Goal: Task Accomplishment & Management: Use online tool/utility

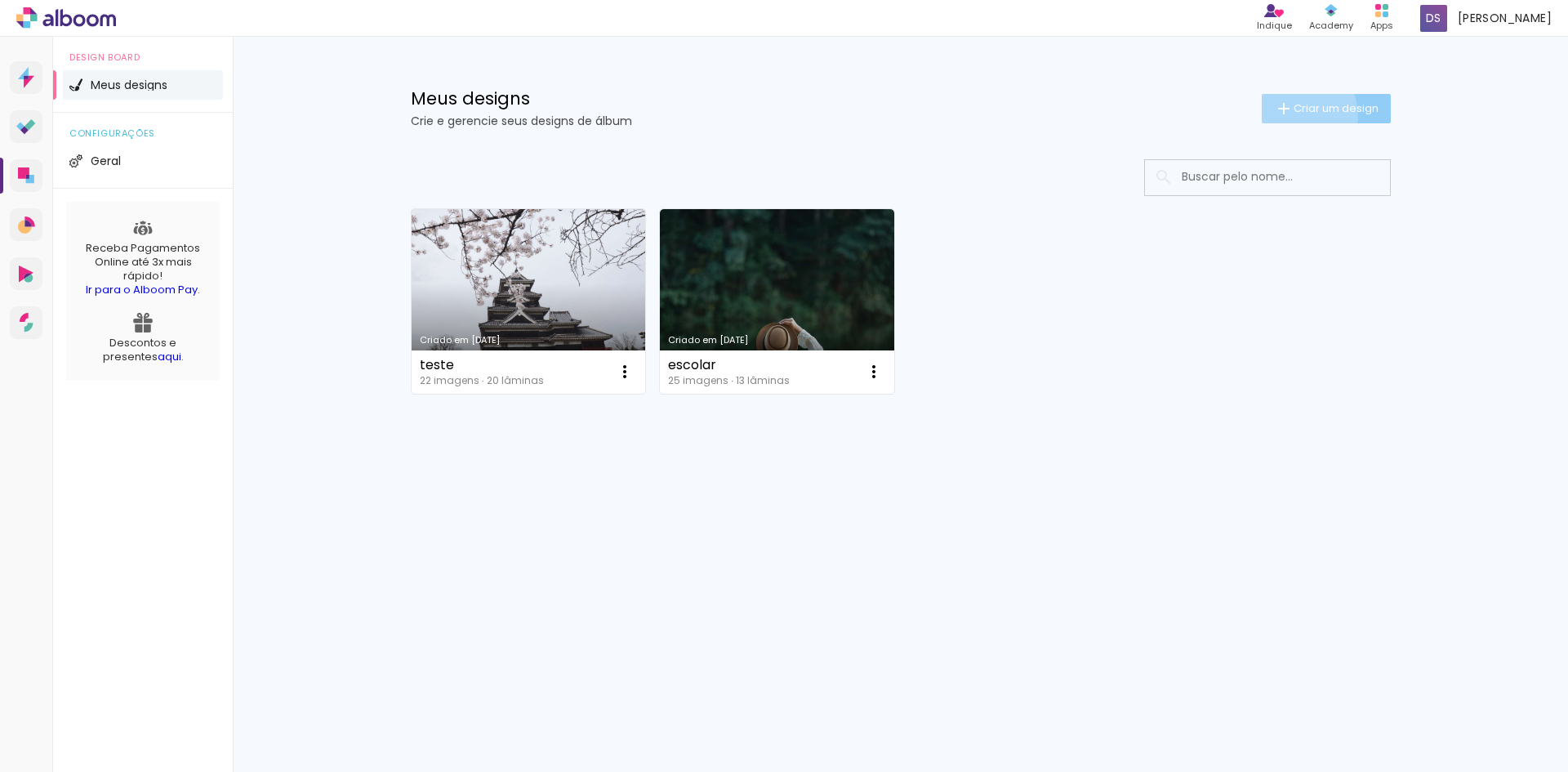
click at [1293, 113] on span "Criar um design" at bounding box center [1335, 109] width 85 height 11
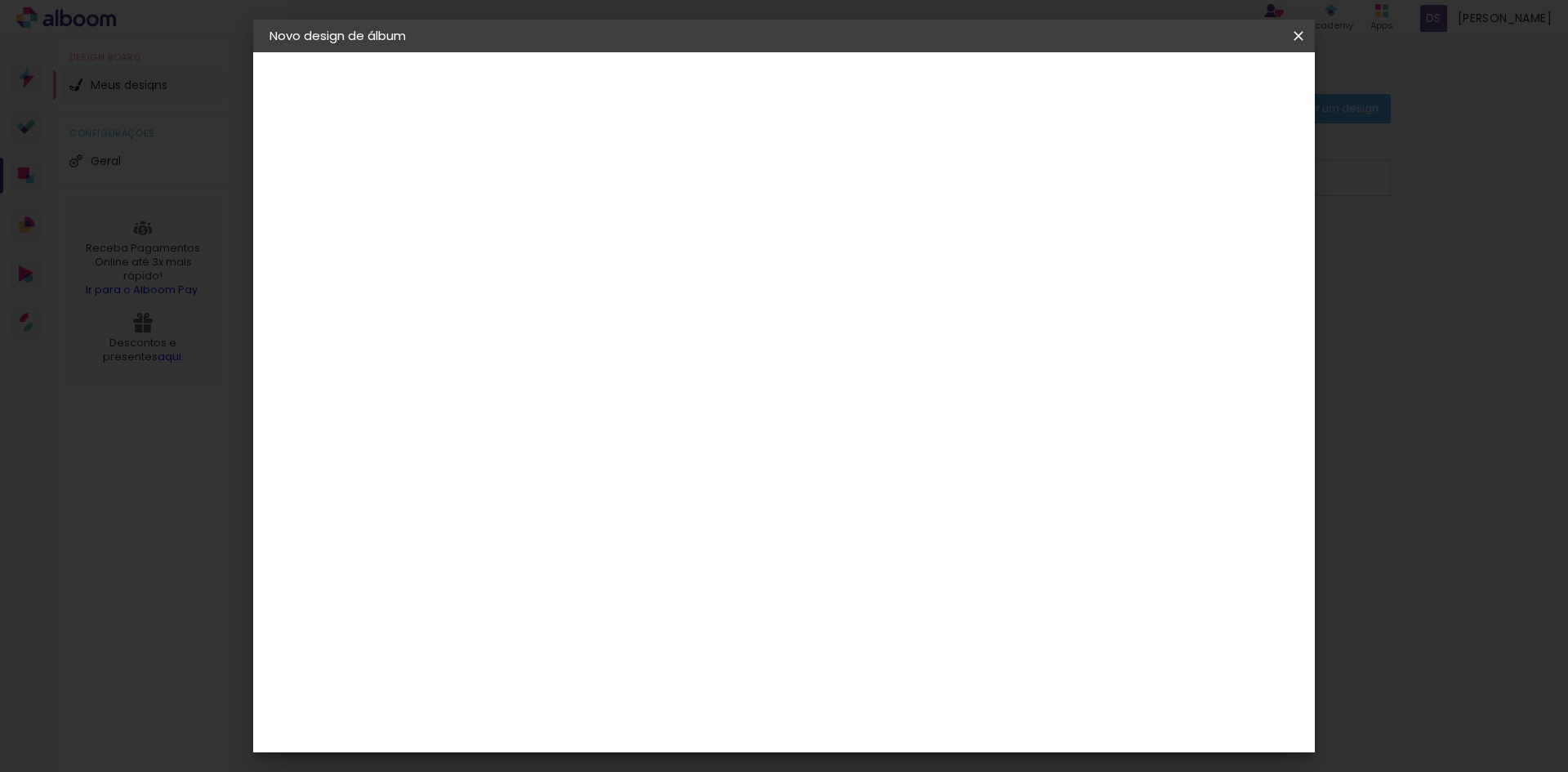
click at [536, 221] on input at bounding box center [536, 219] width 0 height 26
type input "plus"
type paper-input "plus"
click at [607, 191] on div "Informações Dê um título ao seu álbum. Avançar" at bounding box center [536, 121] width 142 height 139
click at [0, 0] on slot "Avançar" at bounding box center [0, 0] width 0 height 0
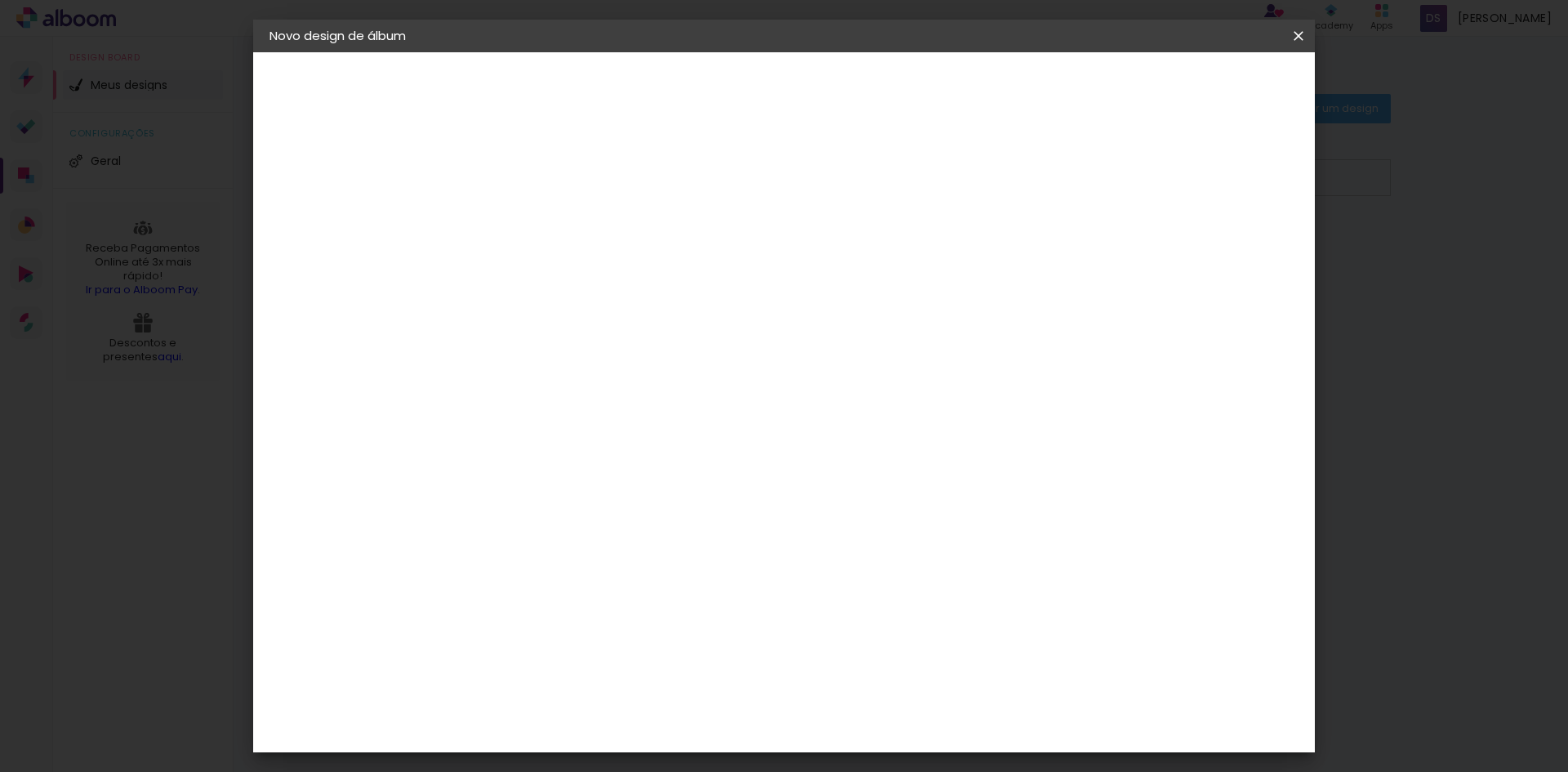
click at [572, 315] on input at bounding box center [577, 310] width 165 height 20
type input "digi"
type paper-input "digi"
click at [594, 378] on paper-item "Digipix Pro" at bounding box center [562, 372] width 144 height 43
click at [566, 365] on div "Digipix Pro" at bounding box center [545, 372] width 41 height 26
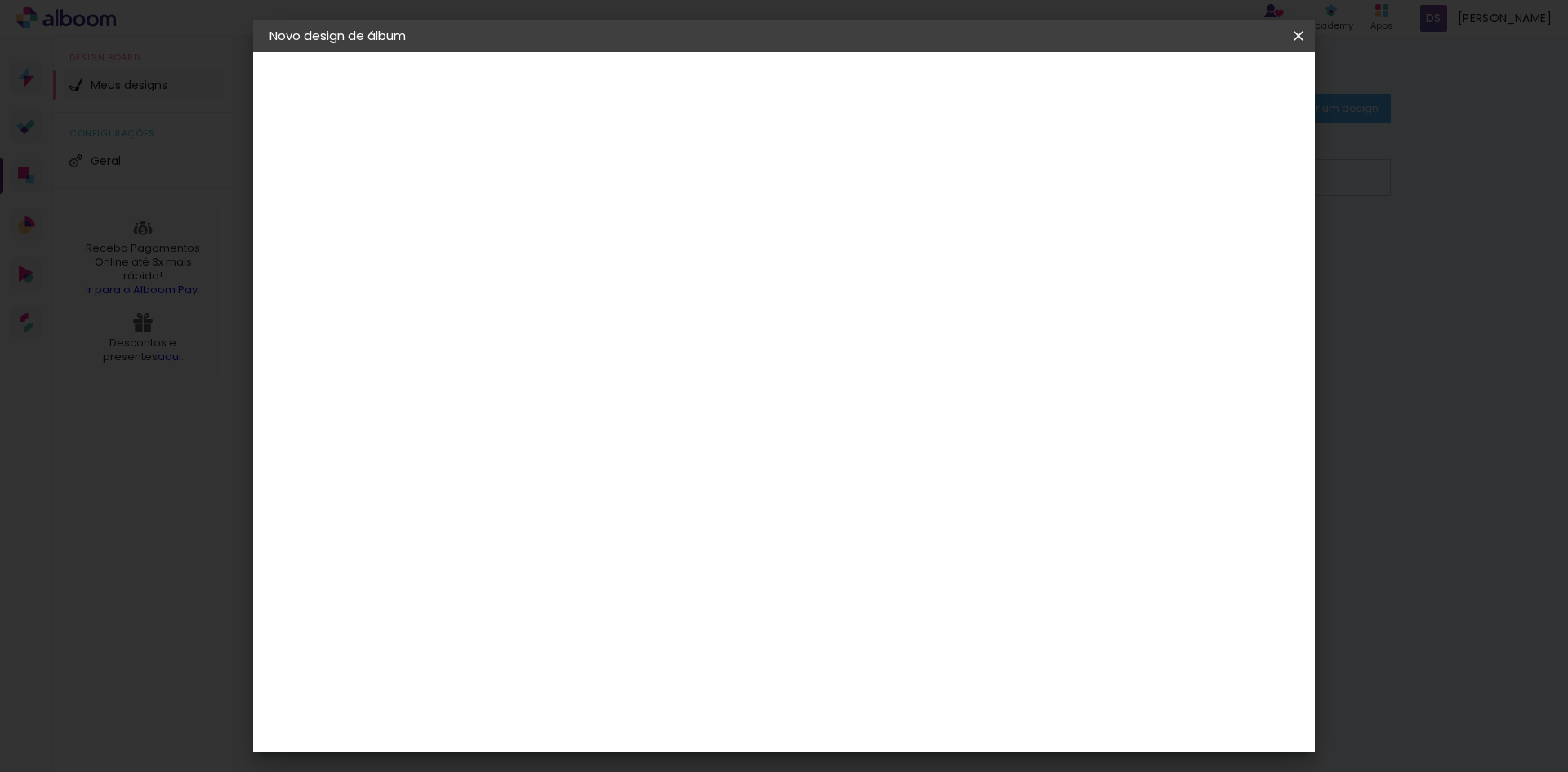
click at [565, 369] on div "Digipix Pro" at bounding box center [545, 372] width 41 height 26
click at [620, 317] on input "digi" at bounding box center [561, 310] width 132 height 20
click at [546, 375] on div "Digipix Pro" at bounding box center [545, 372] width 41 height 26
click at [0, 0] on slot "Tamanho Livre" at bounding box center [0, 0] width 0 height 0
click at [566, 373] on div "Digipix Pro" at bounding box center [545, 372] width 41 height 26
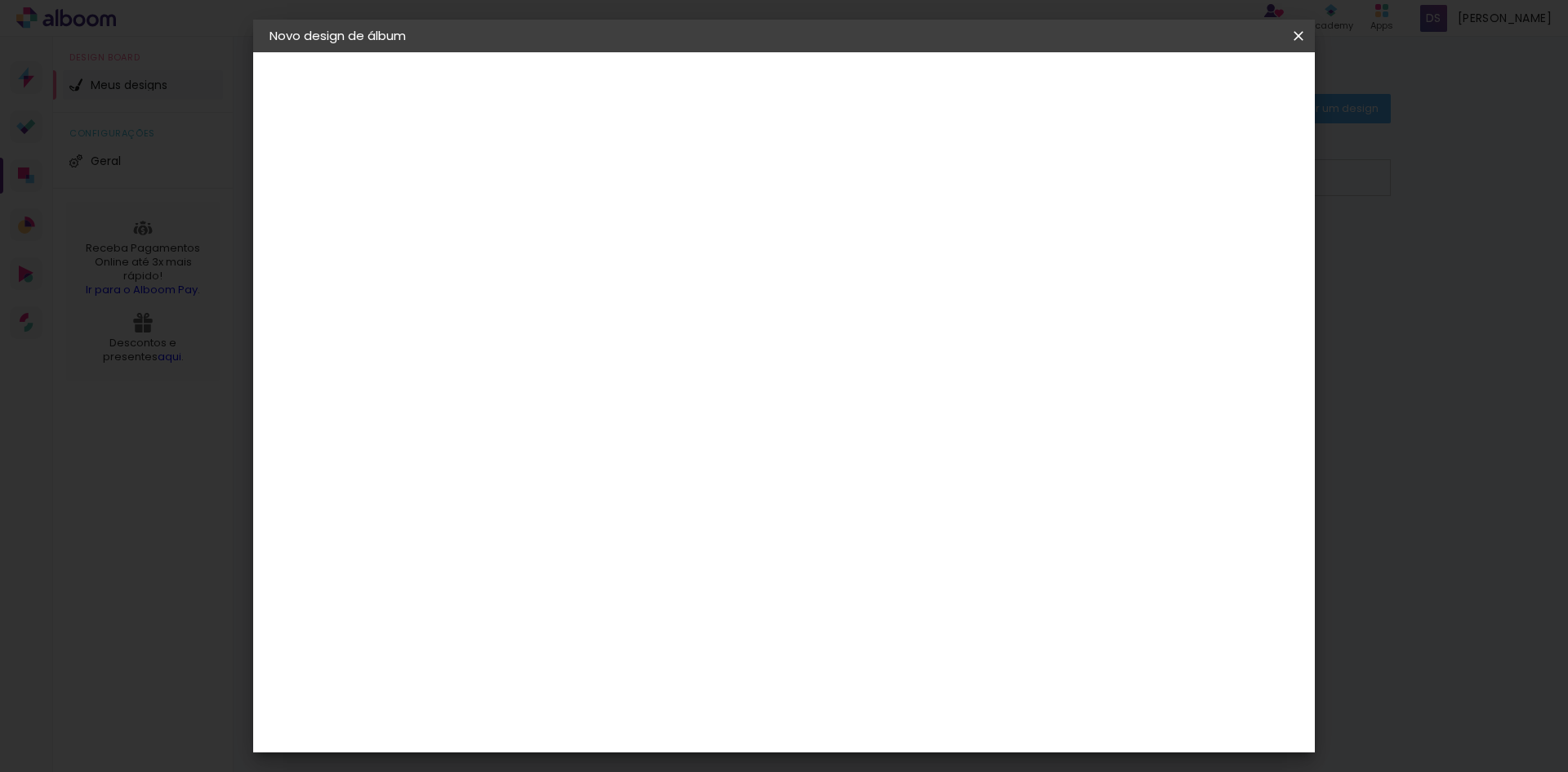
click at [0, 0] on slot "Avançar" at bounding box center [0, 0] width 0 height 0
click at [619, 275] on iron-icon at bounding box center [609, 284] width 19 height 19
click at [691, 191] on div "Opções disponíveis 180º FLAT 600 180º LIGHT 180 SLIM 180° Photo HD Prime 180° F…" at bounding box center [577, 121] width 225 height 139
click at [626, 335] on div "Escolha o tamanho" at bounding box center [578, 372] width 95 height 76
click at [600, 272] on input "text" at bounding box center [568, 285] width 64 height 26
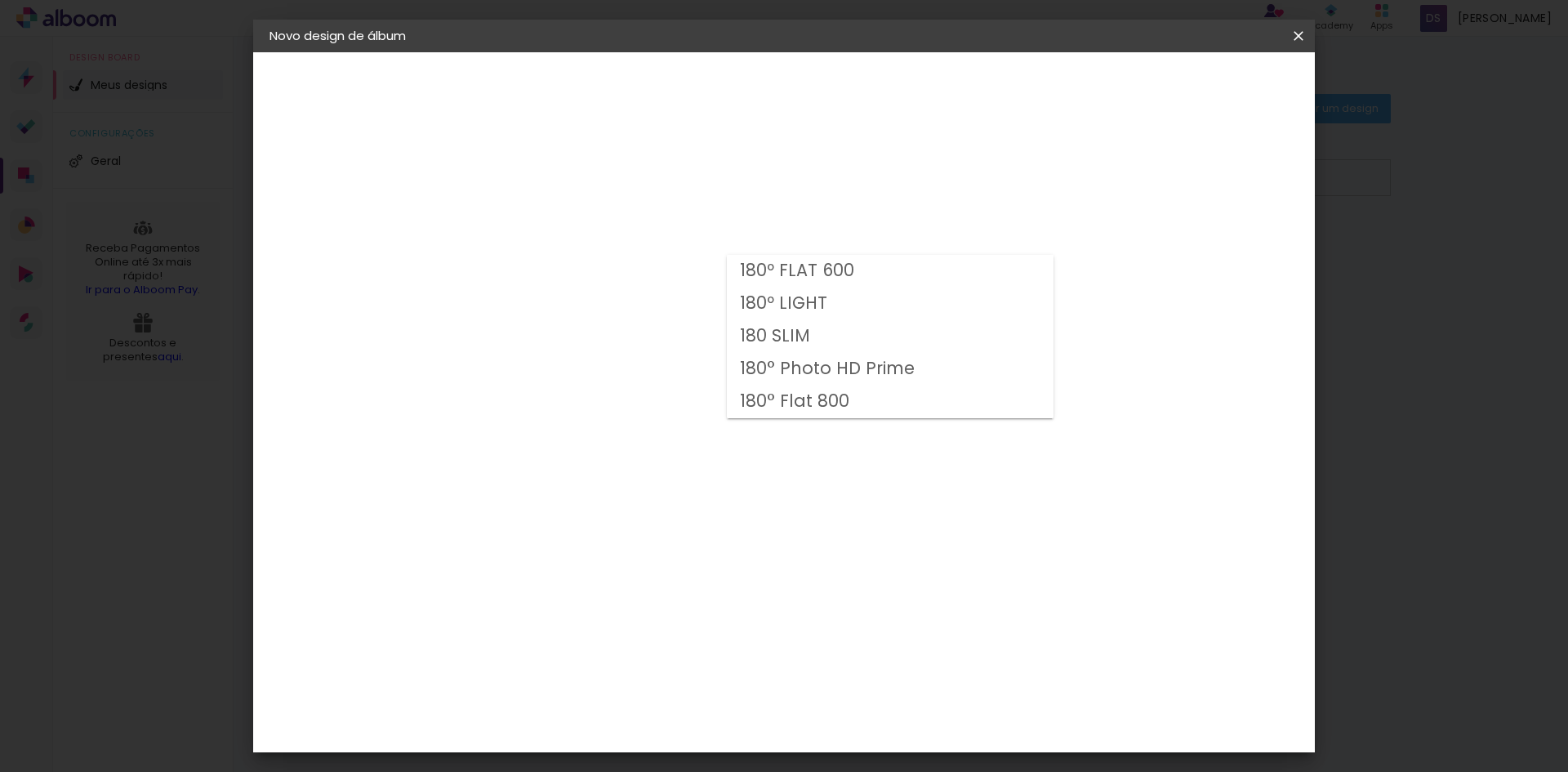
click at [691, 191] on div "Opções disponíveis 180º FLAT 600 180º LIGHT 180 SLIM 180° Photo HD Prime 180° F…" at bounding box center [577, 121] width 225 height 139
click at [0, 0] on slot "Voltar" at bounding box center [0, 0] width 0 height 0
click at [634, 379] on paper-item "Digipix Pro" at bounding box center [562, 372] width 144 height 43
click at [798, 255] on paper-item "Tamanho Livre" at bounding box center [725, 247] width 145 height 36
click at [0, 0] on slot "Avançar" at bounding box center [0, 0] width 0 height 0
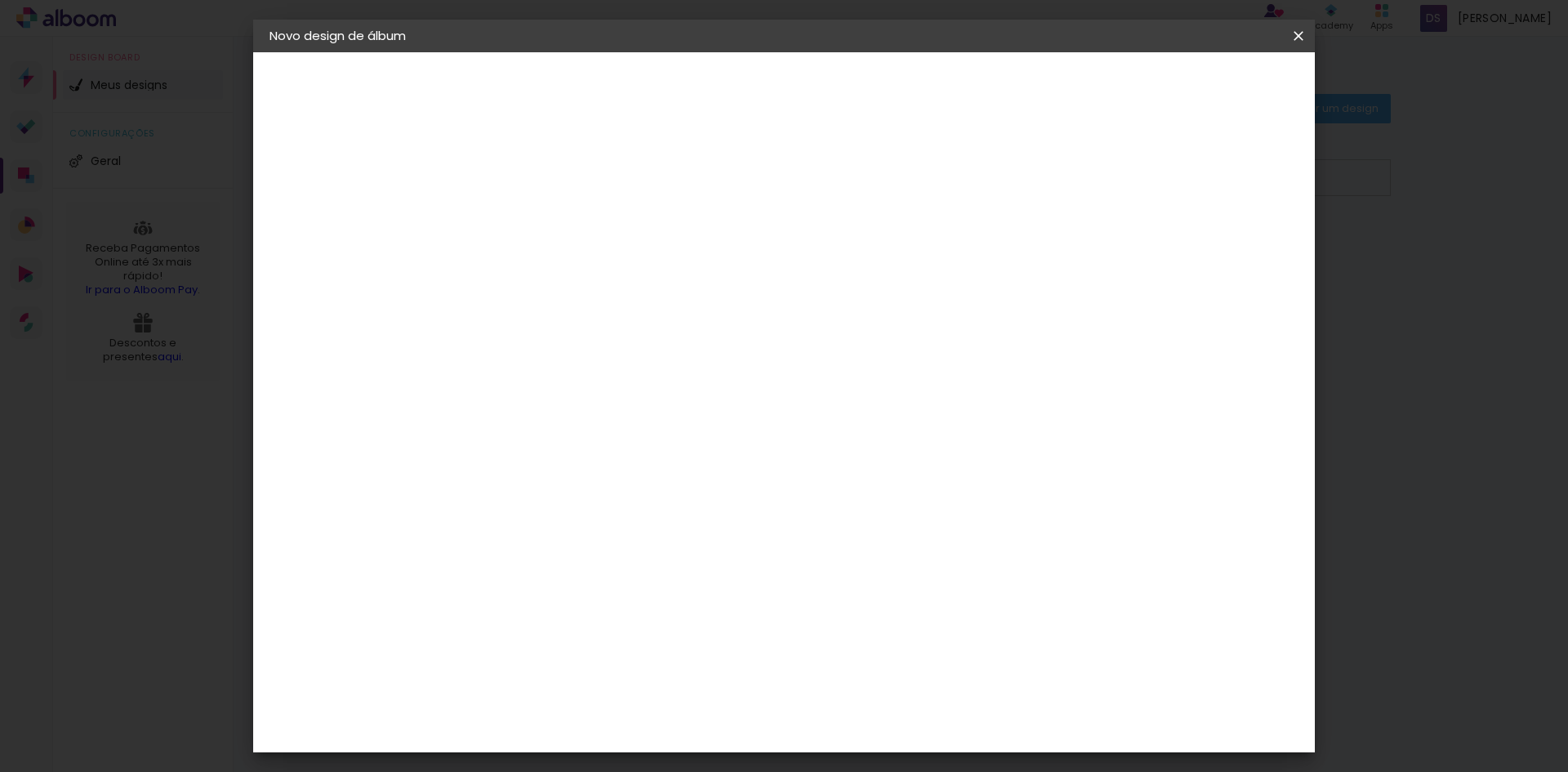
click at [1116, 186] on div at bounding box center [1108, 188] width 15 height 15
type paper-checkbox "on"
click at [720, 254] on span "30" at bounding box center [714, 256] width 27 height 25
click at [892, 687] on input "60" at bounding box center [874, 681] width 43 height 25
click at [711, 253] on span "30" at bounding box center [714, 256] width 27 height 25
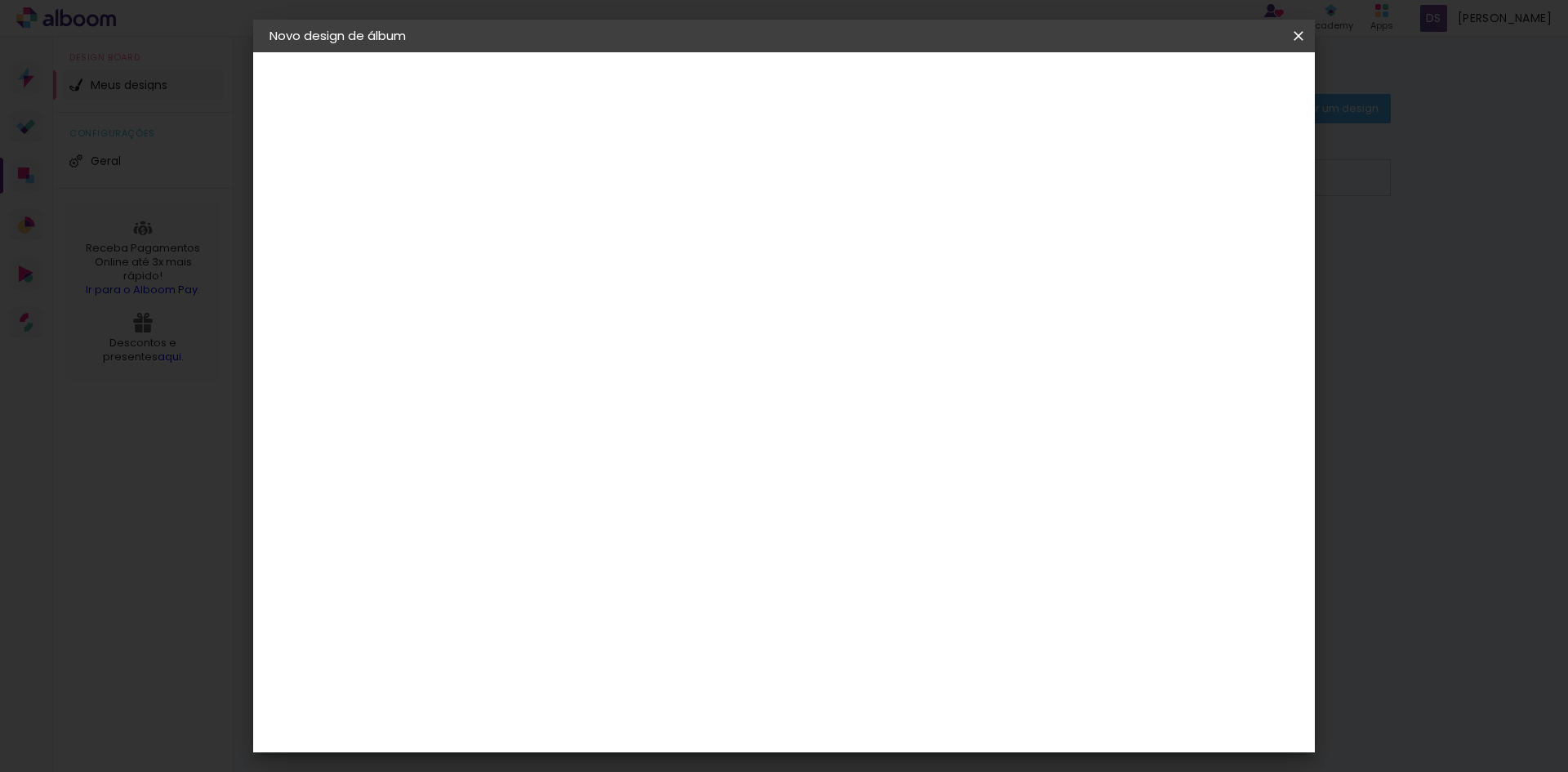
click at [711, 253] on span "30" at bounding box center [714, 256] width 27 height 25
click at [512, 455] on div "cm" at bounding box center [515, 464] width 19 height 25
click at [879, 682] on input "60" at bounding box center [874, 681] width 43 height 25
click at [888, 681] on input "60" at bounding box center [874, 681] width 43 height 25
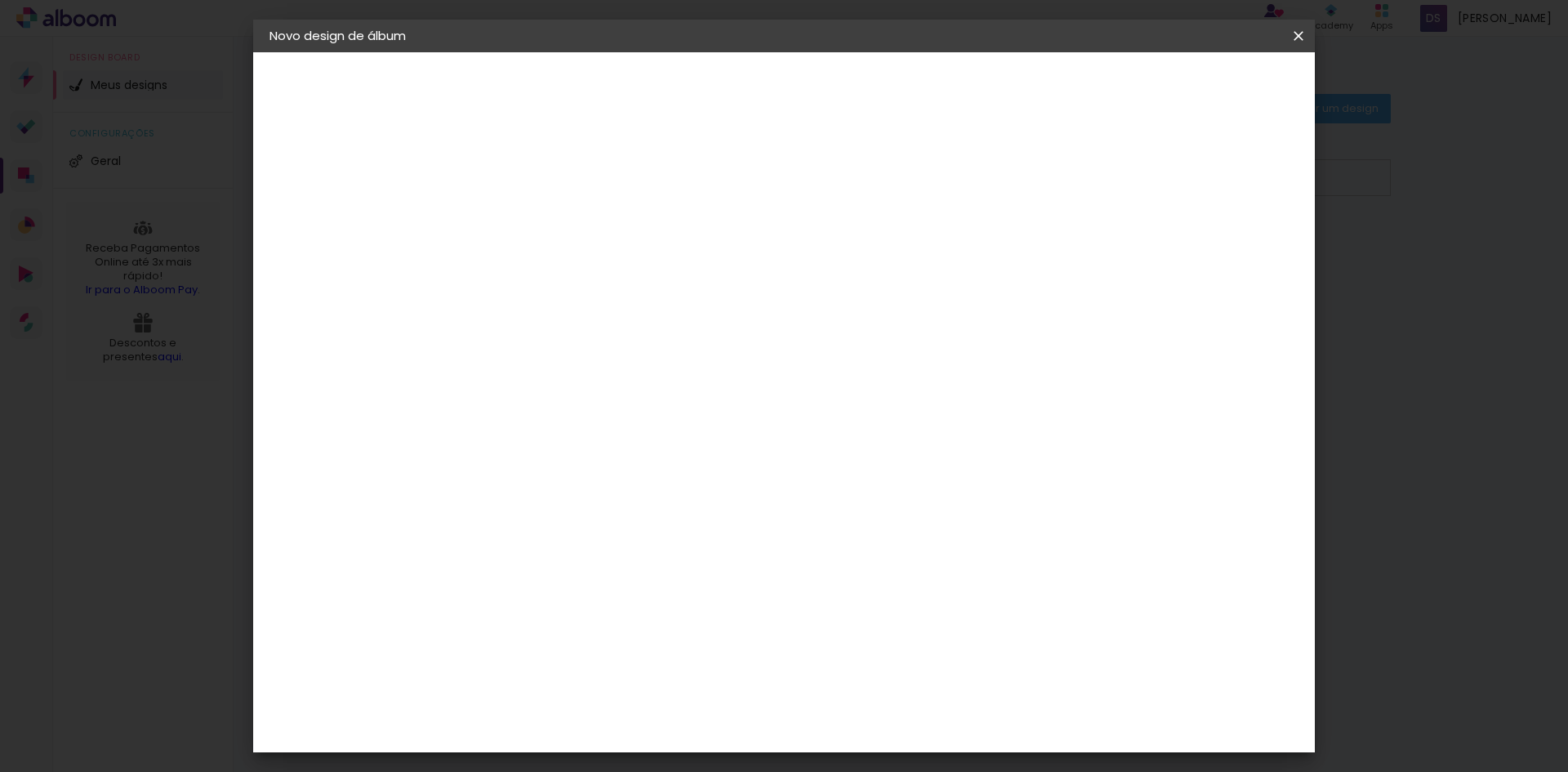
scroll to position [220, 0]
type input "42"
type paper-input "42"
click at [487, 440] on input "30" at bounding box center [484, 436] width 43 height 25
click at [488, 440] on input "30" at bounding box center [484, 436] width 43 height 25
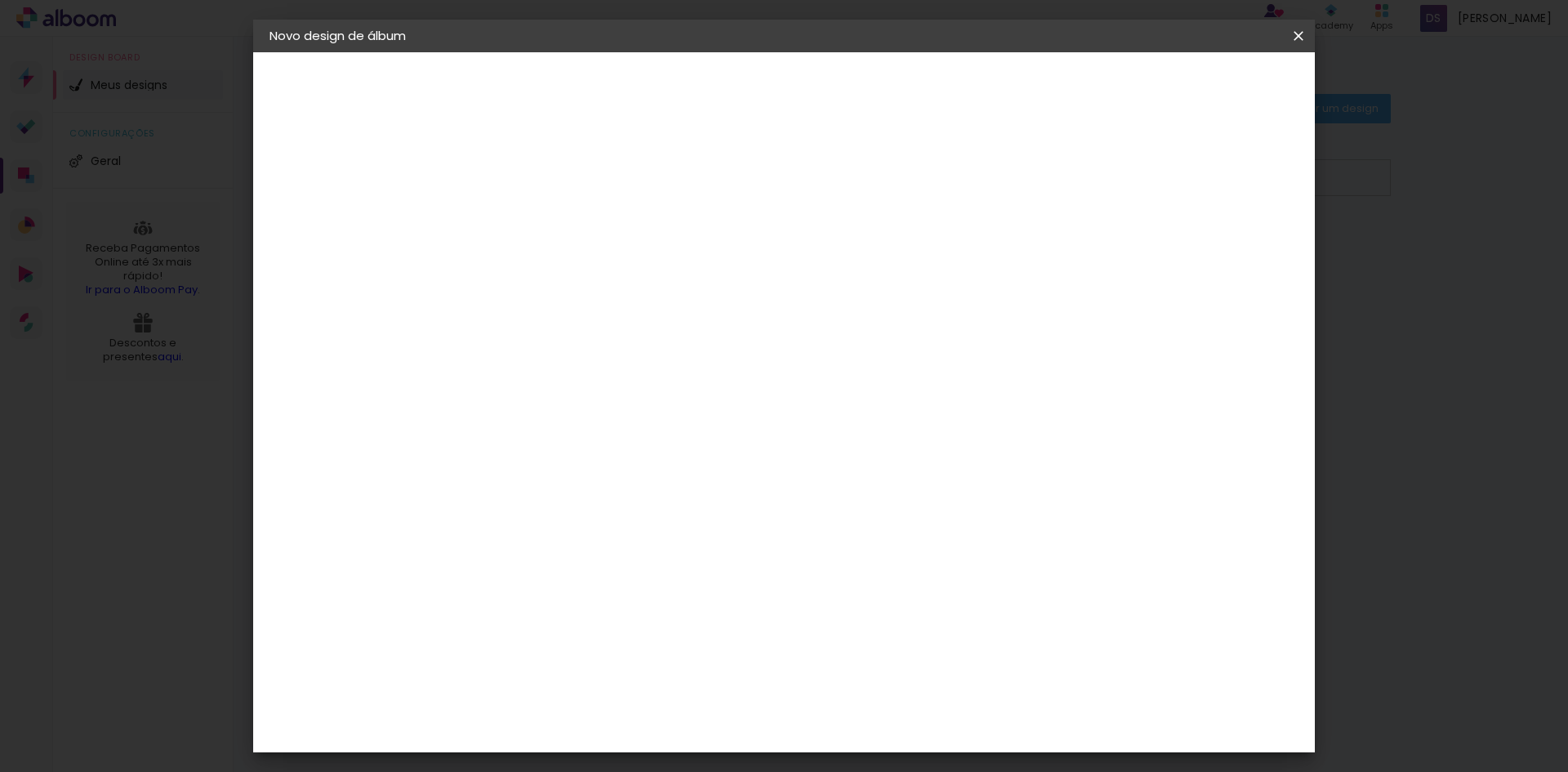
click at [488, 440] on input "30" at bounding box center [484, 436] width 43 height 25
type input "21"
type paper-input "21"
click at [888, 683] on input "42" at bounding box center [874, 681] width 43 height 25
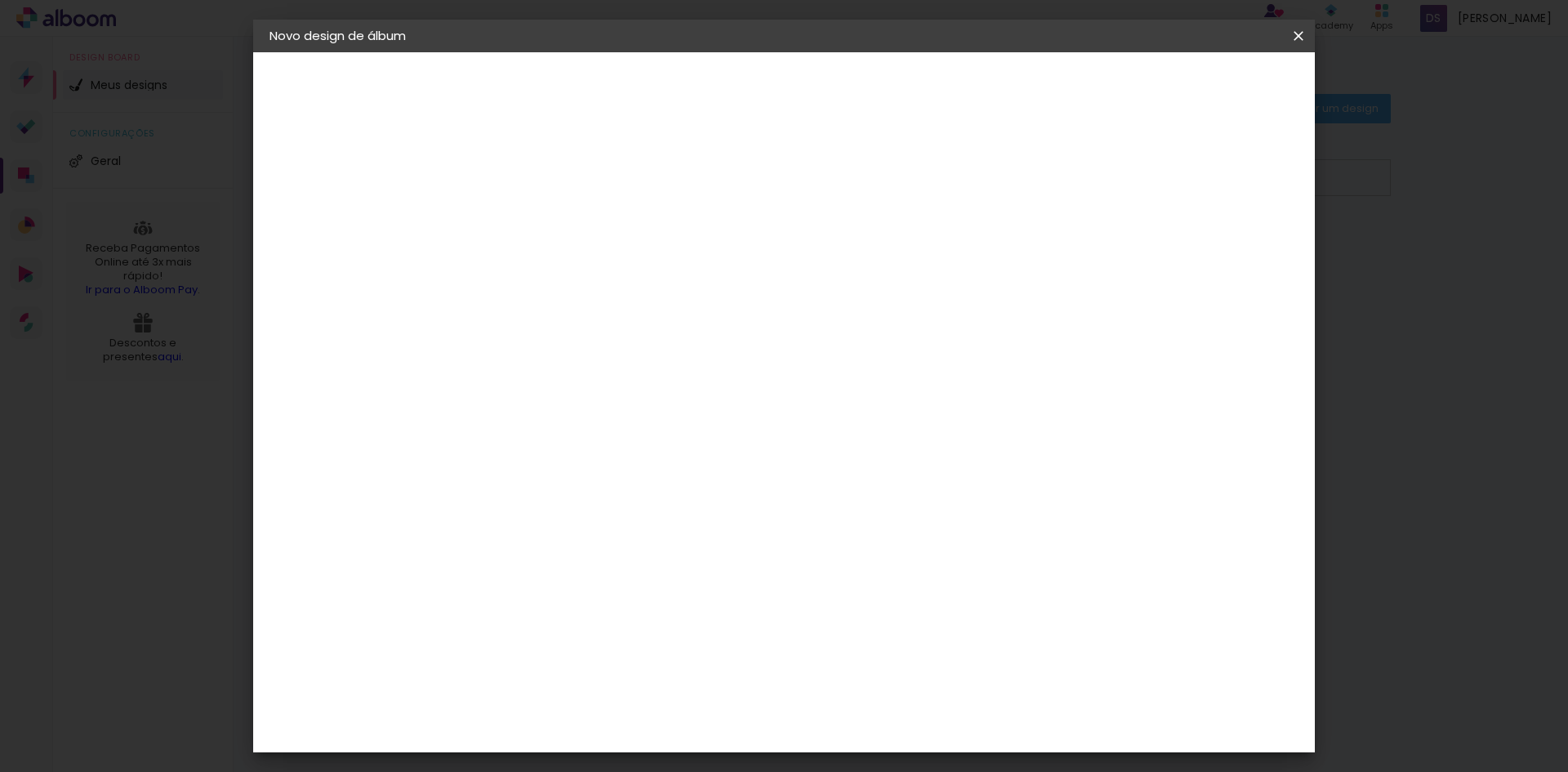
click at [888, 683] on input "42" at bounding box center [874, 681] width 43 height 25
type input "60"
type paper-input "60"
drag, startPoint x: 826, startPoint y: 470, endPoint x: 826, endPoint y: 516, distance: 46.0
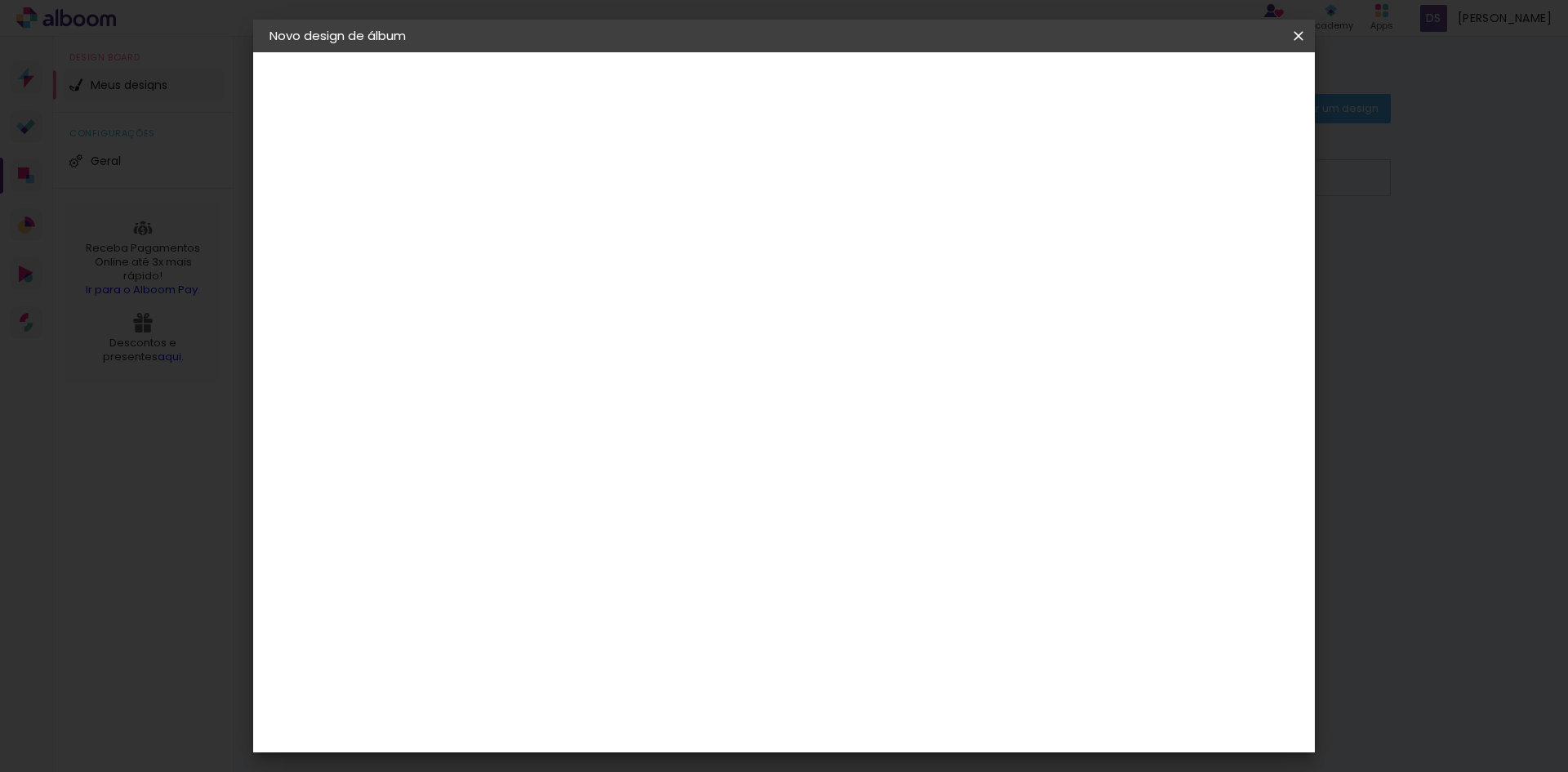
click at [826, 516] on quentale-layouter at bounding box center [851, 416] width 641 height 224
click at [1116, 183] on div at bounding box center [1108, 188] width 15 height 15
click at [1210, 402] on input "5" at bounding box center [1214, 401] width 29 height 25
click at [1196, 89] on span "Iniciar design" at bounding box center [1158, 87] width 74 height 12
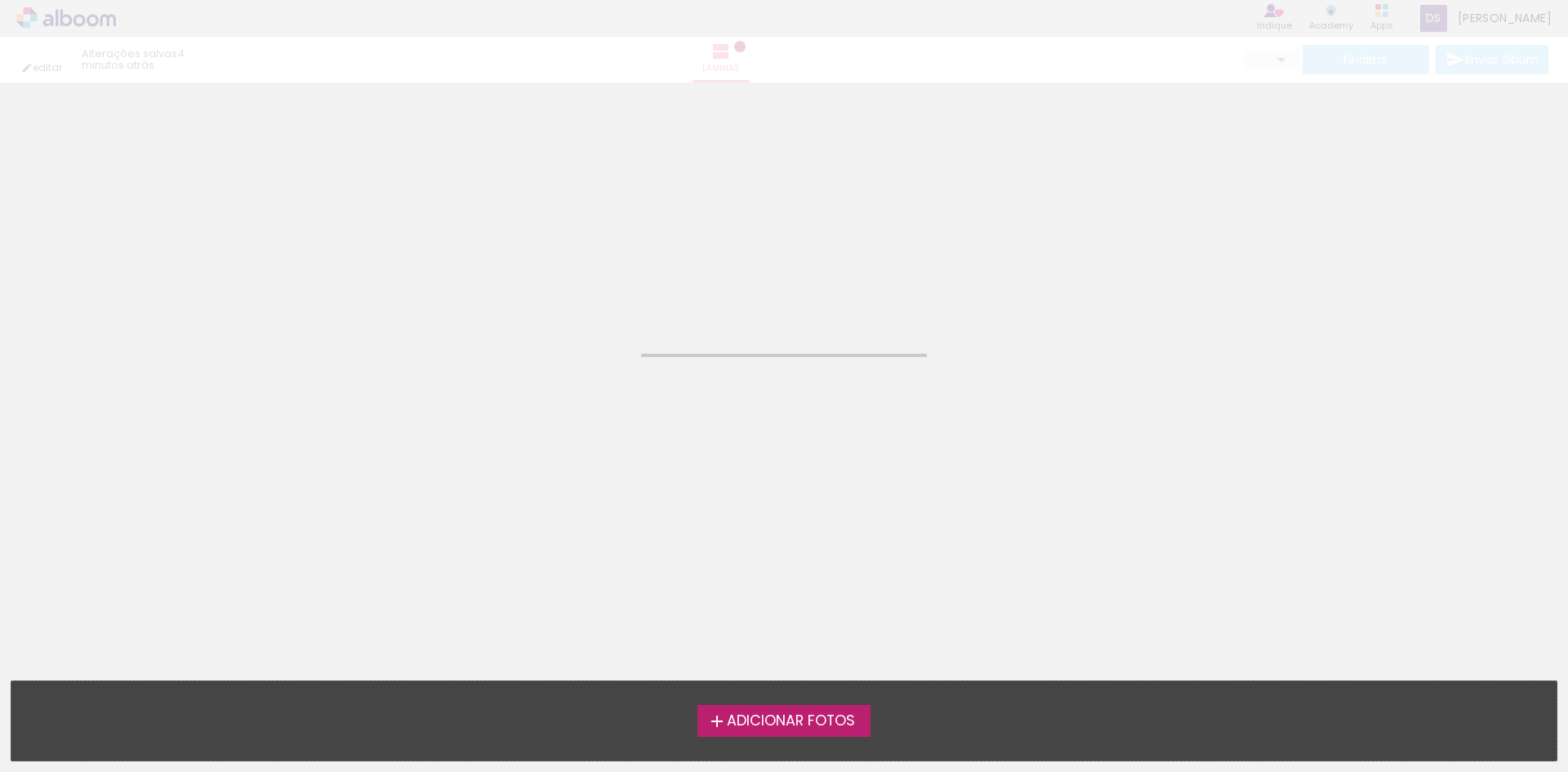
click at [835, 714] on span "Adicionar Fotos" at bounding box center [791, 721] width 129 height 15
click at [0, 0] on input "file" at bounding box center [0, 0] width 0 height 0
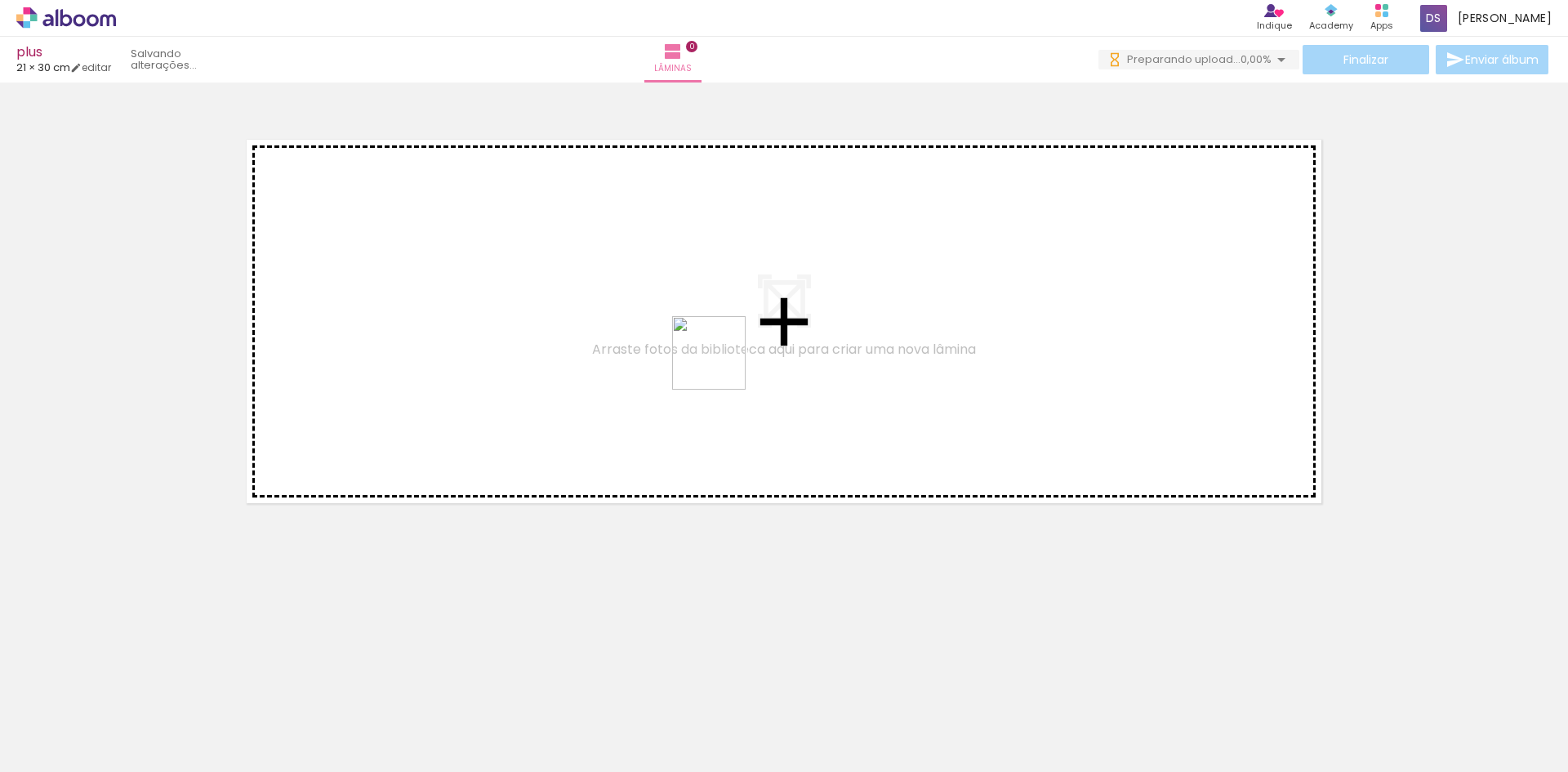
drag, startPoint x: 176, startPoint y: 724, endPoint x: 721, endPoint y: 365, distance: 652.6
click at [721, 365] on quentale-workspace at bounding box center [784, 386] width 1568 height 772
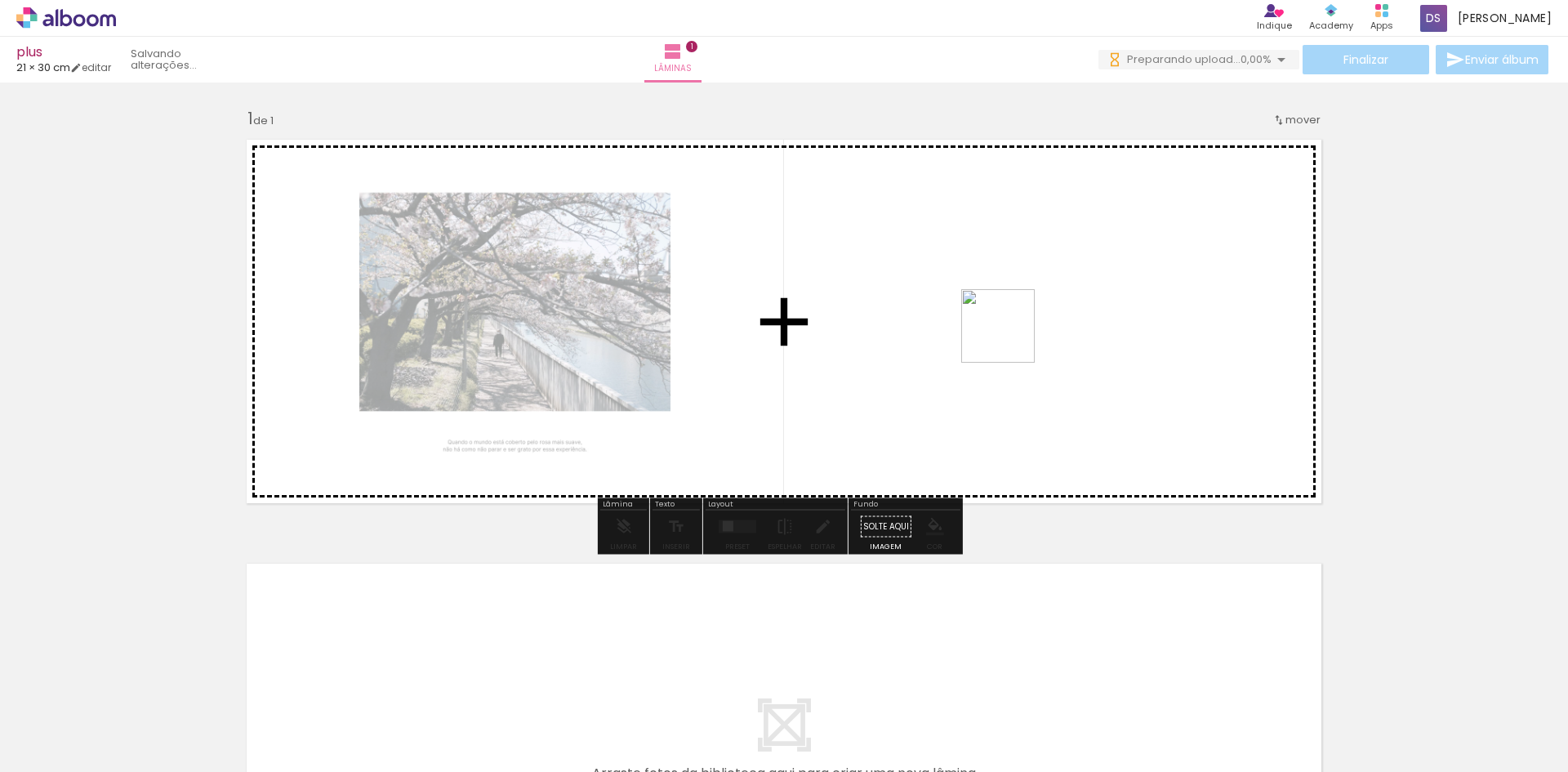
drag, startPoint x: 261, startPoint y: 735, endPoint x: 1016, endPoint y: 334, distance: 854.9
click at [1016, 334] on quentale-workspace at bounding box center [784, 386] width 1568 height 772
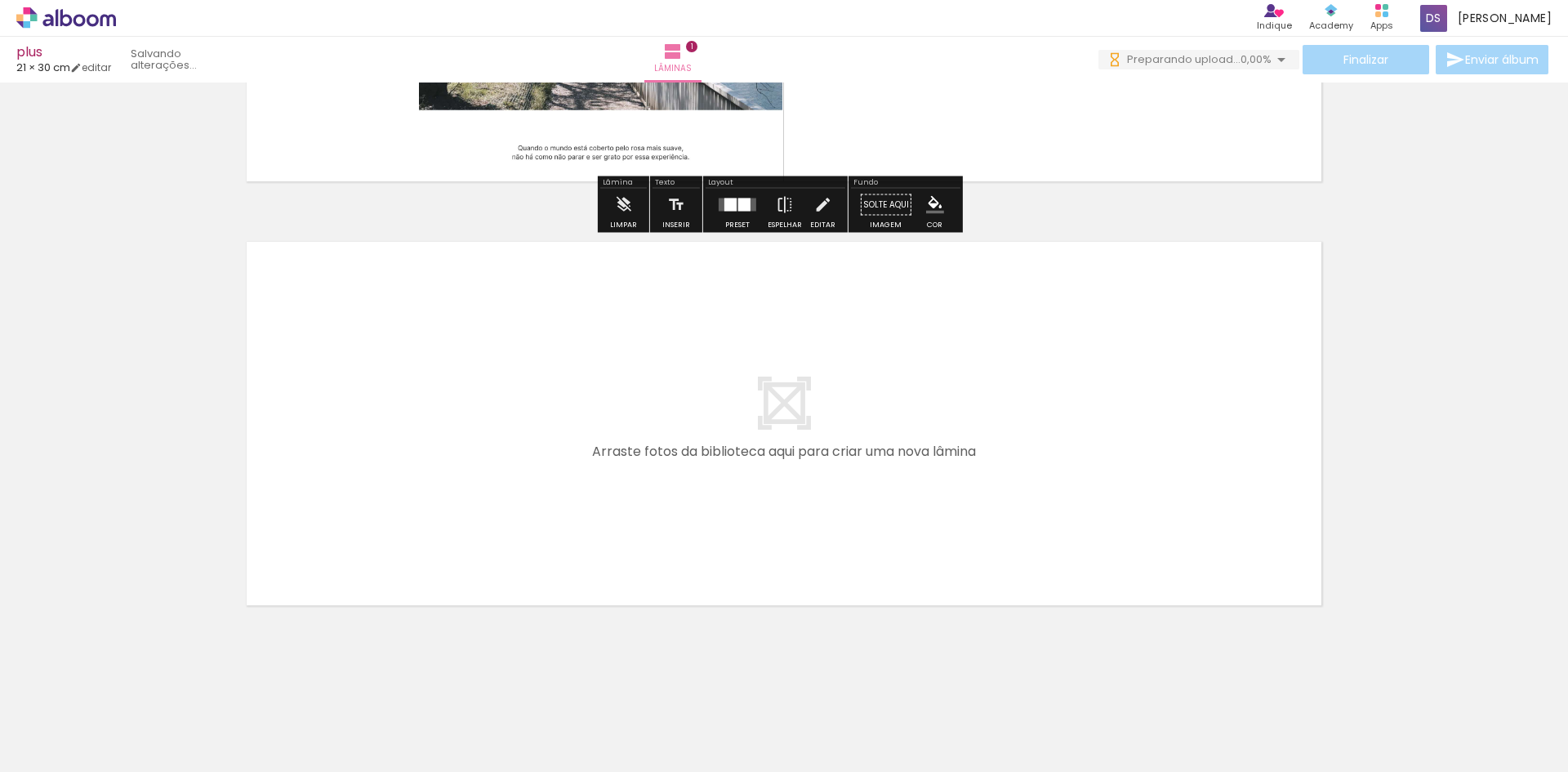
scroll to position [324, 0]
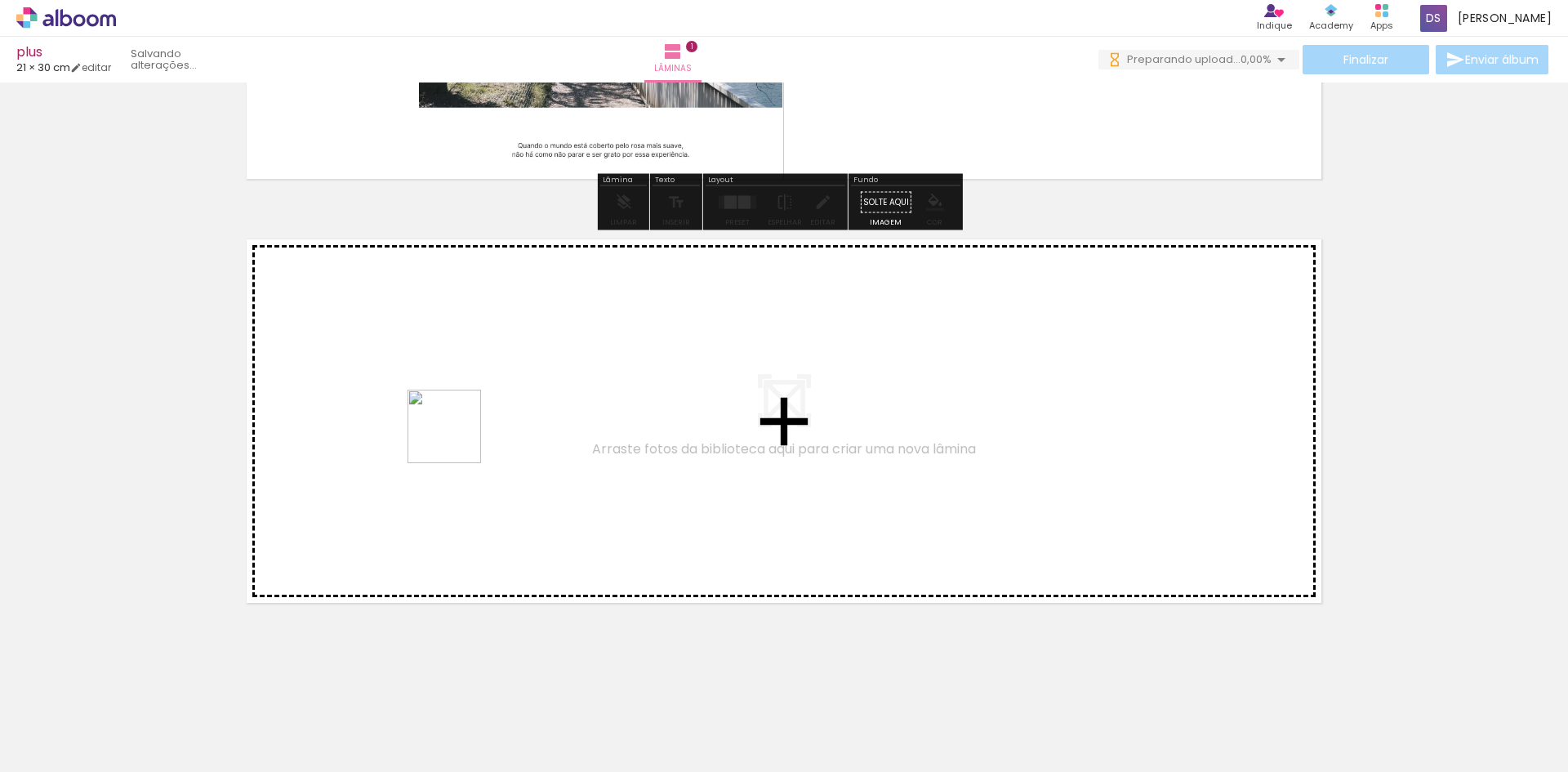
drag, startPoint x: 328, startPoint y: 737, endPoint x: 459, endPoint y: 425, distance: 338.4
click at [459, 425] on quentale-workspace at bounding box center [784, 386] width 1568 height 772
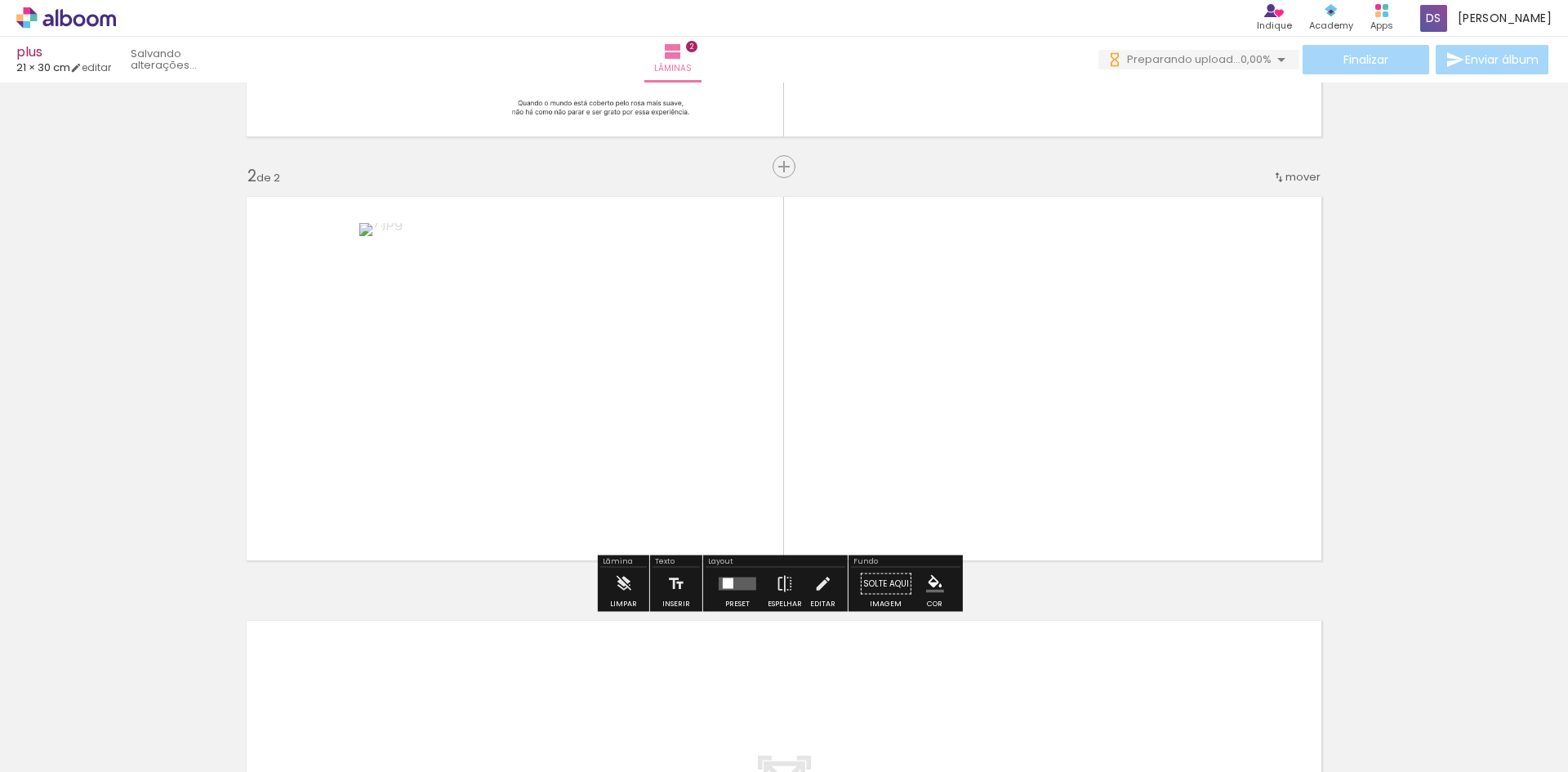
scroll to position [370, 0]
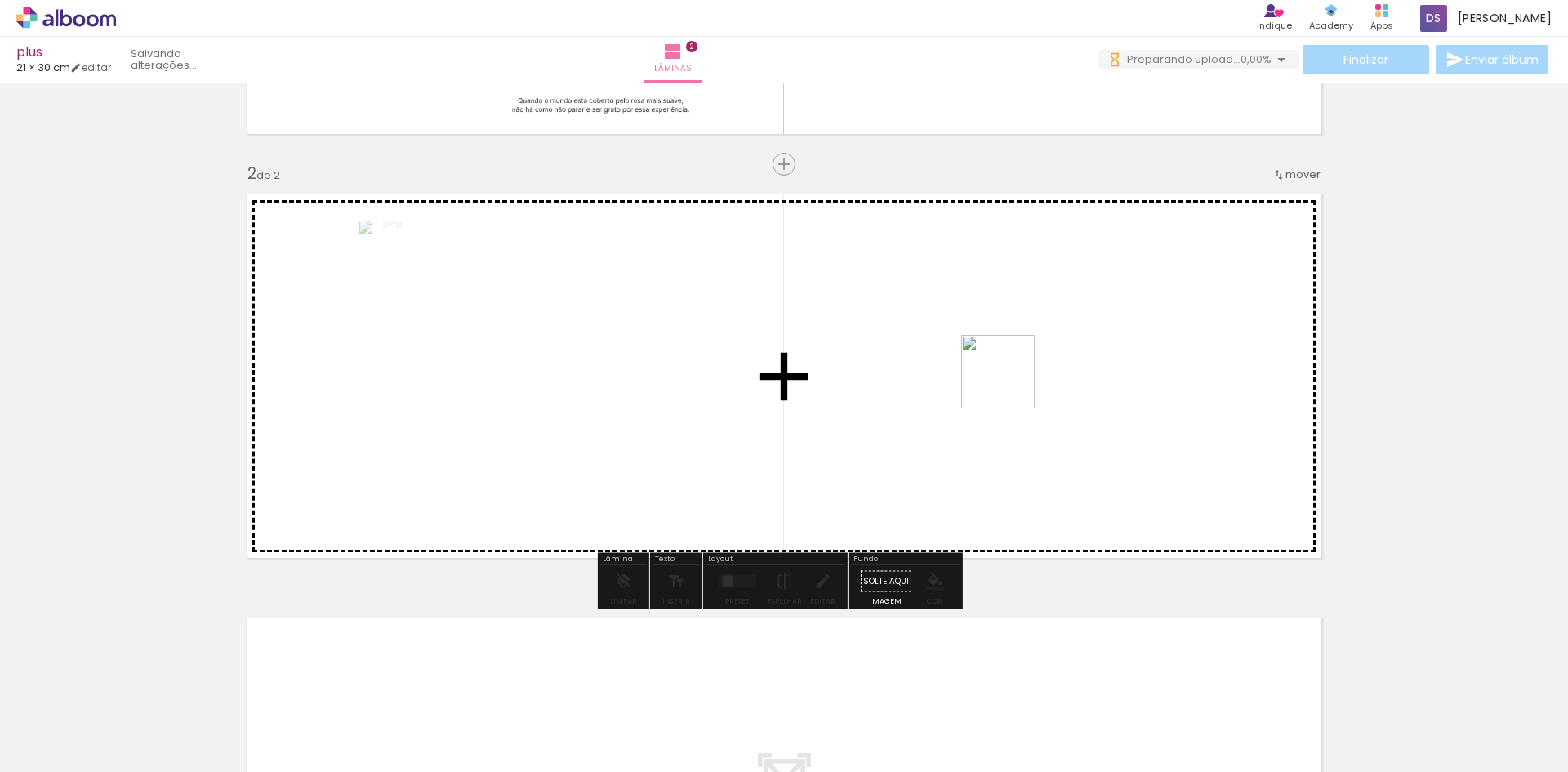
drag, startPoint x: 442, startPoint y: 739, endPoint x: 1010, endPoint y: 384, distance: 669.8
click at [1010, 384] on quentale-workspace at bounding box center [784, 386] width 1568 height 772
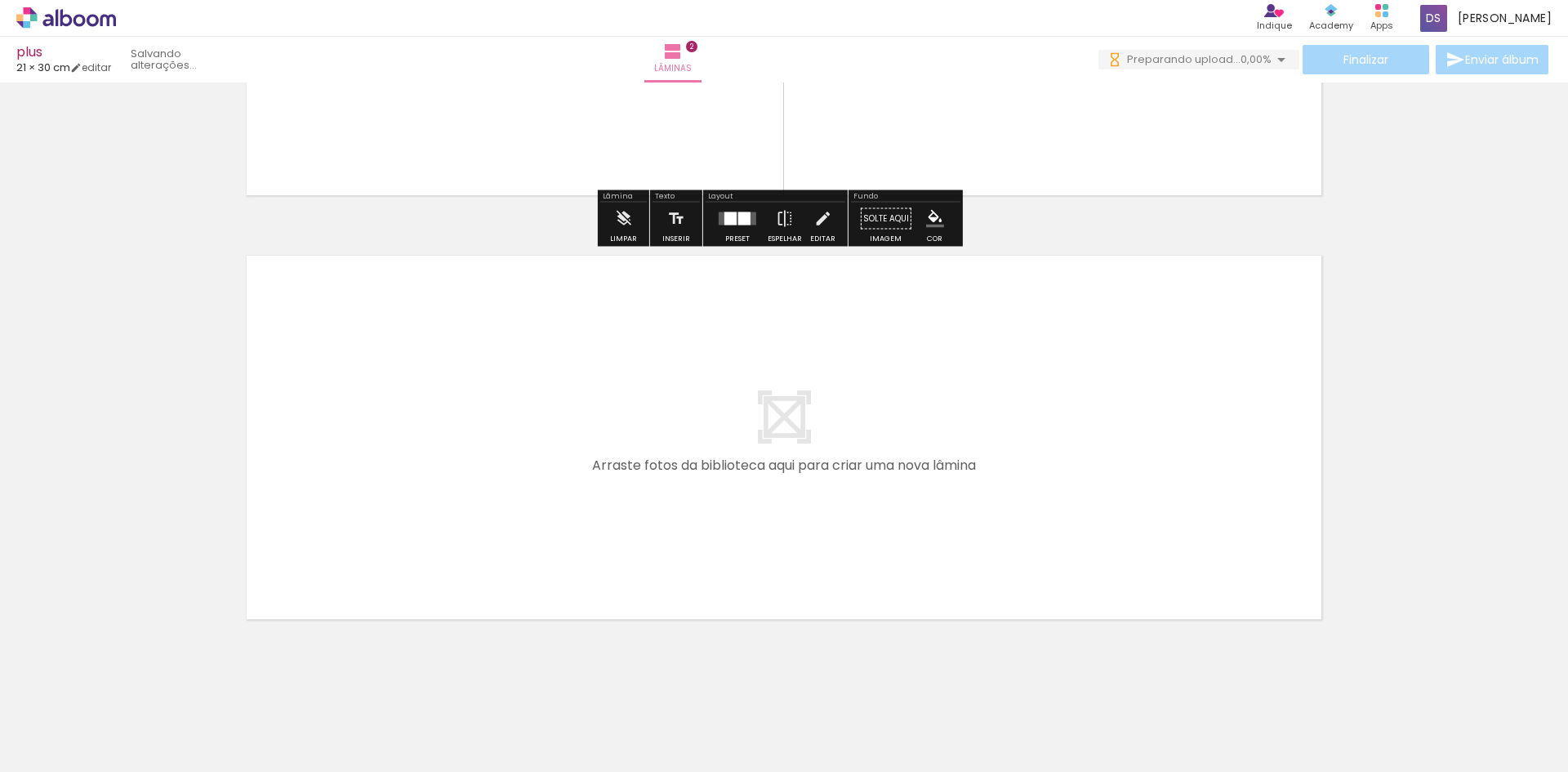
scroll to position [748, 0]
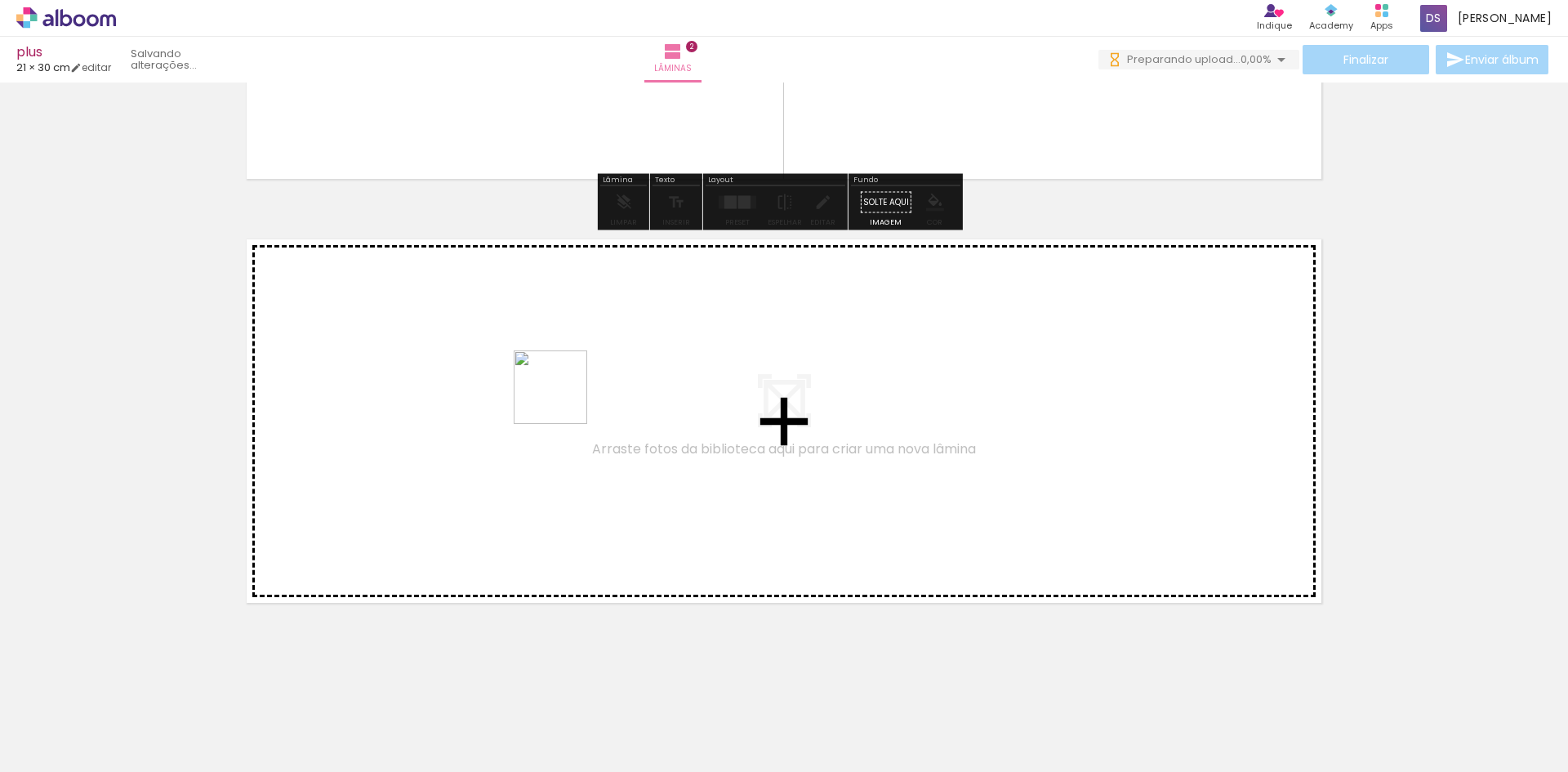
drag, startPoint x: 544, startPoint y: 748, endPoint x: 759, endPoint y: 653, distance: 235.1
click at [560, 399] on quentale-workspace at bounding box center [784, 386] width 1568 height 772
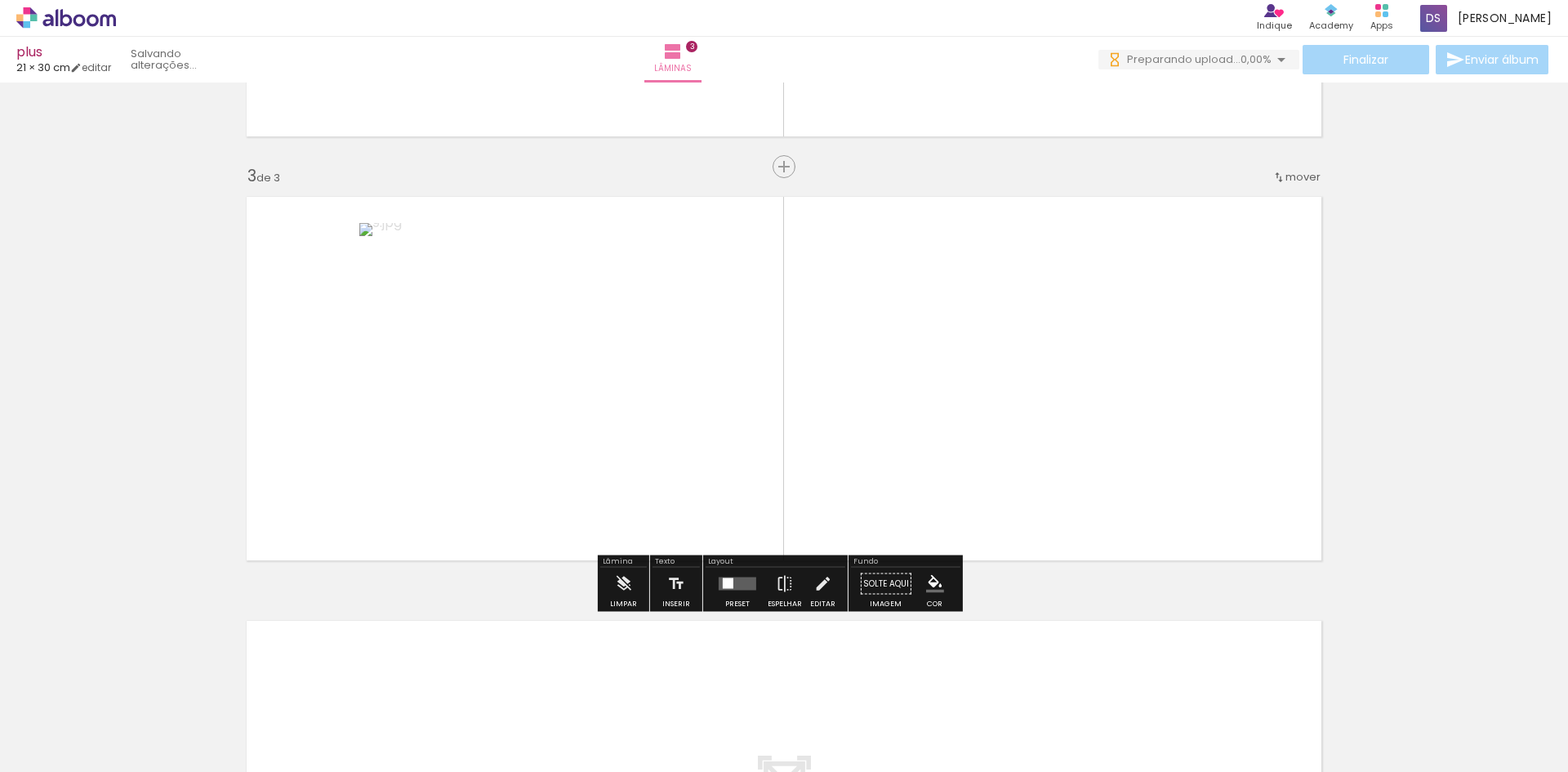
scroll to position [793, 0]
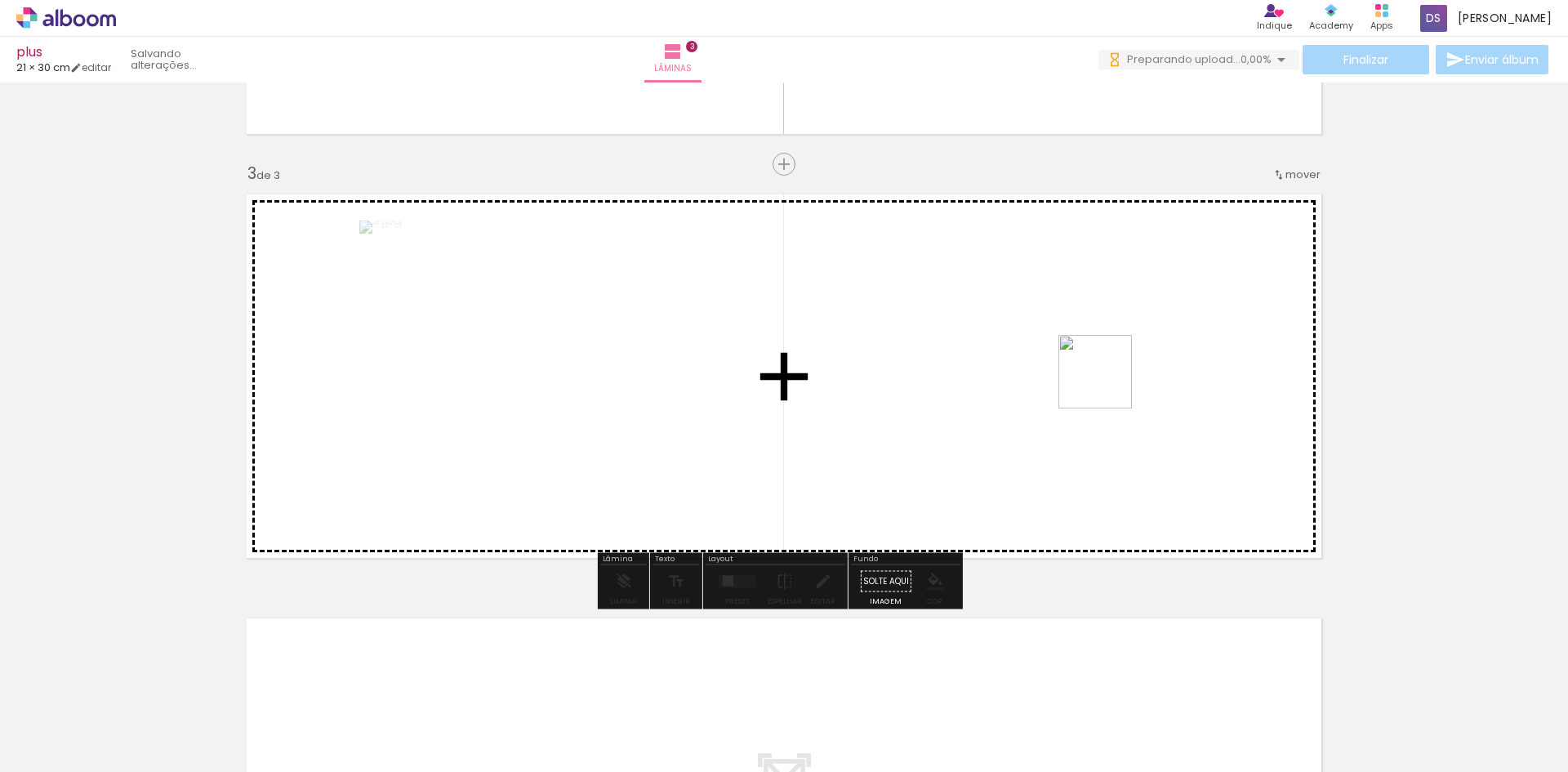
drag, startPoint x: 644, startPoint y: 734, endPoint x: 1107, endPoint y: 384, distance: 580.4
click at [1107, 384] on quentale-workspace at bounding box center [784, 386] width 1568 height 772
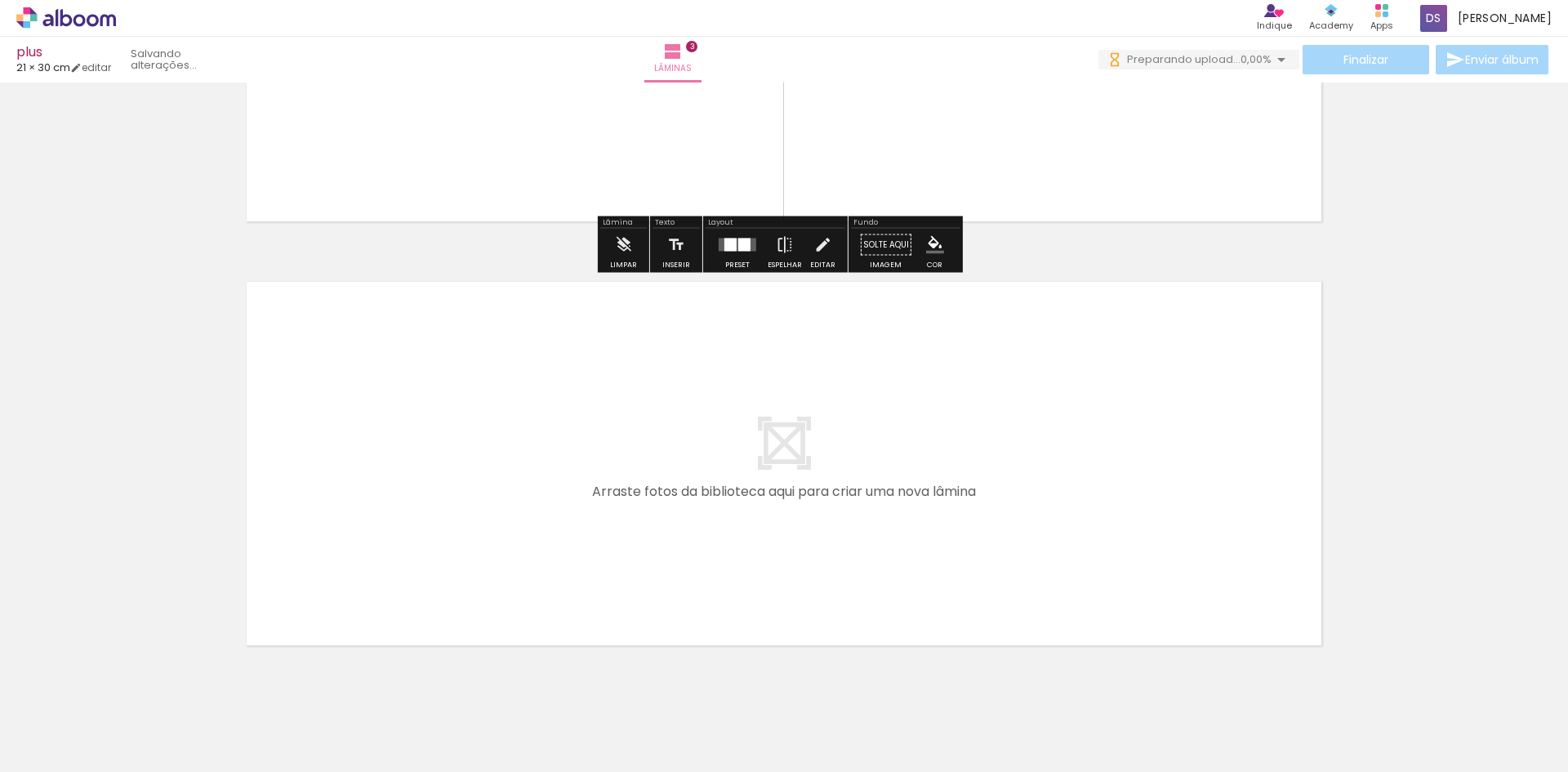
scroll to position [1173, 0]
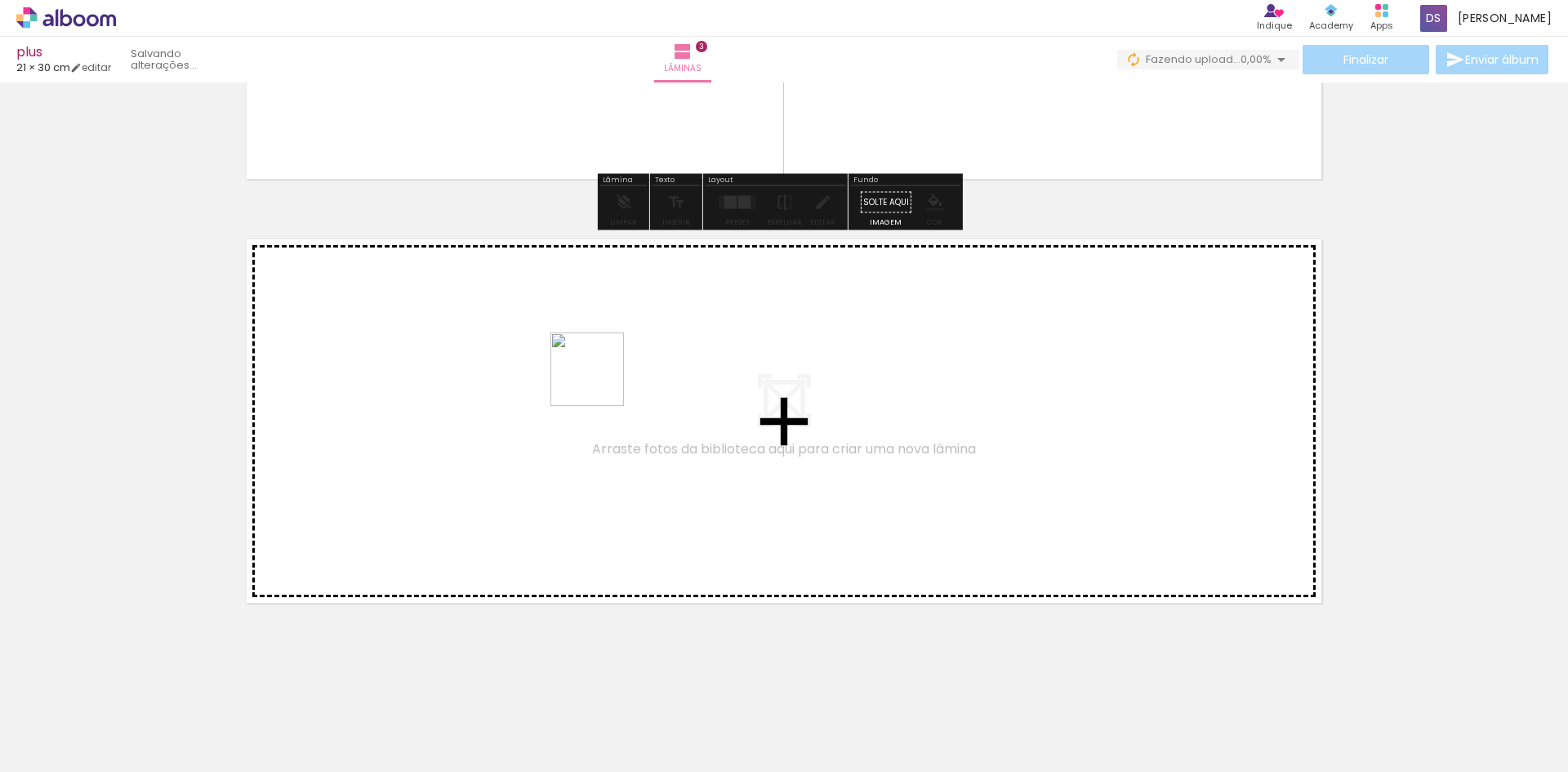
drag, startPoint x: 744, startPoint y: 739, endPoint x: 590, endPoint y: 379, distance: 391.6
click at [590, 379] on quentale-workspace at bounding box center [784, 386] width 1568 height 772
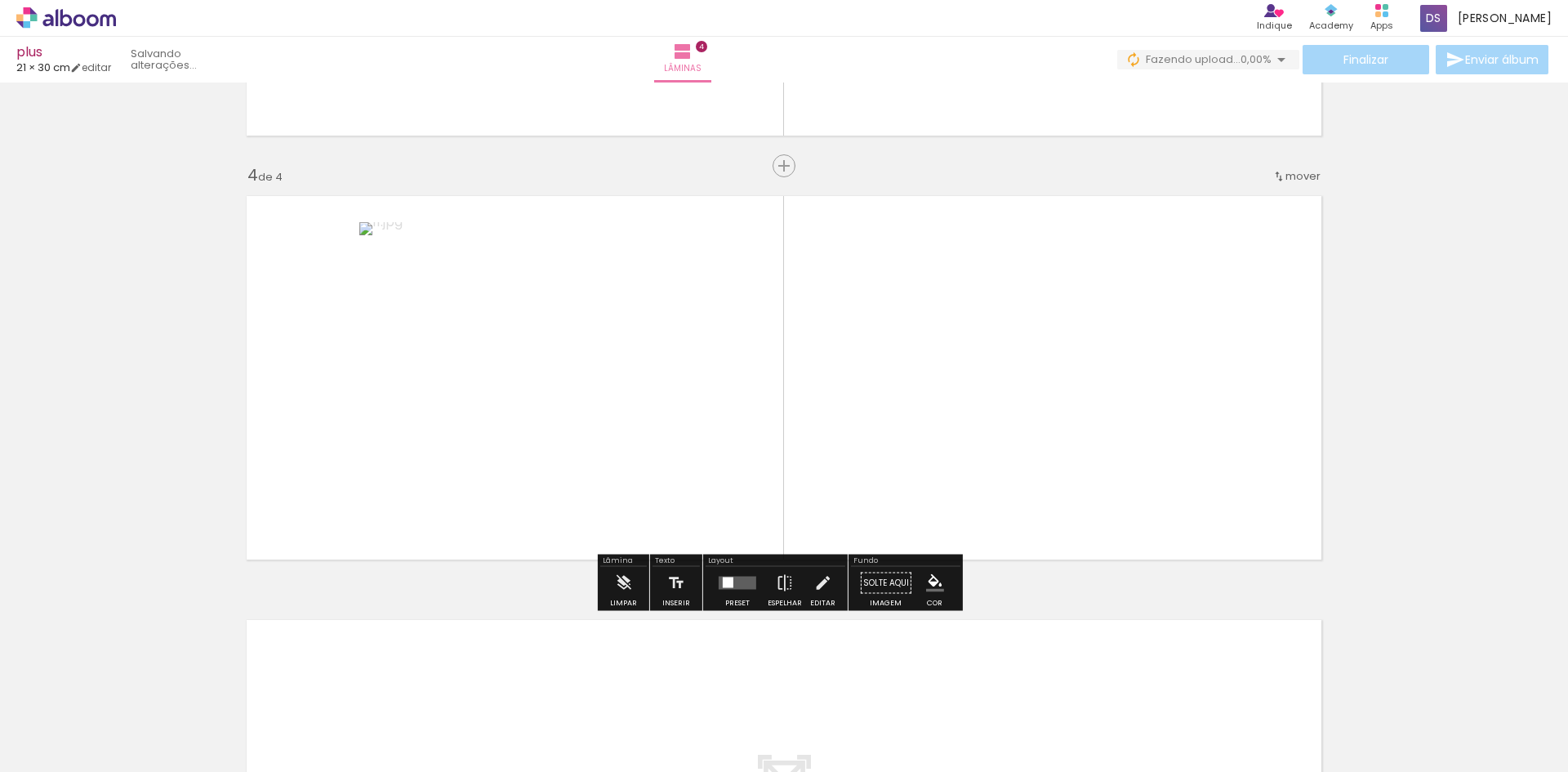
scroll to position [1217, 0]
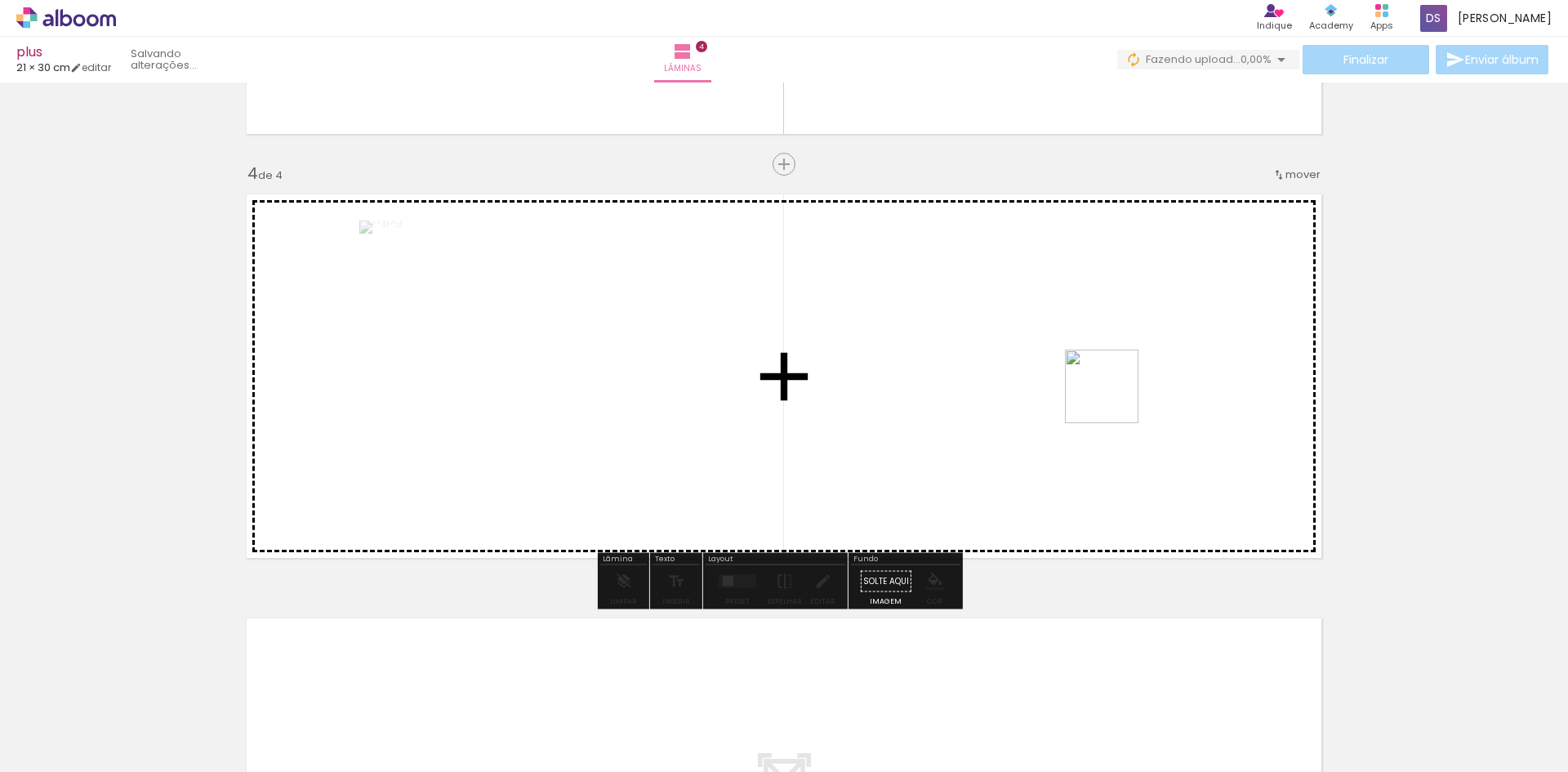
drag, startPoint x: 818, startPoint y: 742, endPoint x: 1114, endPoint y: 387, distance: 462.2
click at [1114, 387] on quentale-workspace at bounding box center [784, 386] width 1568 height 772
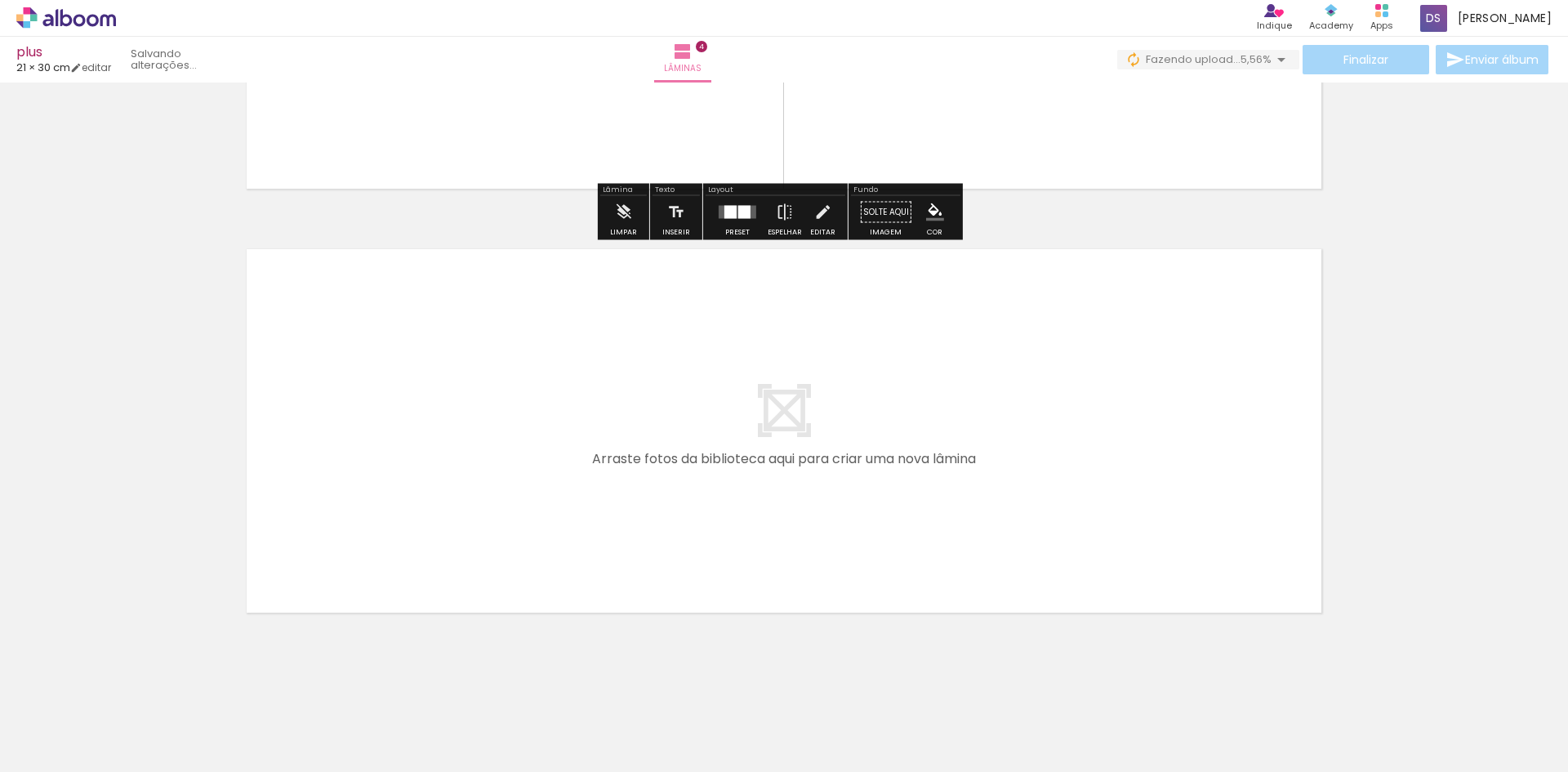
scroll to position [1596, 0]
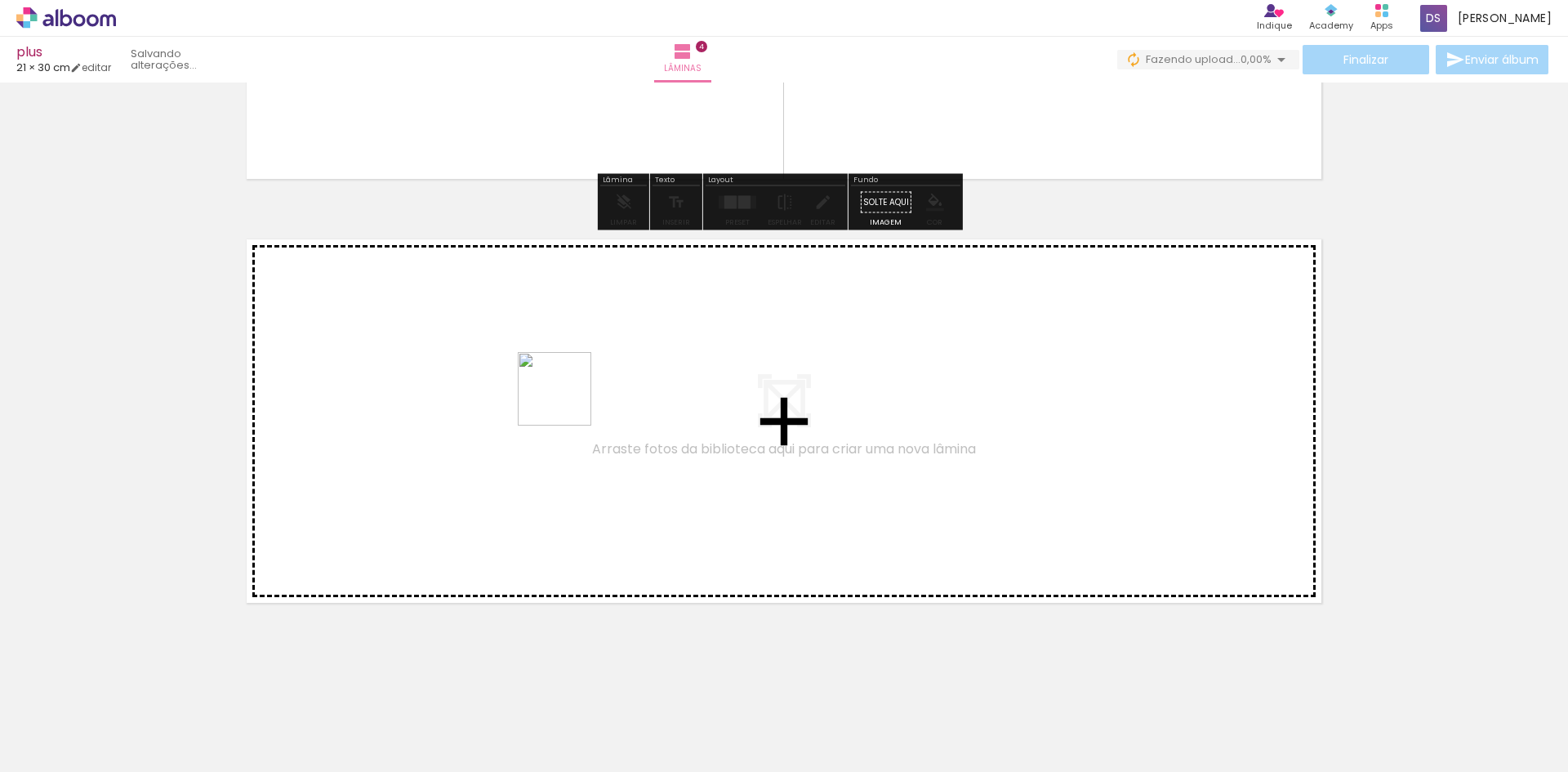
drag, startPoint x: 919, startPoint y: 726, endPoint x: 563, endPoint y: 401, distance: 482.0
click at [563, 401] on quentale-workspace at bounding box center [784, 386] width 1568 height 772
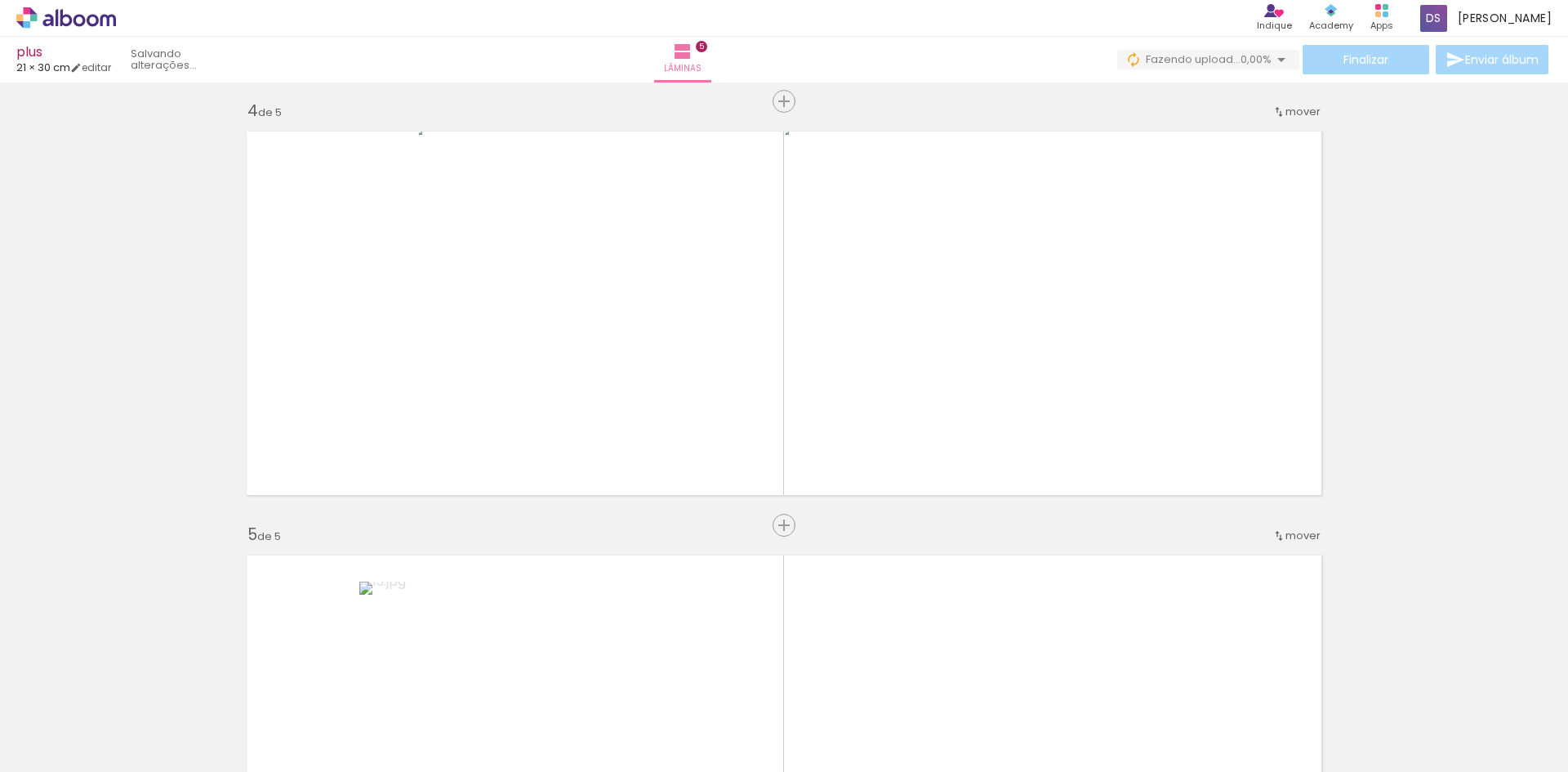
scroll to position [1151, 0]
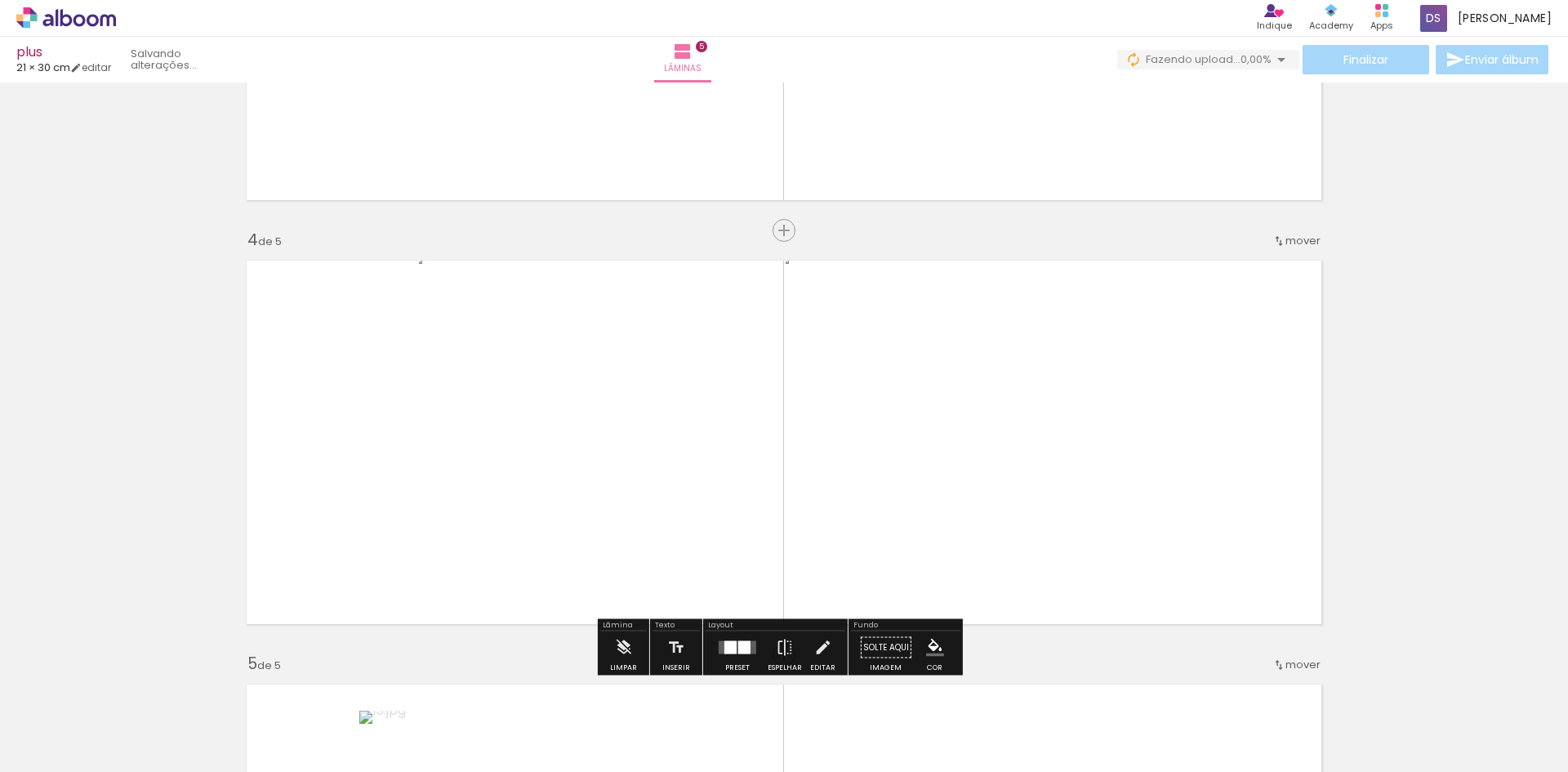
click at [674, 473] on quentale-photo at bounding box center [600, 443] width 363 height 383
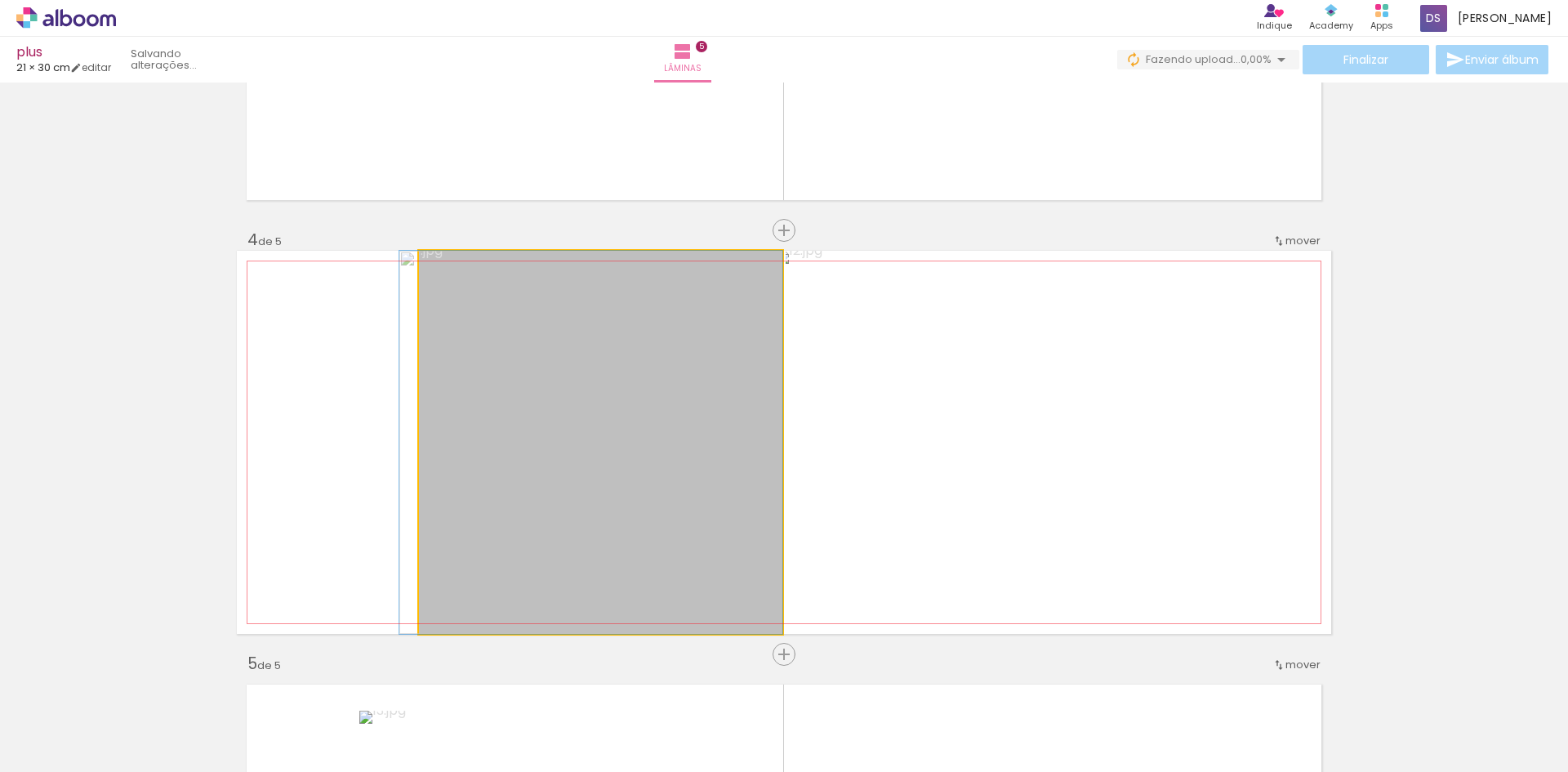
drag, startPoint x: 673, startPoint y: 471, endPoint x: 611, endPoint y: 458, distance: 63.3
drag, startPoint x: 593, startPoint y: 457, endPoint x: 548, endPoint y: 455, distance: 45.0
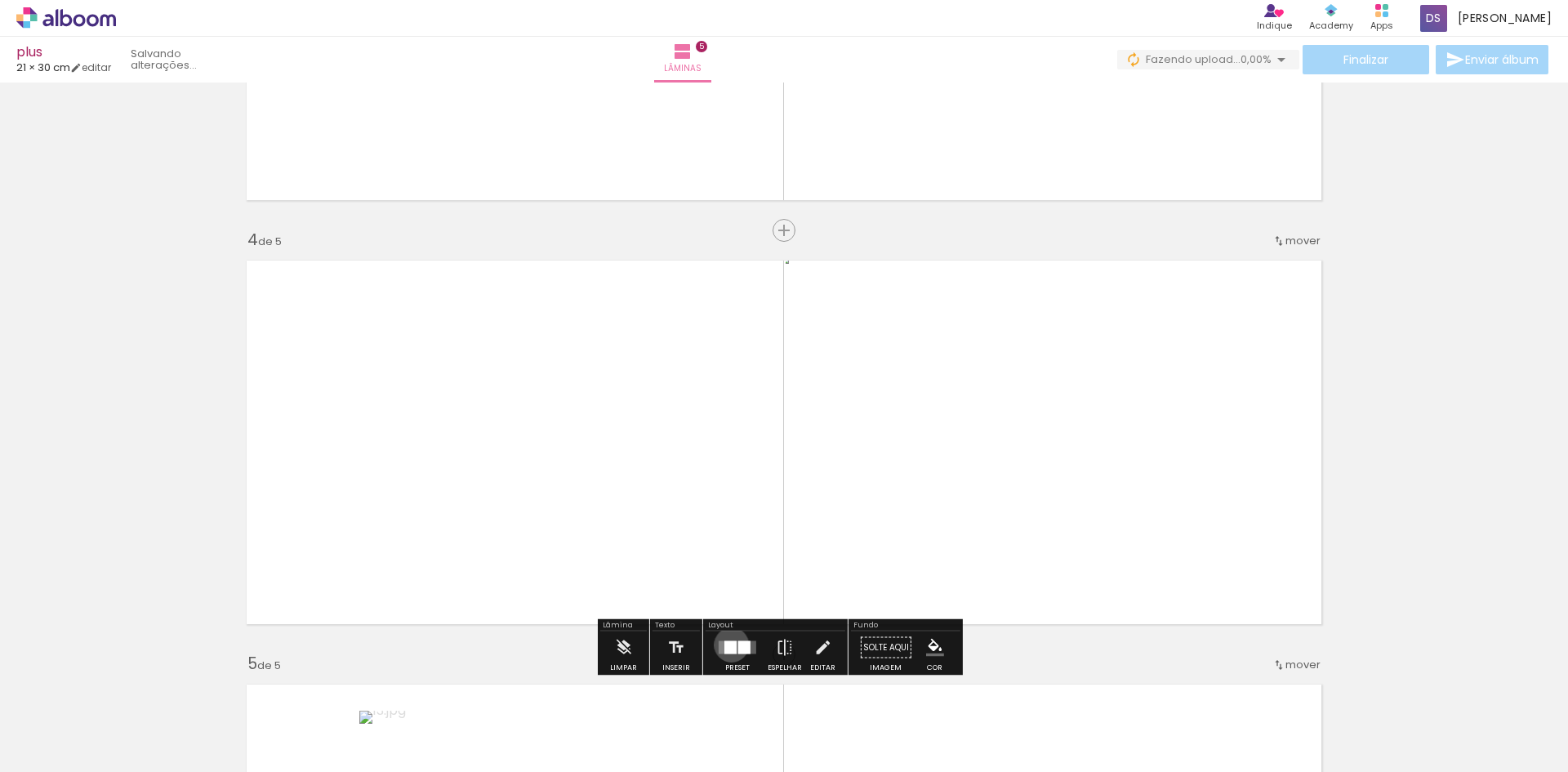
click at [728, 644] on div at bounding box center [730, 648] width 12 height 13
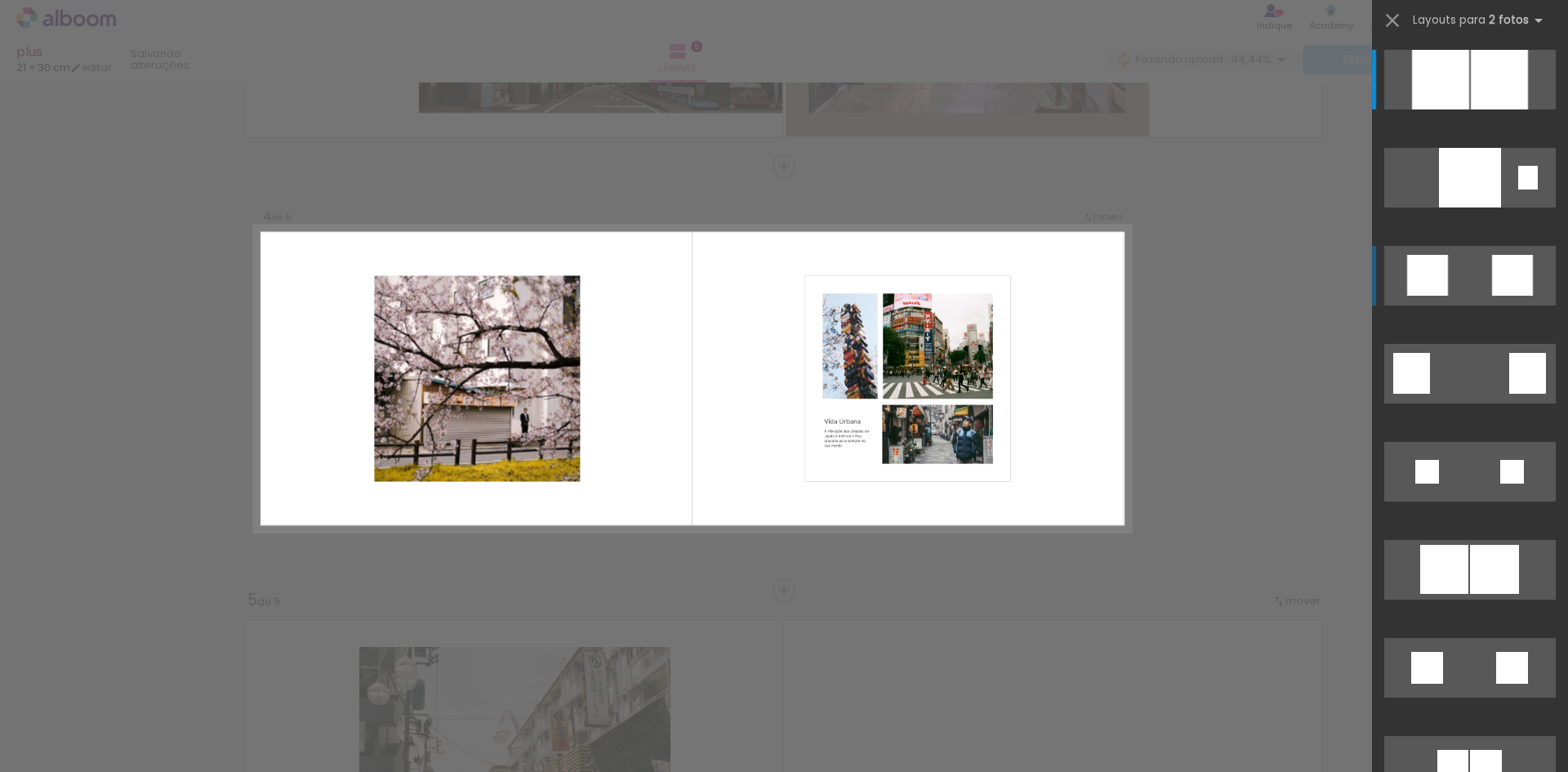
scroll to position [1217, 0]
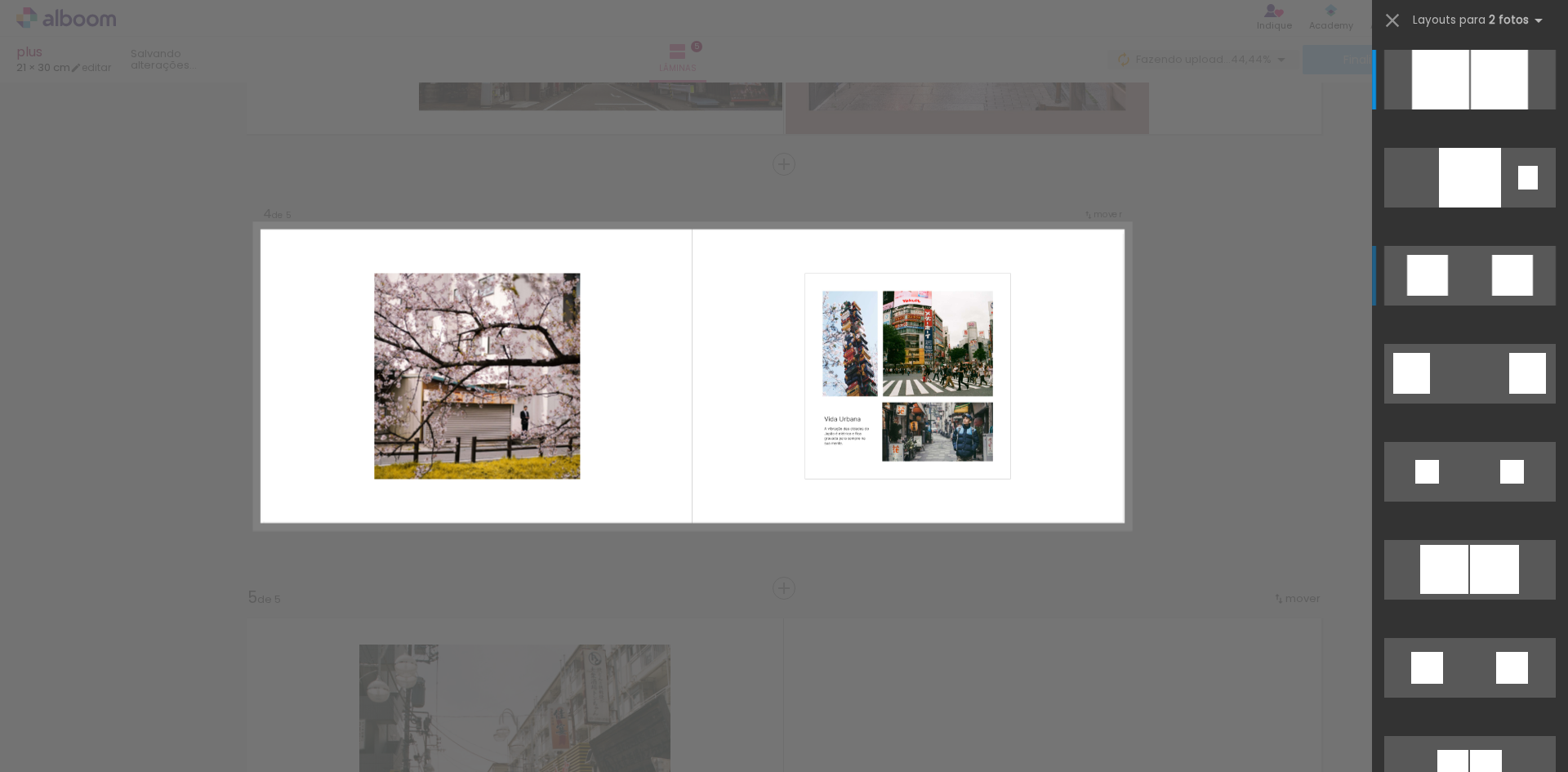
click at [1411, 286] on div at bounding box center [1427, 275] width 41 height 41
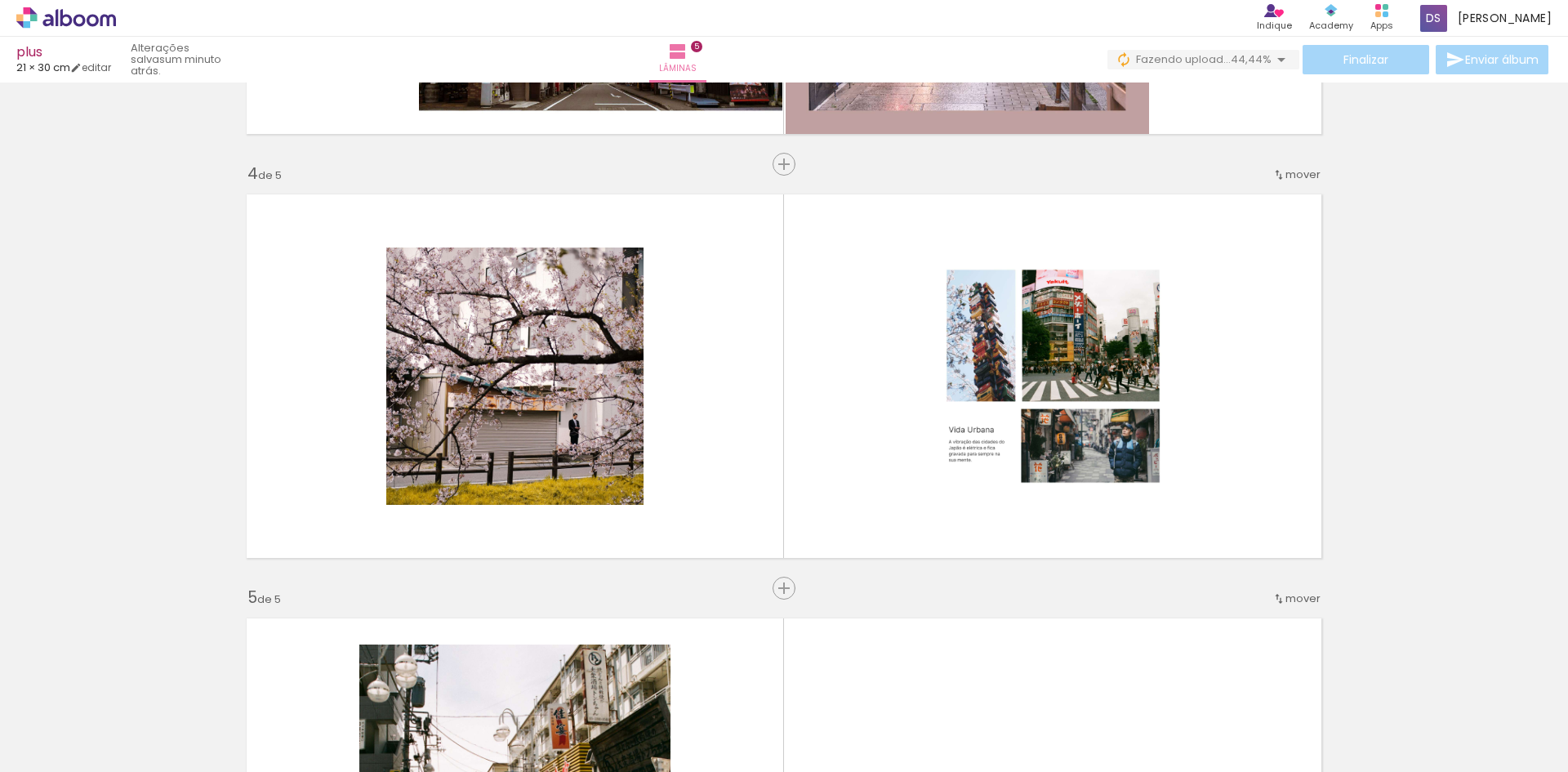
click at [1089, 728] on div at bounding box center [1078, 716] width 81 height 81
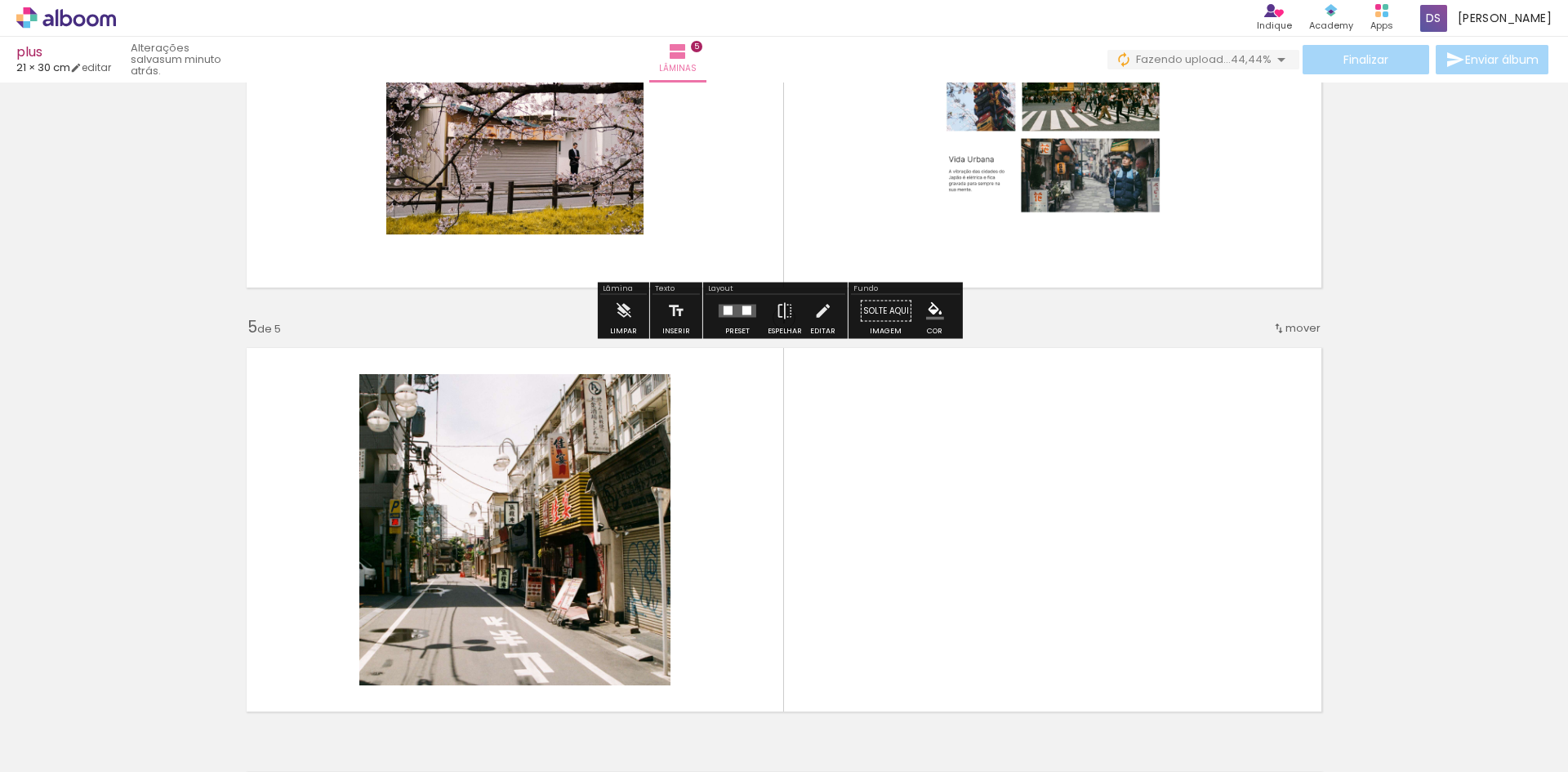
scroll to position [1625, 0]
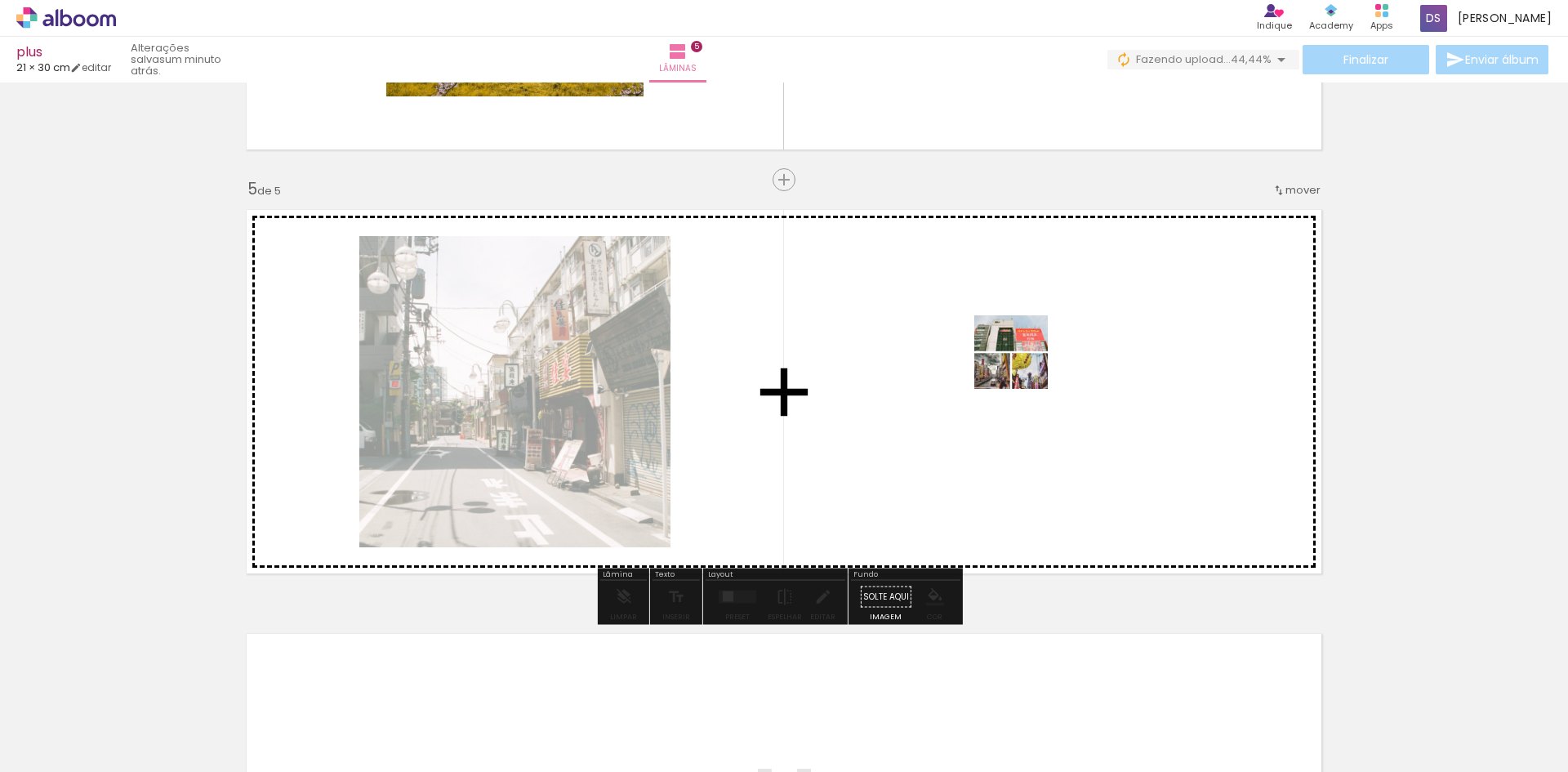
drag, startPoint x: 992, startPoint y: 735, endPoint x: 1023, endPoint y: 364, distance: 372.3
click at [1023, 364] on quentale-workspace at bounding box center [784, 386] width 1568 height 772
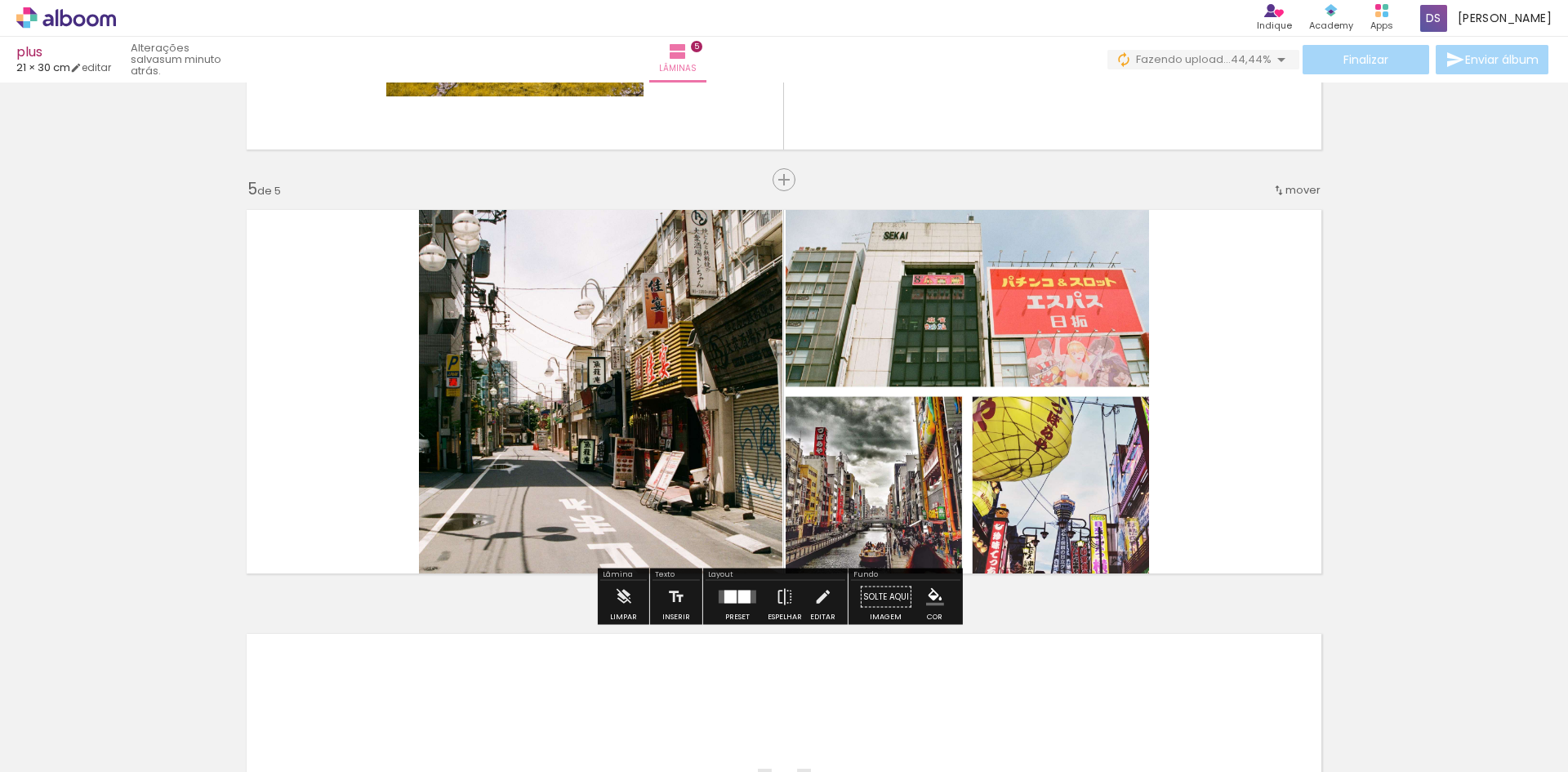
click at [732, 601] on div at bounding box center [730, 597] width 12 height 13
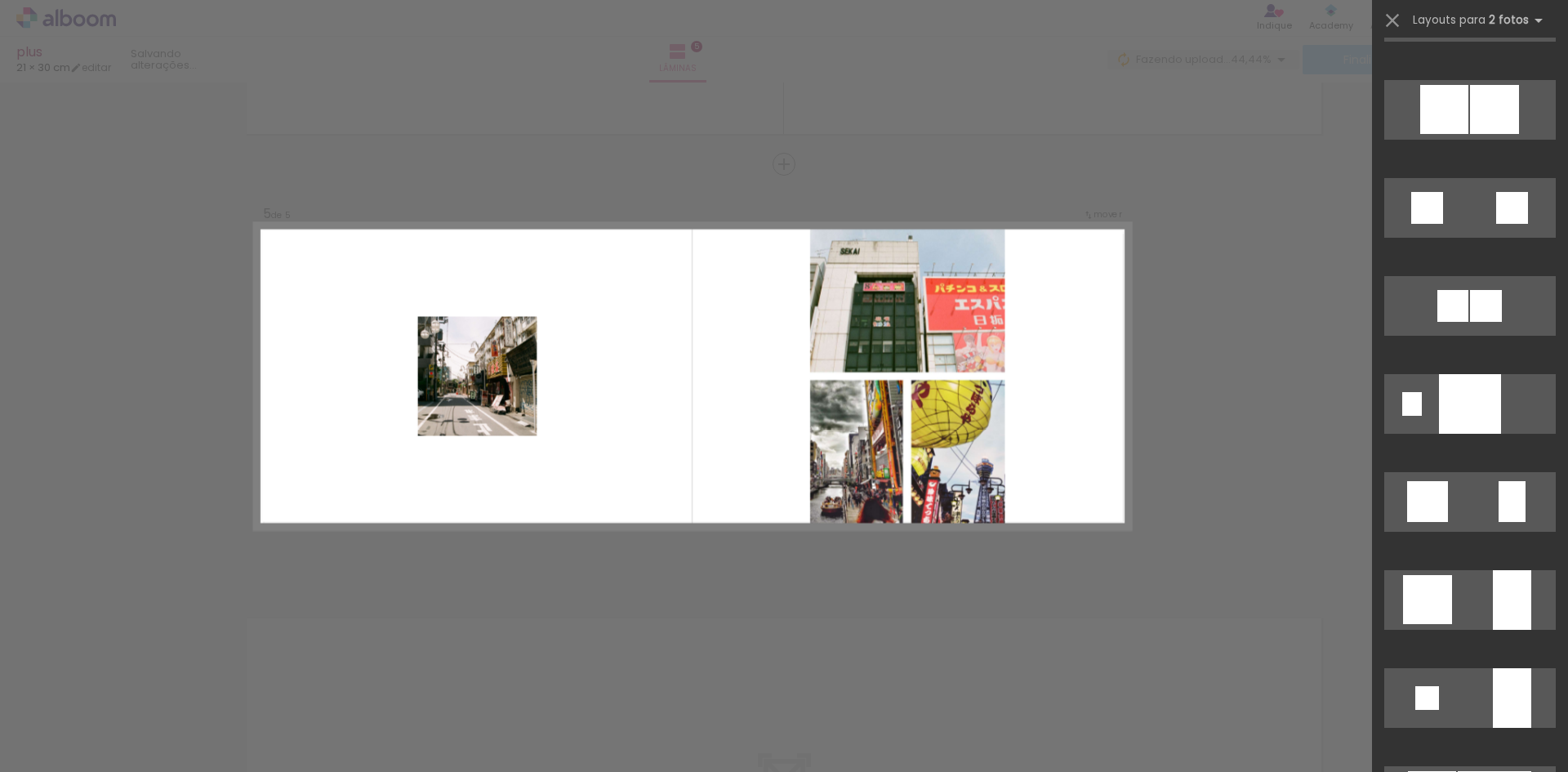
scroll to position [572, 0]
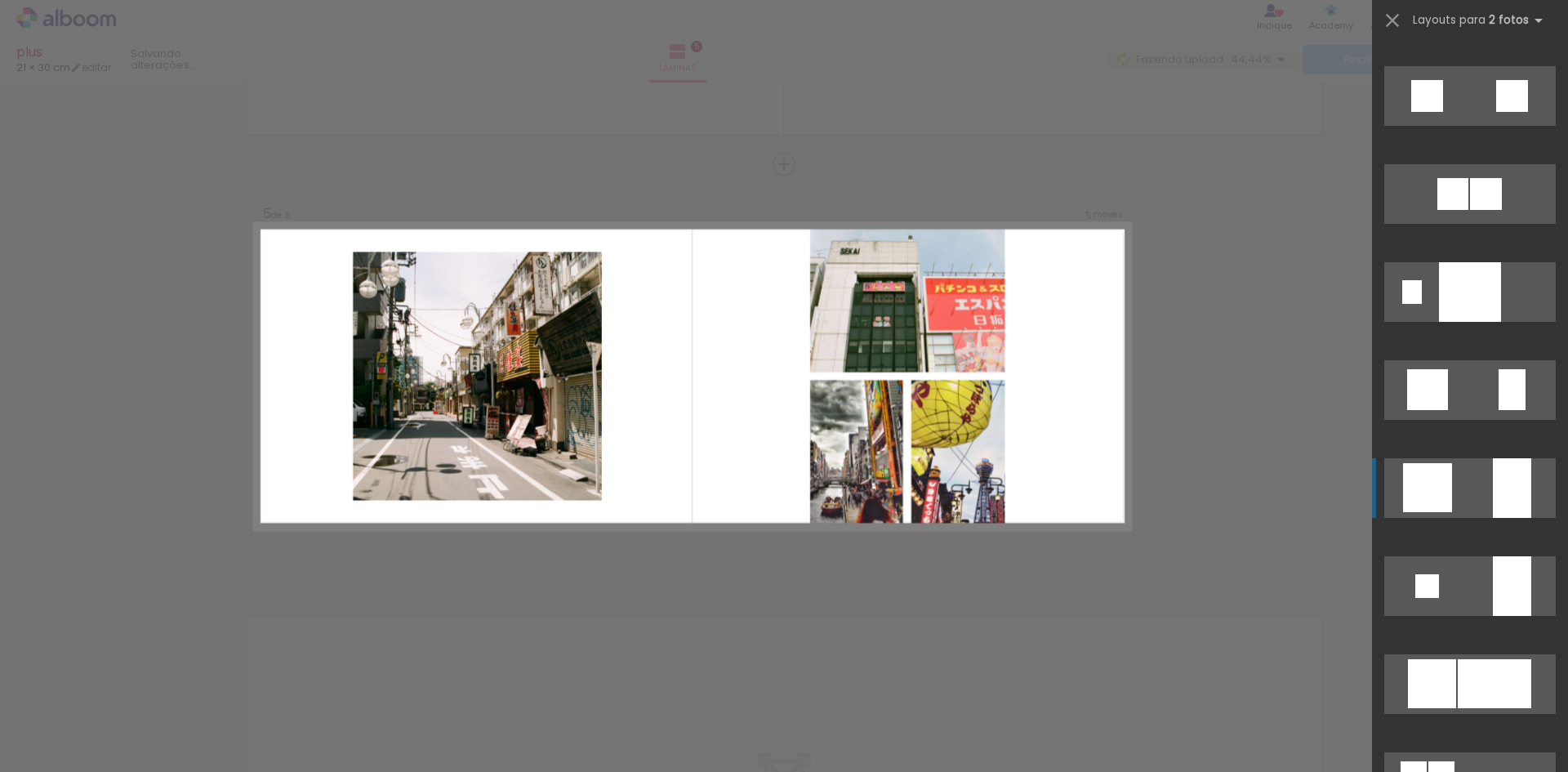
click at [1445, 485] on div at bounding box center [1428, 488] width 49 height 49
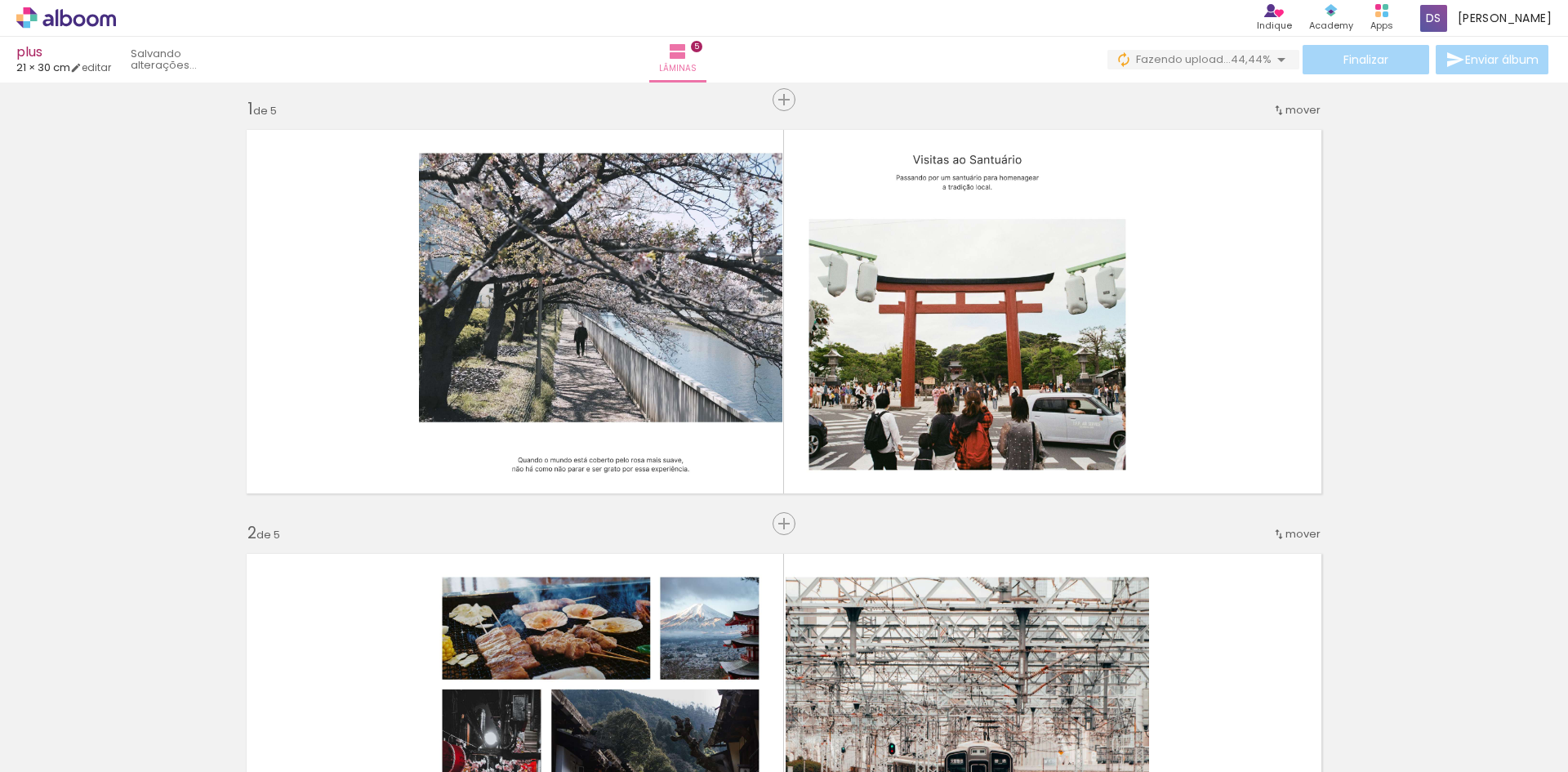
scroll to position [0, 0]
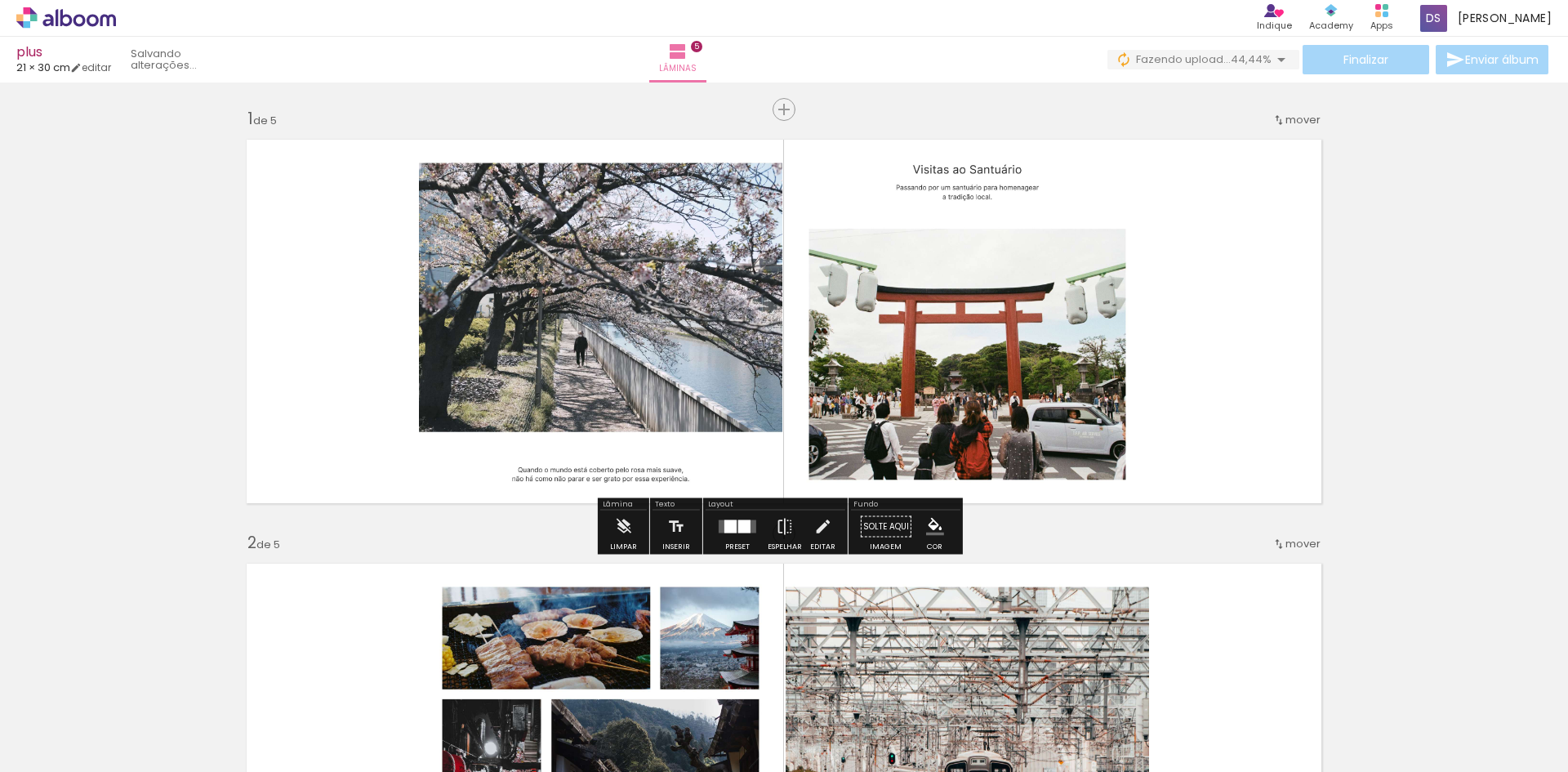
click at [1230, 256] on quentale-layouter at bounding box center [784, 321] width 1095 height 383
click at [1272, 60] on iron-icon at bounding box center [1281, 59] width 19 height 19
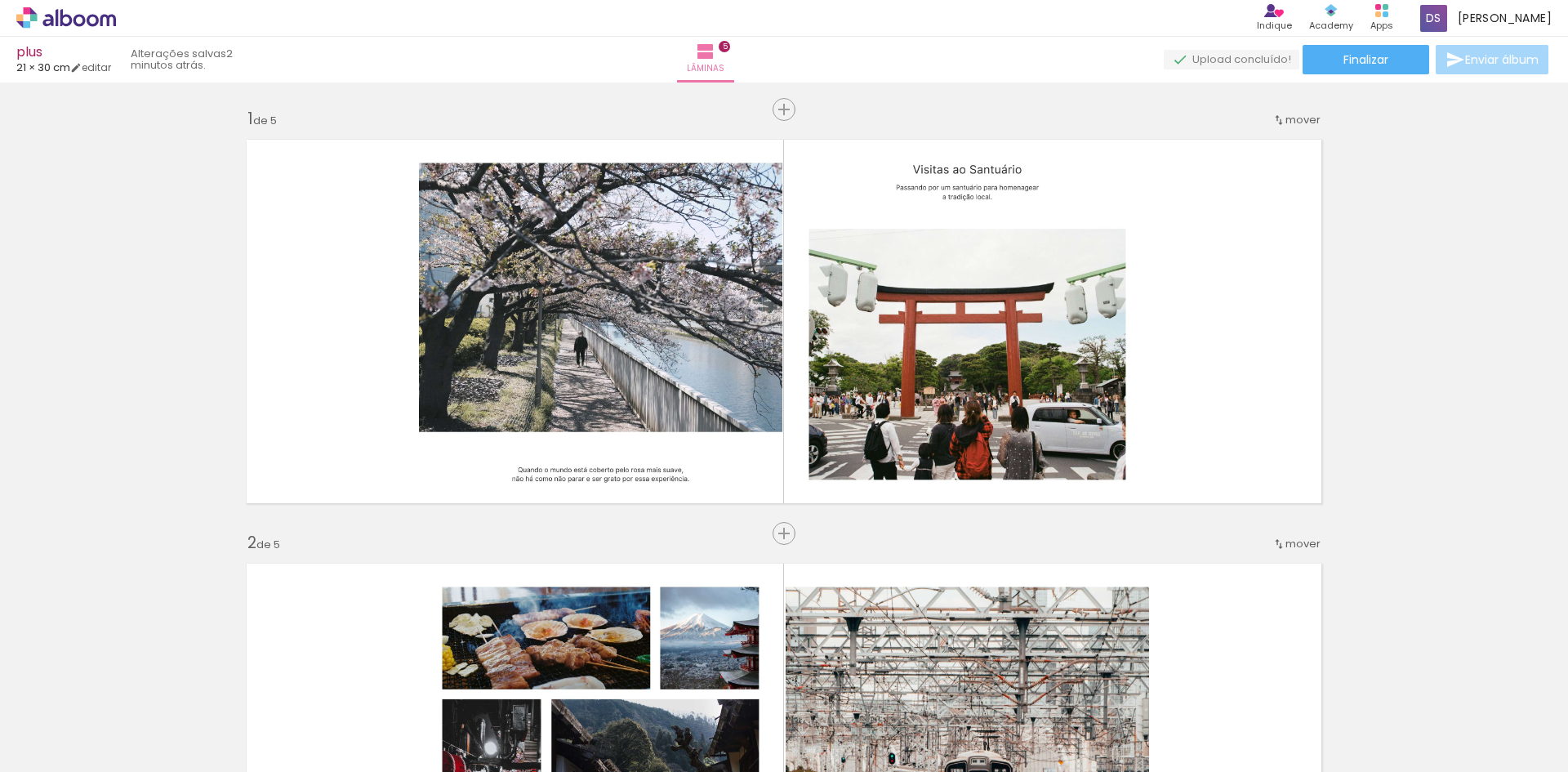
scroll to position [0, 171]
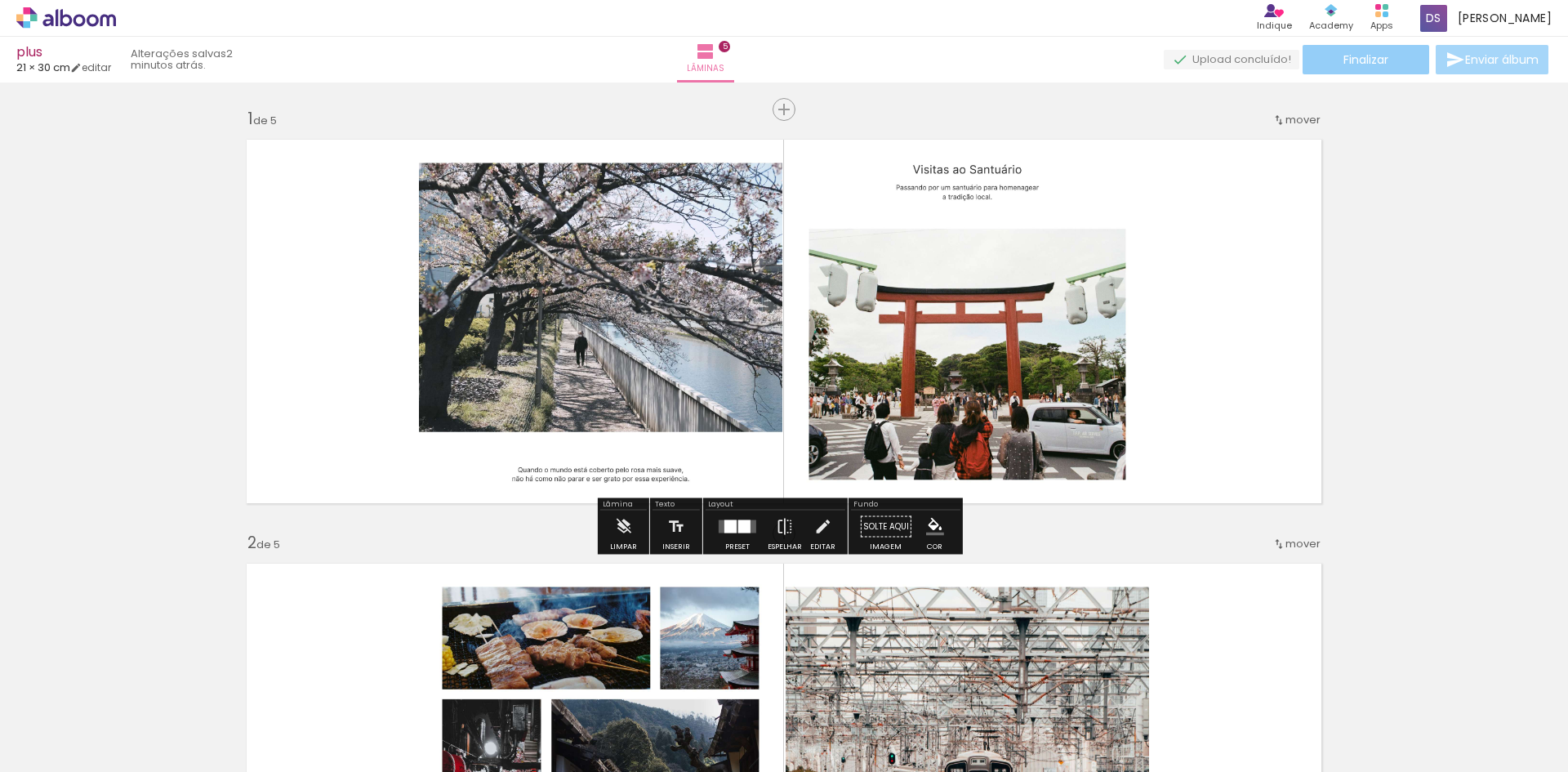
click at [1376, 58] on span "Finalizar" at bounding box center [1366, 59] width 45 height 12
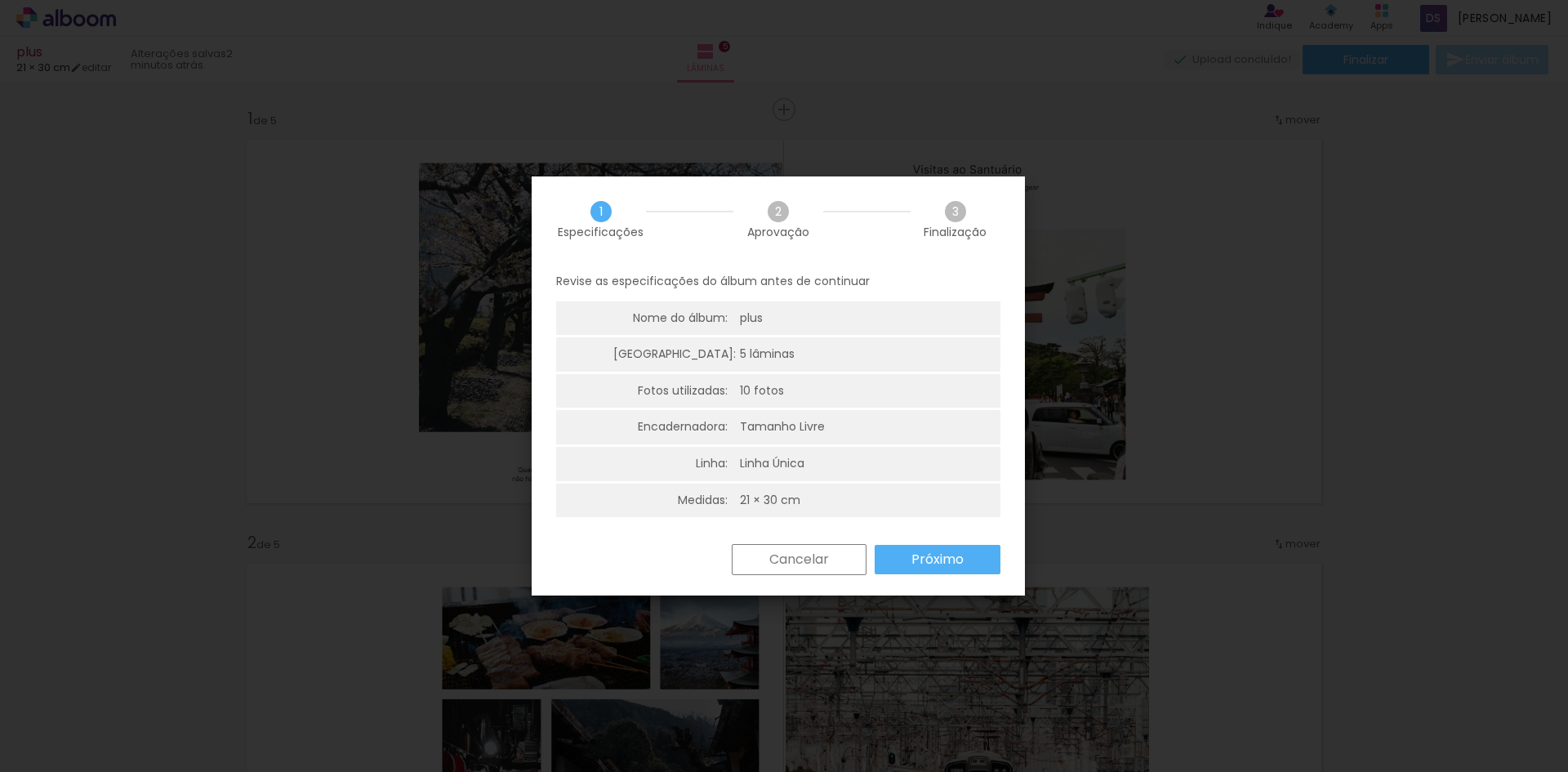
click at [0, 0] on slot "Cancelar" at bounding box center [0, 0] width 0 height 0
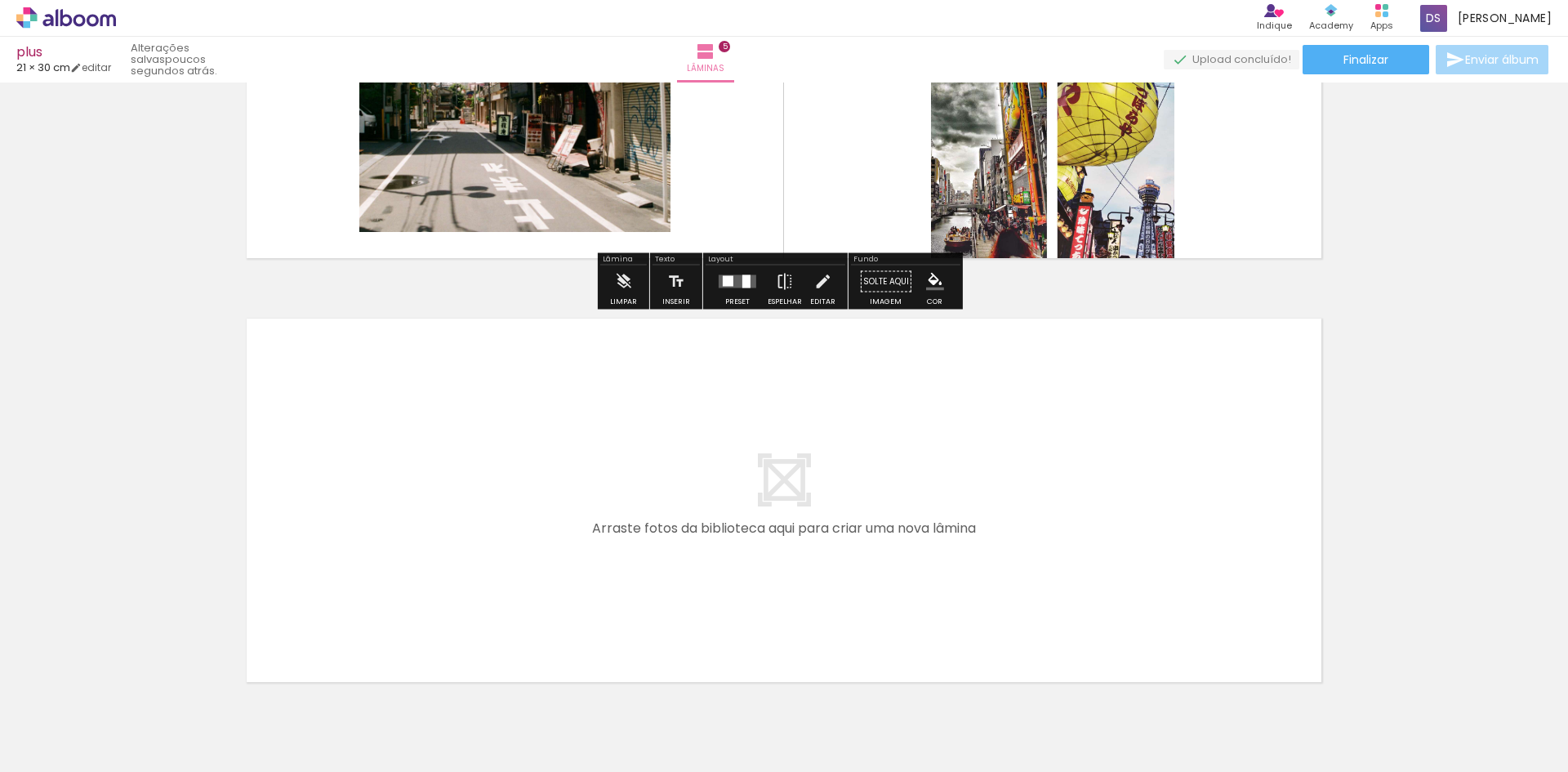
scroll to position [2020, 0]
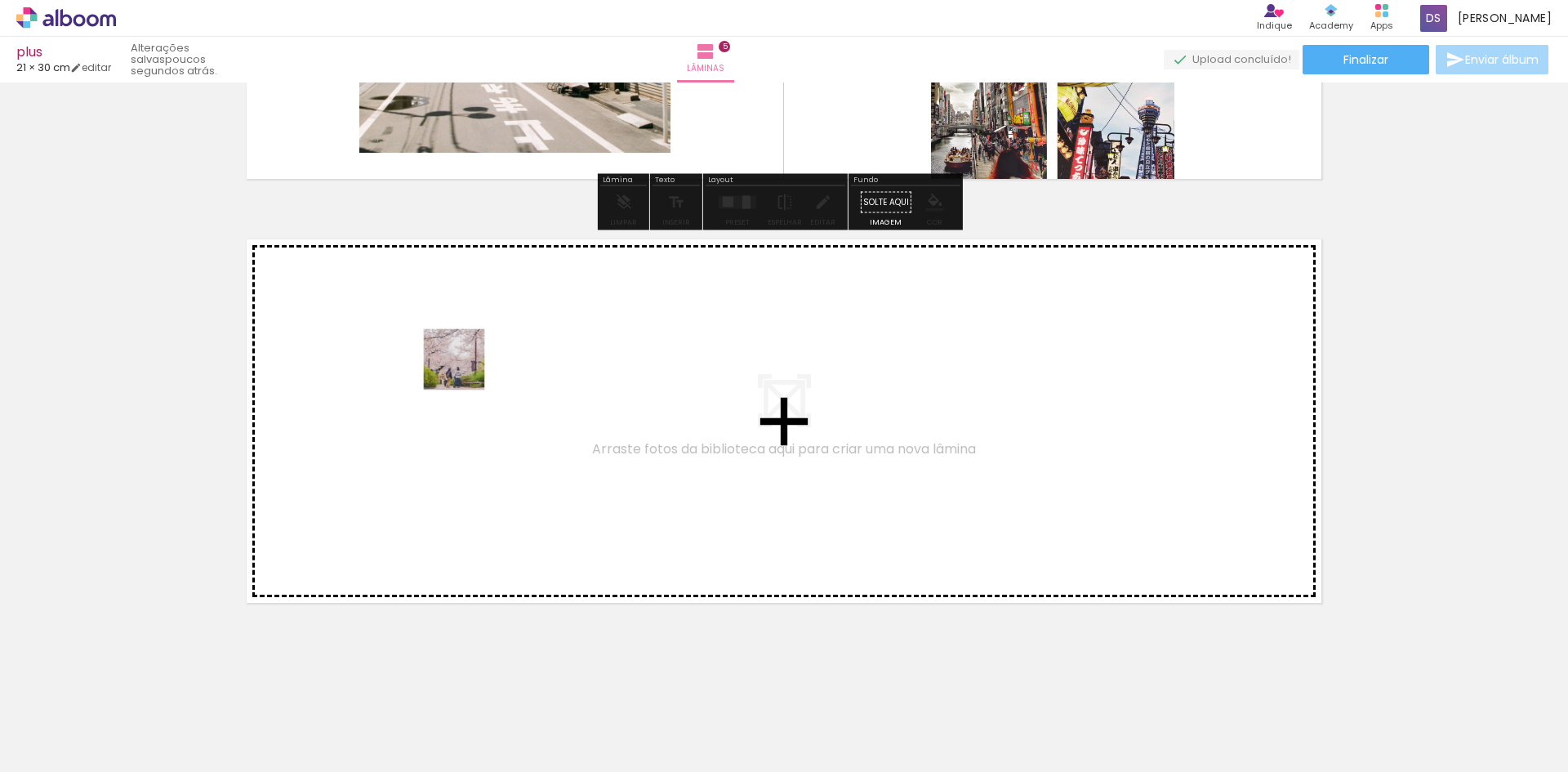
drag, startPoint x: 1004, startPoint y: 725, endPoint x: 462, endPoint y: 370, distance: 647.9
click at [462, 370] on quentale-workspace at bounding box center [784, 386] width 1568 height 772
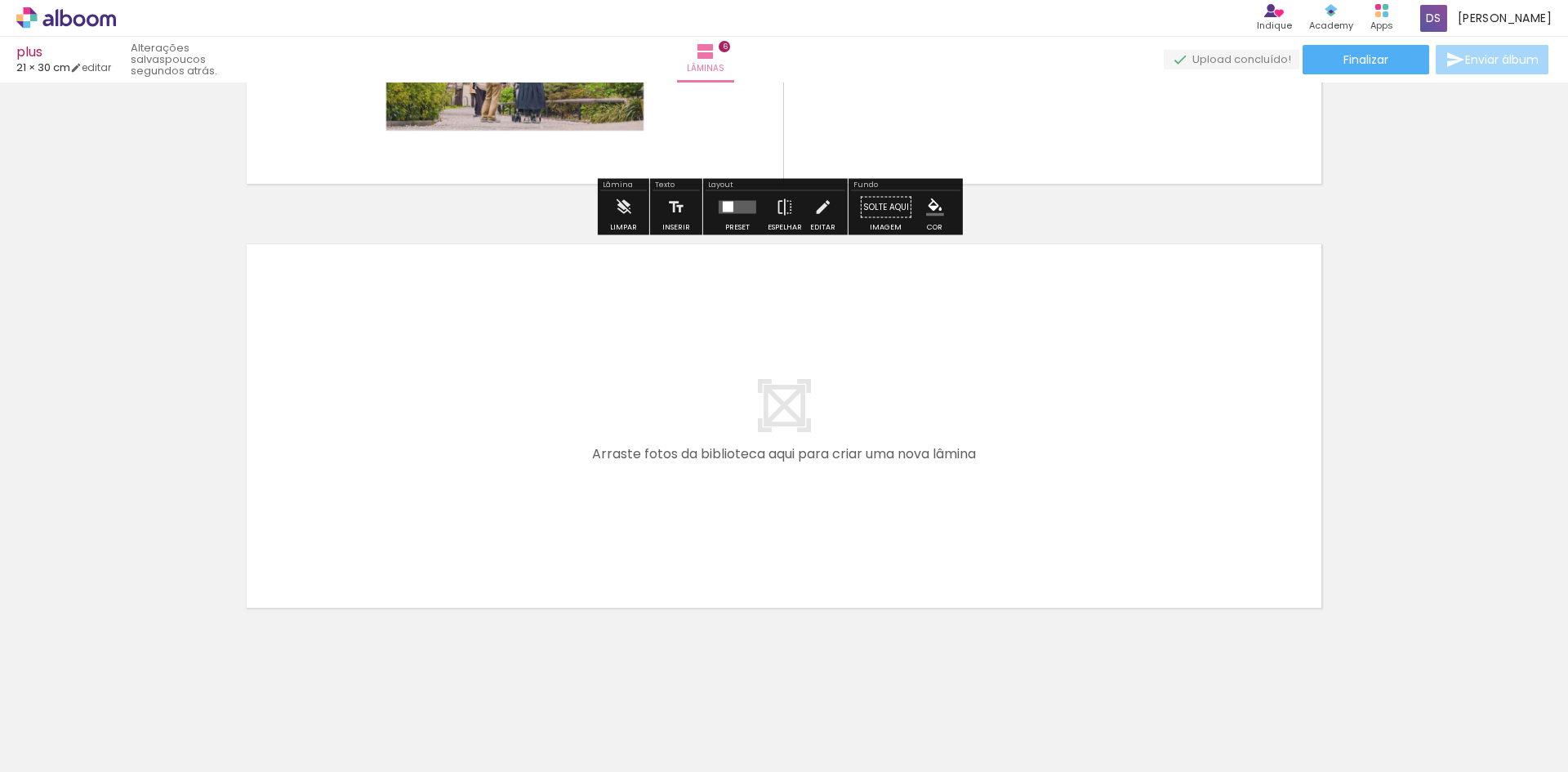
scroll to position [2444, 0]
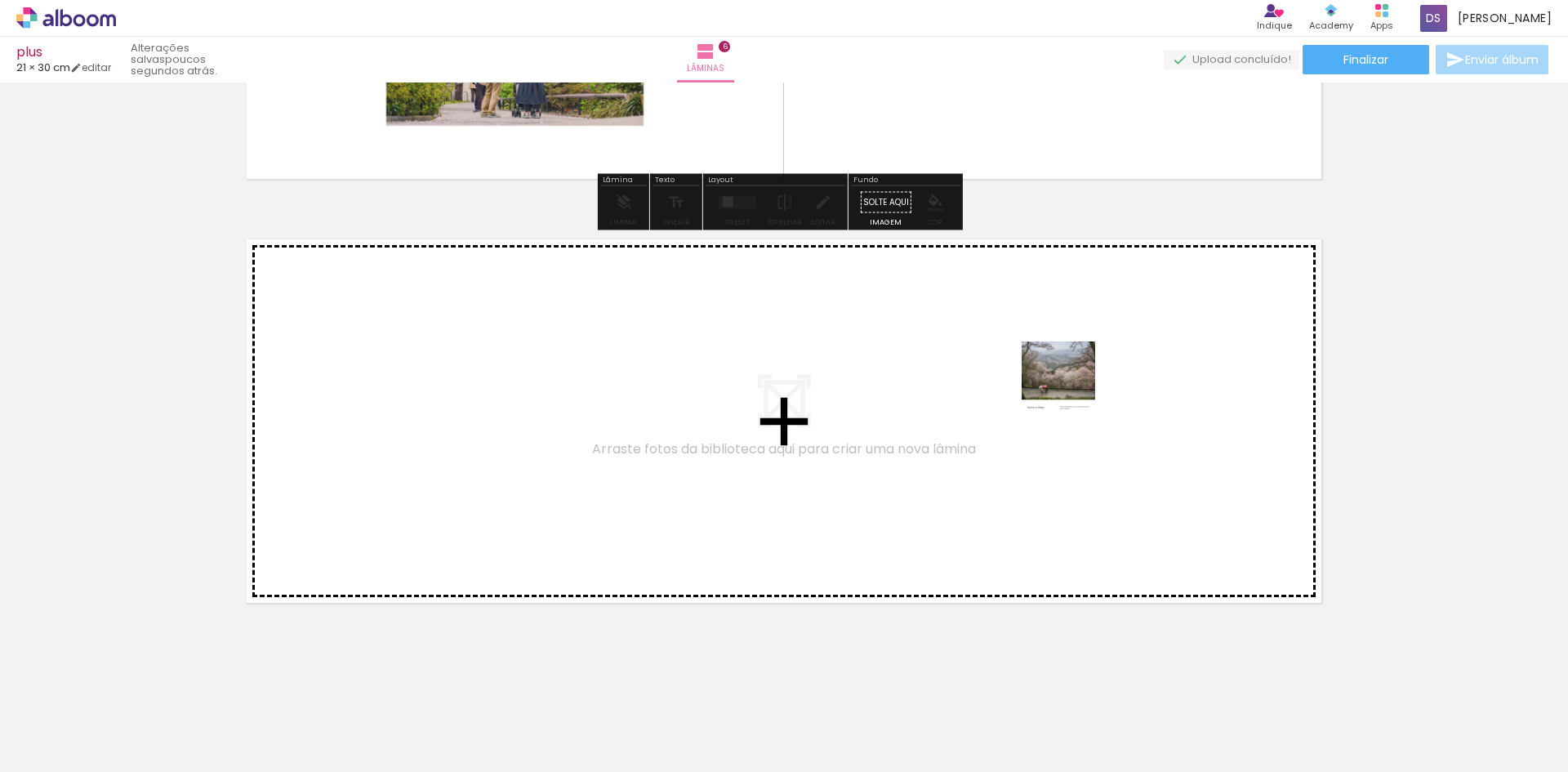
drag, startPoint x: 893, startPoint y: 735, endPoint x: 1071, endPoint y: 391, distance: 387.3
click at [1071, 391] on quentale-workspace at bounding box center [784, 386] width 1568 height 772
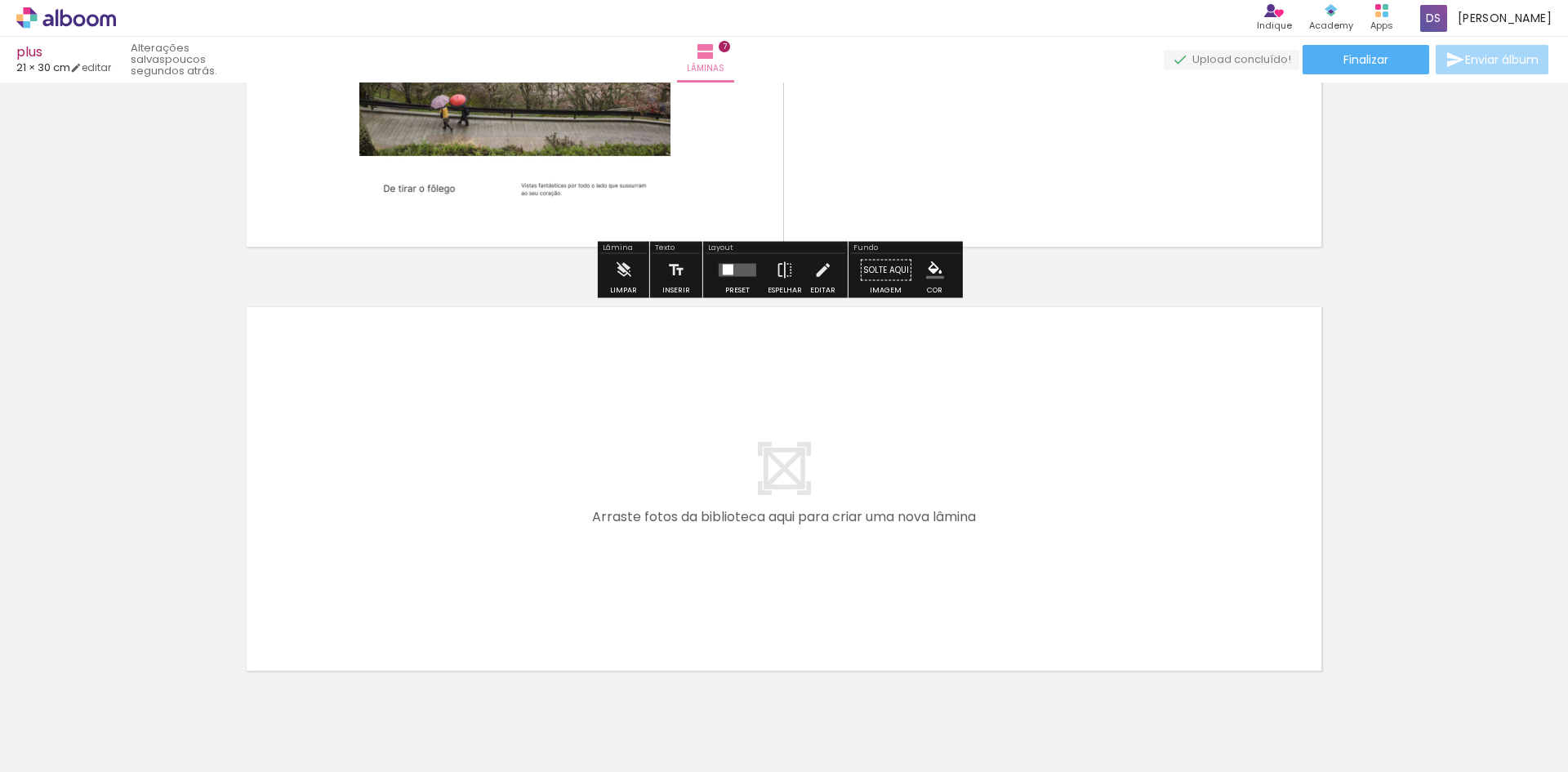
scroll to position [2868, 0]
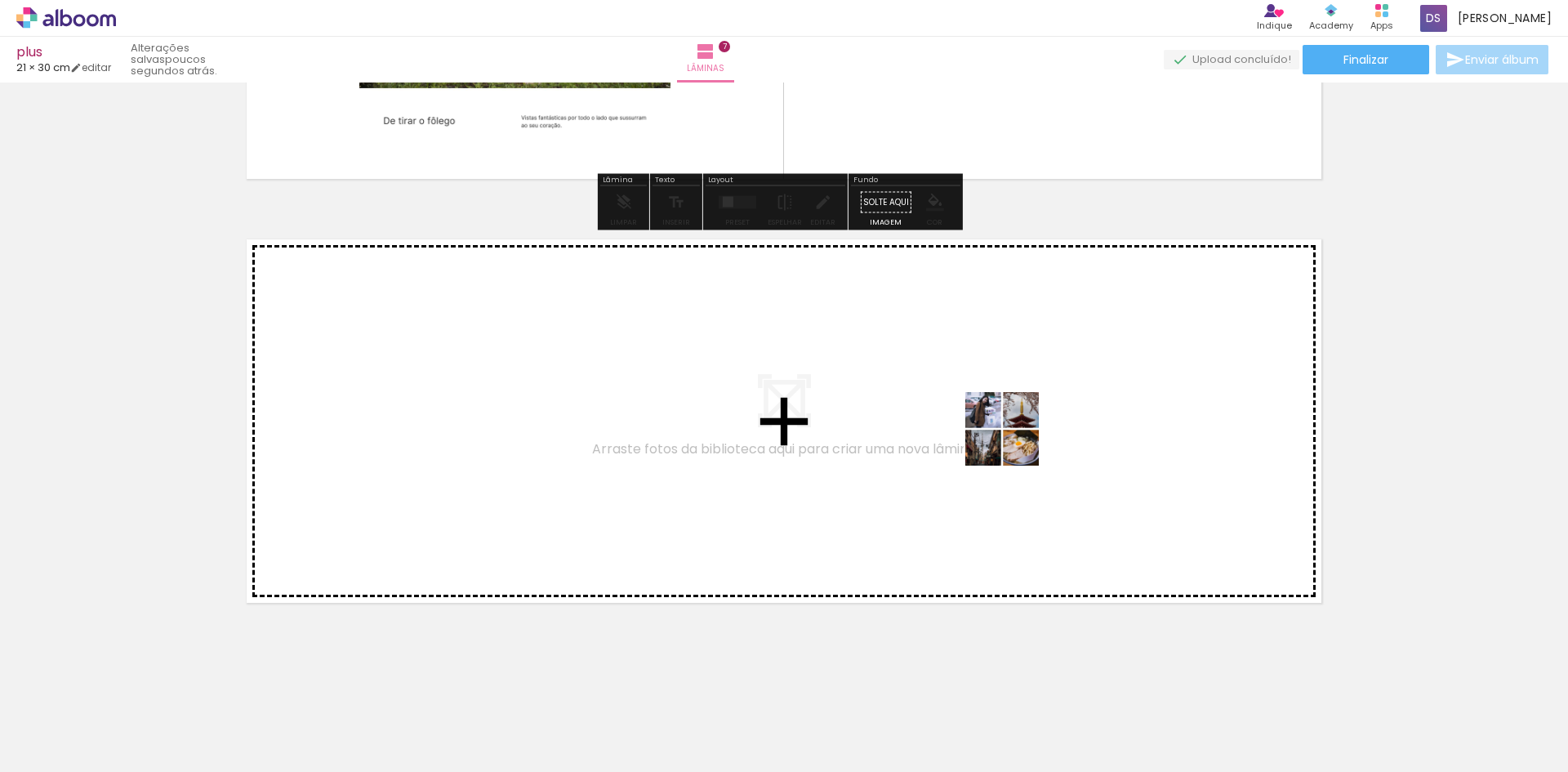
drag, startPoint x: 1084, startPoint y: 717, endPoint x: 1016, endPoint y: 418, distance: 306.6
click at [1016, 418] on quentale-workspace at bounding box center [784, 386] width 1568 height 772
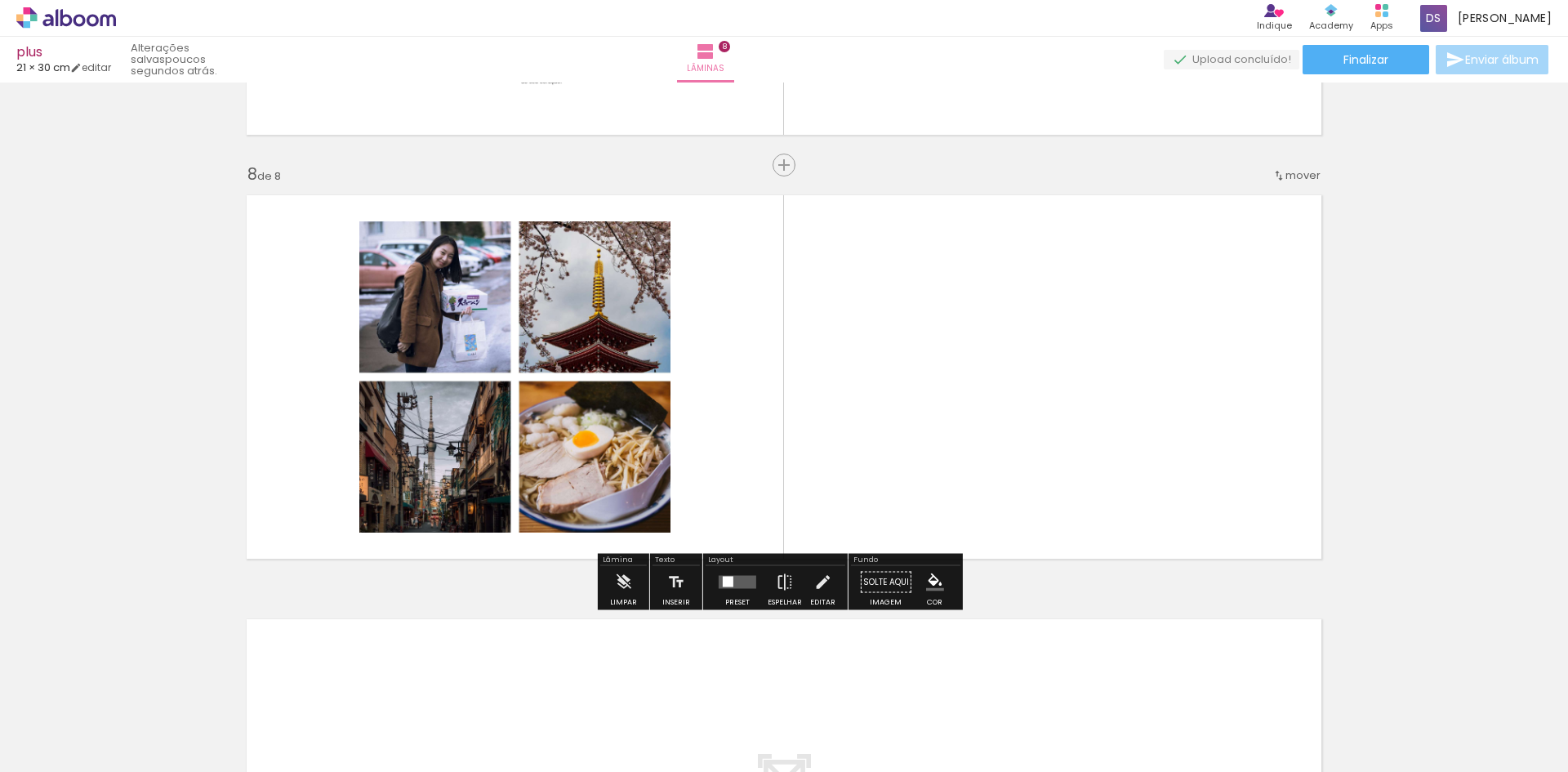
scroll to position [2913, 0]
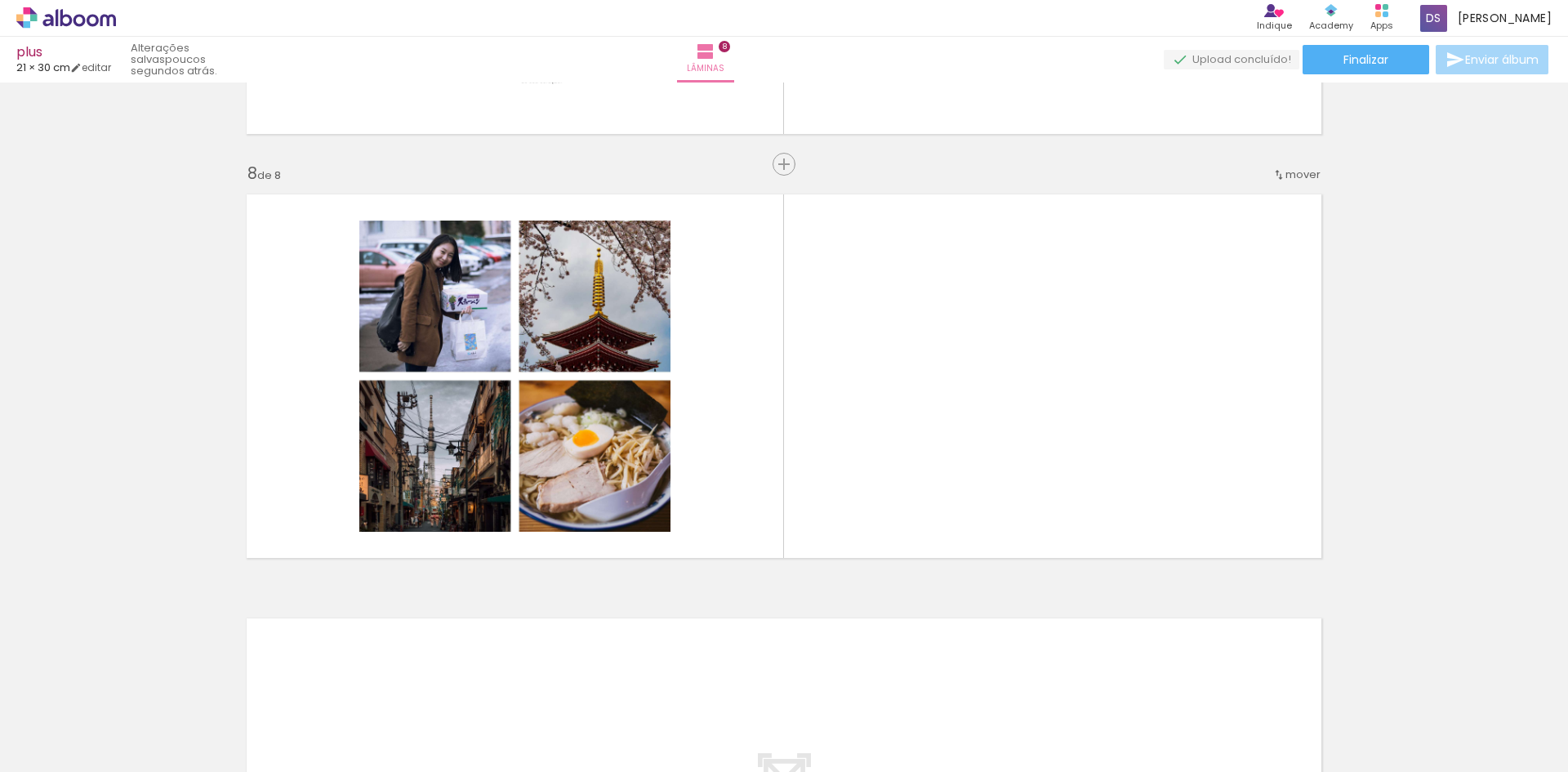
click at [43, 757] on span "Adicionar Fotos" at bounding box center [58, 750] width 49 height 18
click at [0, 0] on input "file" at bounding box center [0, 0] width 0 height 0
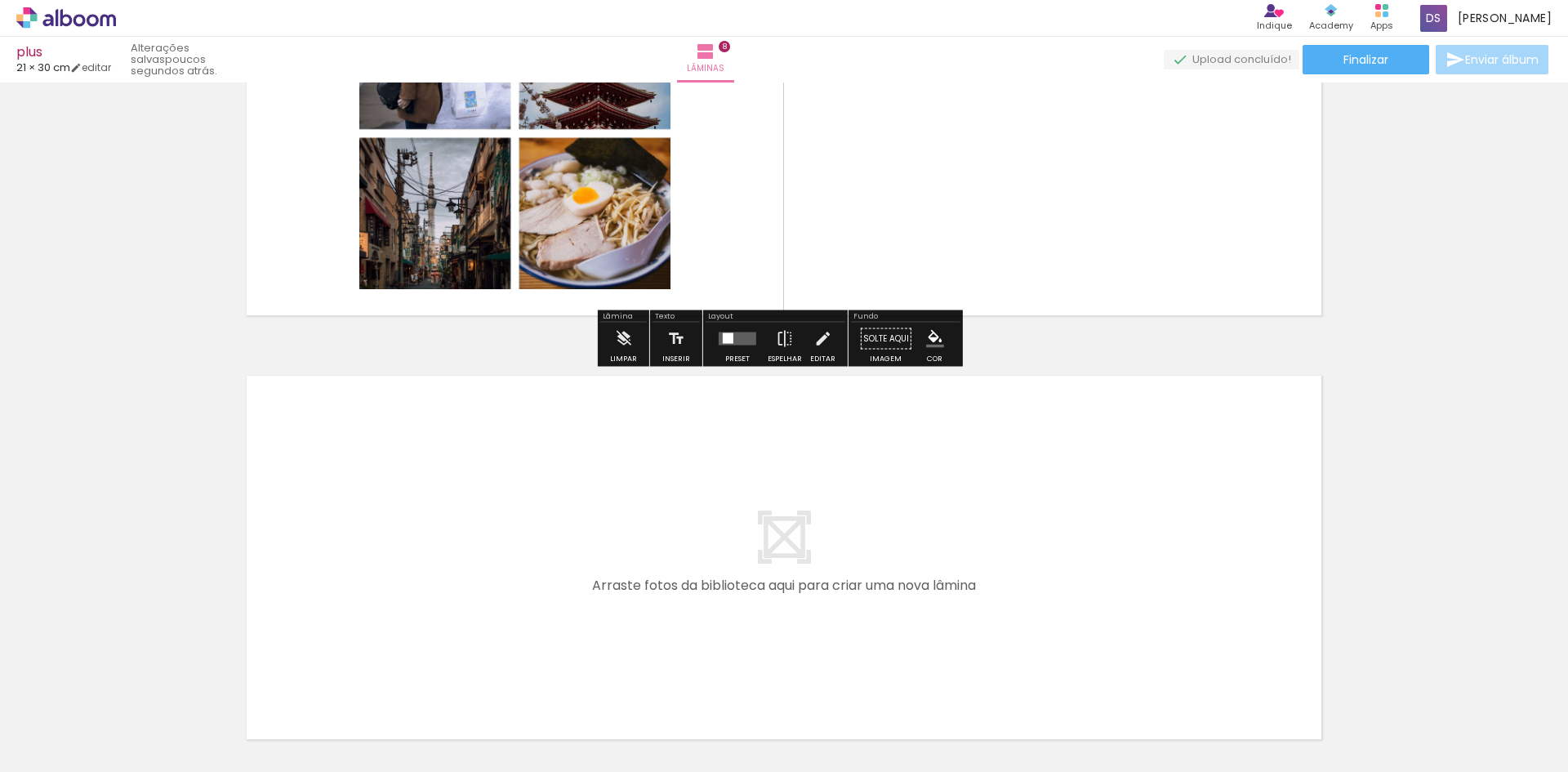
scroll to position [3291, 0]
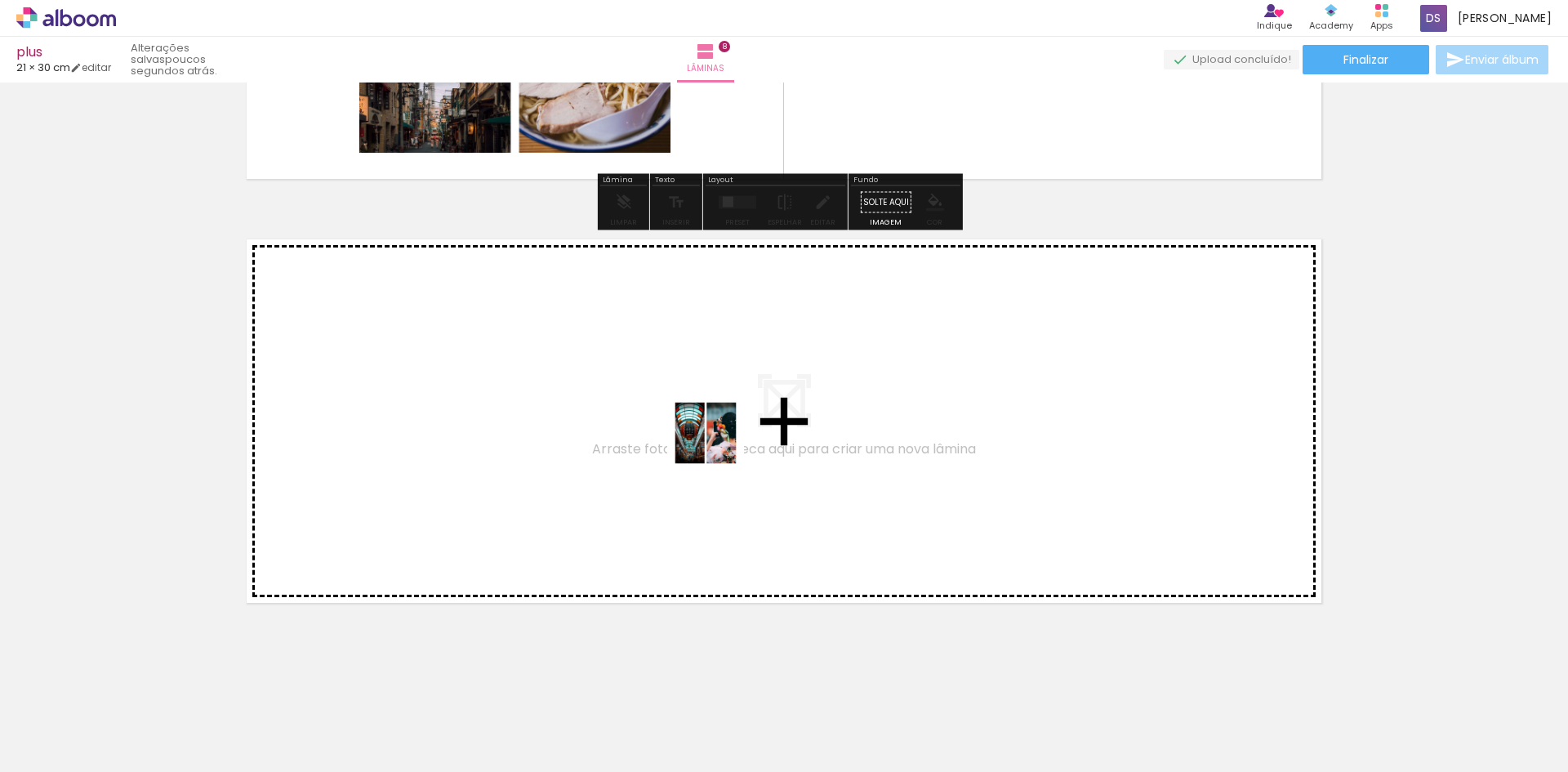
drag, startPoint x: 1163, startPoint y: 717, endPoint x: 705, endPoint y: 440, distance: 535.3
click at [705, 440] on quentale-workspace at bounding box center [784, 386] width 1568 height 772
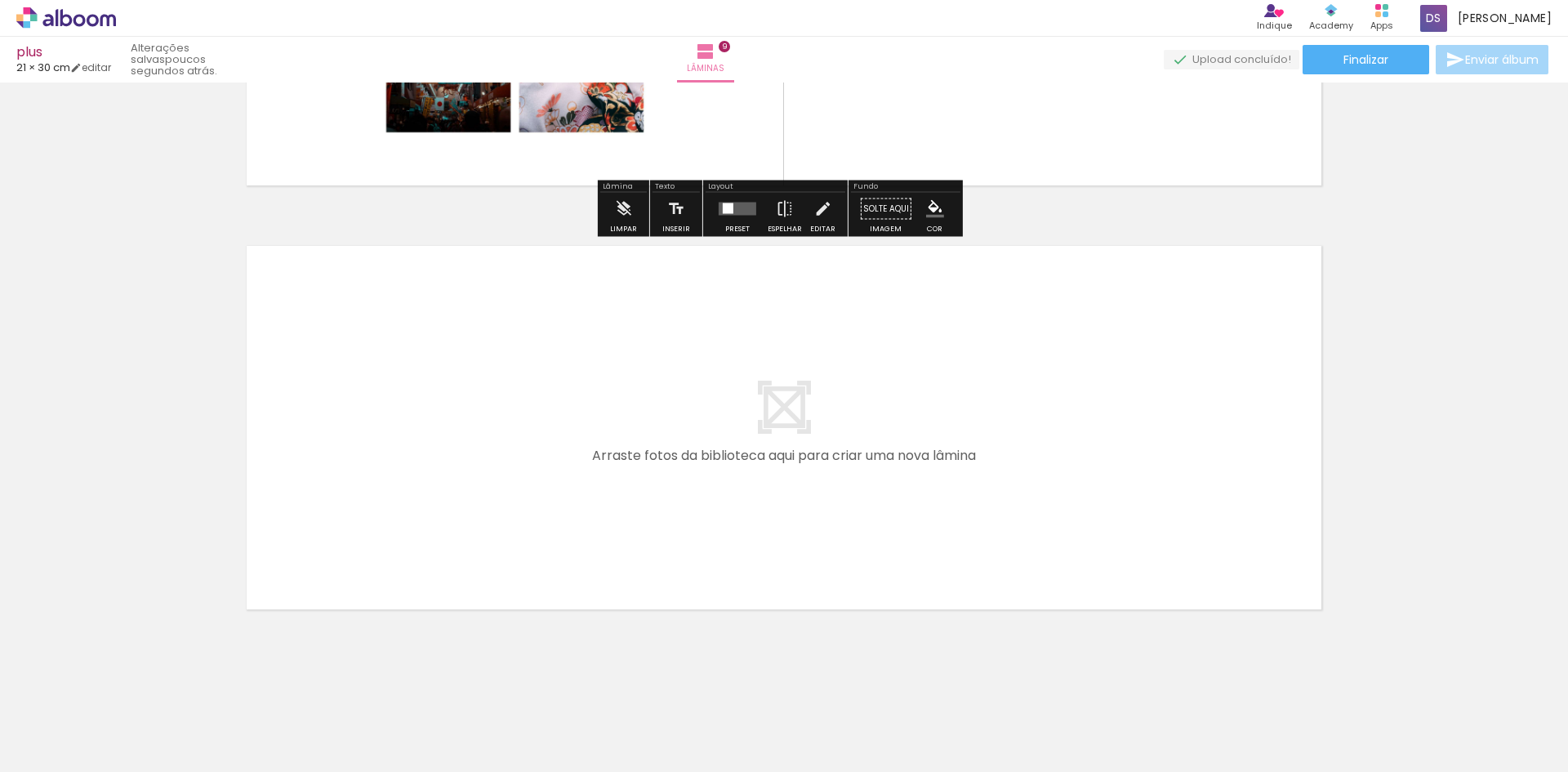
scroll to position [3716, 0]
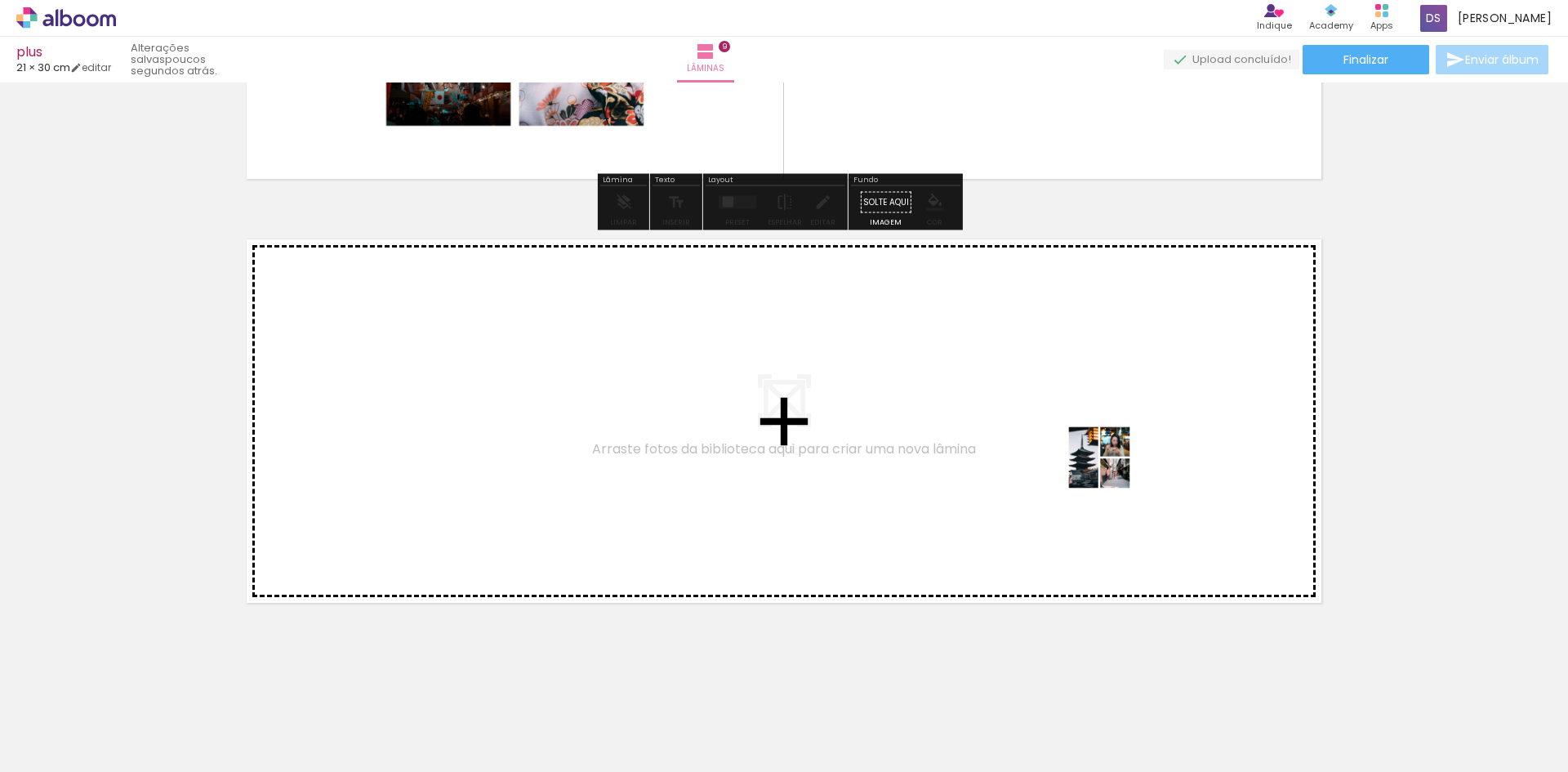
drag, startPoint x: 1297, startPoint y: 737, endPoint x: 1111, endPoint y: 470, distance: 325.4
click at [1111, 470] on quentale-workspace at bounding box center [784, 386] width 1568 height 772
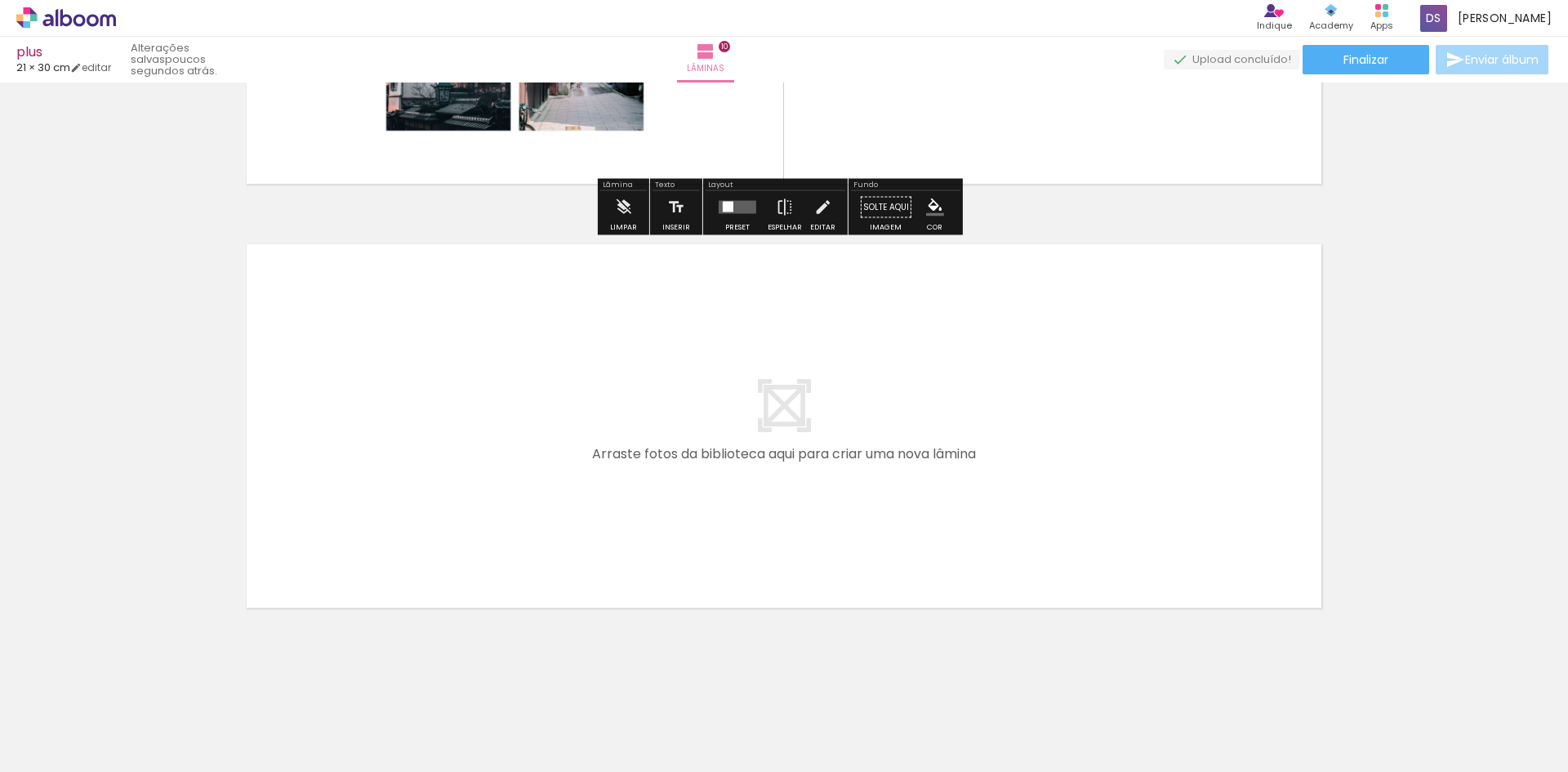
scroll to position [4140, 0]
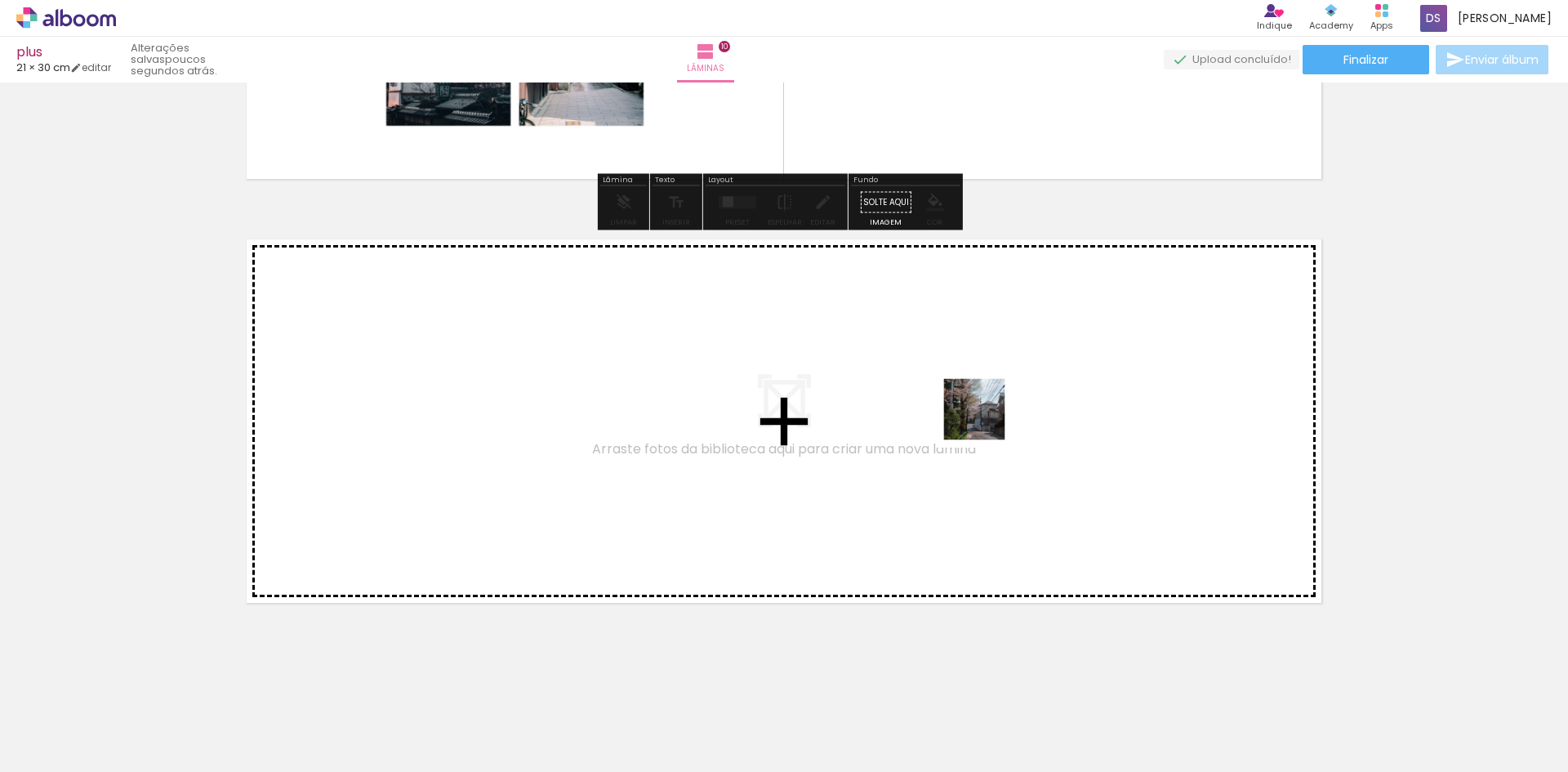
drag, startPoint x: 1344, startPoint y: 727, endPoint x: 986, endPoint y: 421, distance: 471.0
click at [986, 421] on quentale-workspace at bounding box center [784, 386] width 1568 height 772
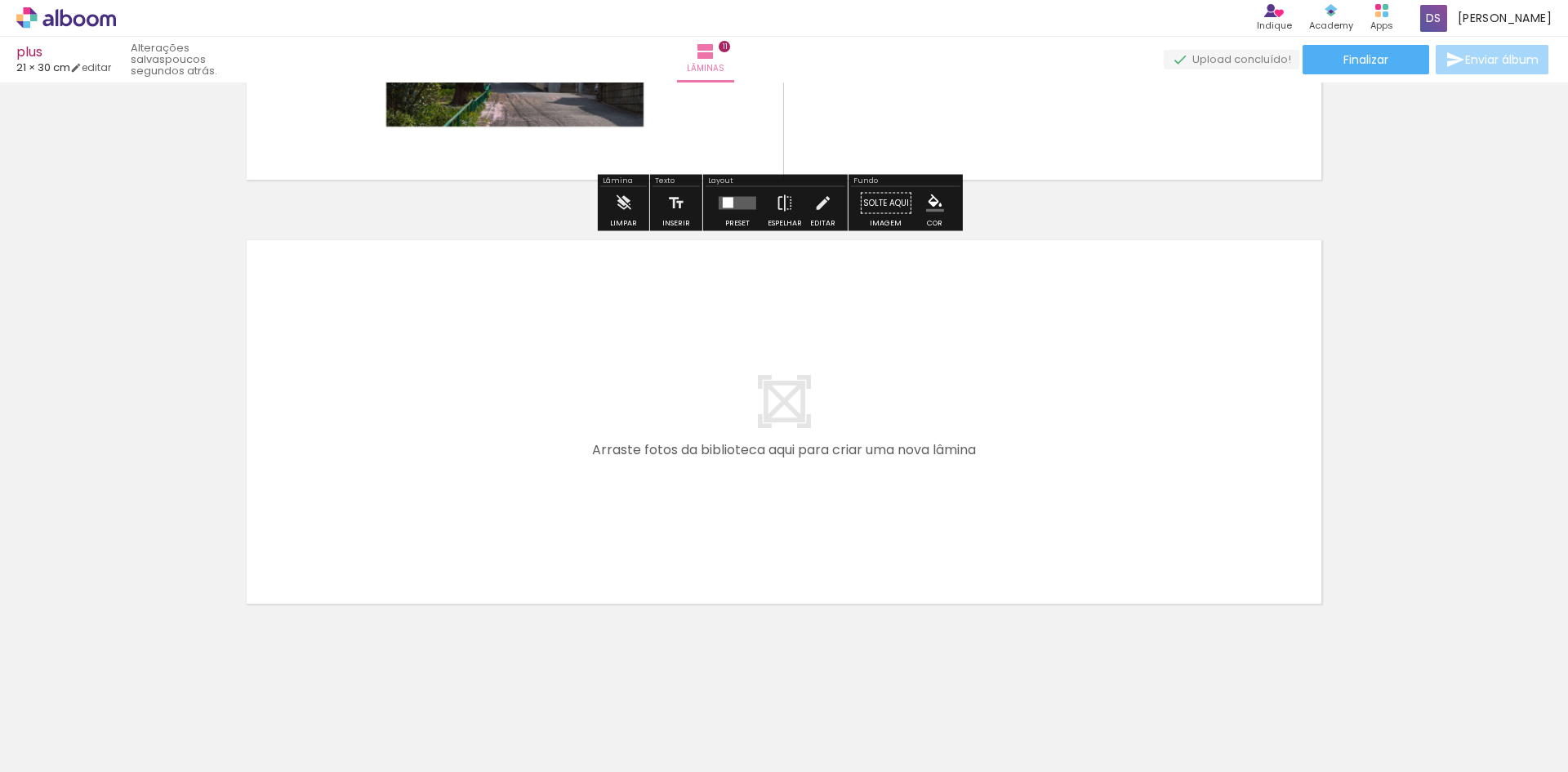
scroll to position [4564, 0]
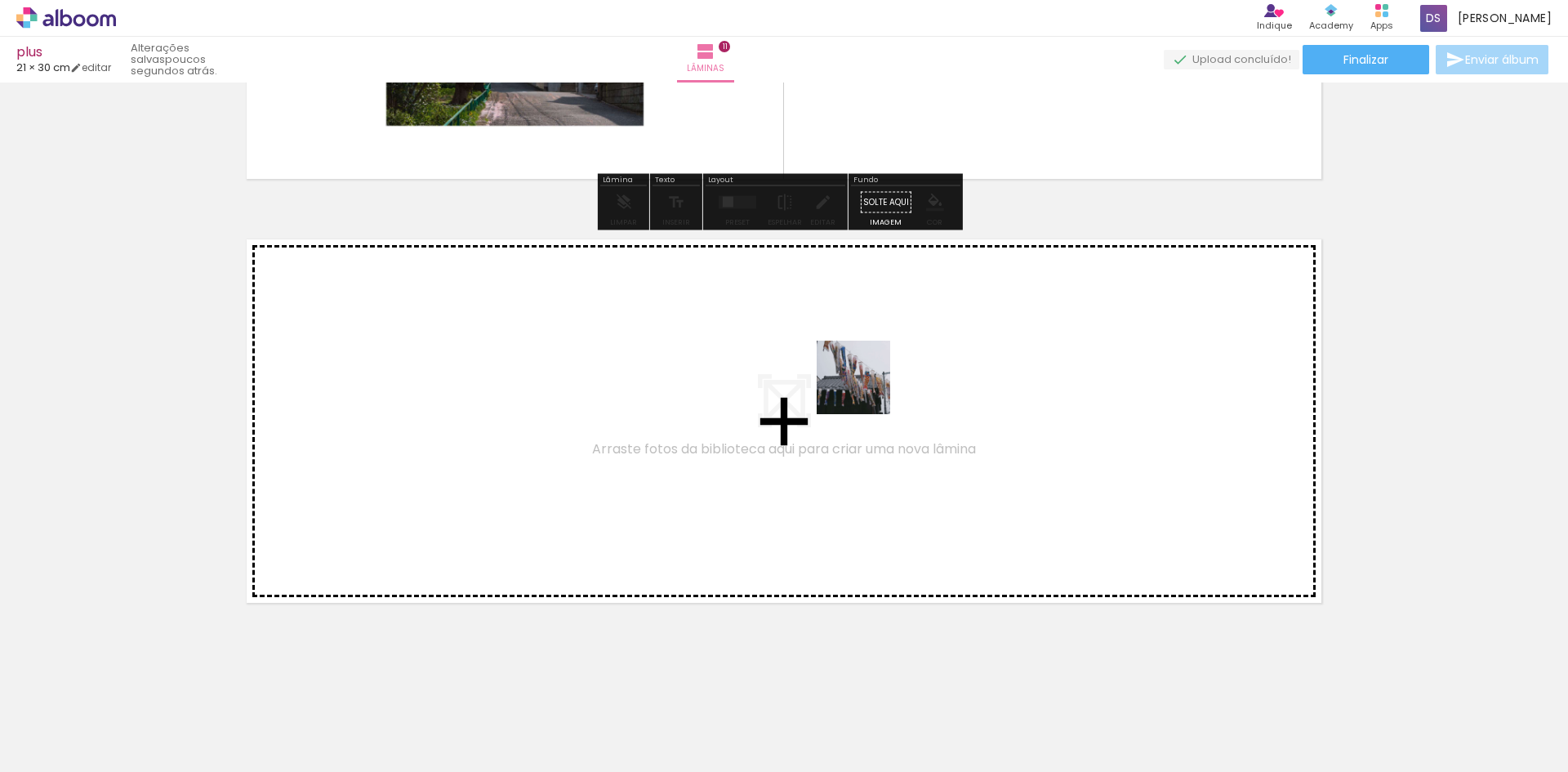
drag, startPoint x: 1439, startPoint y: 727, endPoint x: 865, endPoint y: 389, distance: 666.1
click at [865, 389] on quentale-workspace at bounding box center [784, 386] width 1568 height 772
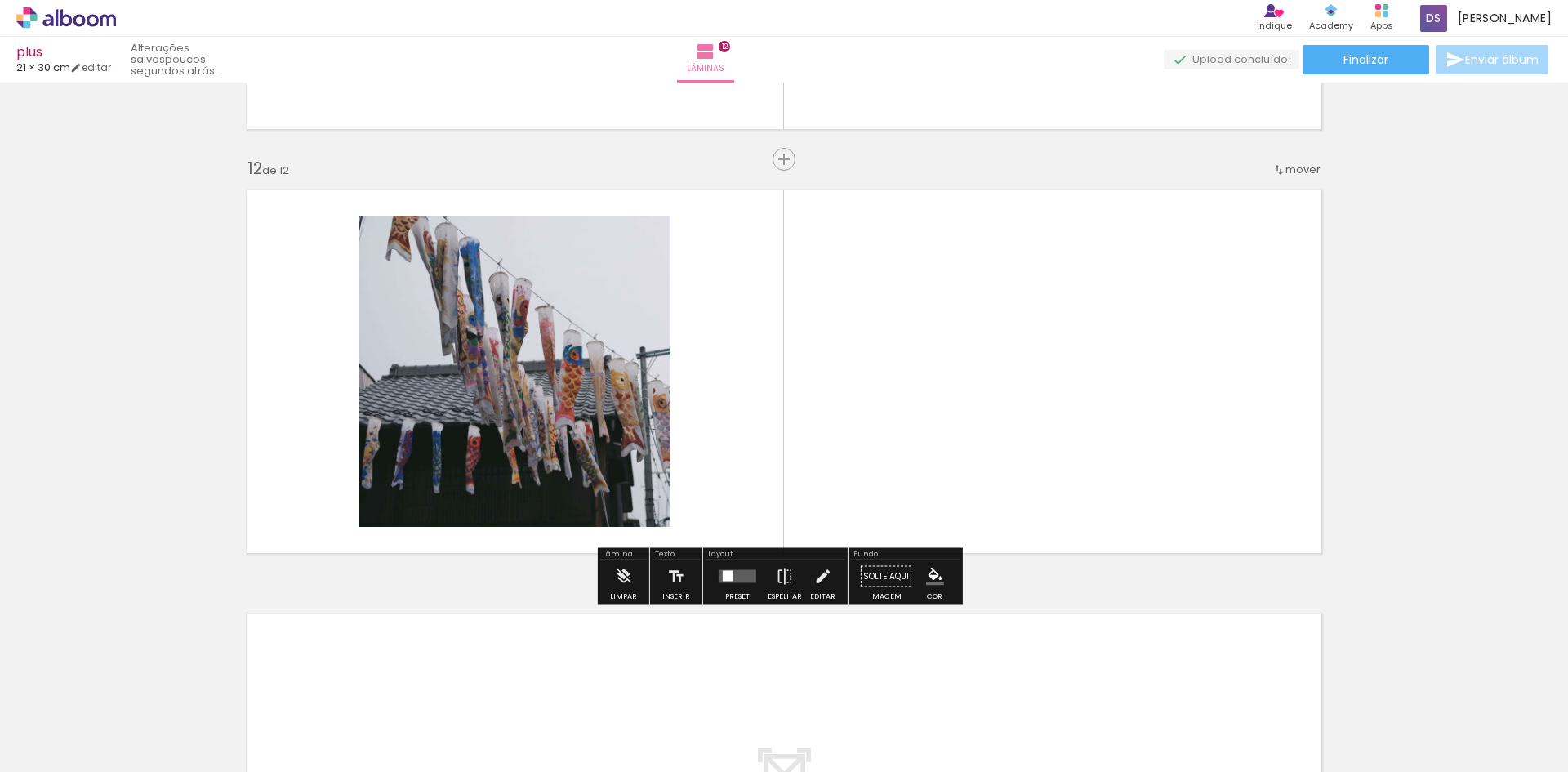
scroll to position [4988, 0]
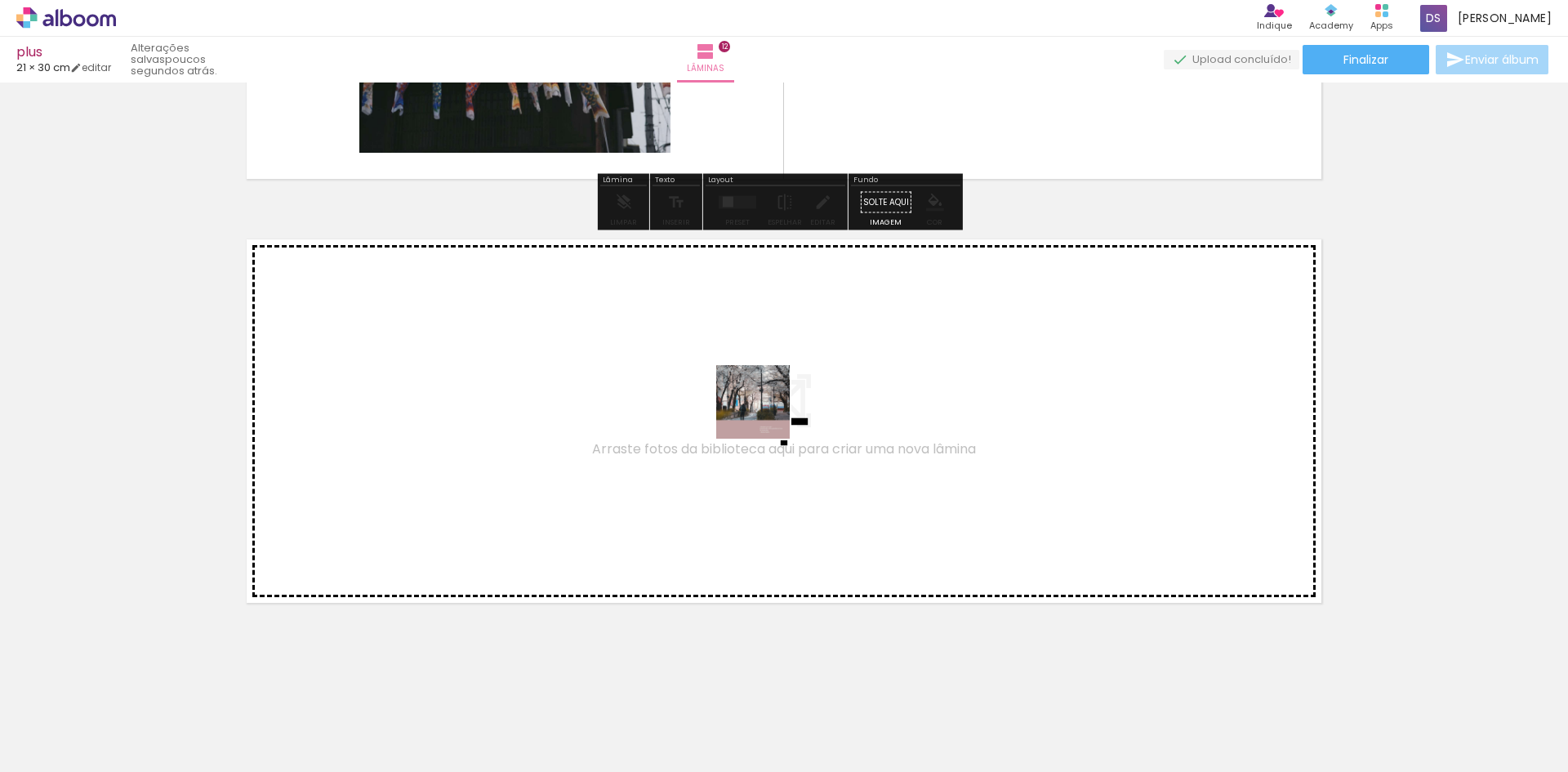
drag, startPoint x: 1541, startPoint y: 739, endPoint x: 761, endPoint y: 413, distance: 845.4
click at [761, 413] on quentale-workspace at bounding box center [784, 386] width 1568 height 772
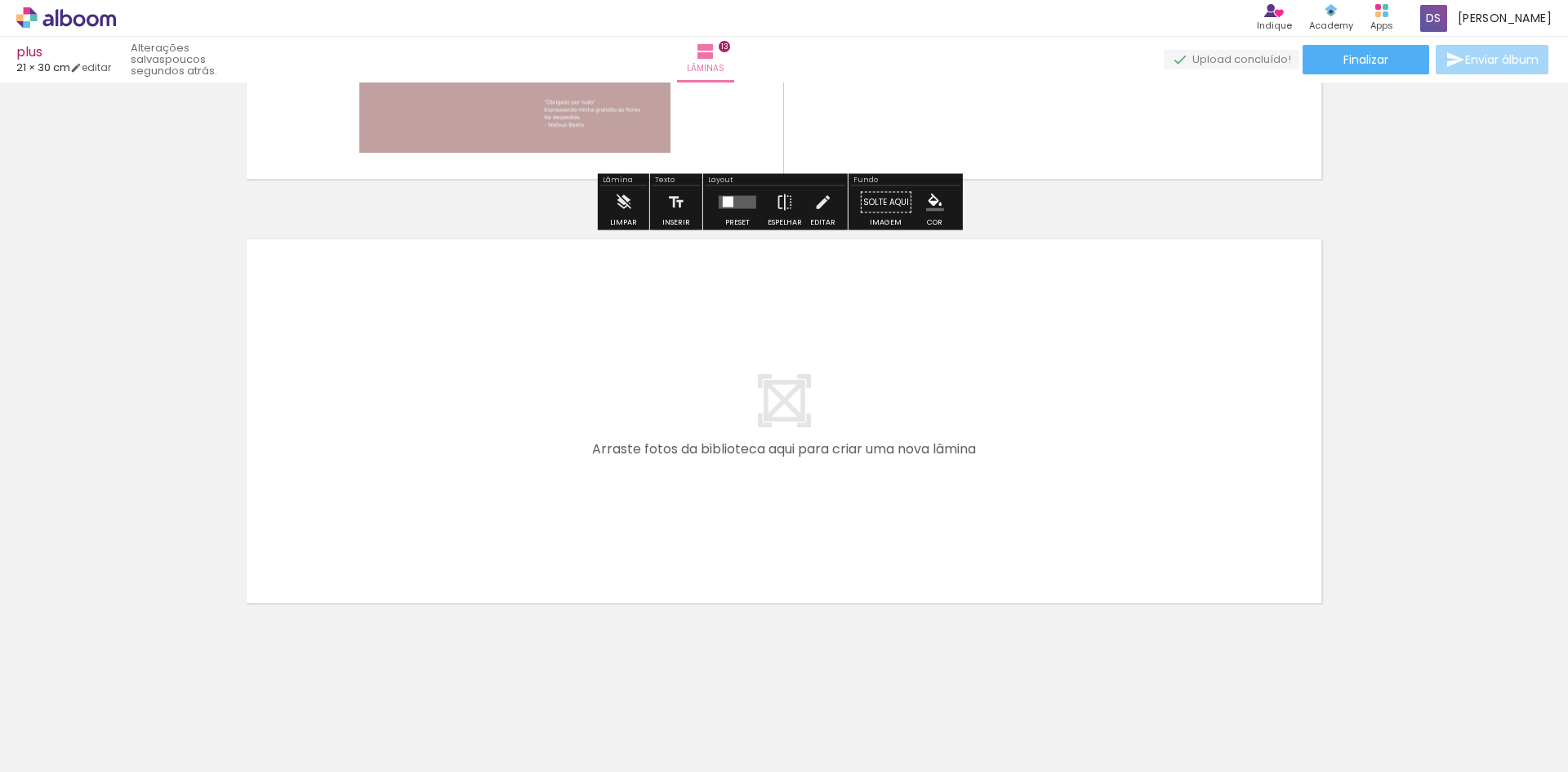
scroll to position [0, 217]
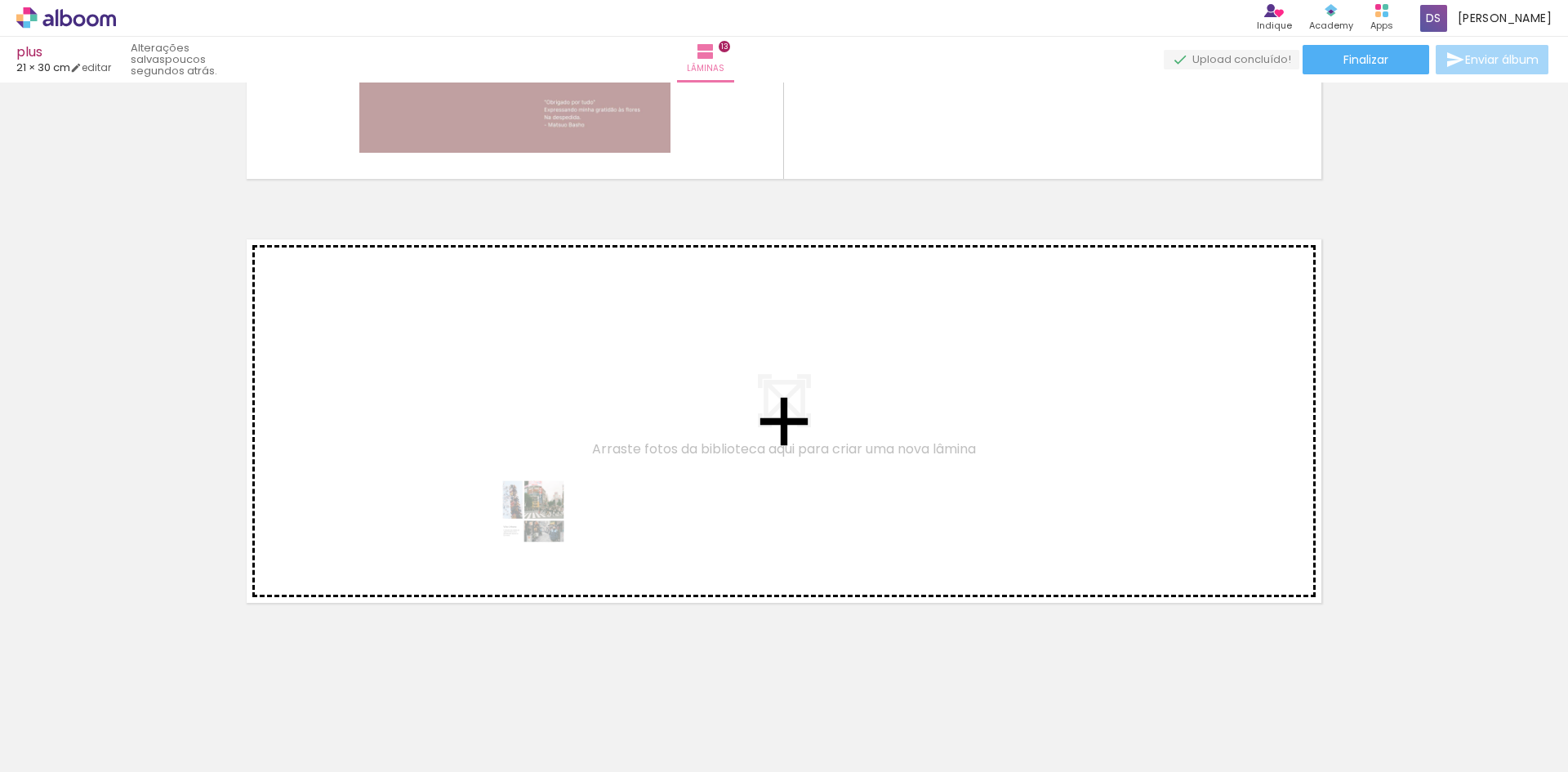
drag, startPoint x: 585, startPoint y: 735, endPoint x: 521, endPoint y: 433, distance: 308.7
click at [521, 433] on quentale-workspace at bounding box center [784, 386] width 1568 height 772
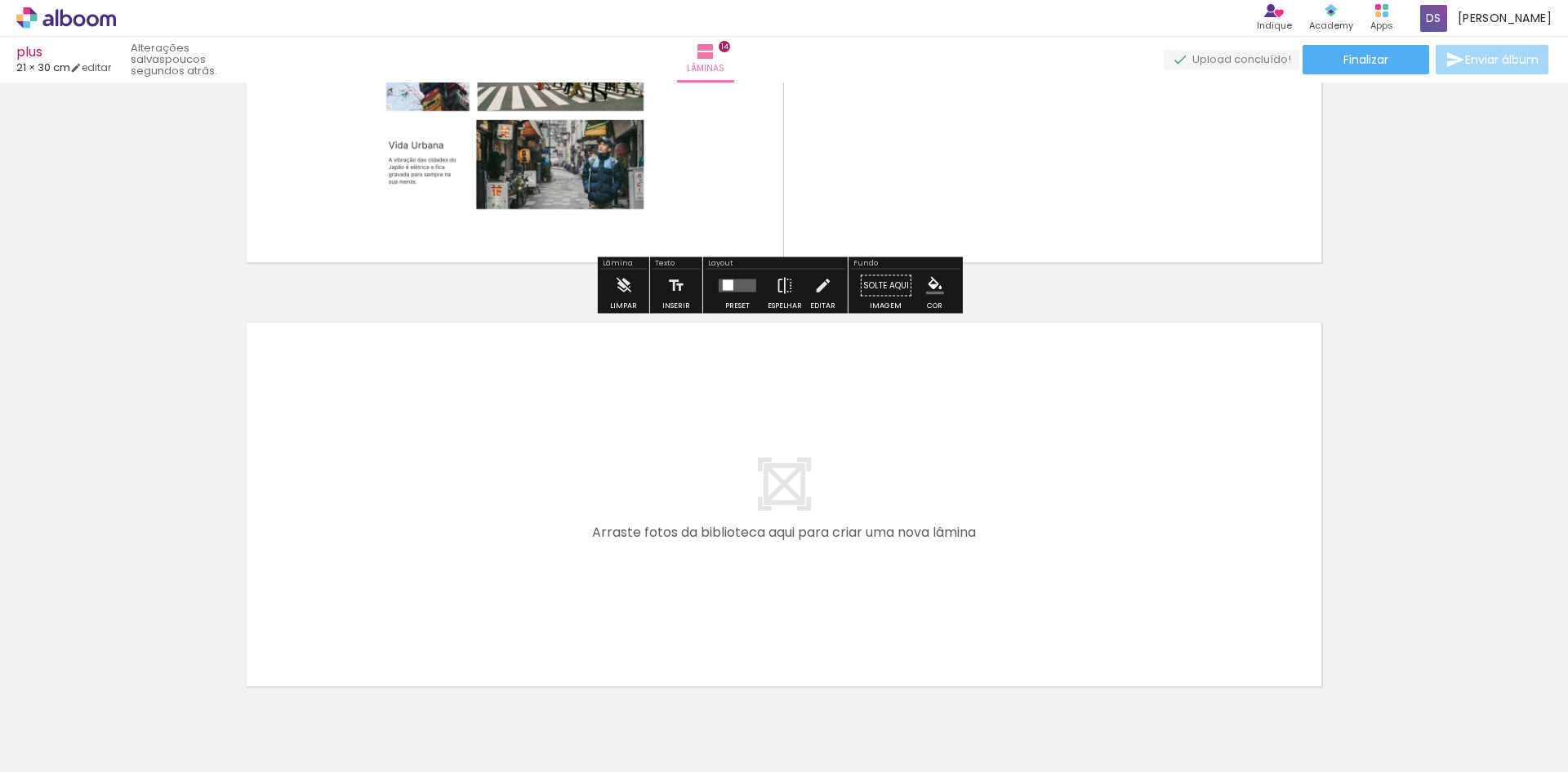
scroll to position [5836, 0]
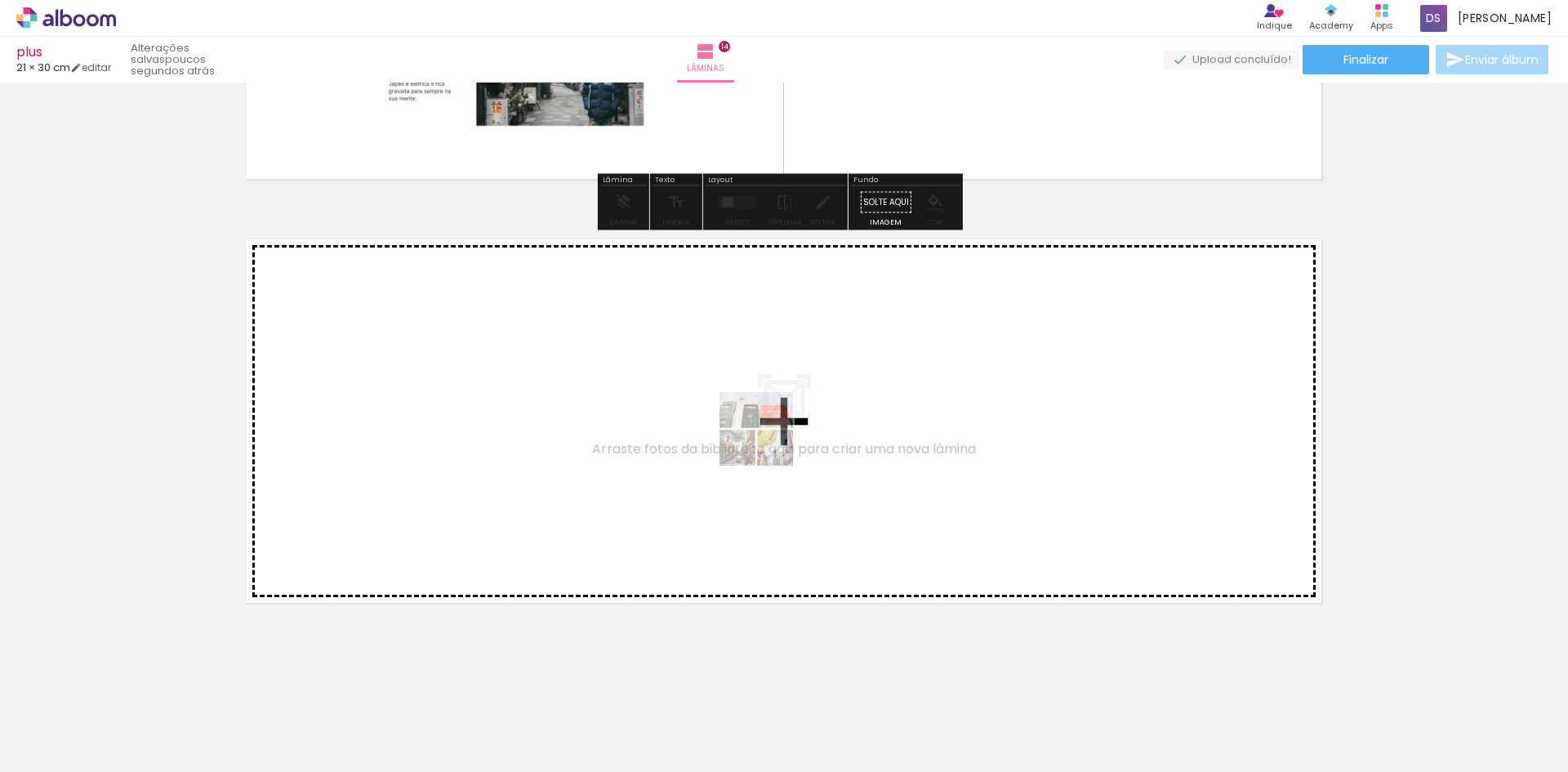
drag, startPoint x: 771, startPoint y: 719, endPoint x: 768, endPoint y: 441, distance: 278.0
click at [768, 441] on quentale-workspace at bounding box center [784, 386] width 1568 height 772
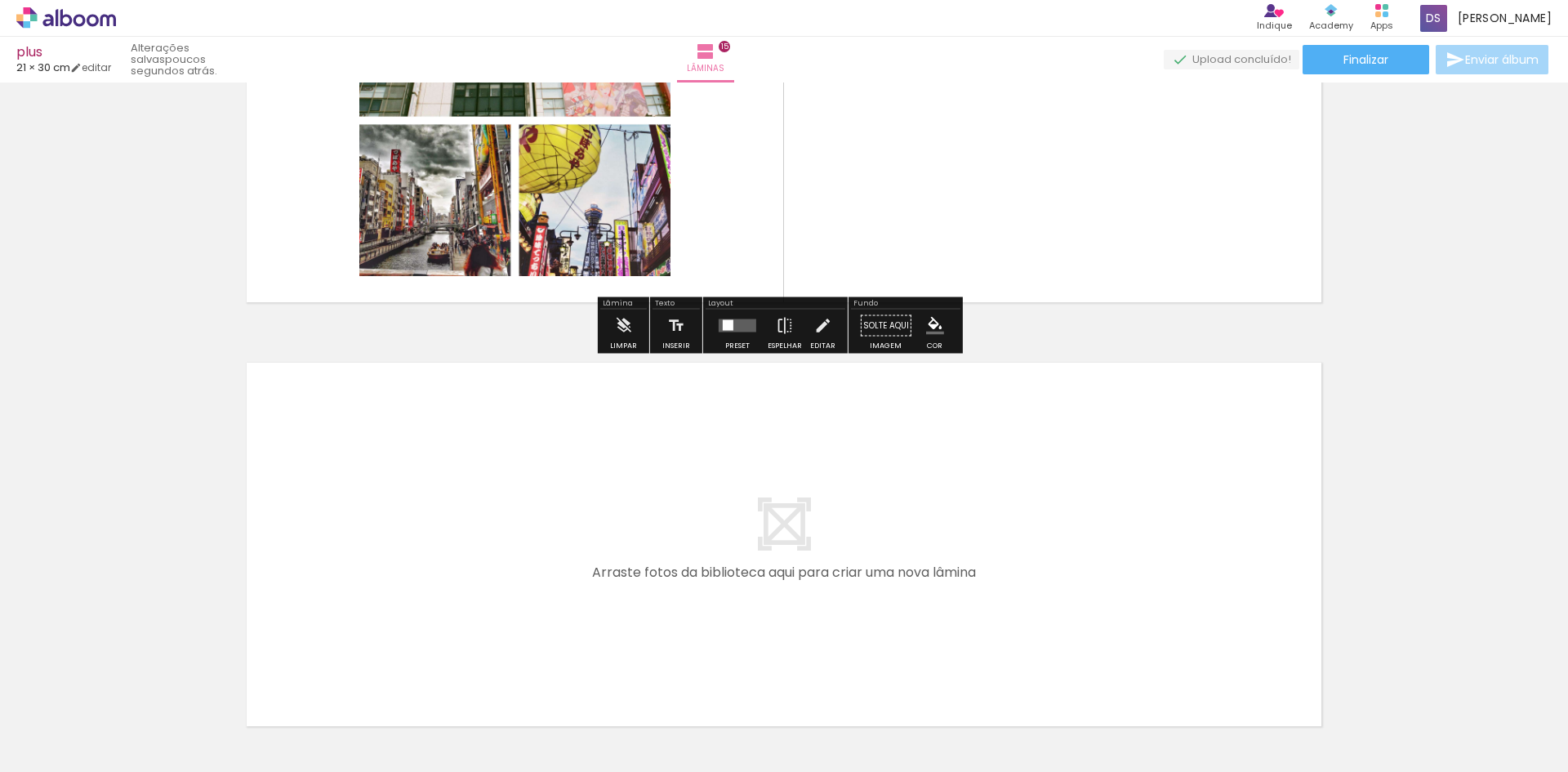
scroll to position [6260, 0]
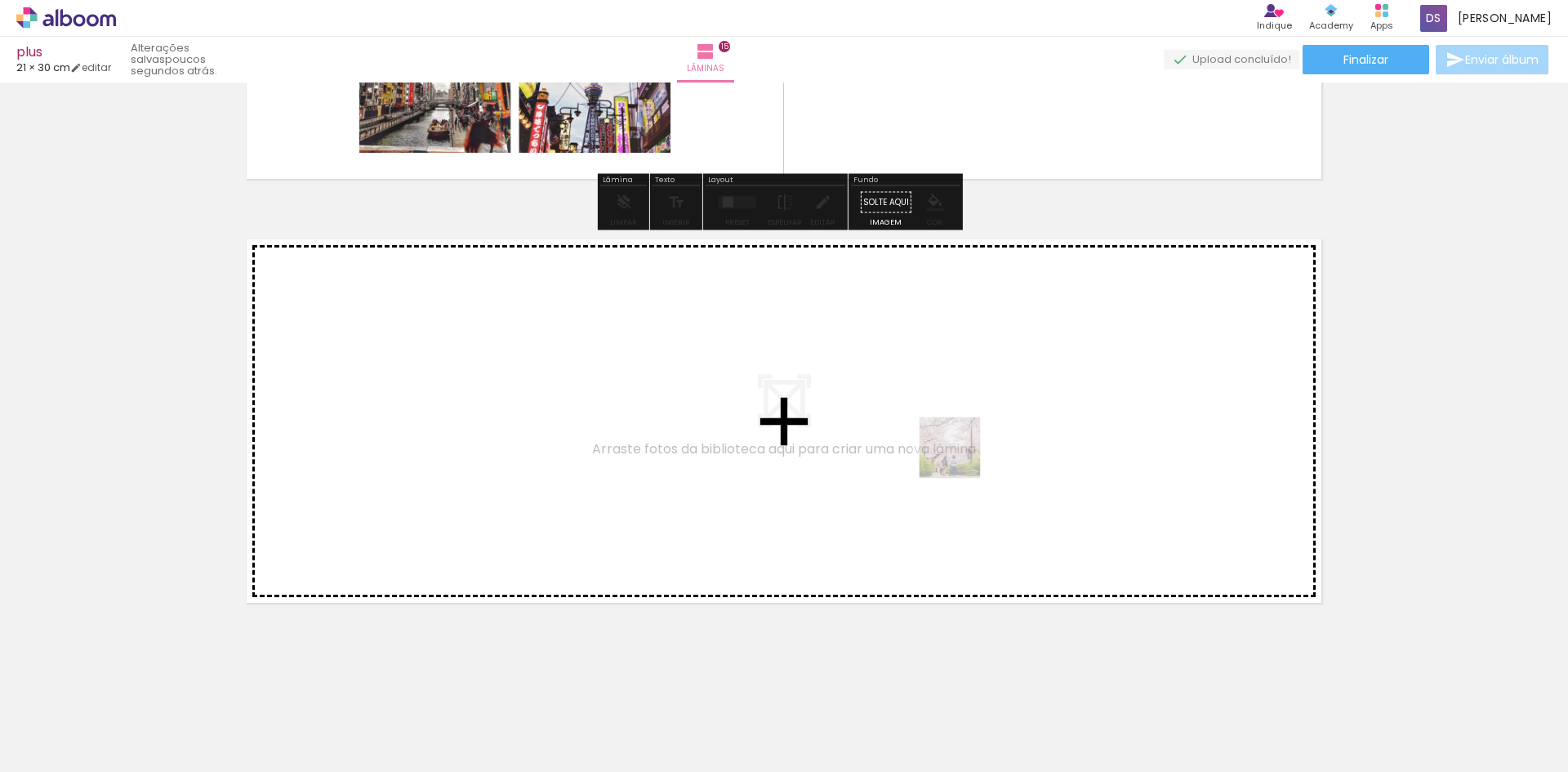
drag, startPoint x: 947, startPoint y: 729, endPoint x: 961, endPoint y: 460, distance: 269.4
click at [961, 460] on quentale-workspace at bounding box center [784, 386] width 1568 height 772
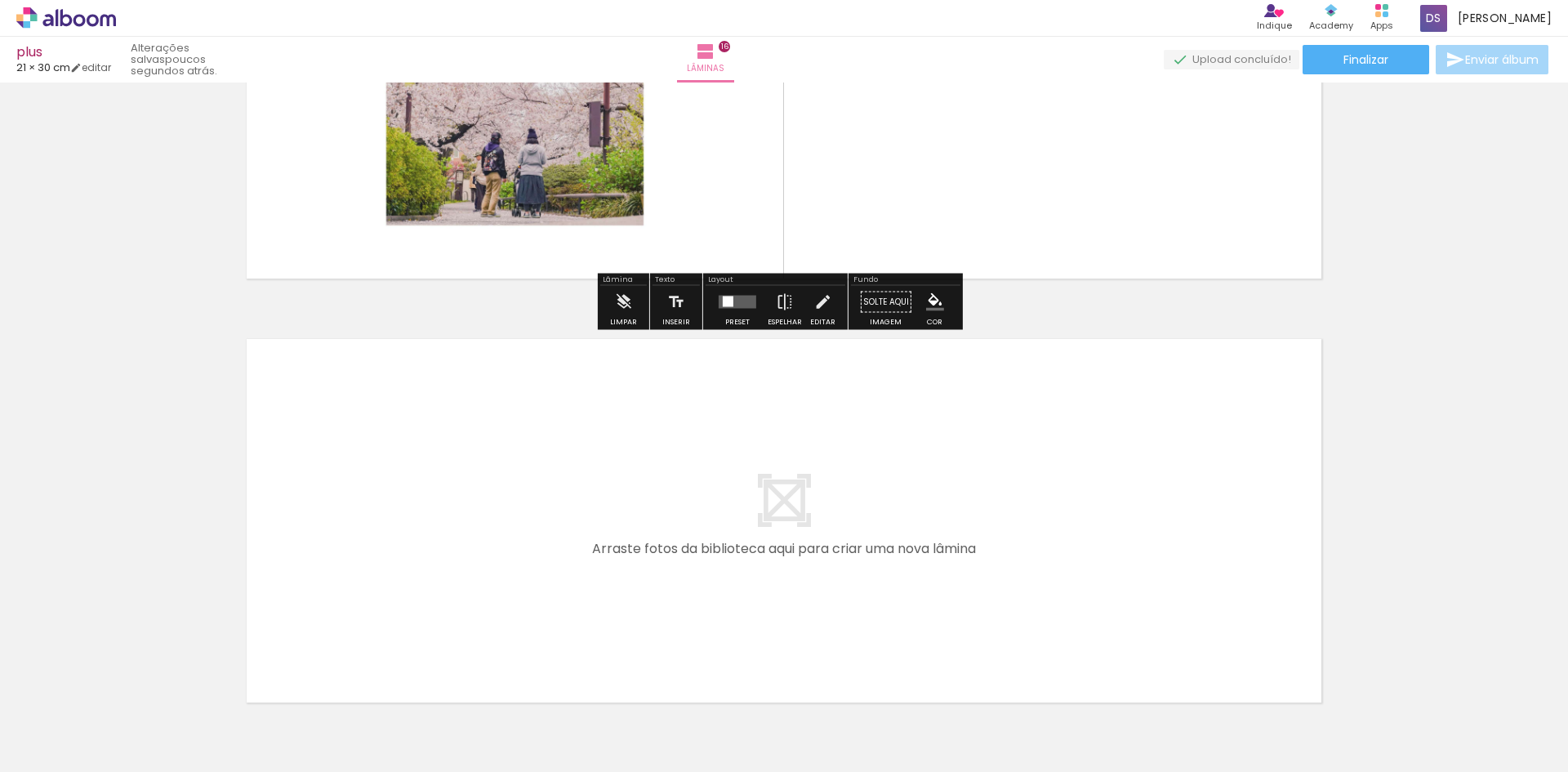
scroll to position [6683, 0]
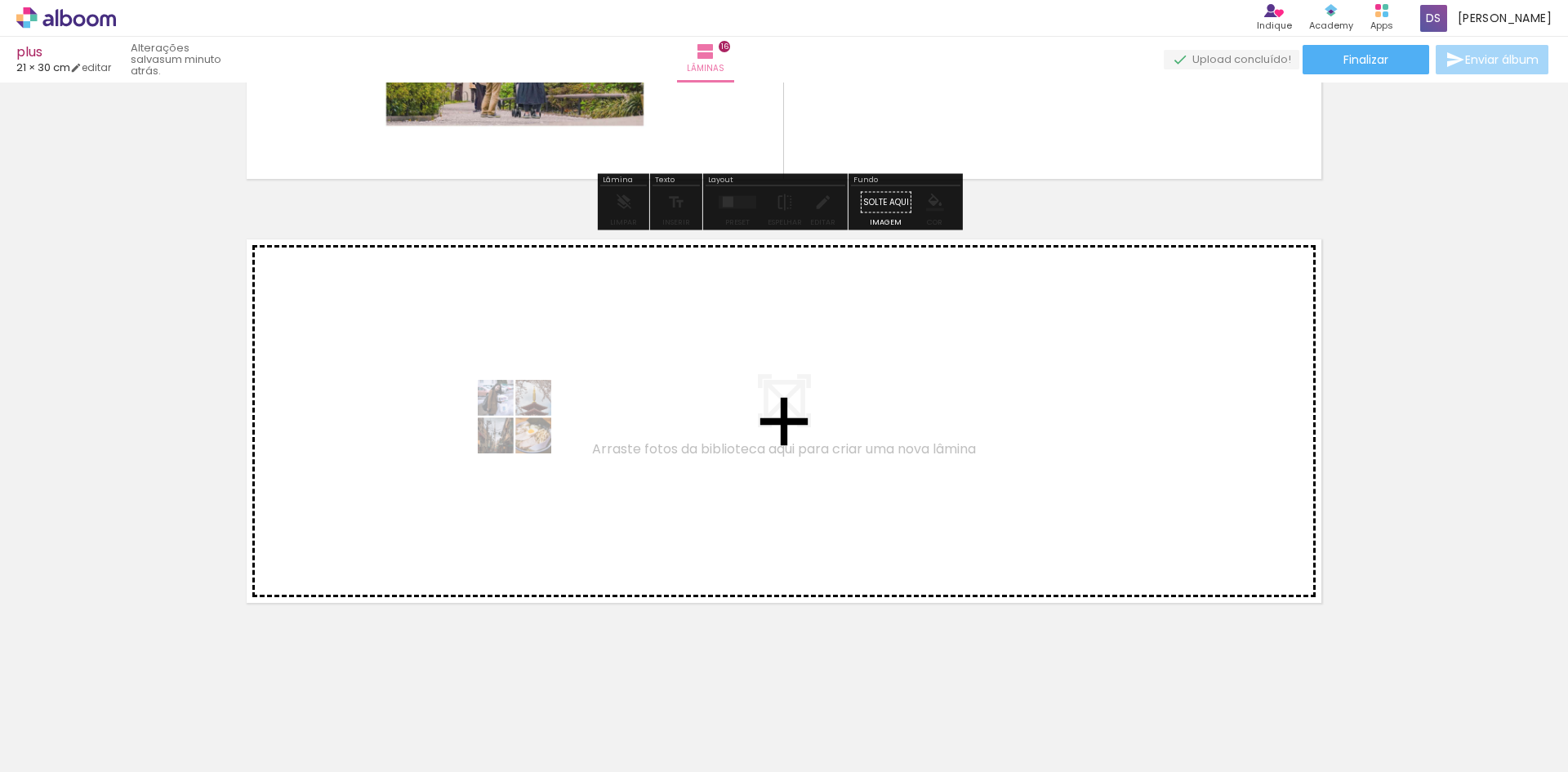
drag, startPoint x: 1057, startPoint y: 724, endPoint x: 516, endPoint y: 423, distance: 619.1
click at [516, 423] on quentale-workspace at bounding box center [784, 386] width 1568 height 772
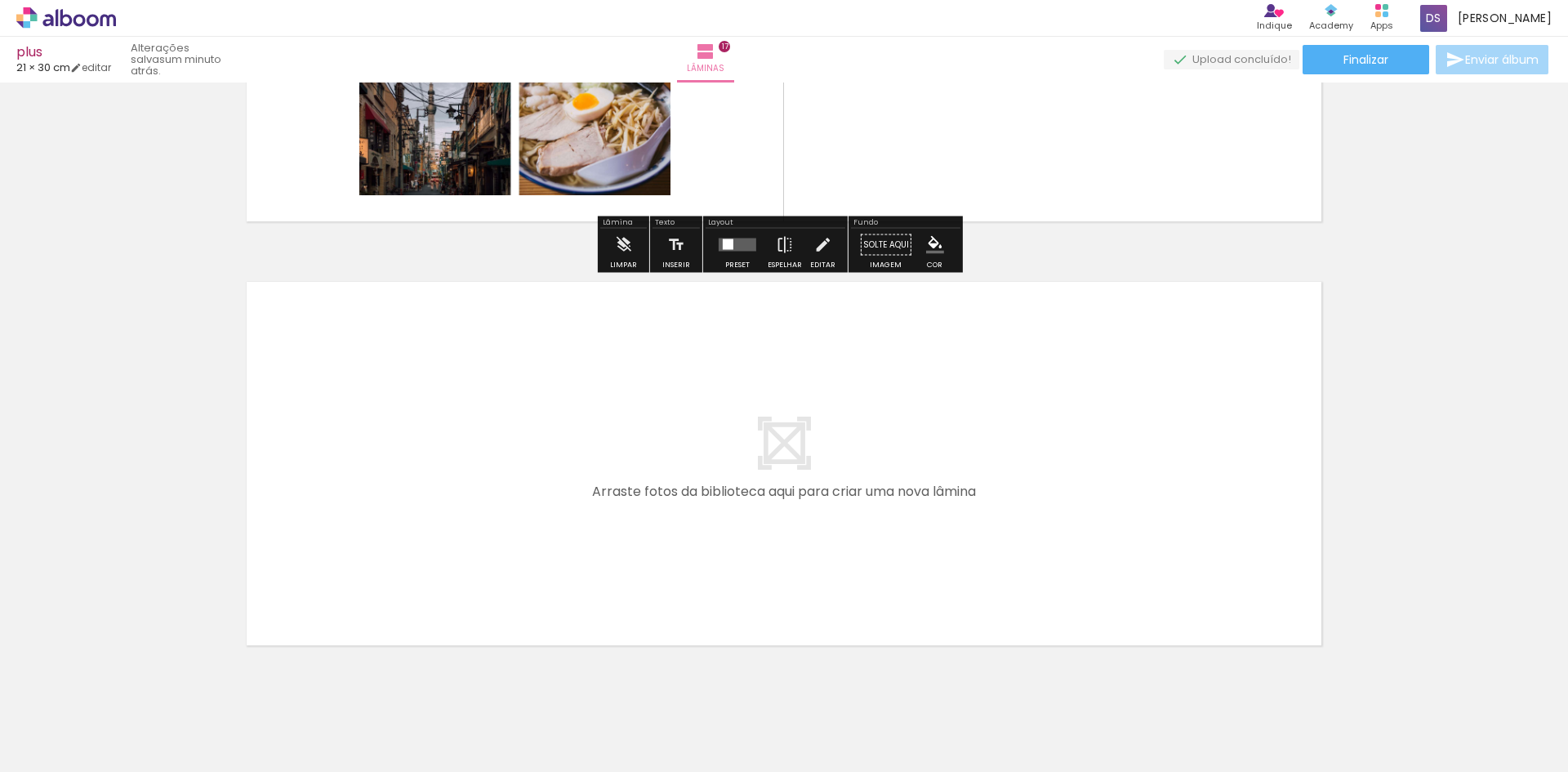
scroll to position [7108, 0]
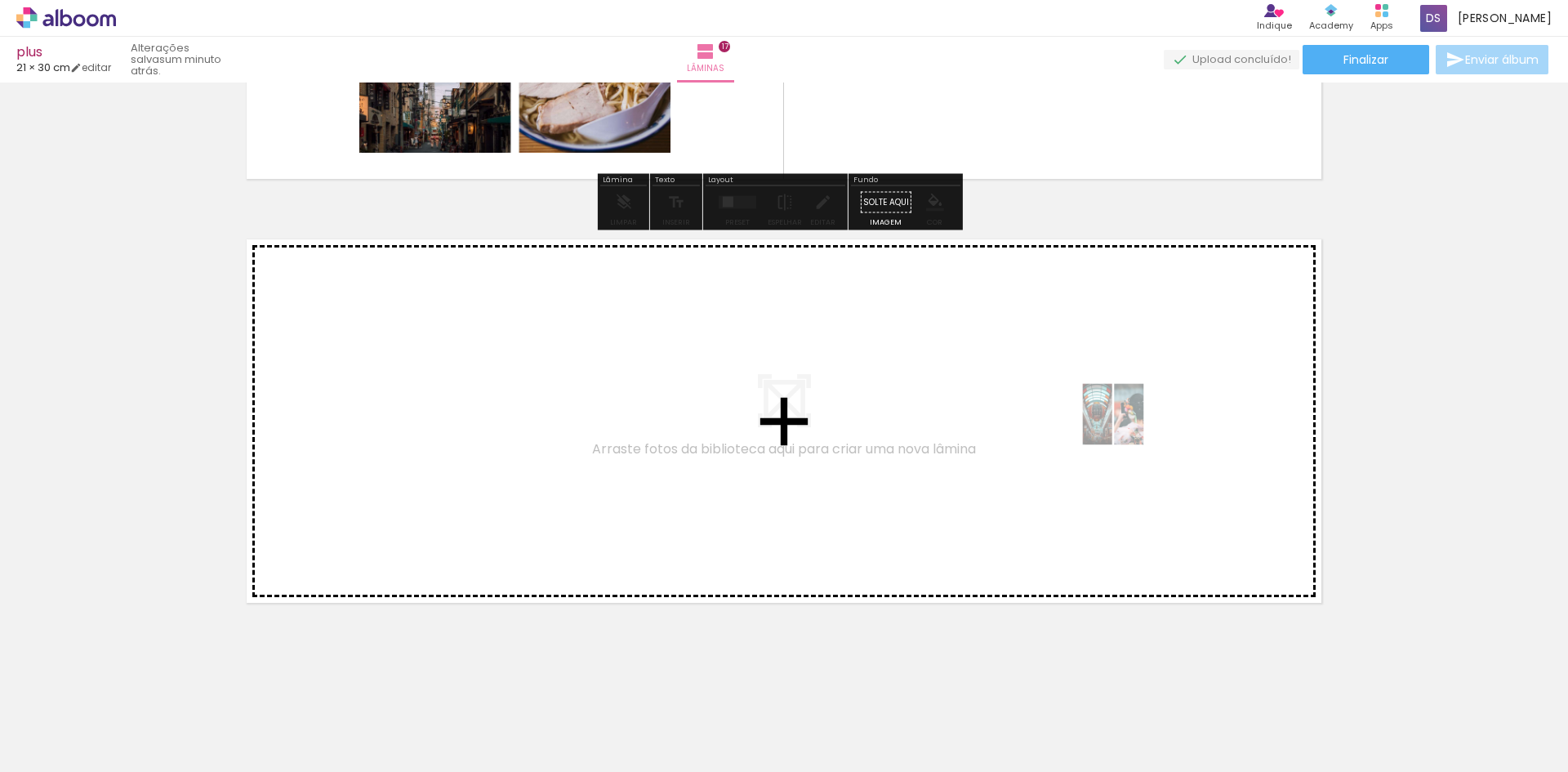
drag, startPoint x: 1158, startPoint y: 730, endPoint x: 1126, endPoint y: 426, distance: 305.7
click at [1126, 426] on quentale-workspace at bounding box center [784, 386] width 1568 height 772
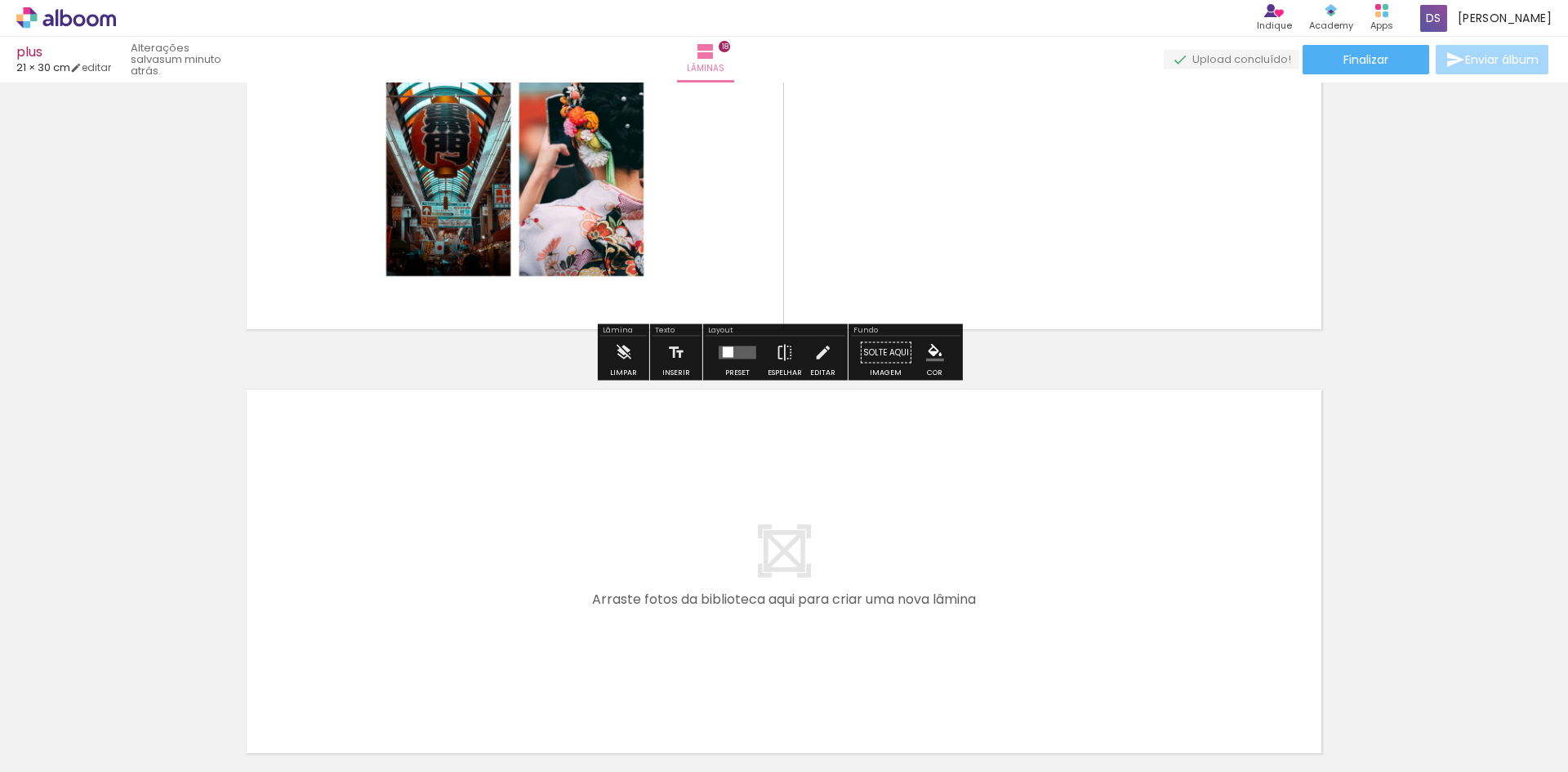
scroll to position [7531, 0]
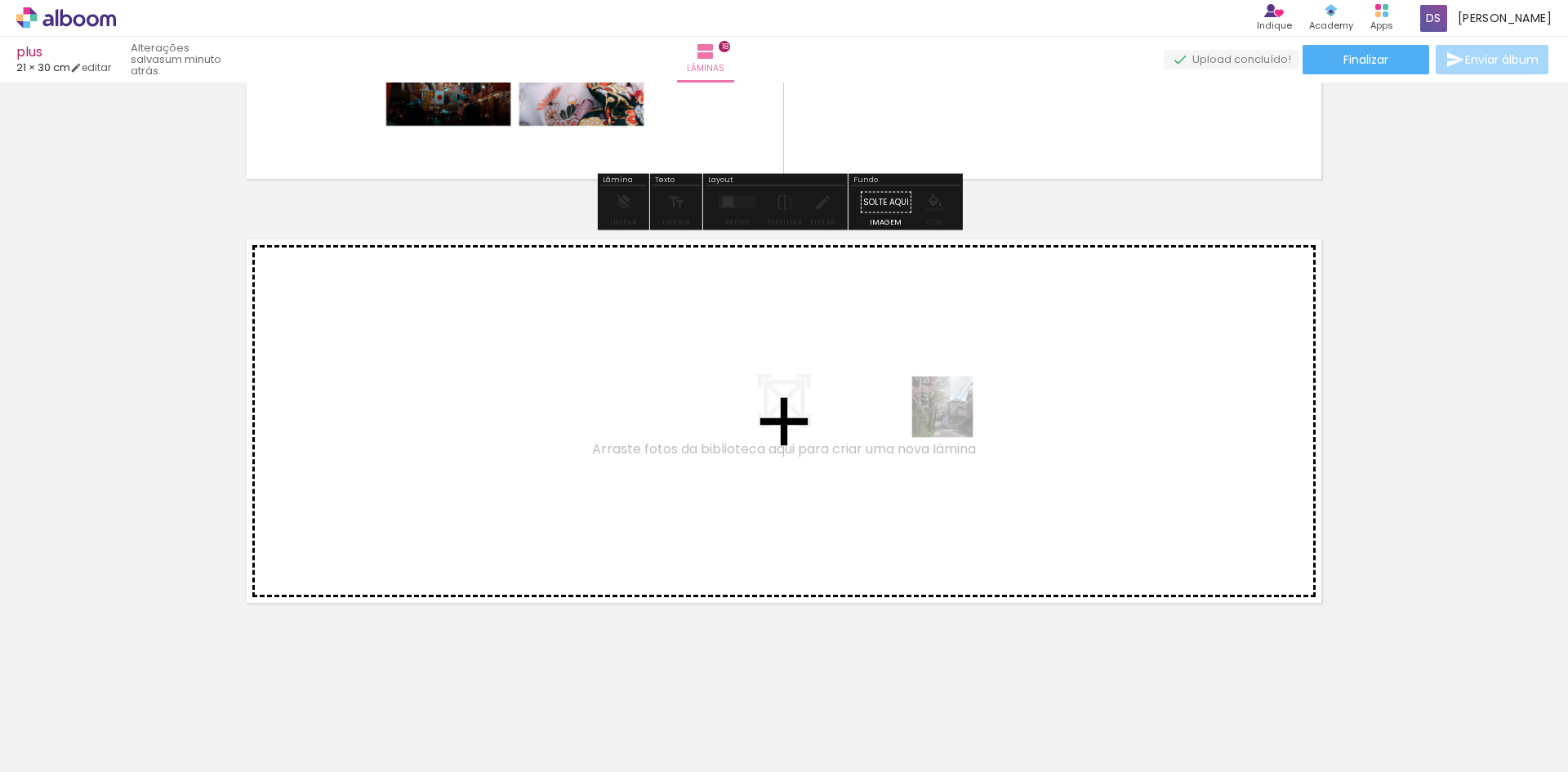
drag, startPoint x: 1281, startPoint y: 699, endPoint x: 954, endPoint y: 419, distance: 430.5
click at [954, 419] on quentale-workspace at bounding box center [784, 386] width 1568 height 772
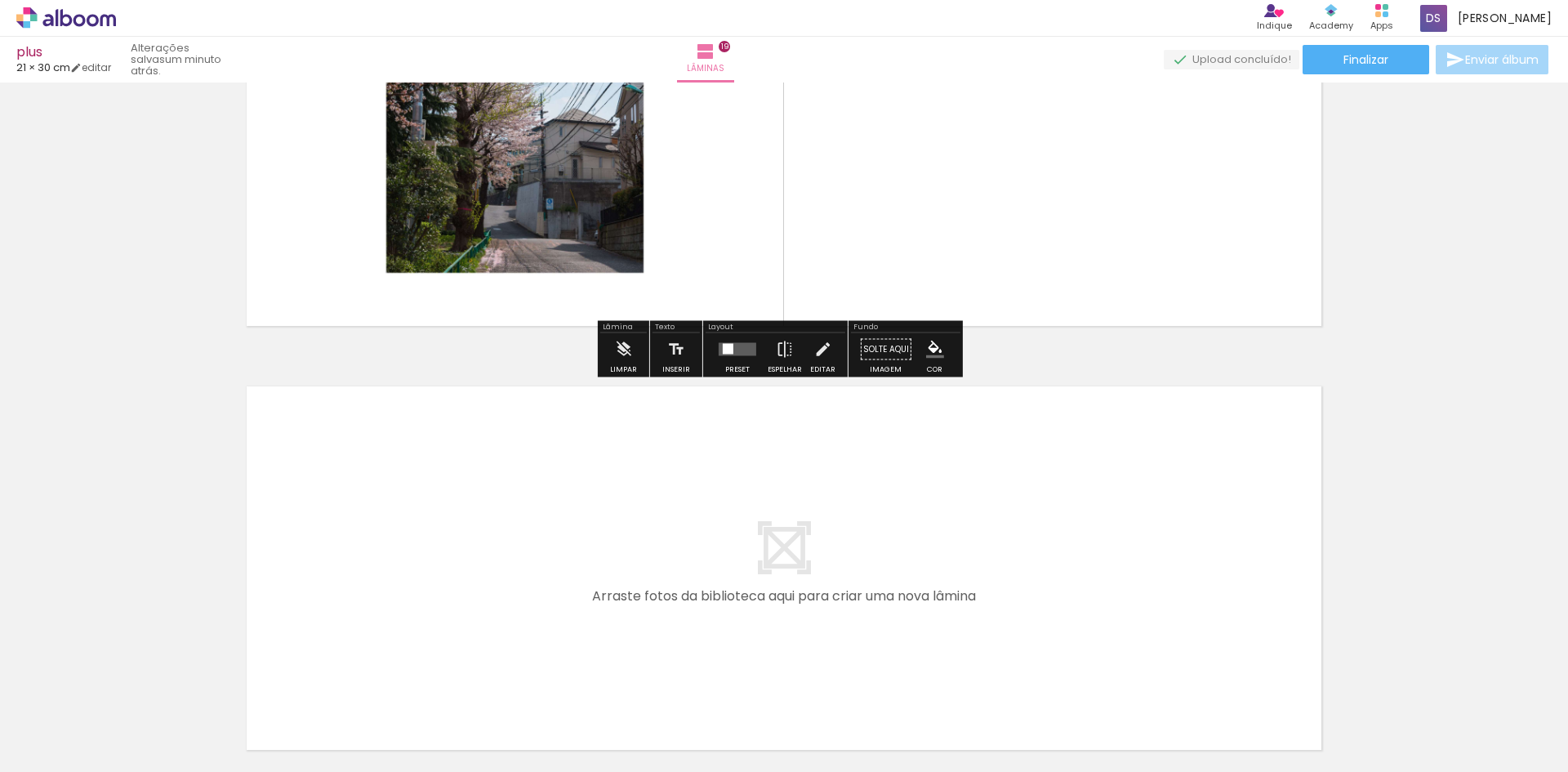
scroll to position [7955, 0]
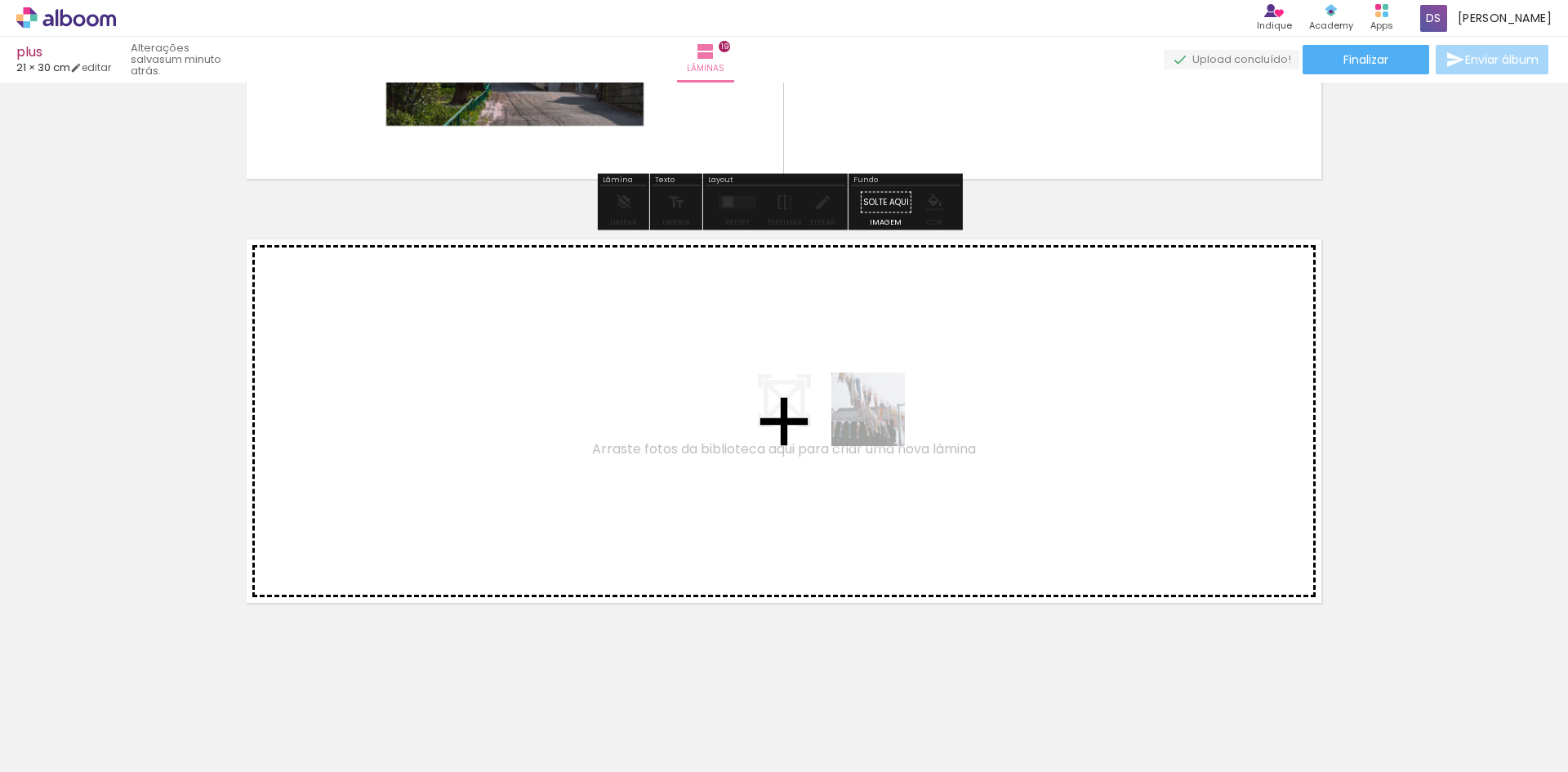
drag, startPoint x: 1434, startPoint y: 732, endPoint x: 880, endPoint y: 422, distance: 634.8
click at [880, 422] on quentale-workspace at bounding box center [784, 386] width 1568 height 772
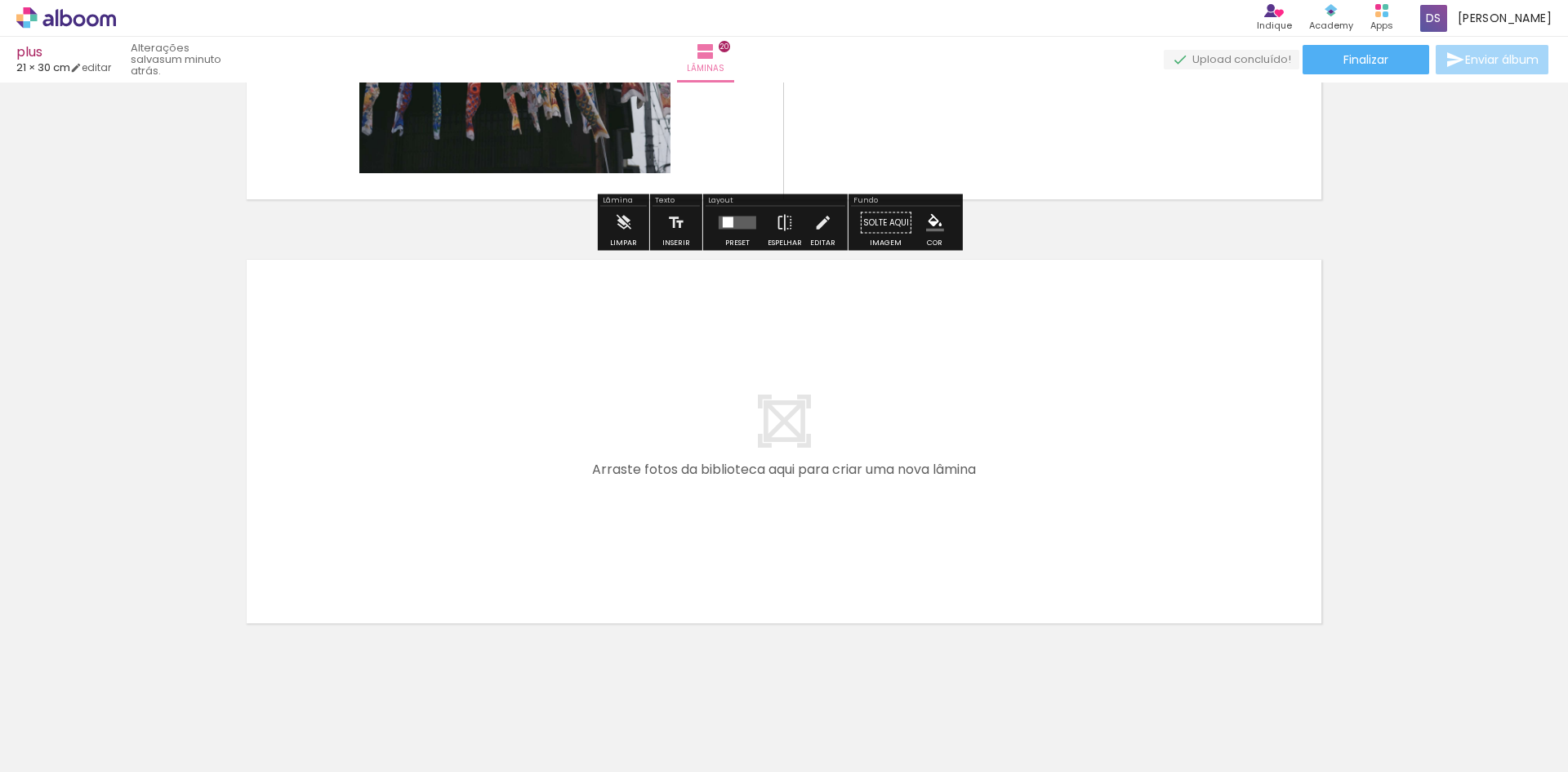
scroll to position [8379, 0]
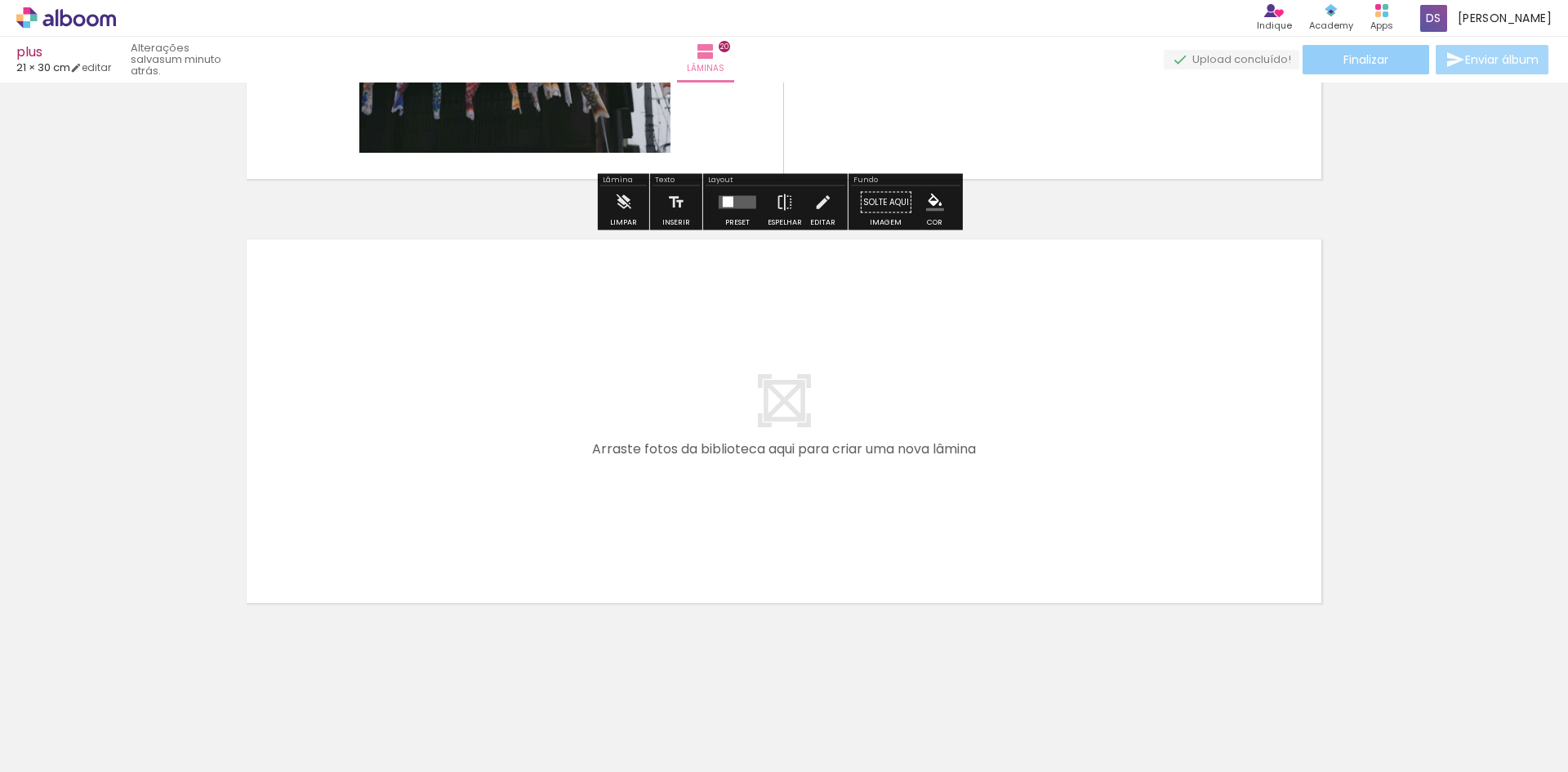
click at [1369, 55] on span "Finalizar" at bounding box center [1366, 59] width 45 height 12
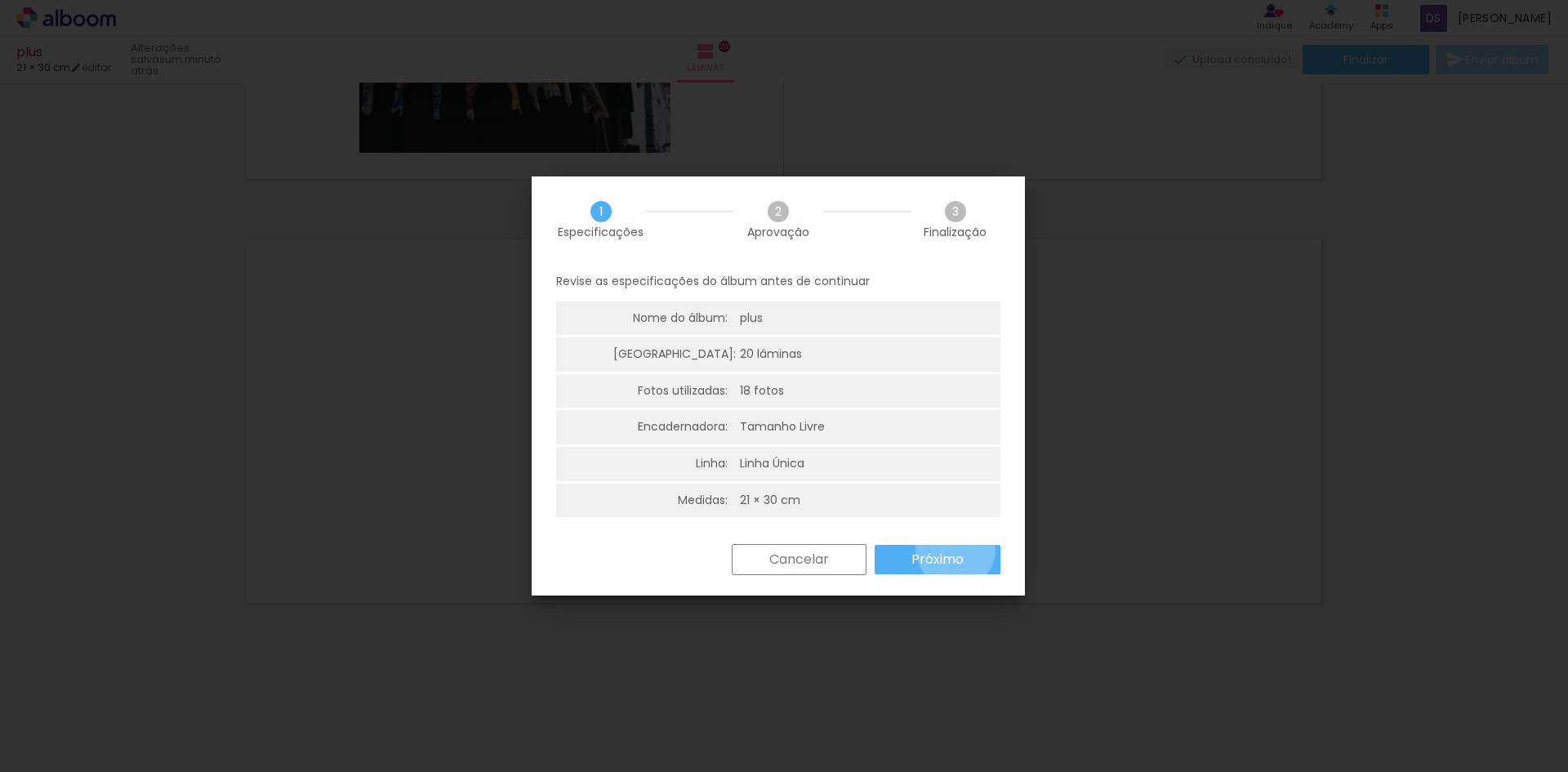
click at [955, 549] on paper-button "Próximo" at bounding box center [938, 559] width 126 height 29
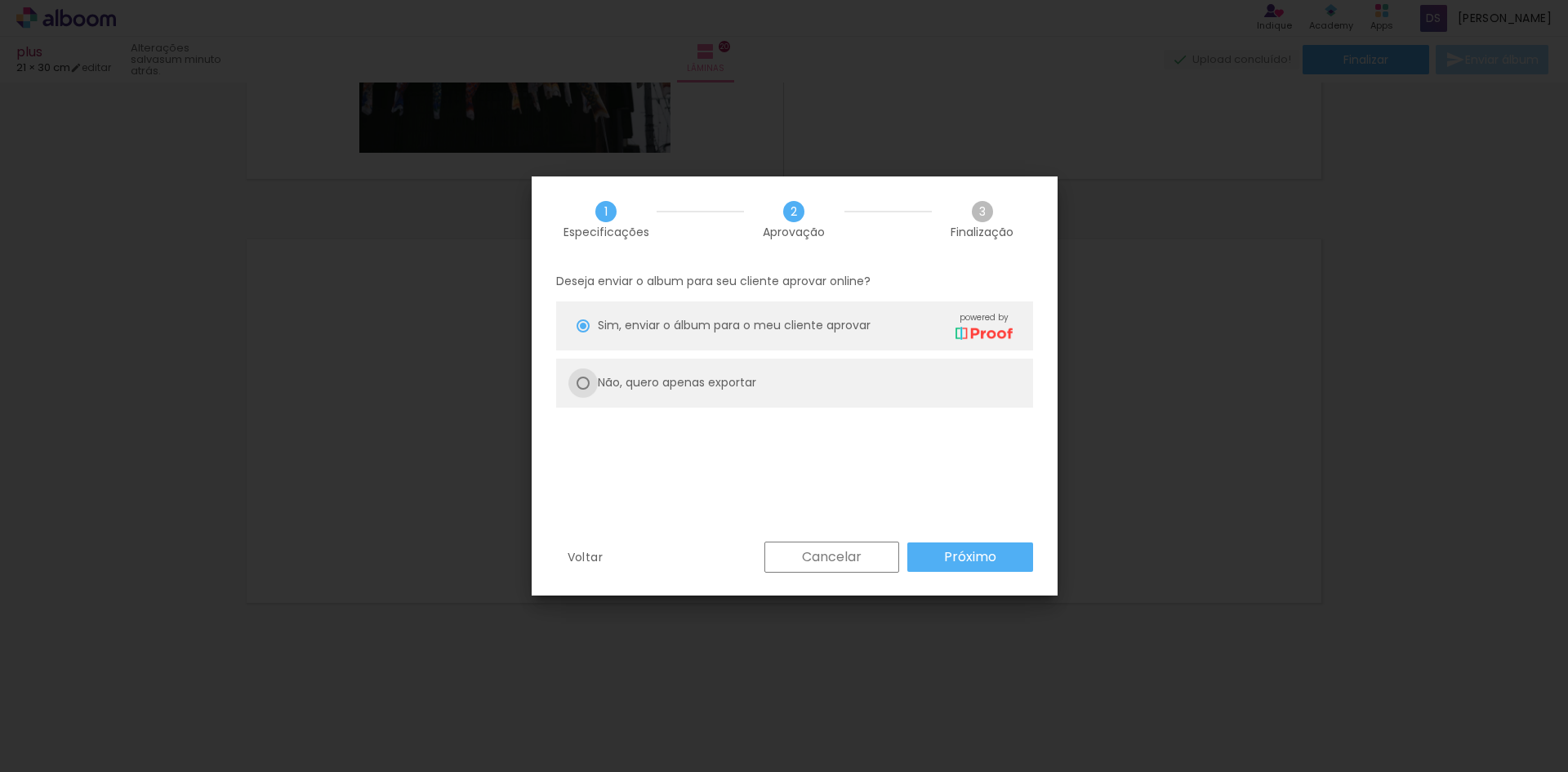
click at [580, 384] on div at bounding box center [583, 383] width 13 height 13
type paper-radio-button "on"
click at [0, 0] on slot "Próximo" at bounding box center [0, 0] width 0 height 0
type input "Alta, 300 DPI"
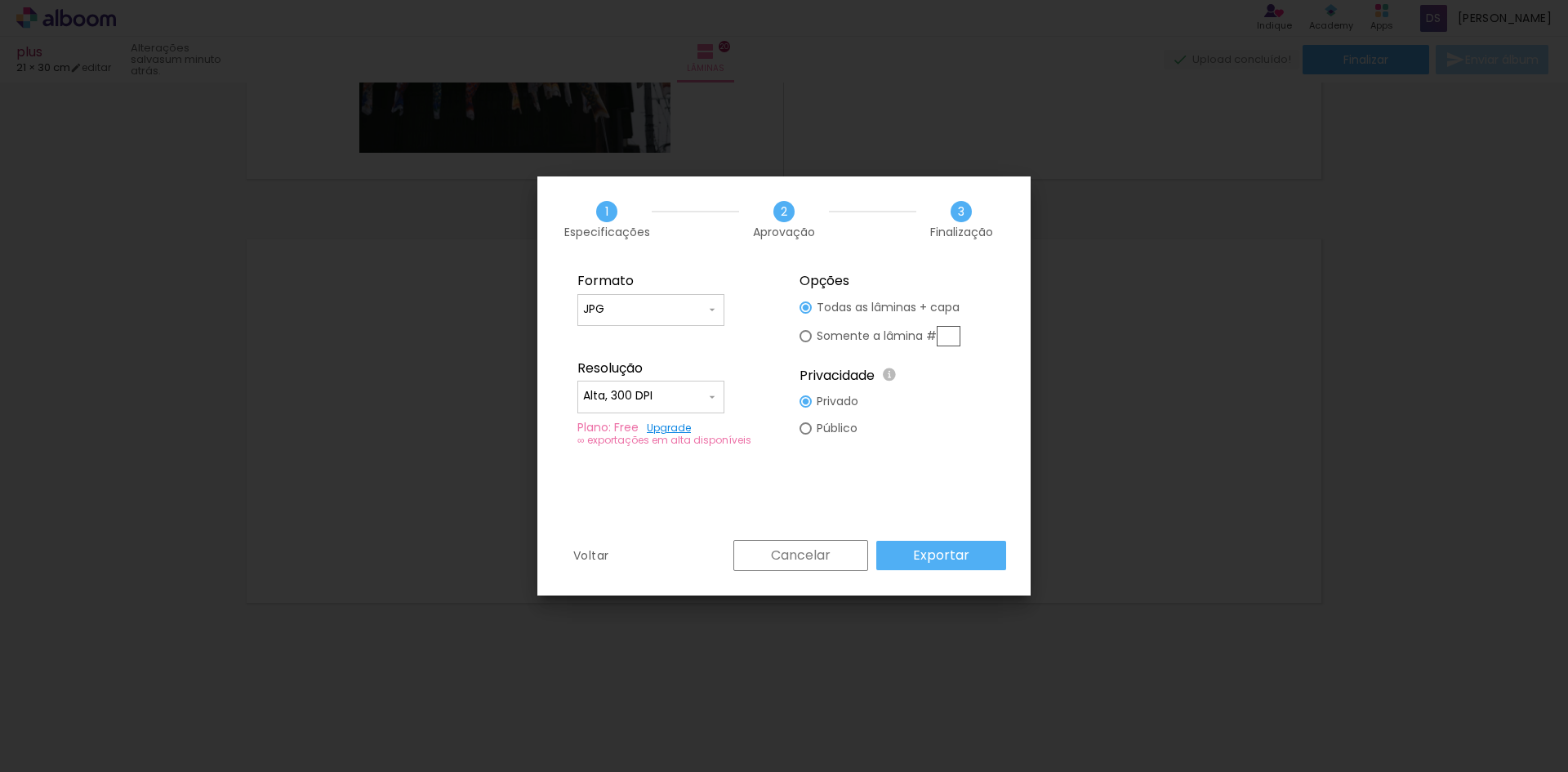
click at [697, 303] on input "JPG" at bounding box center [644, 309] width 122 height 16
click at [680, 342] on paper-item "PDF" at bounding box center [650, 339] width 147 height 33
type input "PDF"
click at [805, 334] on div at bounding box center [805, 336] width 12 height 12
type paper-radio-button "on"
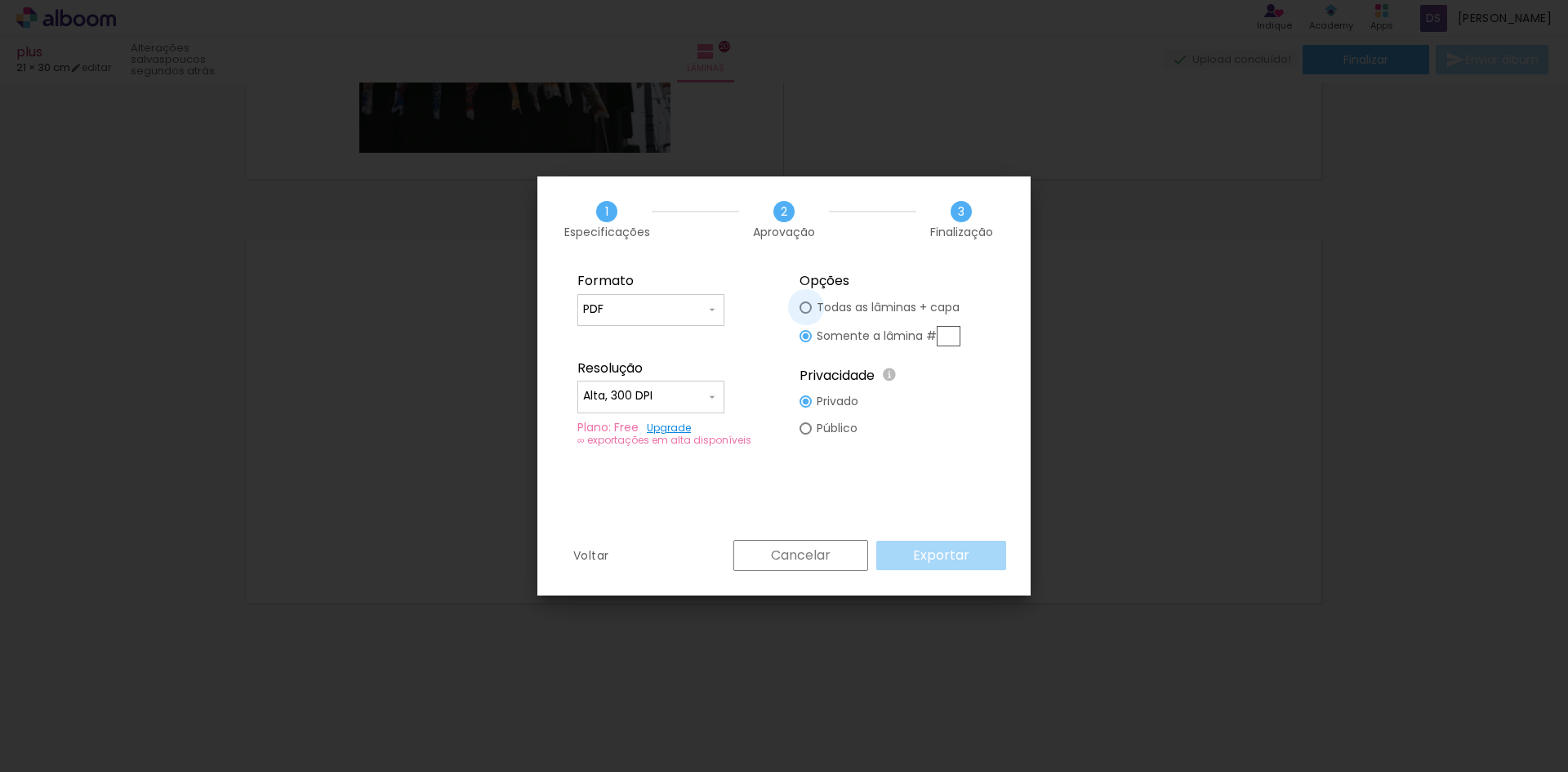
click at [806, 305] on div at bounding box center [805, 307] width 12 height 12
type paper-radio-button "on"
click at [0, 0] on slot "Exportar" at bounding box center [0, 0] width 0 height 0
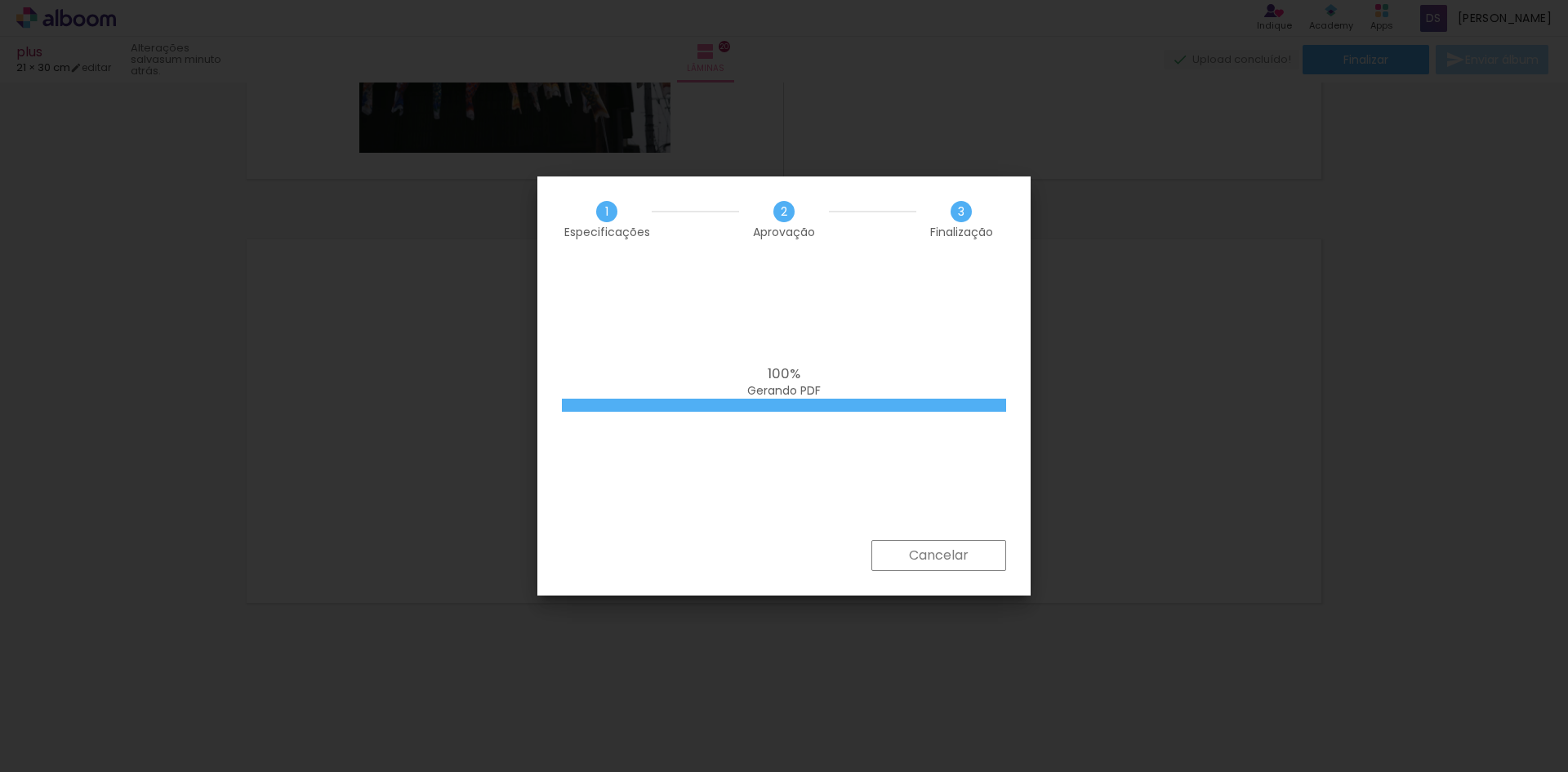
scroll to position [0, 217]
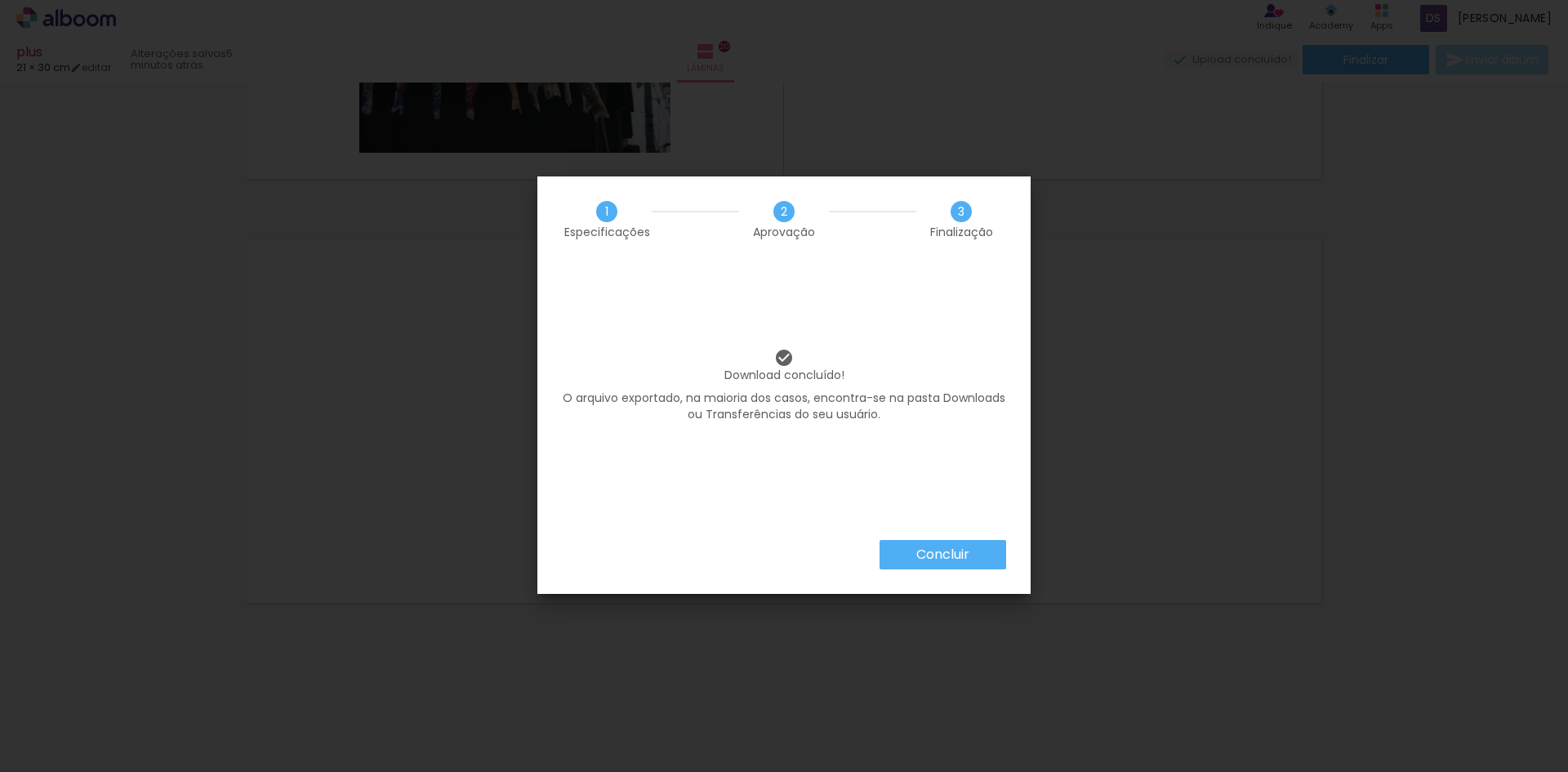
scroll to position [0, 217]
click at [1117, 319] on iron-overlay-backdrop at bounding box center [784, 386] width 1568 height 772
click at [0, 0] on slot "Concluir" at bounding box center [0, 0] width 0 height 0
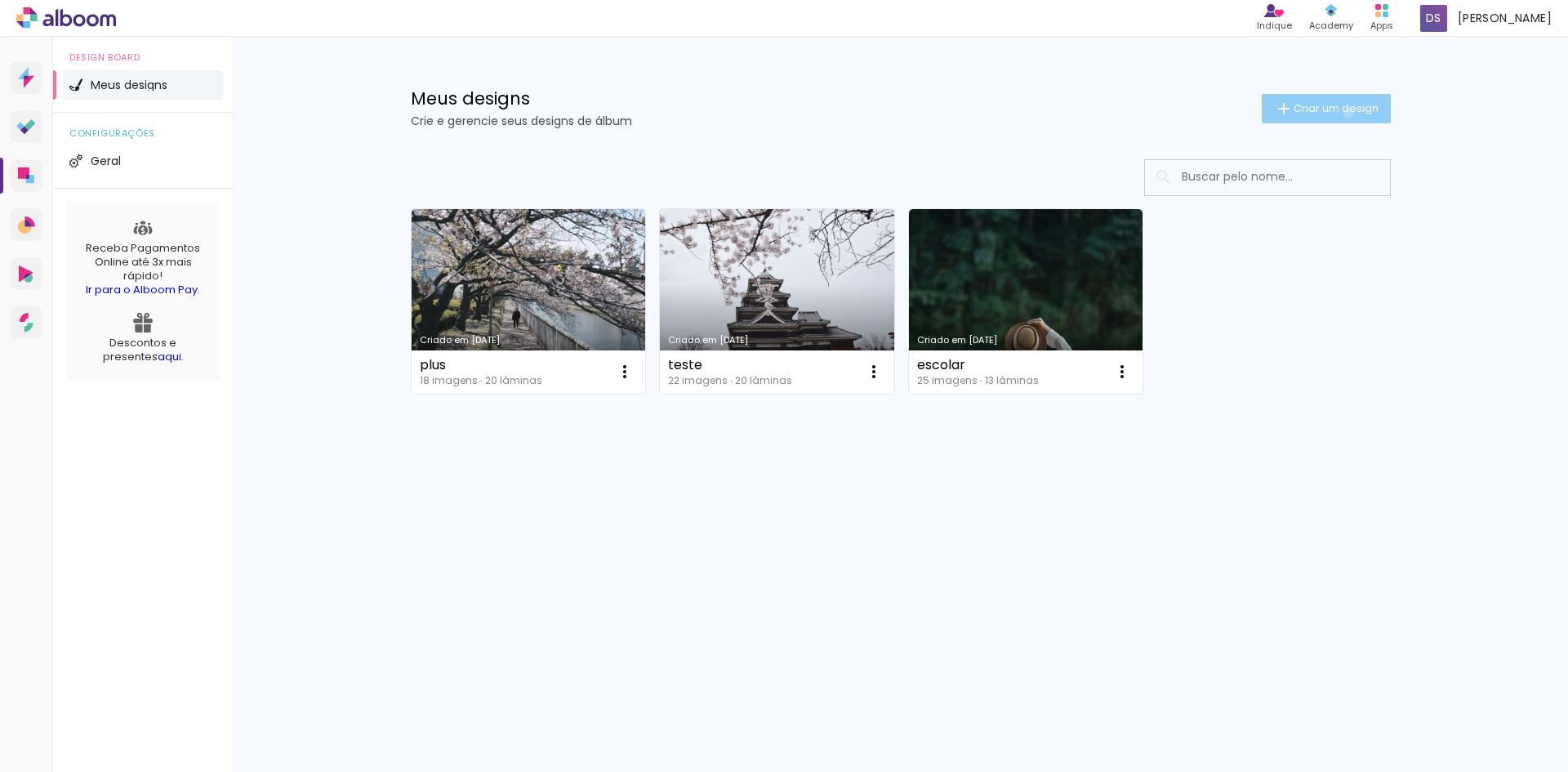
click at [1345, 113] on span "Criar um design" at bounding box center [1335, 109] width 85 height 11
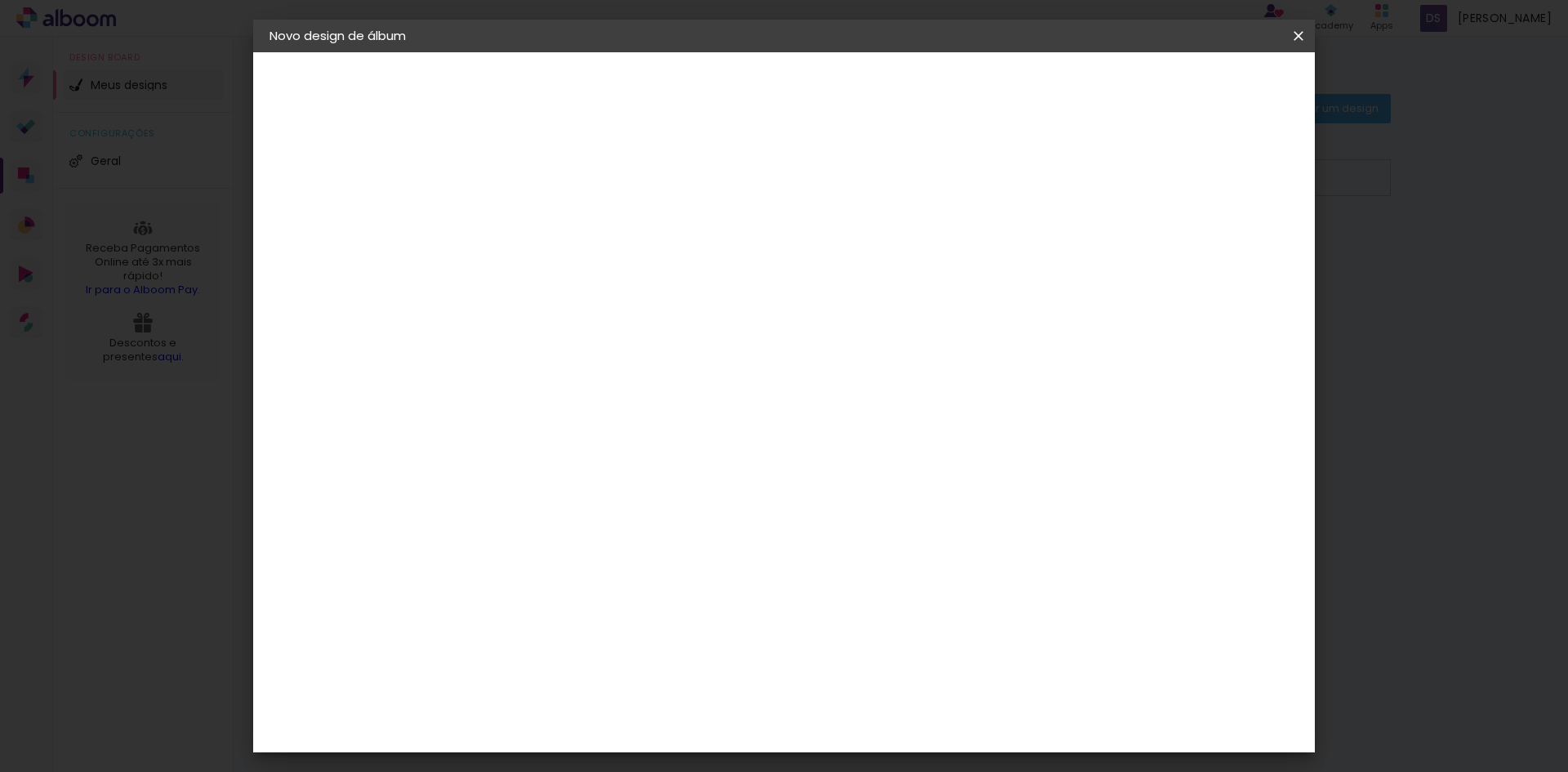
click at [536, 221] on input at bounding box center [536, 219] width 0 height 26
type input "Plus"
type paper-input "Plus"
click at [0, 0] on slot "Avançar" at bounding box center [0, 0] width 0 height 0
click at [560, 321] on div at bounding box center [577, 322] width 165 height 2
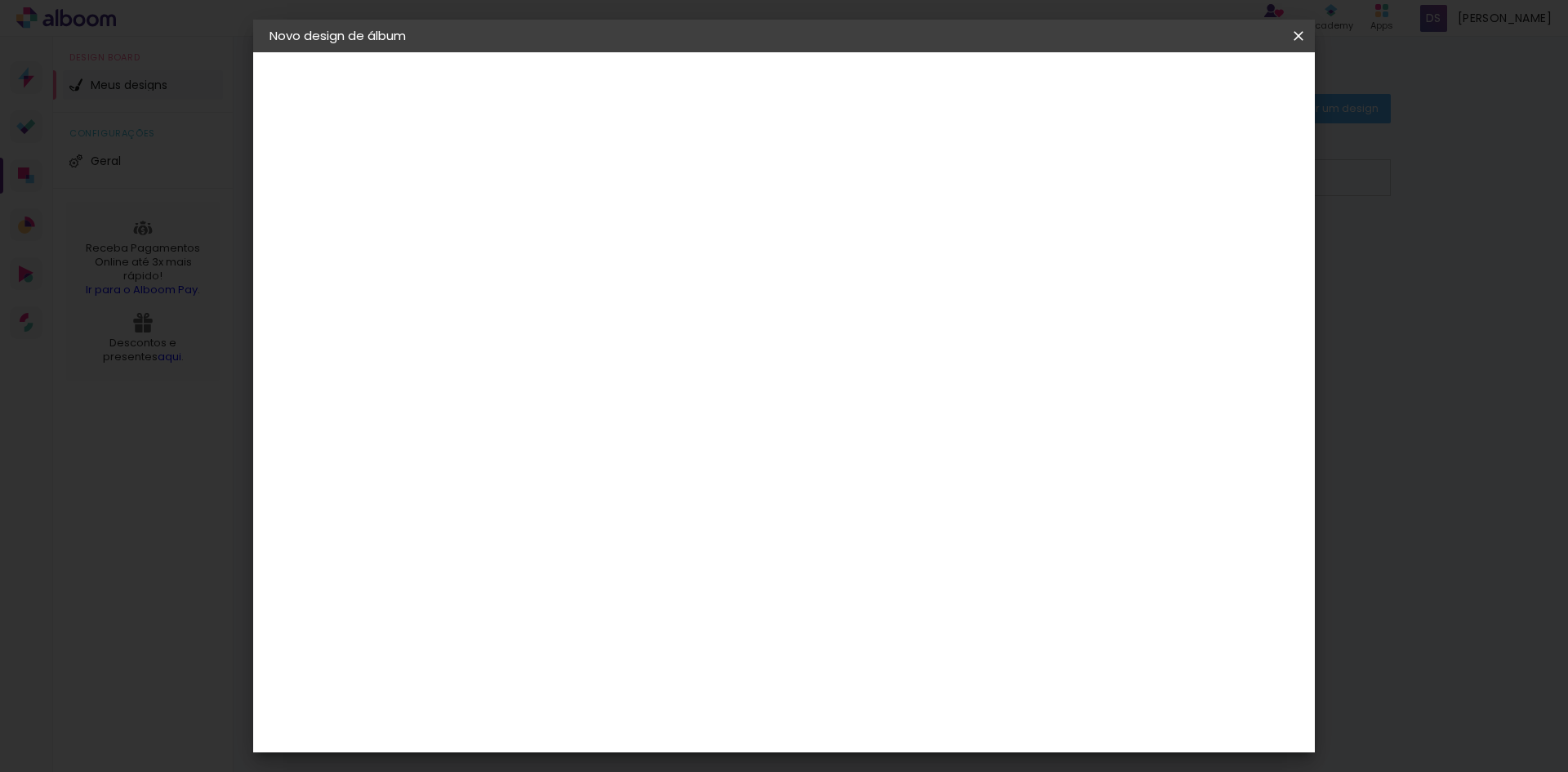
scroll to position [1062, 0]
click at [566, 356] on div "Digipix Pro" at bounding box center [545, 369] width 41 height 26
drag, startPoint x: 1233, startPoint y: 84, endPoint x: 1226, endPoint y: 89, distance: 8.6
click at [0, 0] on slot "Avançar" at bounding box center [0, 0] width 0 height 0
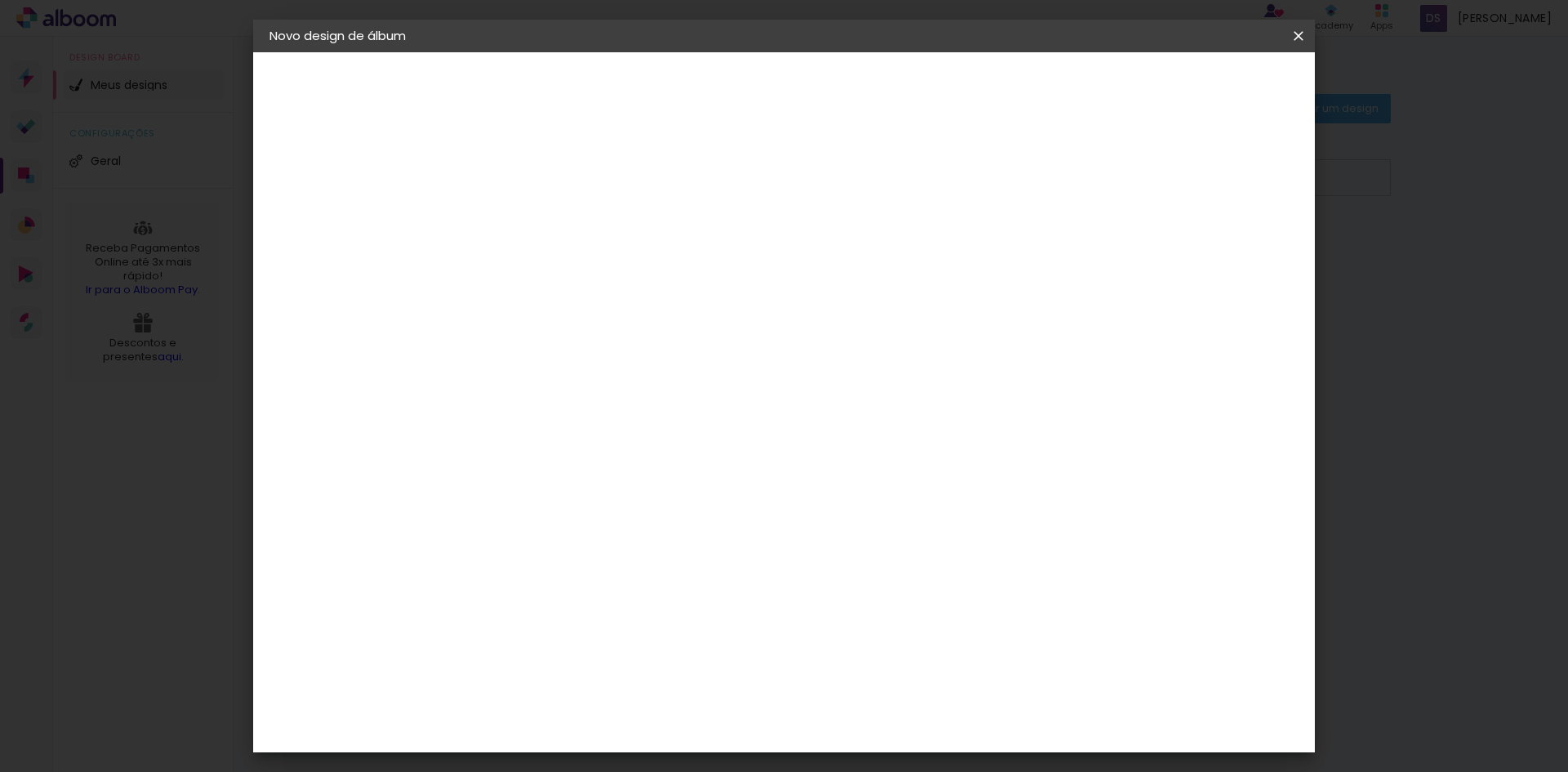
click at [600, 272] on input "text" at bounding box center [568, 285] width 64 height 26
click at [0, 0] on slot "180º LIGHT" at bounding box center [0, 0] width 0 height 0
click at [756, 269] on iron-icon at bounding box center [745, 267] width 19 height 19
click at [0, 0] on slot "180º FLAT 600" at bounding box center [0, 0] width 0 height 0
click at [736, 269] on input "180º FLAT 600" at bounding box center [636, 268] width 200 height 26
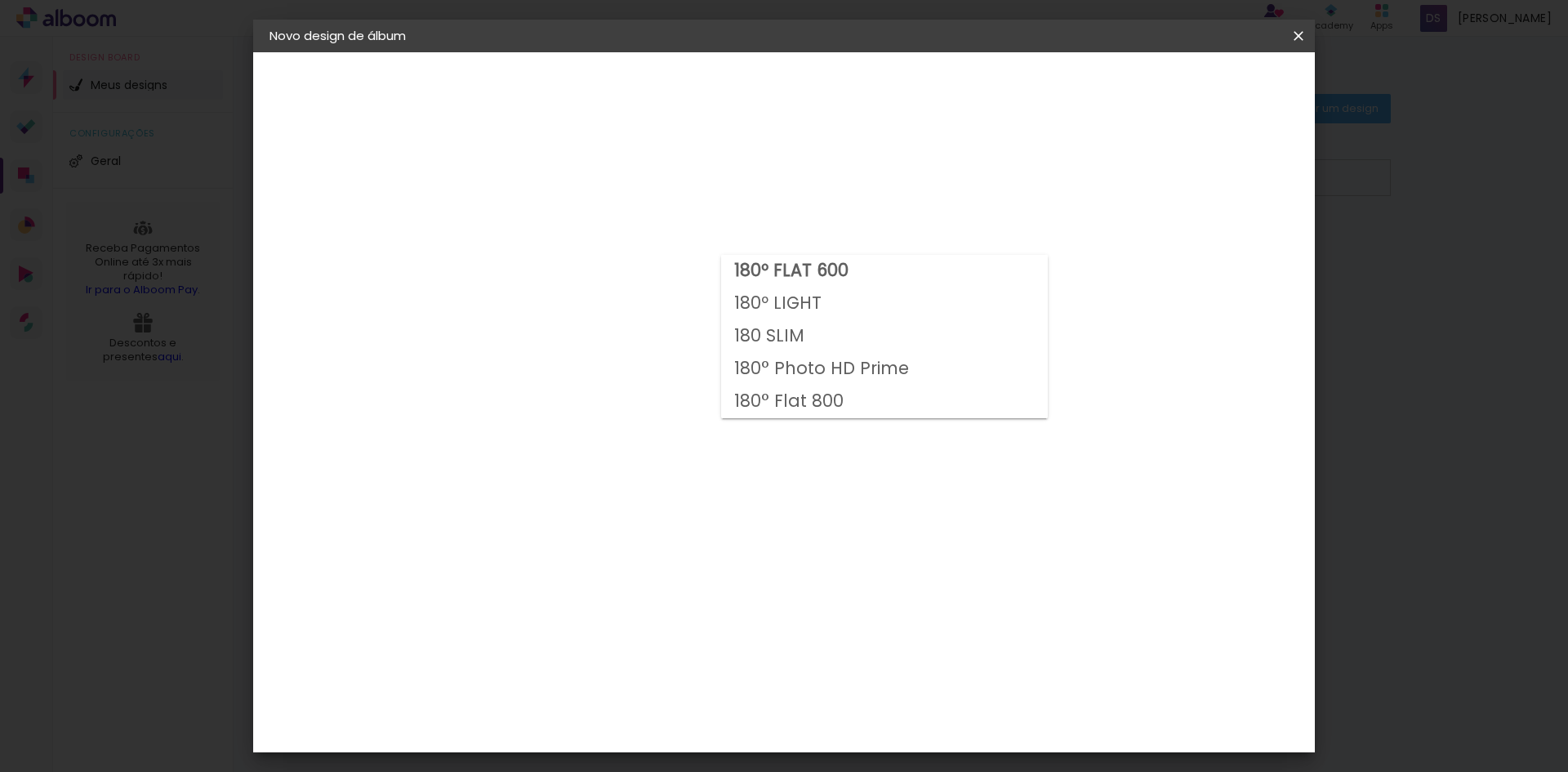
click at [828, 300] on paper-item "180º LIGHT" at bounding box center [884, 304] width 327 height 33
type input "180º LIGHT"
click at [647, 422] on span "29,7 × 21" at bounding box center [608, 438] width 76 height 34
click at [0, 0] on slot "Avançar" at bounding box center [0, 0] width 0 height 0
click at [1196, 84] on span "Iniciar design" at bounding box center [1158, 87] width 74 height 12
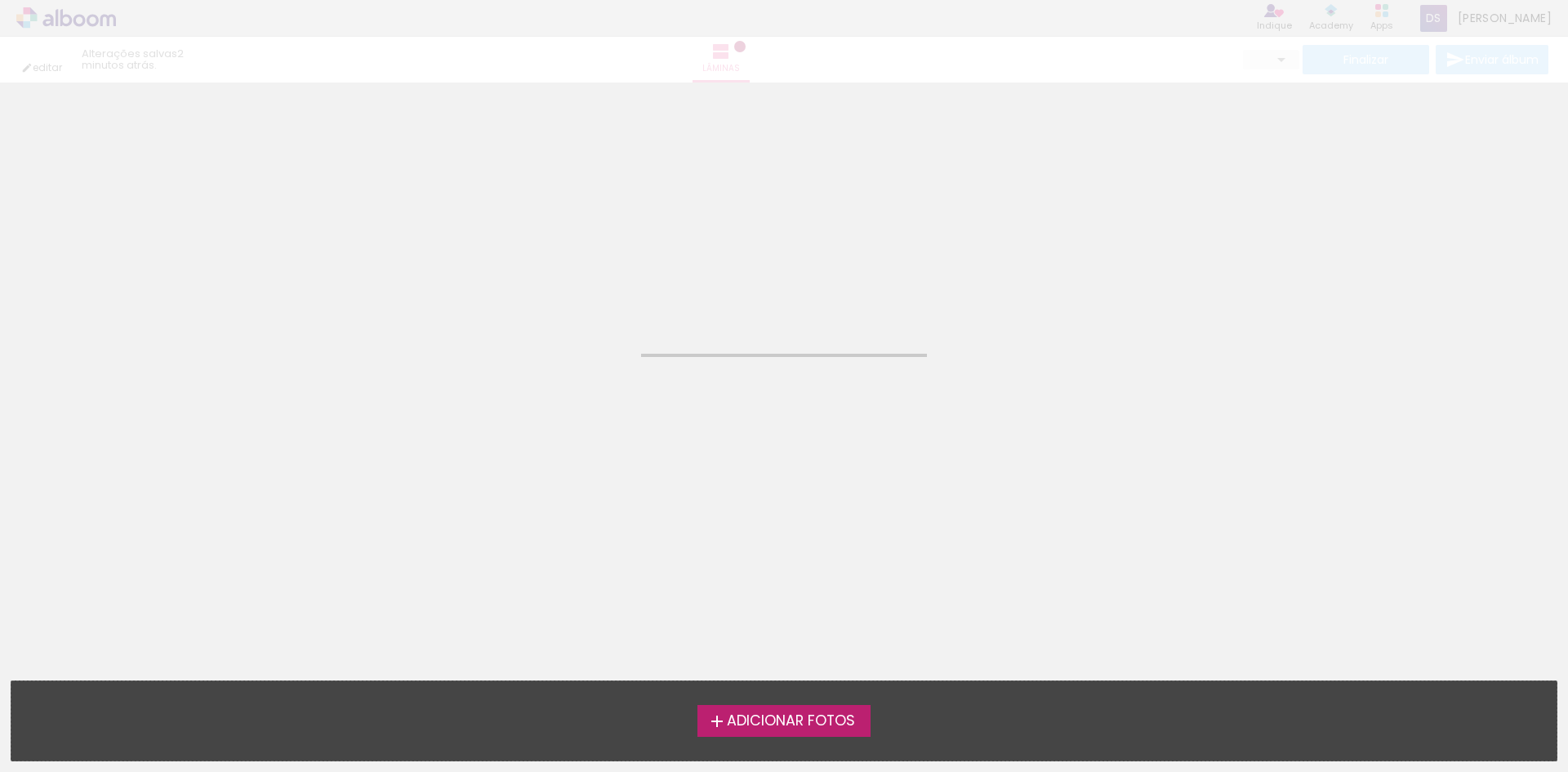
click at [824, 720] on span "Adicionar Fotos" at bounding box center [791, 721] width 129 height 15
click at [0, 0] on input "file" at bounding box center [0, 0] width 0 height 0
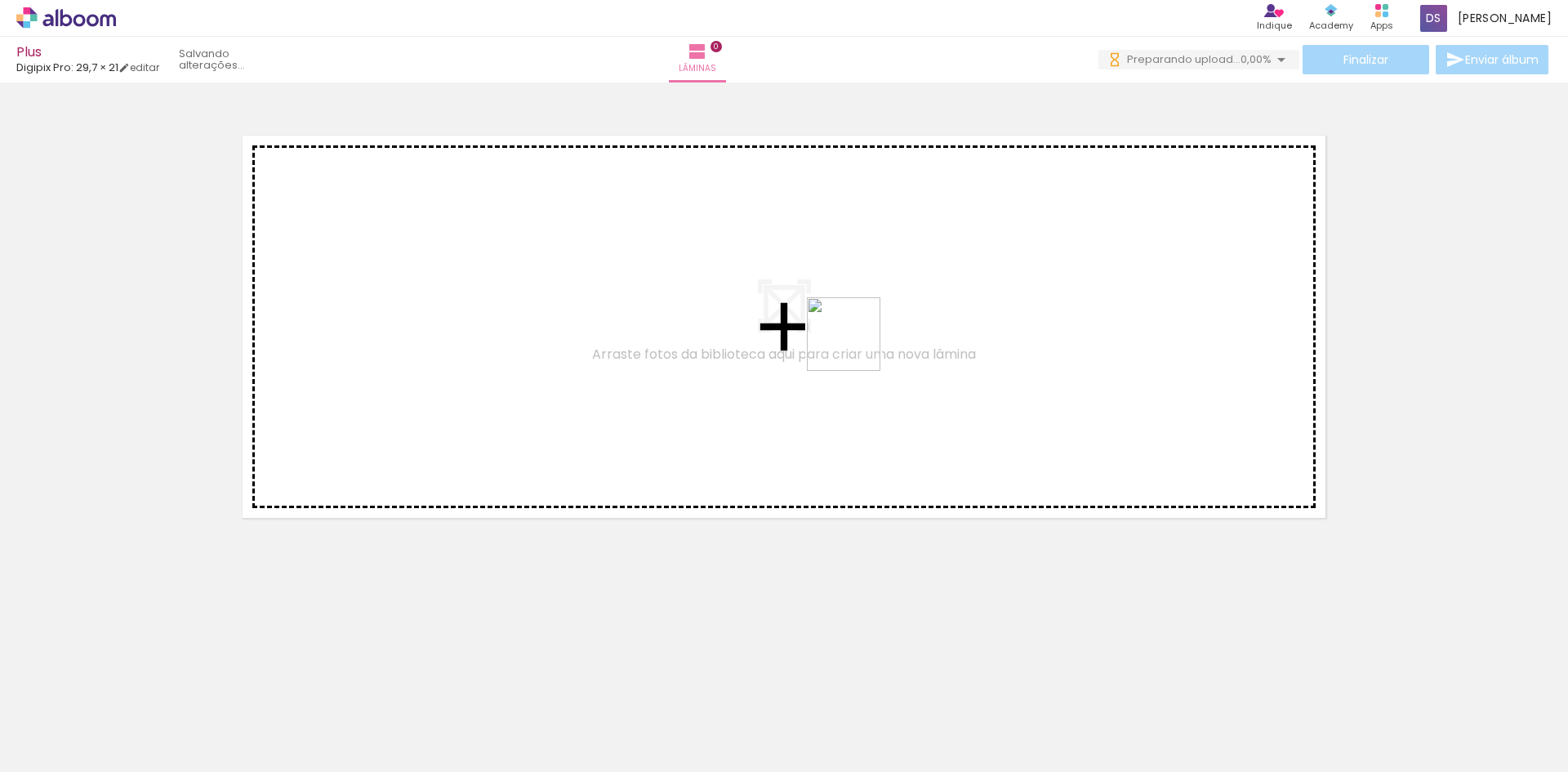
drag, startPoint x: 151, startPoint y: 717, endPoint x: 830, endPoint y: 314, distance: 789.6
click at [830, 314] on quentale-workspace at bounding box center [784, 386] width 1568 height 772
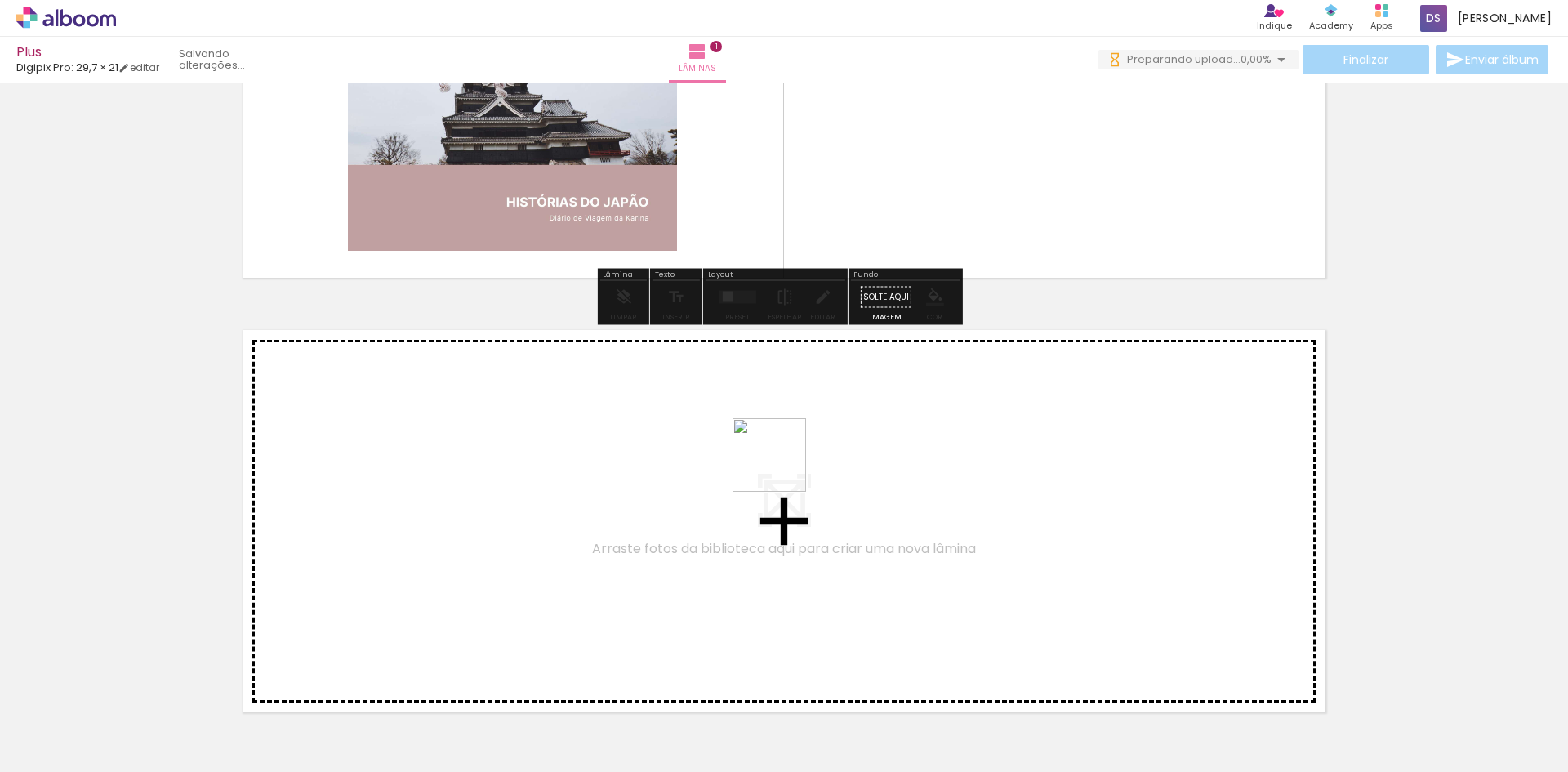
drag, startPoint x: 286, startPoint y: 721, endPoint x: 788, endPoint y: 459, distance: 566.3
click at [788, 459] on quentale-workspace at bounding box center [784, 386] width 1568 height 772
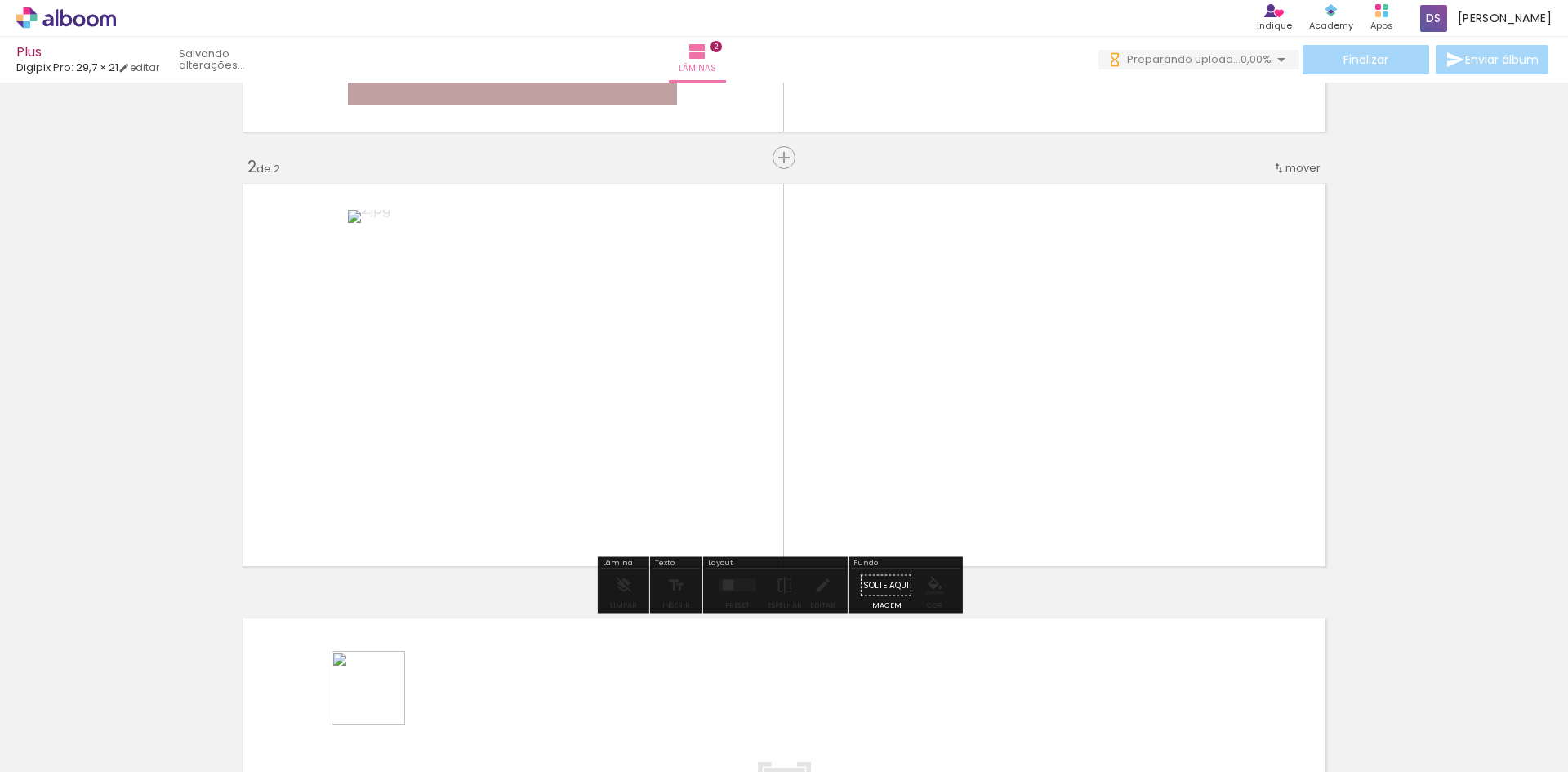
drag, startPoint x: 369, startPoint y: 722, endPoint x: 373, endPoint y: 704, distance: 18.4
click at [373, 704] on div at bounding box center [347, 716] width 81 height 81
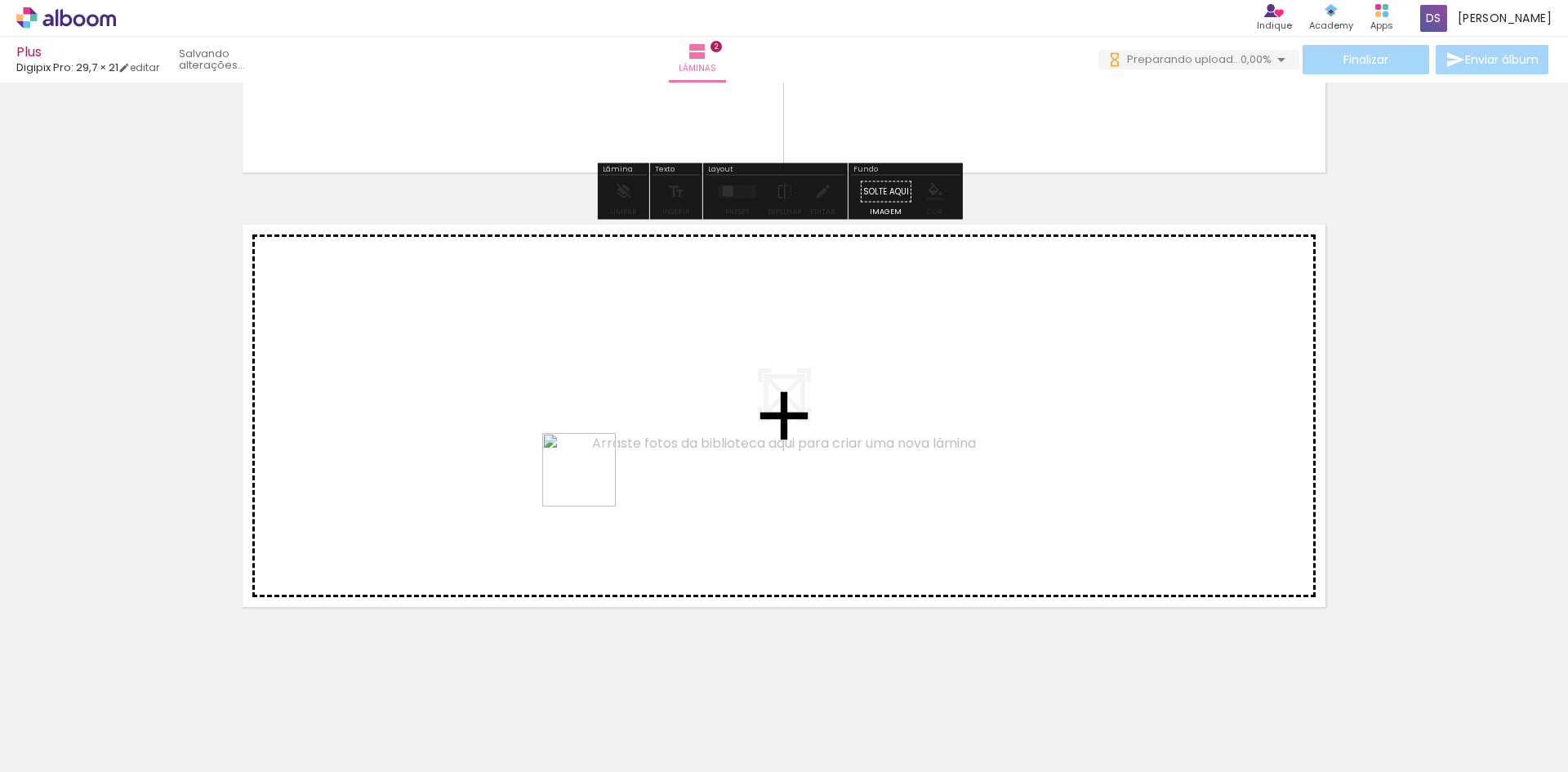
drag, startPoint x: 337, startPoint y: 731, endPoint x: 602, endPoint y: 470, distance: 371.9
click at [602, 470] on quentale-workspace at bounding box center [784, 386] width 1568 height 772
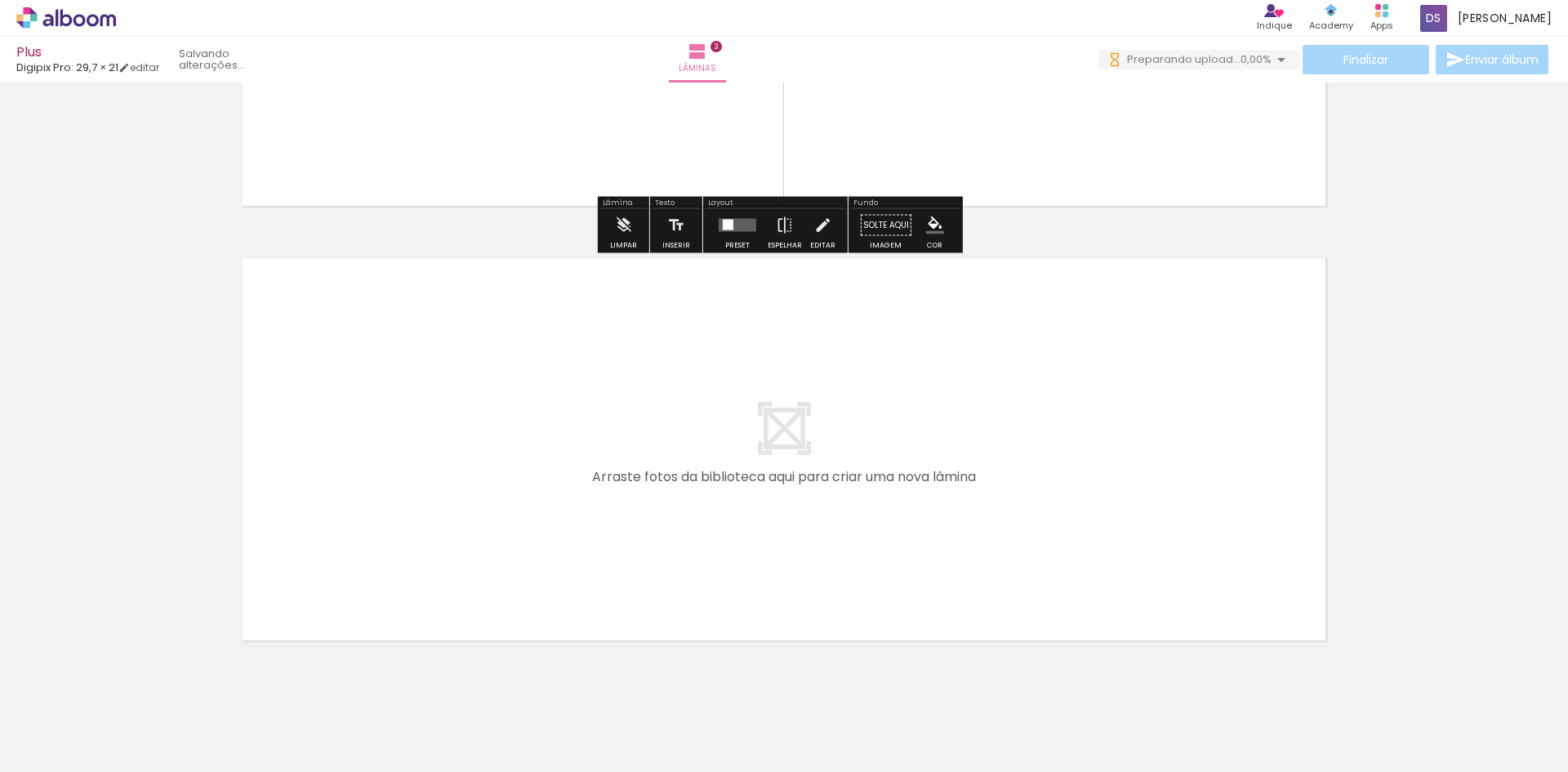
scroll to position [1215, 0]
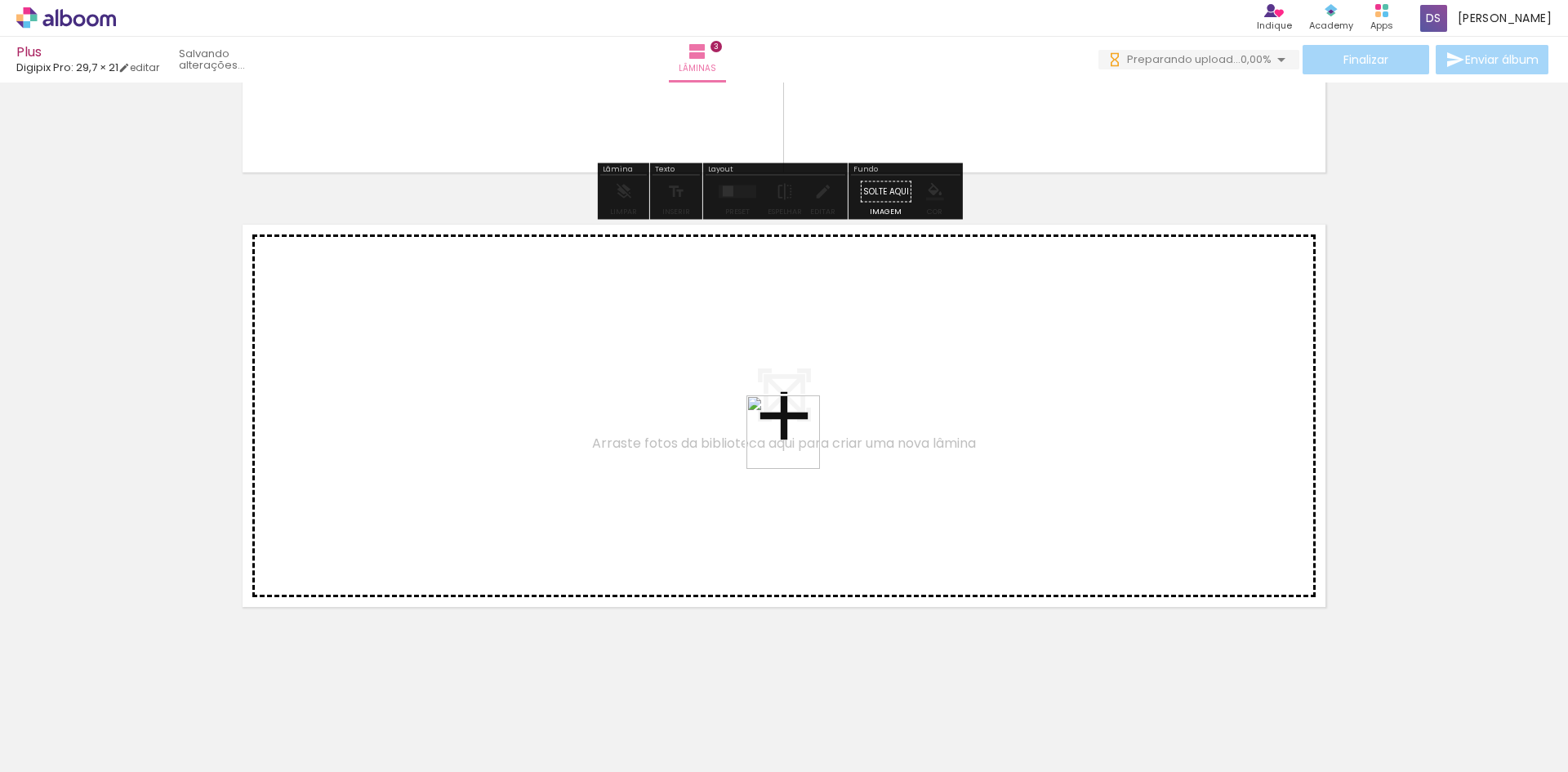
drag, startPoint x: 455, startPoint y: 718, endPoint x: 795, endPoint y: 444, distance: 436.7
click at [795, 444] on quentale-workspace at bounding box center [784, 386] width 1568 height 772
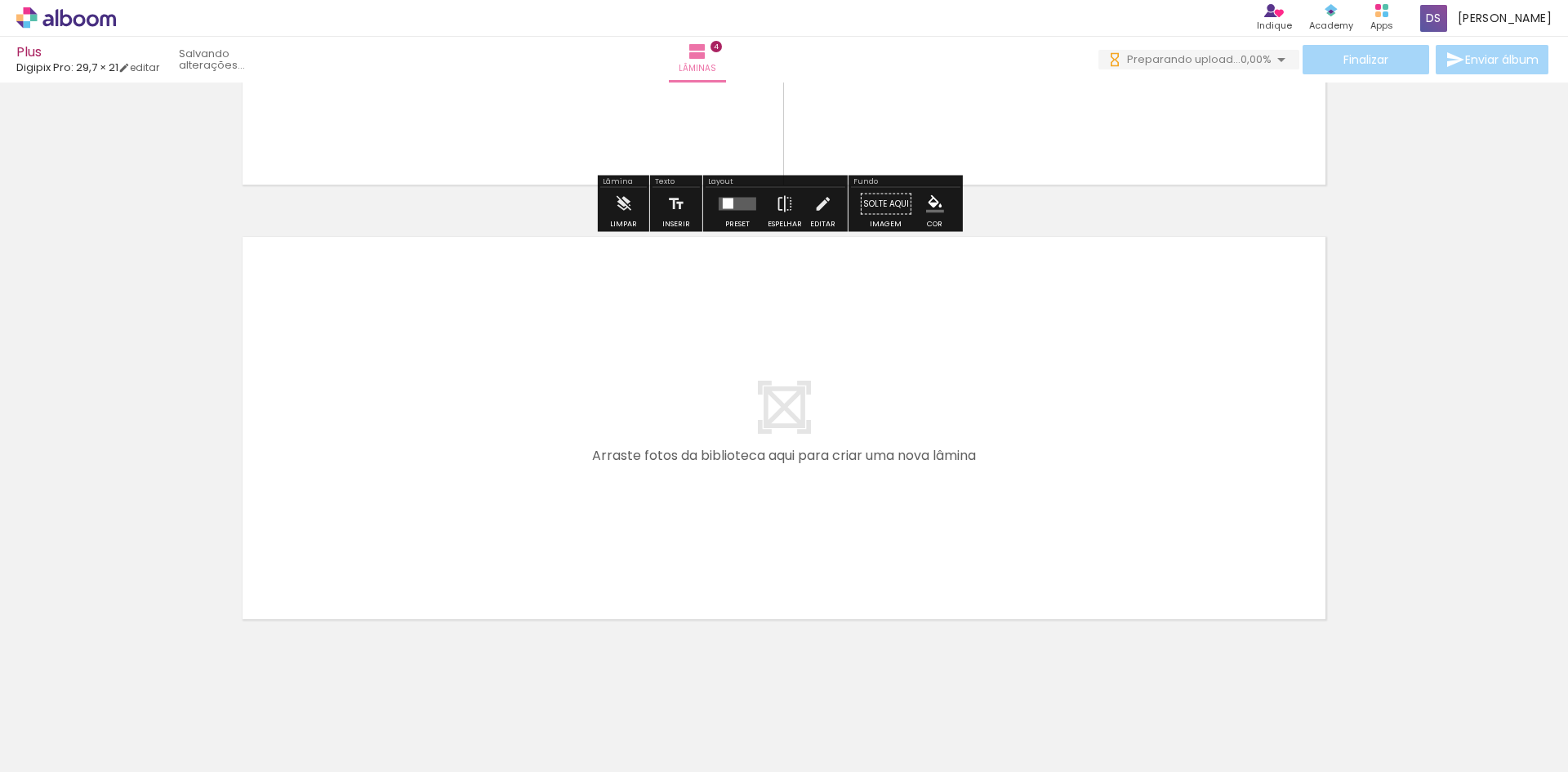
scroll to position [1638, 0]
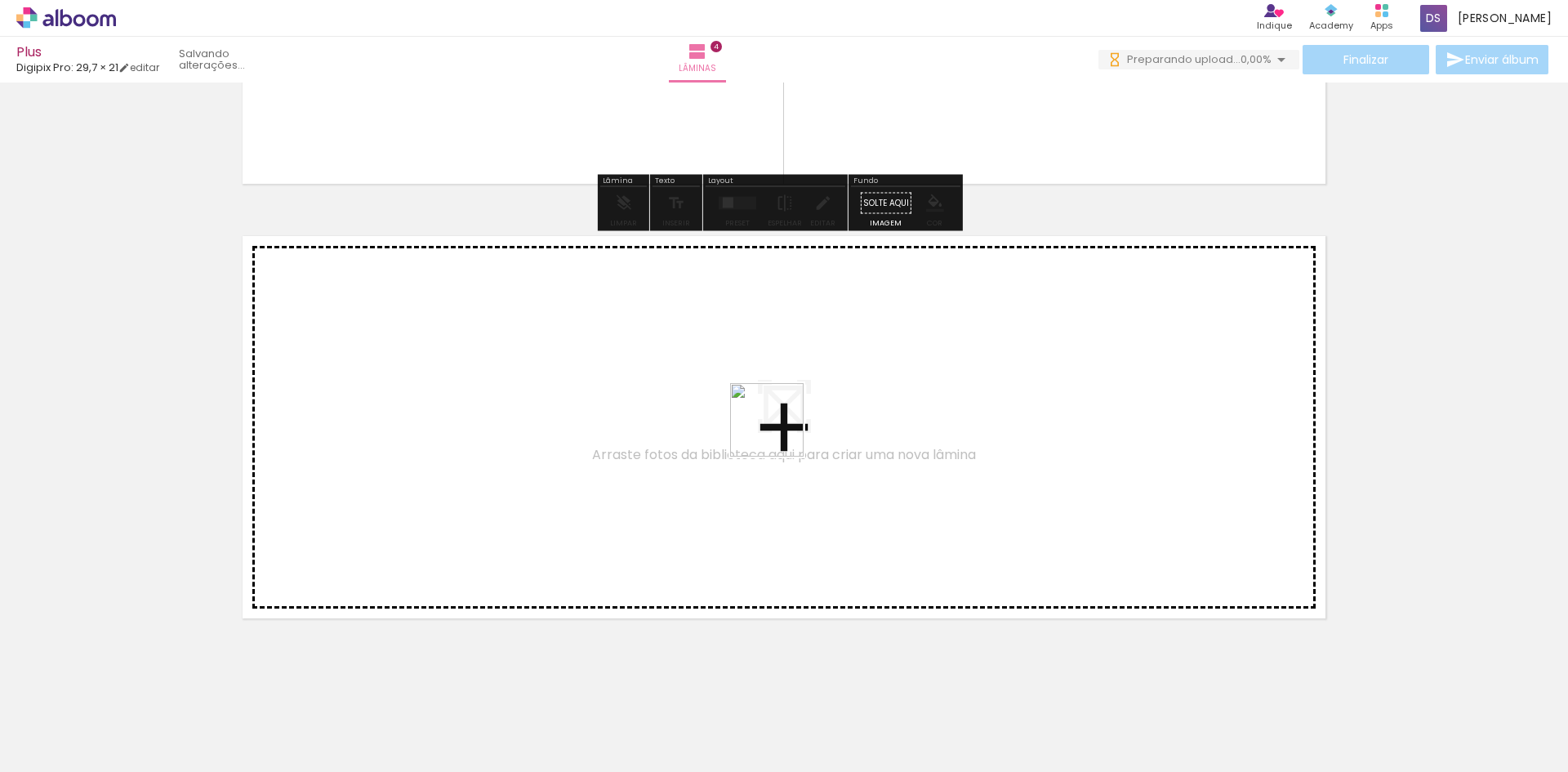
drag, startPoint x: 531, startPoint y: 731, endPoint x: 783, endPoint y: 424, distance: 397.2
click at [783, 424] on quentale-workspace at bounding box center [784, 386] width 1568 height 772
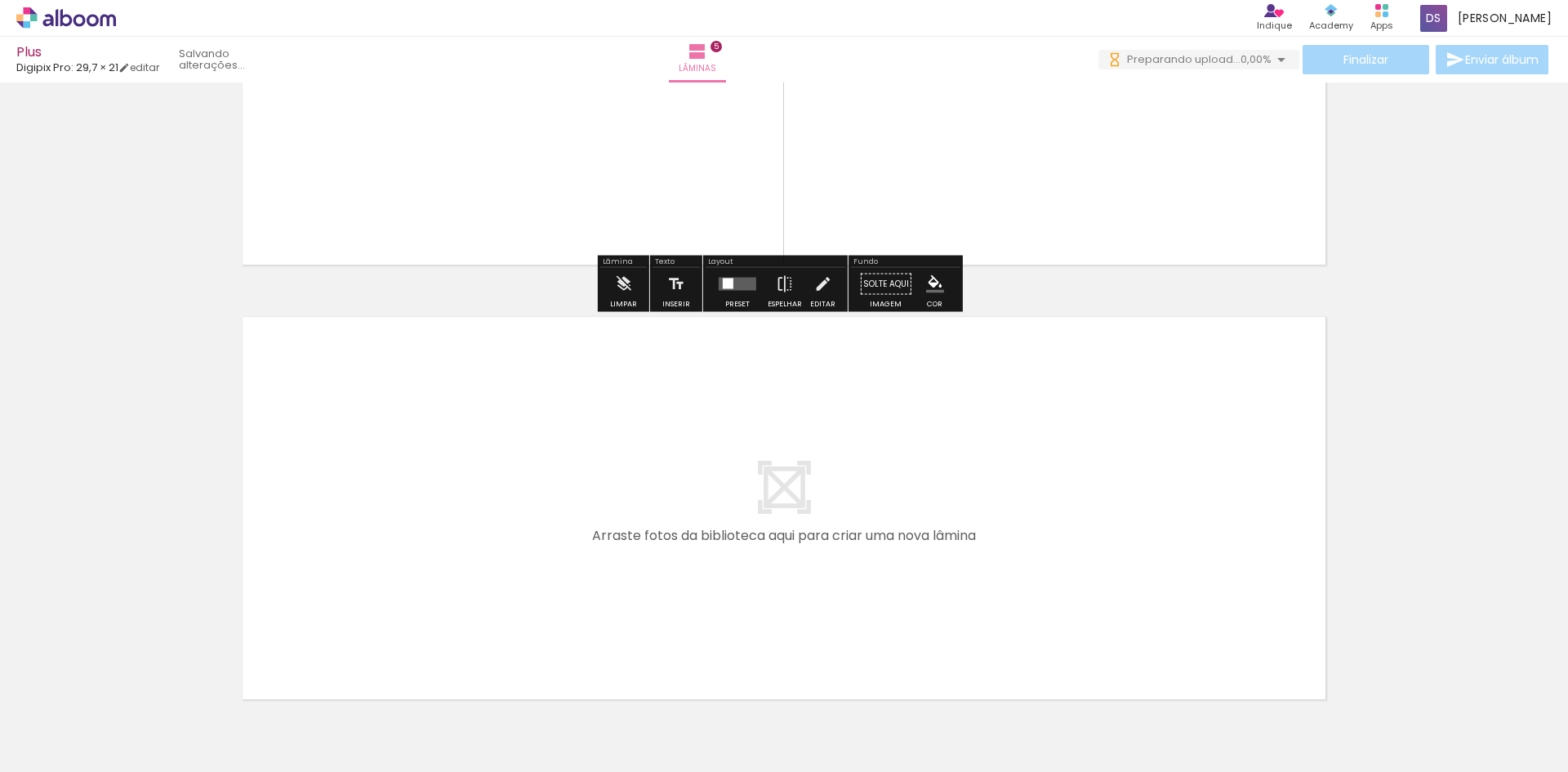
scroll to position [2084, 0]
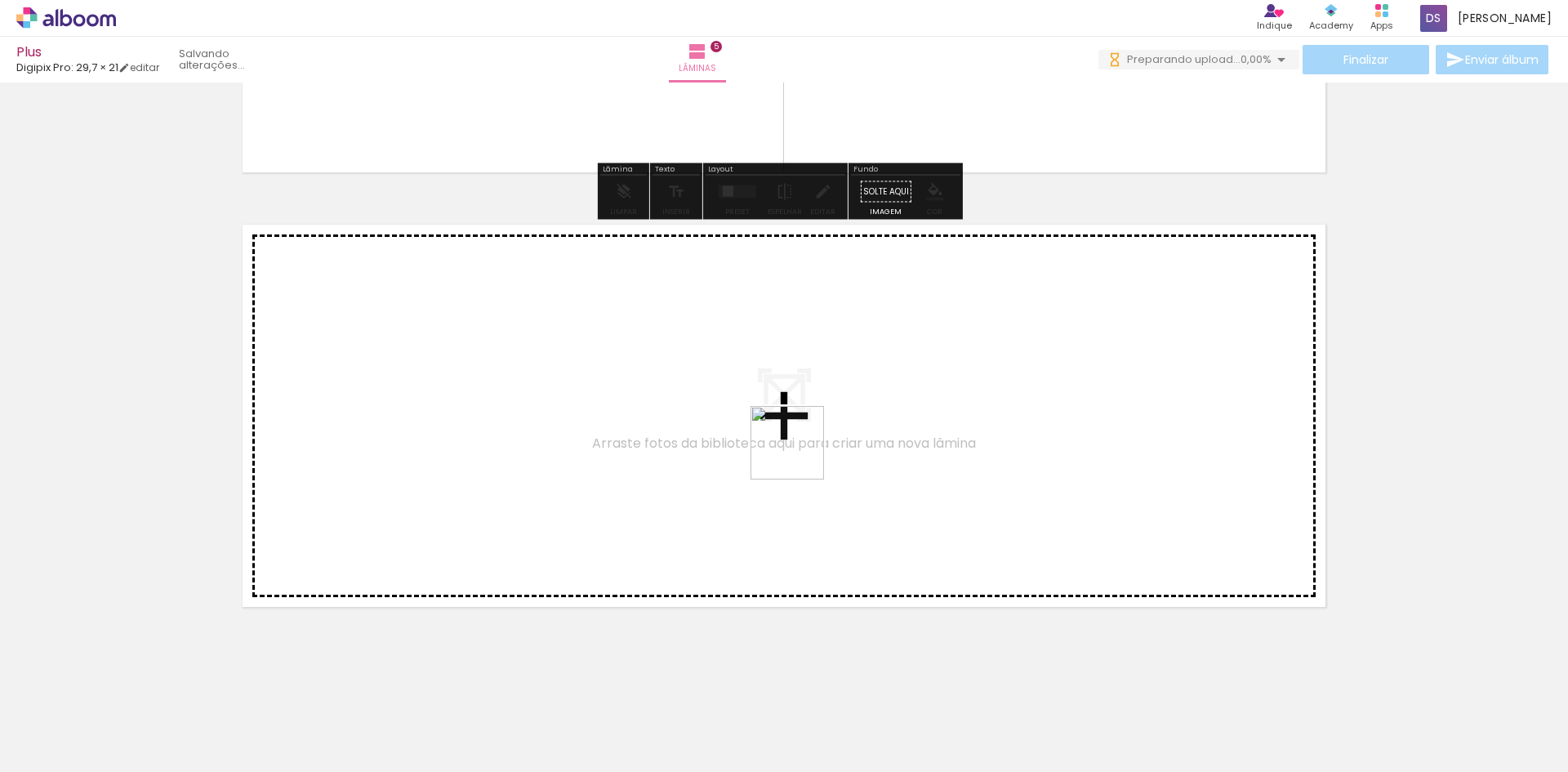
drag, startPoint x: 641, startPoint y: 736, endPoint x: 804, endPoint y: 434, distance: 343.2
click at [804, 434] on quentale-workspace at bounding box center [784, 386] width 1568 height 772
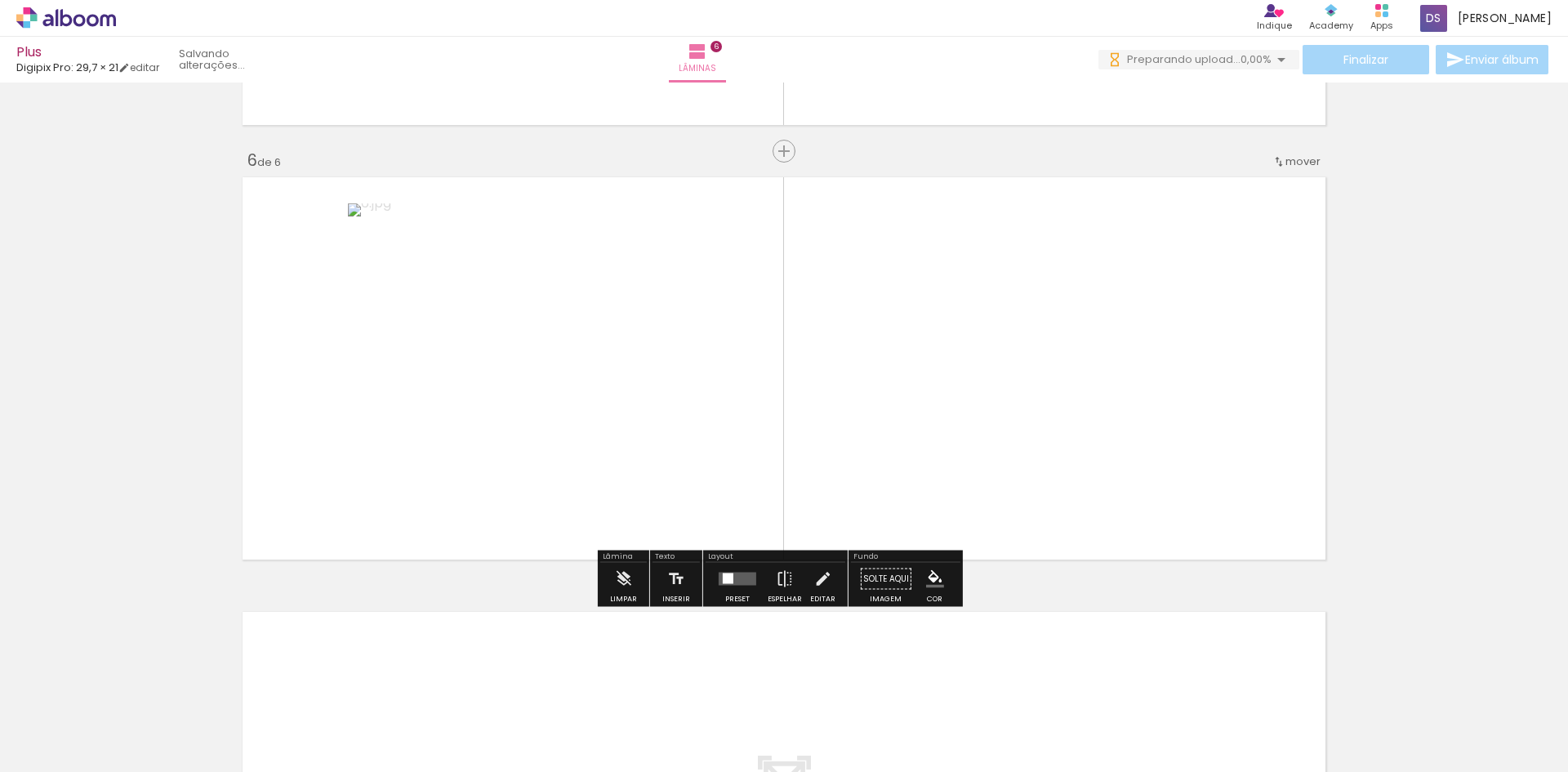
scroll to position [2519, 0]
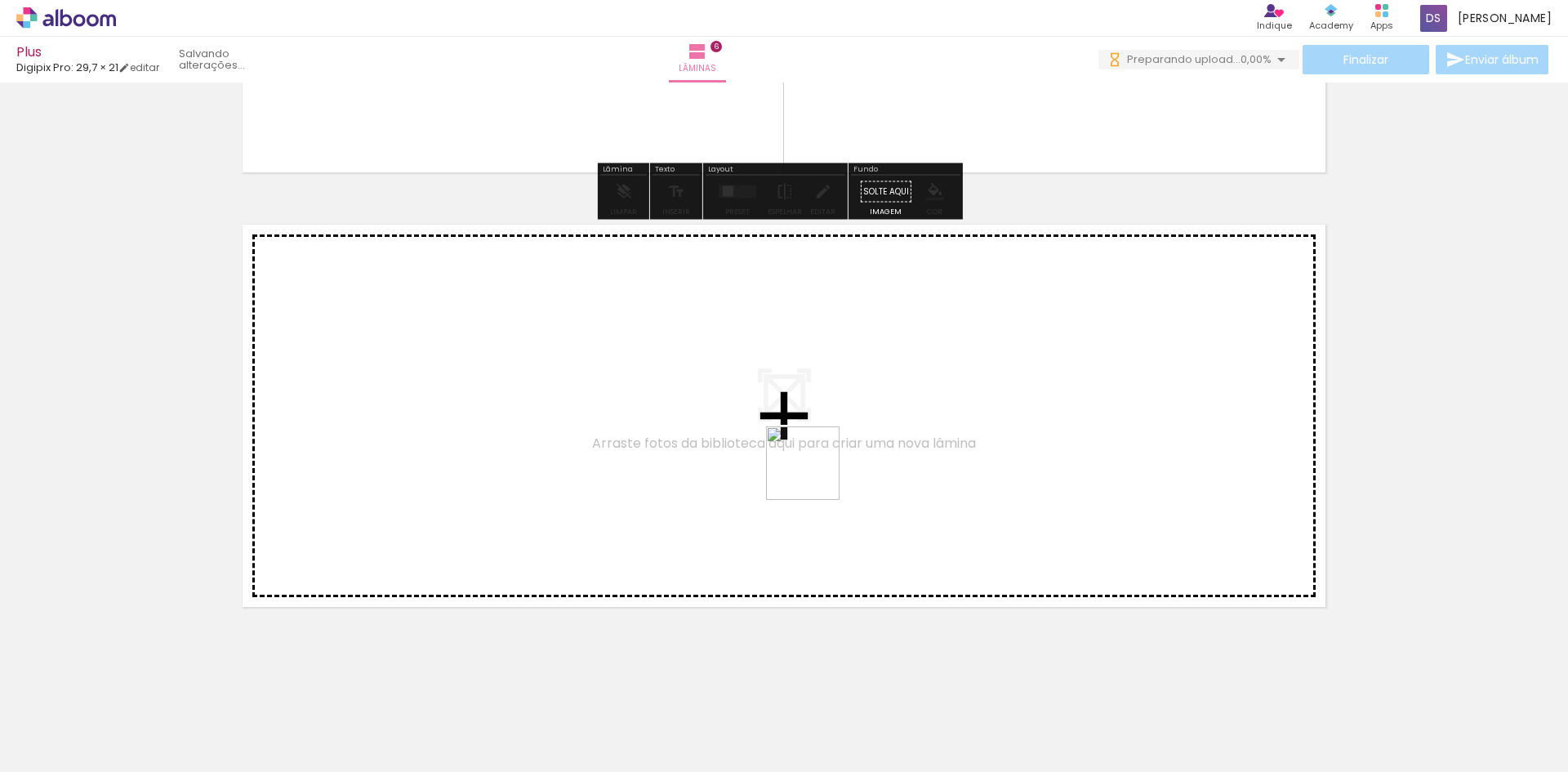
drag, startPoint x: 697, startPoint y: 748, endPoint x: 830, endPoint y: 418, distance: 355.8
click at [830, 418] on quentale-workspace at bounding box center [784, 386] width 1568 height 772
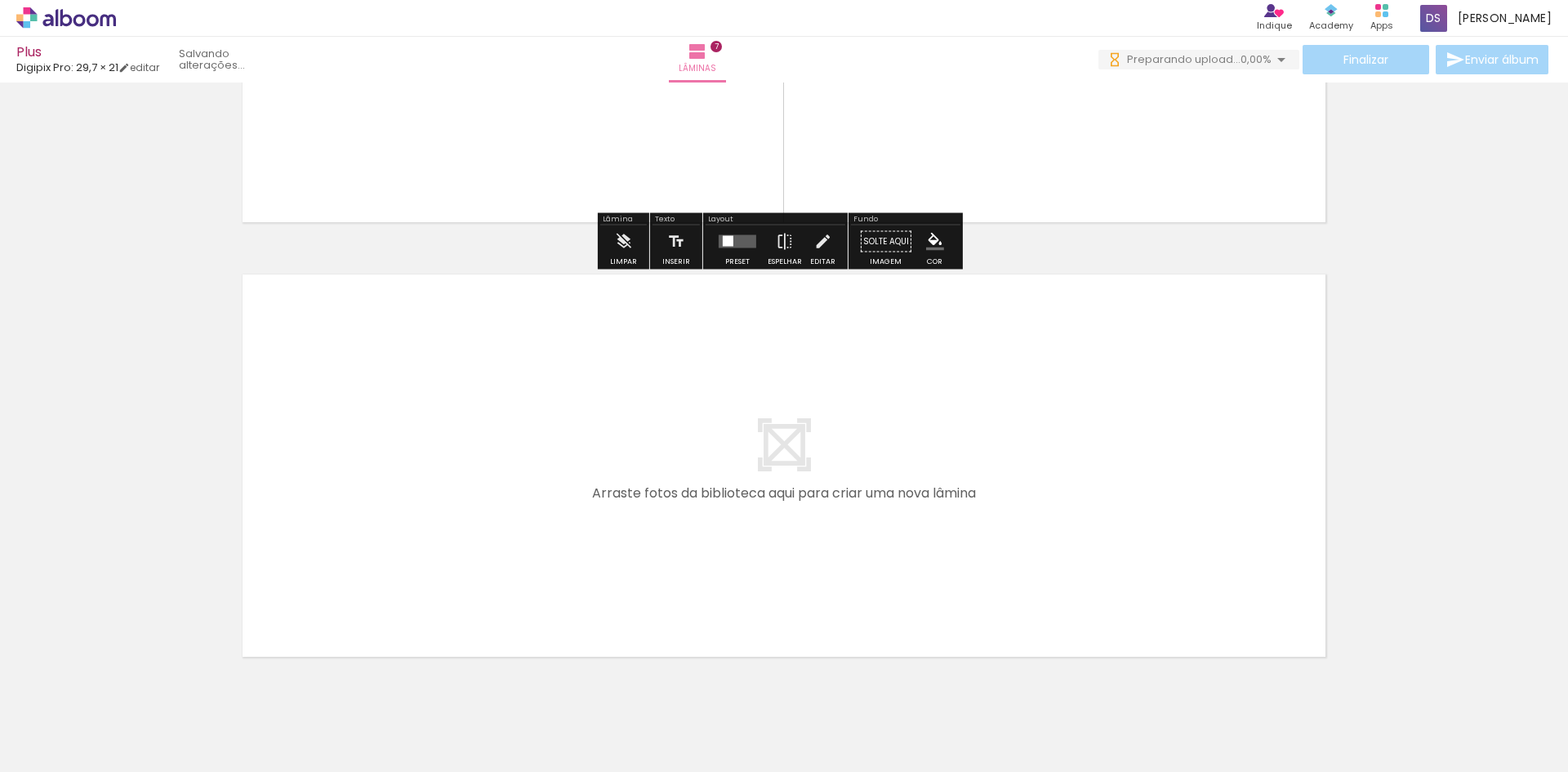
scroll to position [2953, 0]
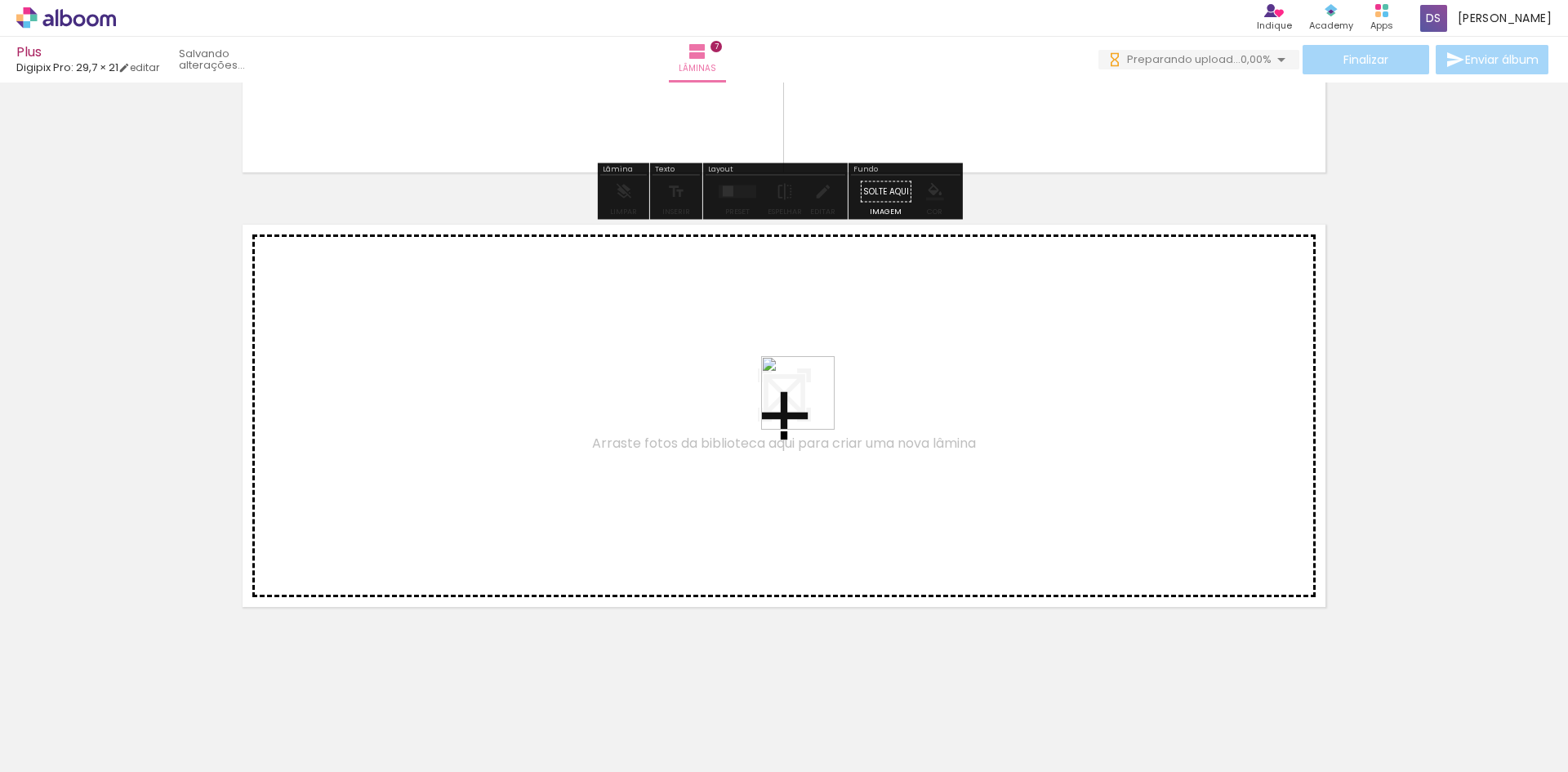
drag, startPoint x: 827, startPoint y: 734, endPoint x: 807, endPoint y: 396, distance: 338.6
click at [807, 396] on quentale-workspace at bounding box center [784, 386] width 1568 height 772
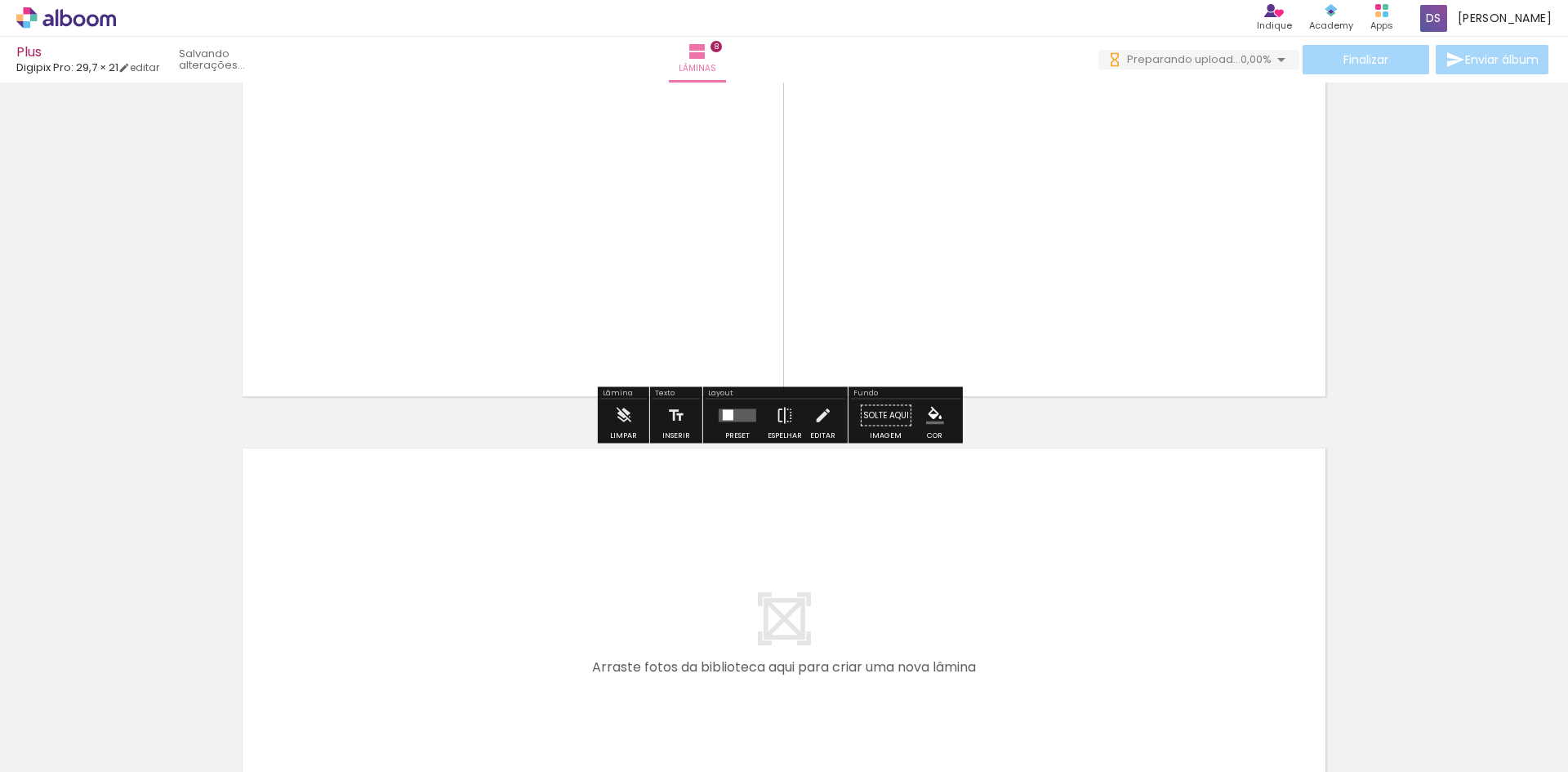
scroll to position [3387, 0]
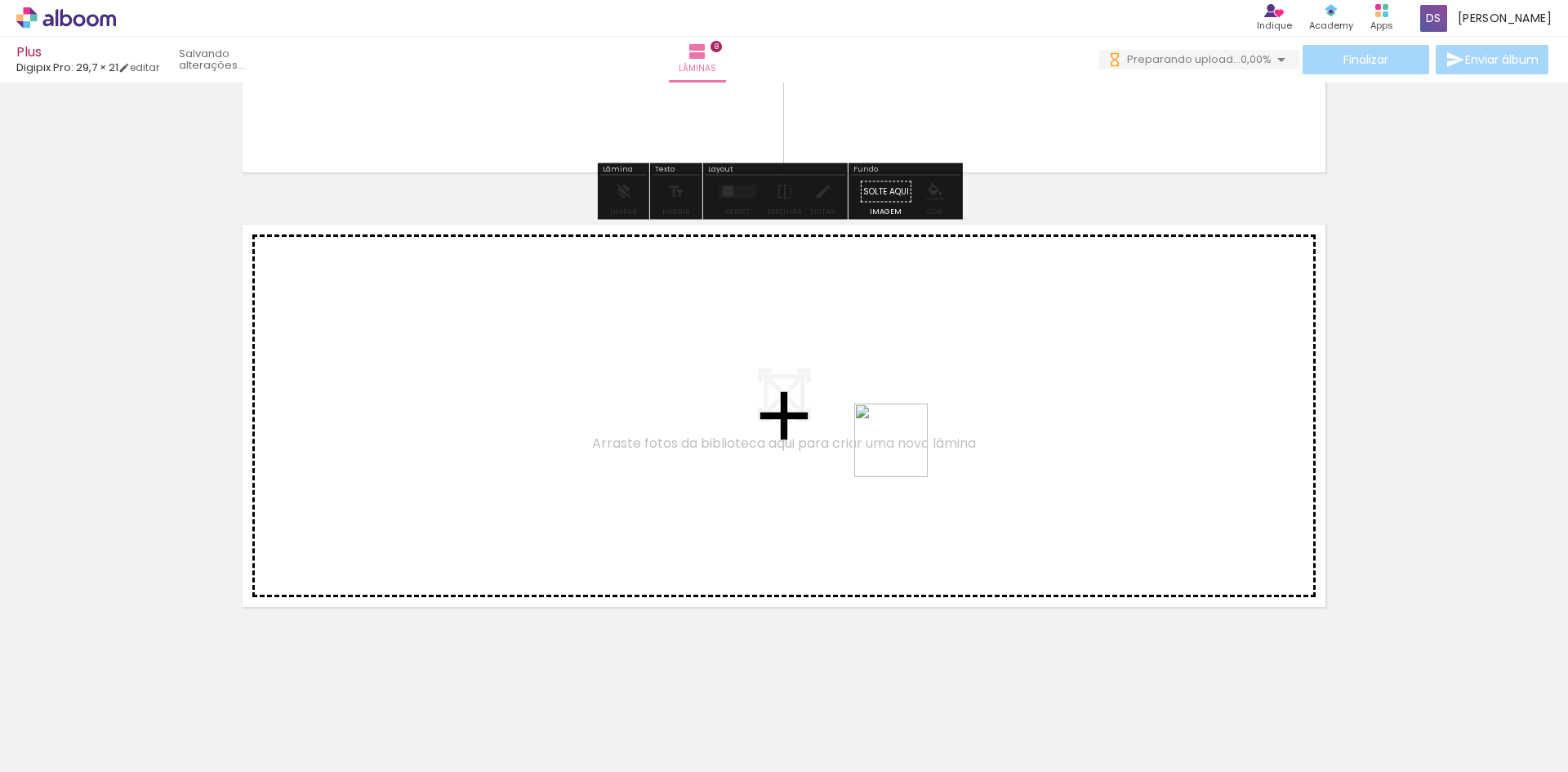
drag, startPoint x: 911, startPoint y: 746, endPoint x: 903, endPoint y: 433, distance: 313.1
click at [903, 433] on quentale-workspace at bounding box center [784, 386] width 1568 height 772
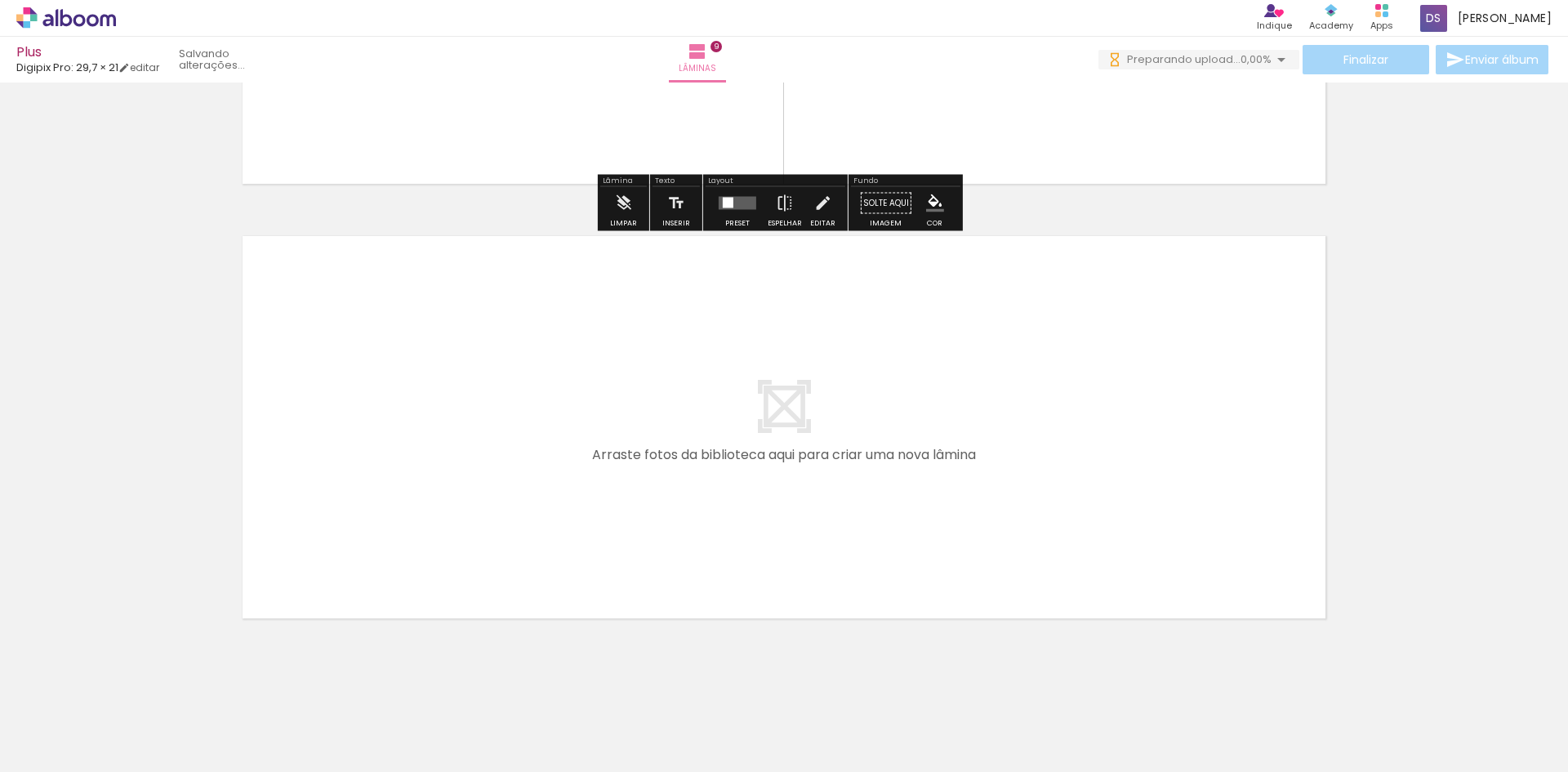
scroll to position [3822, 0]
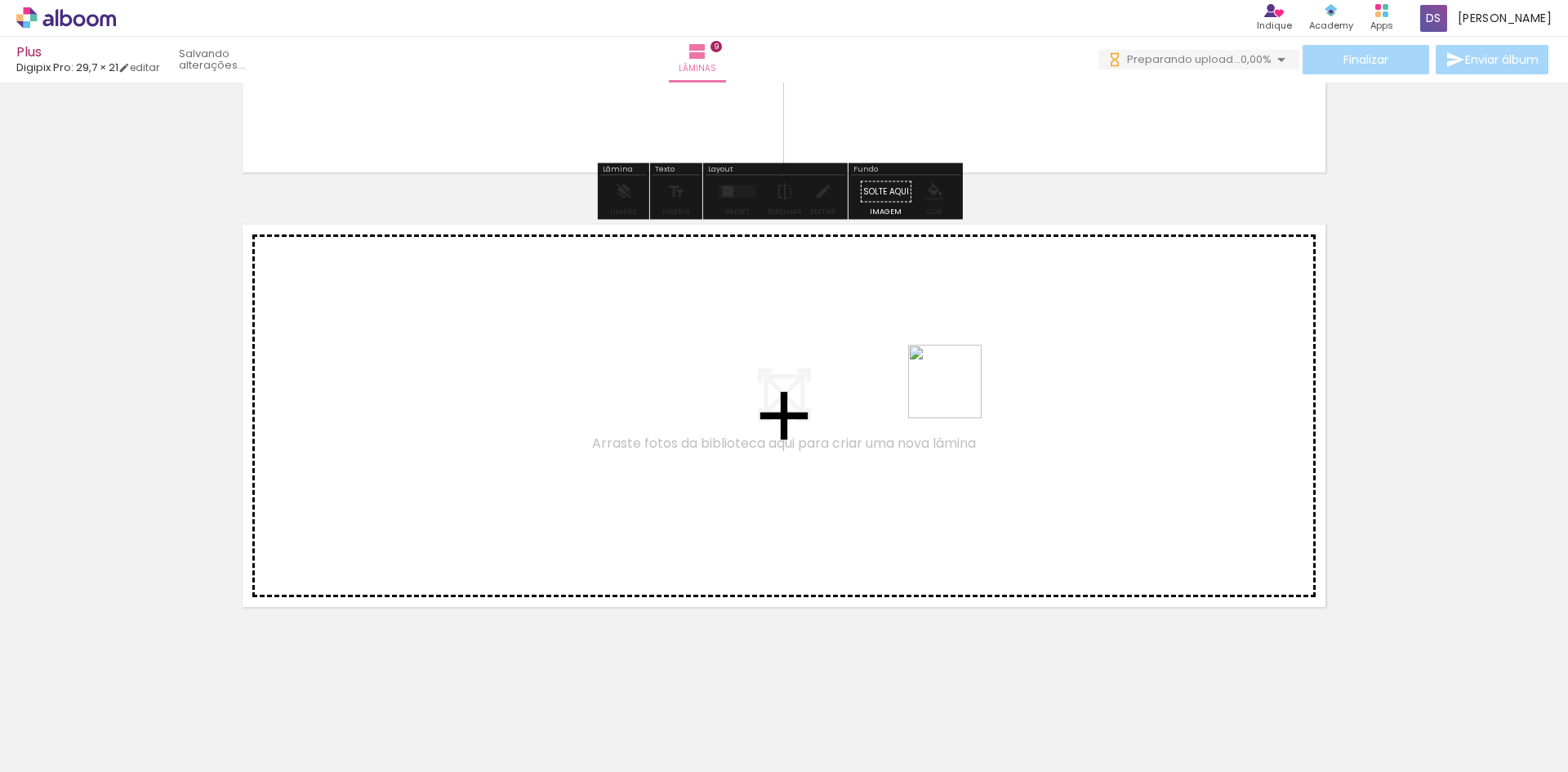
drag, startPoint x: 1009, startPoint y: 750, endPoint x: 957, endPoint y: 393, distance: 360.8
click at [957, 393] on quentale-workspace at bounding box center [784, 386] width 1568 height 772
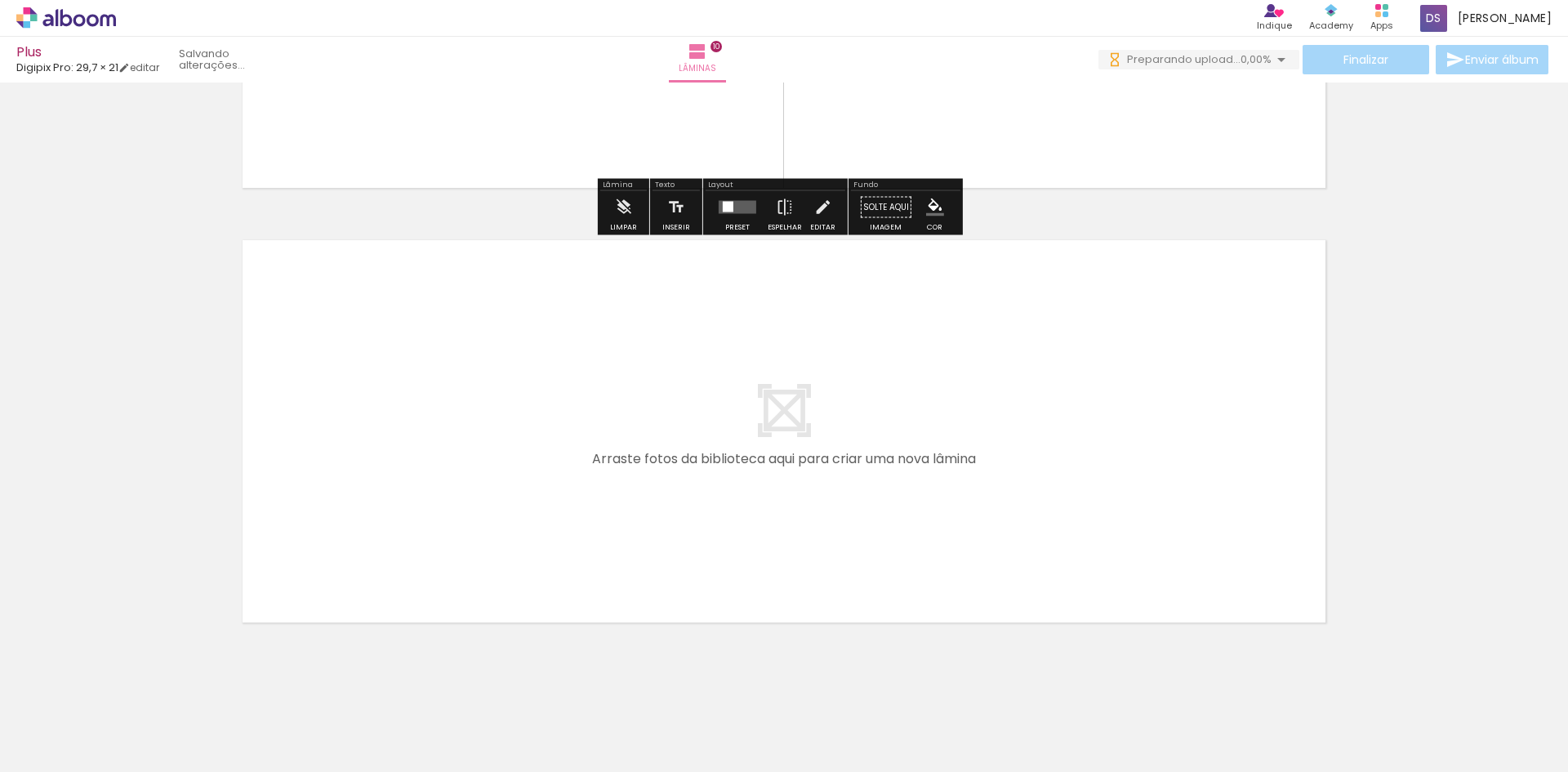
scroll to position [4257, 0]
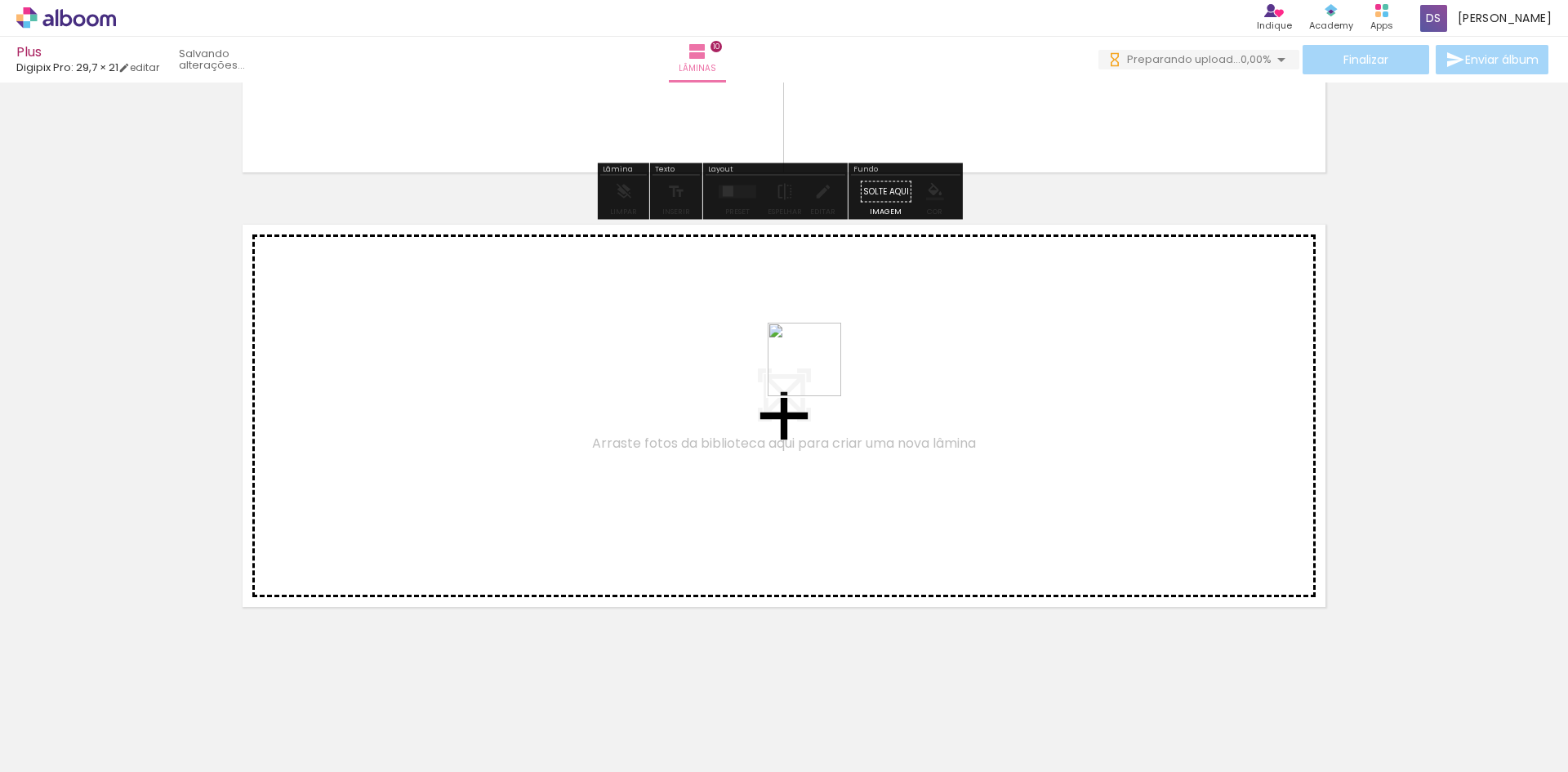
drag, startPoint x: 1096, startPoint y: 736, endPoint x: 815, endPoint y: 370, distance: 461.4
click at [815, 370] on quentale-workspace at bounding box center [784, 386] width 1568 height 772
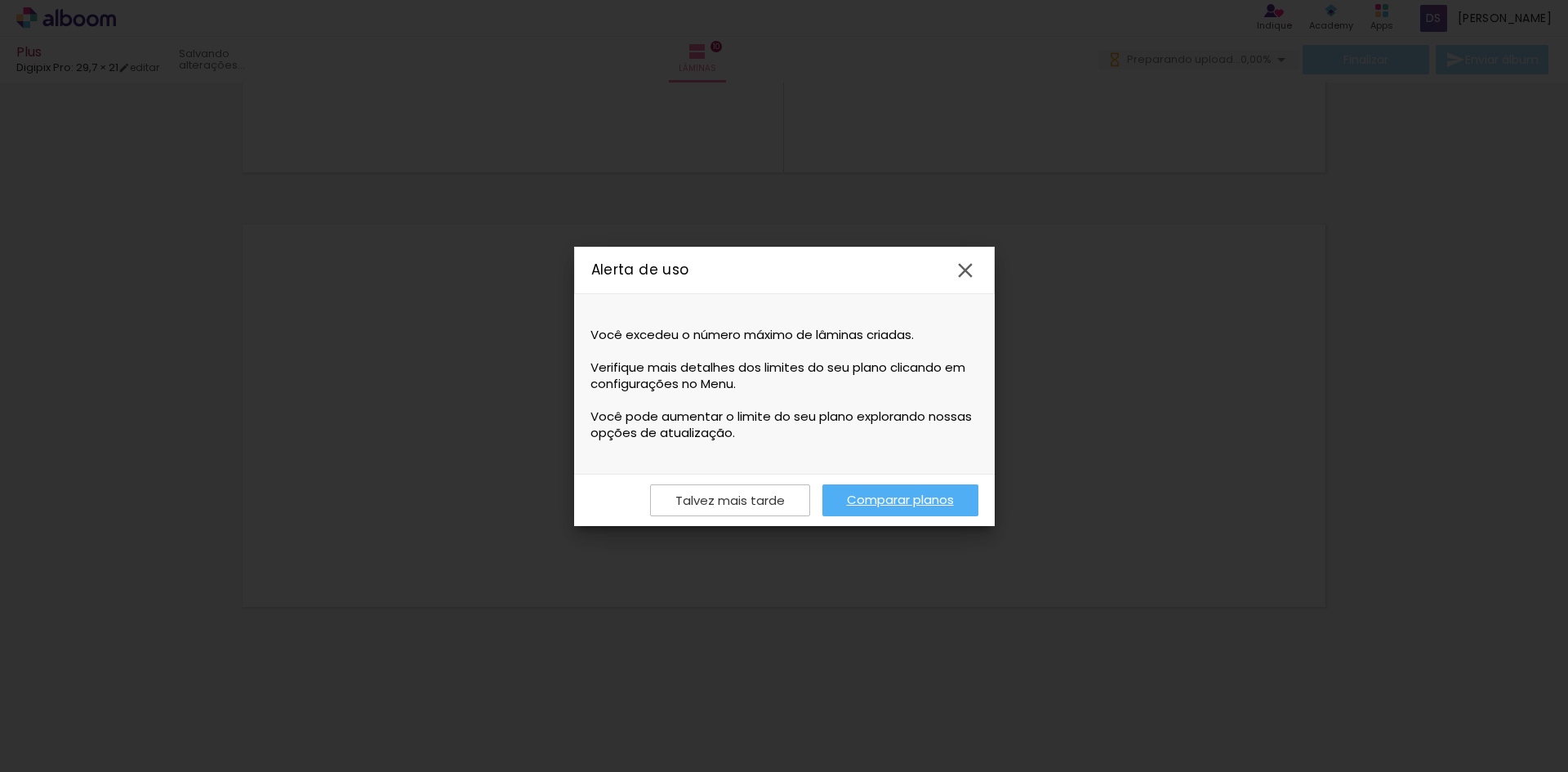
click at [759, 508] on paper-button "Talvez mais tarde" at bounding box center [730, 500] width 160 height 32
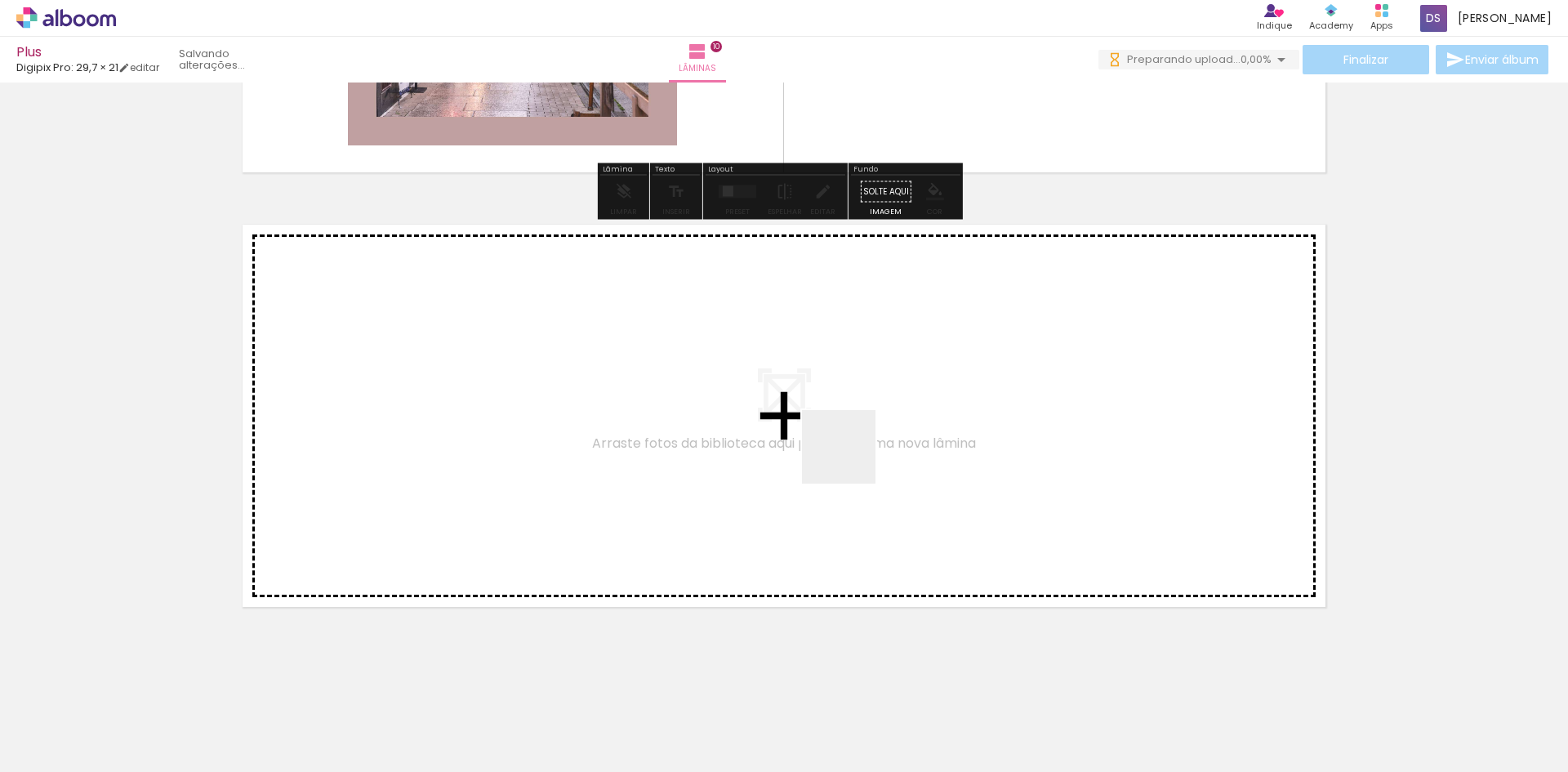
drag, startPoint x: 1075, startPoint y: 726, endPoint x: 851, endPoint y: 459, distance: 348.5
click at [851, 459] on quentale-workspace at bounding box center [784, 386] width 1568 height 772
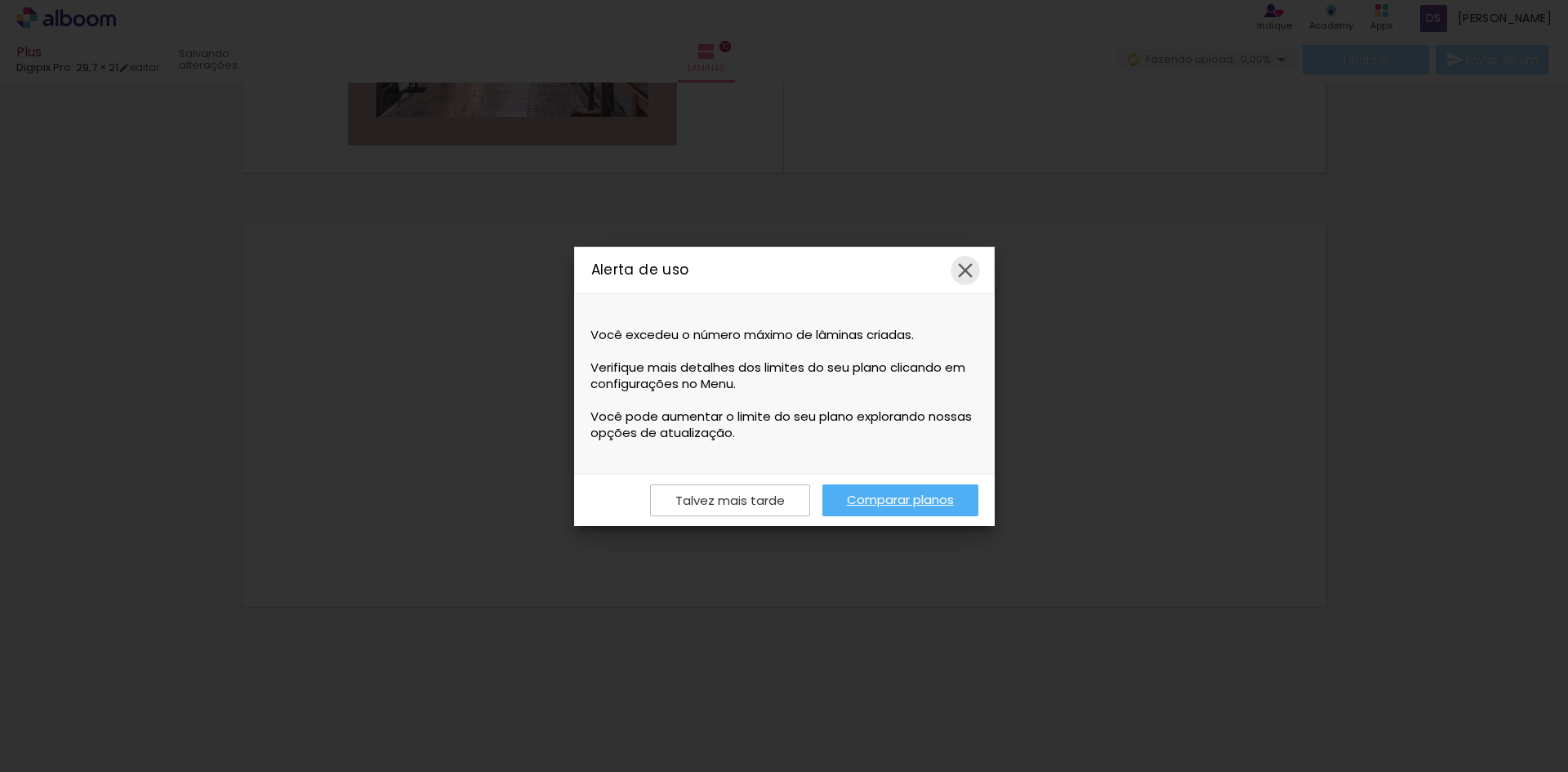
click at [965, 267] on iron-icon at bounding box center [965, 270] width 25 height 25
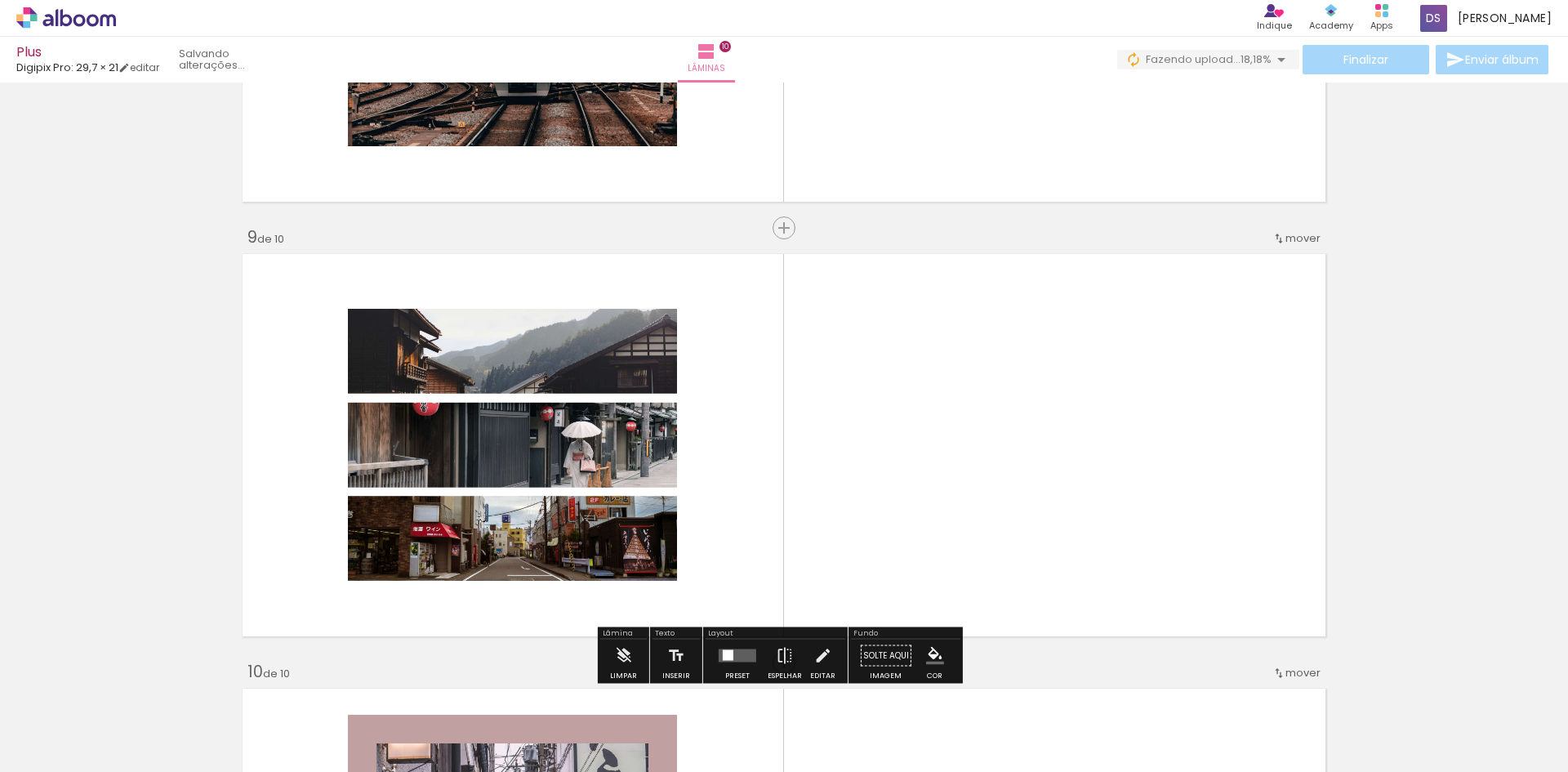
scroll to position [0, 583]
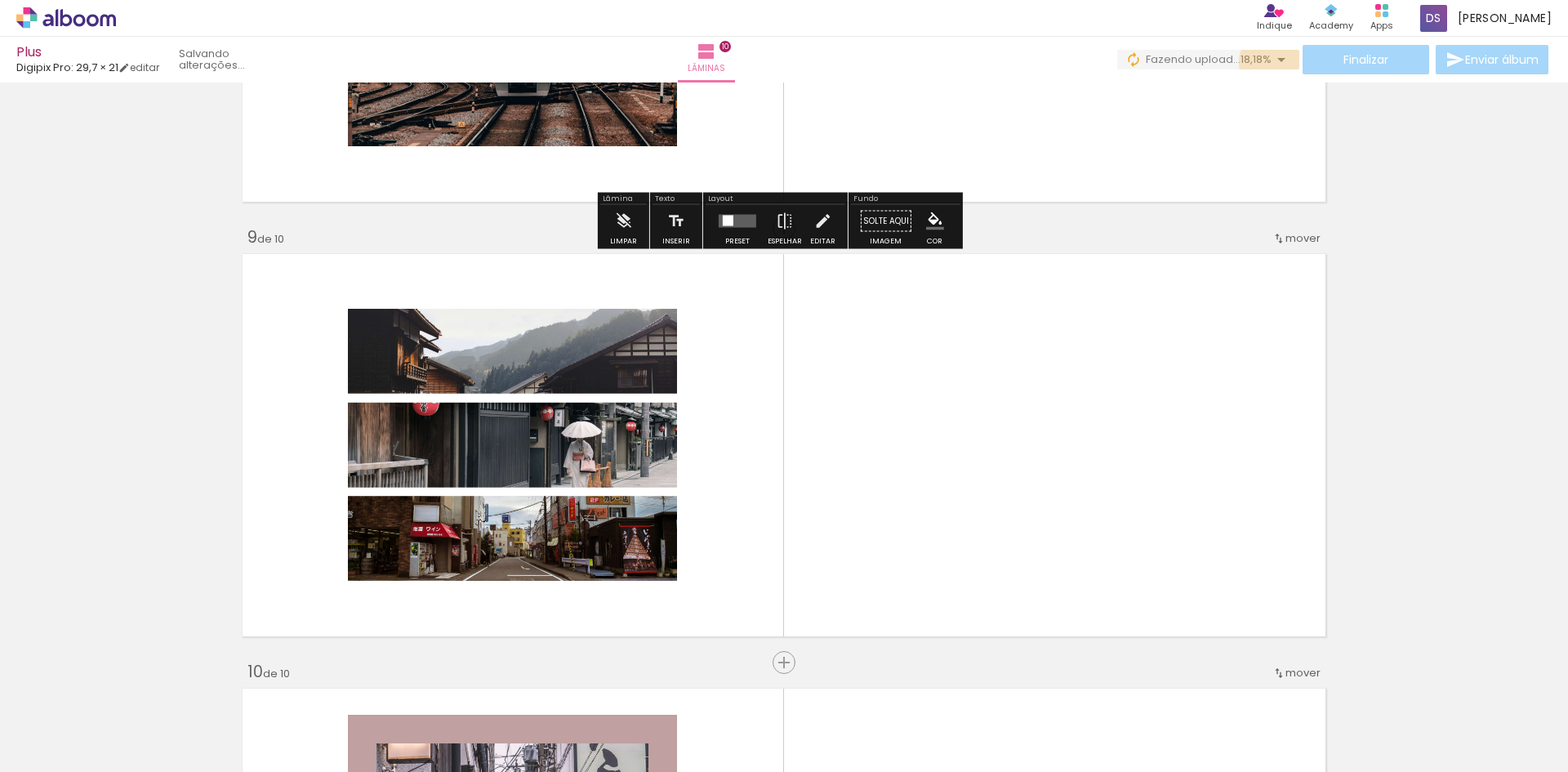
click at [1281, 63] on iron-icon at bounding box center [1281, 59] width 19 height 19
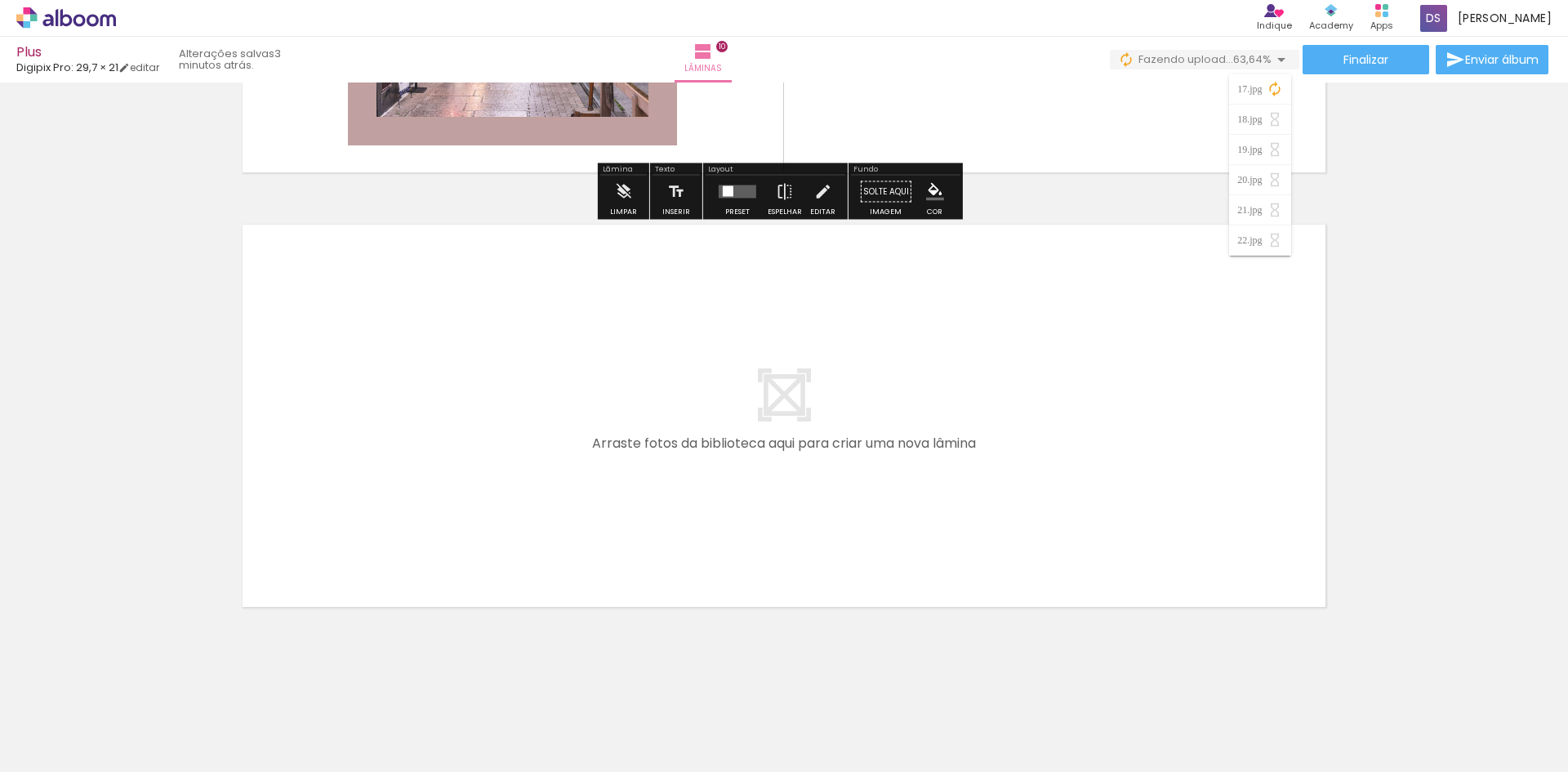
scroll to position [4257, 0]
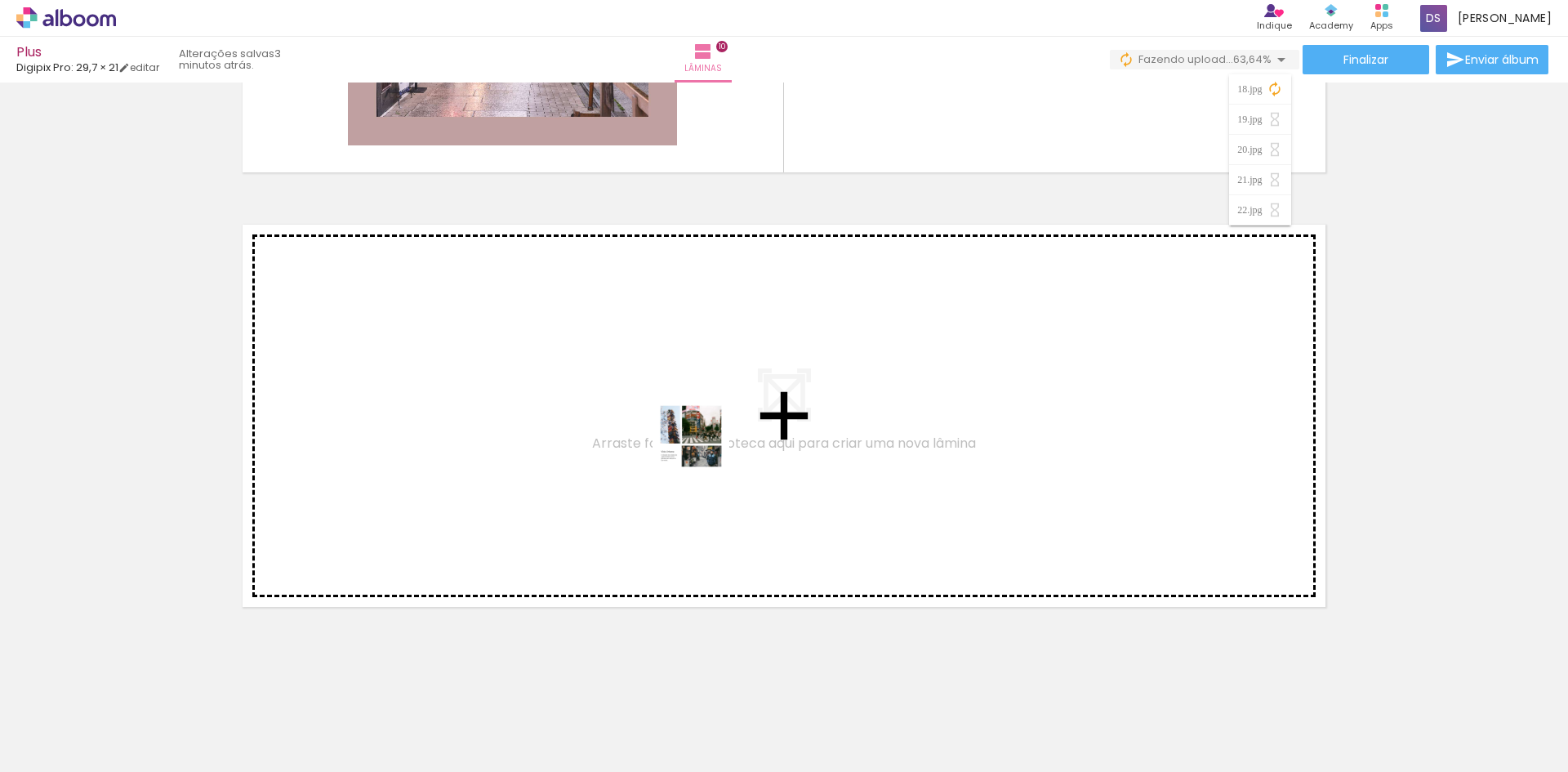
drag, startPoint x: 620, startPoint y: 721, endPoint x: 701, endPoint y: 443, distance: 289.6
click at [701, 443] on quentale-workspace at bounding box center [784, 386] width 1568 height 772
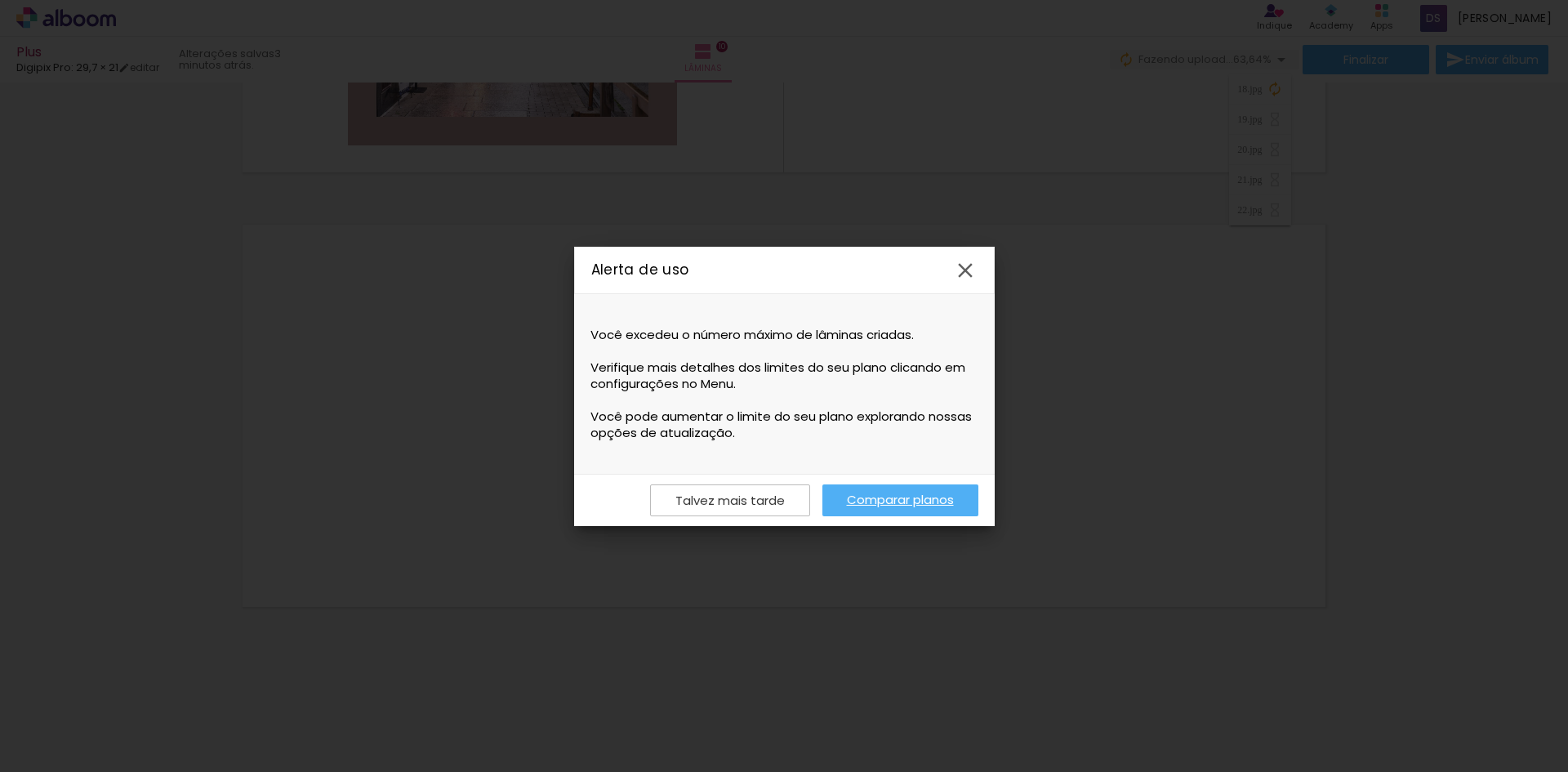
click at [965, 269] on iron-icon at bounding box center [965, 270] width 25 height 25
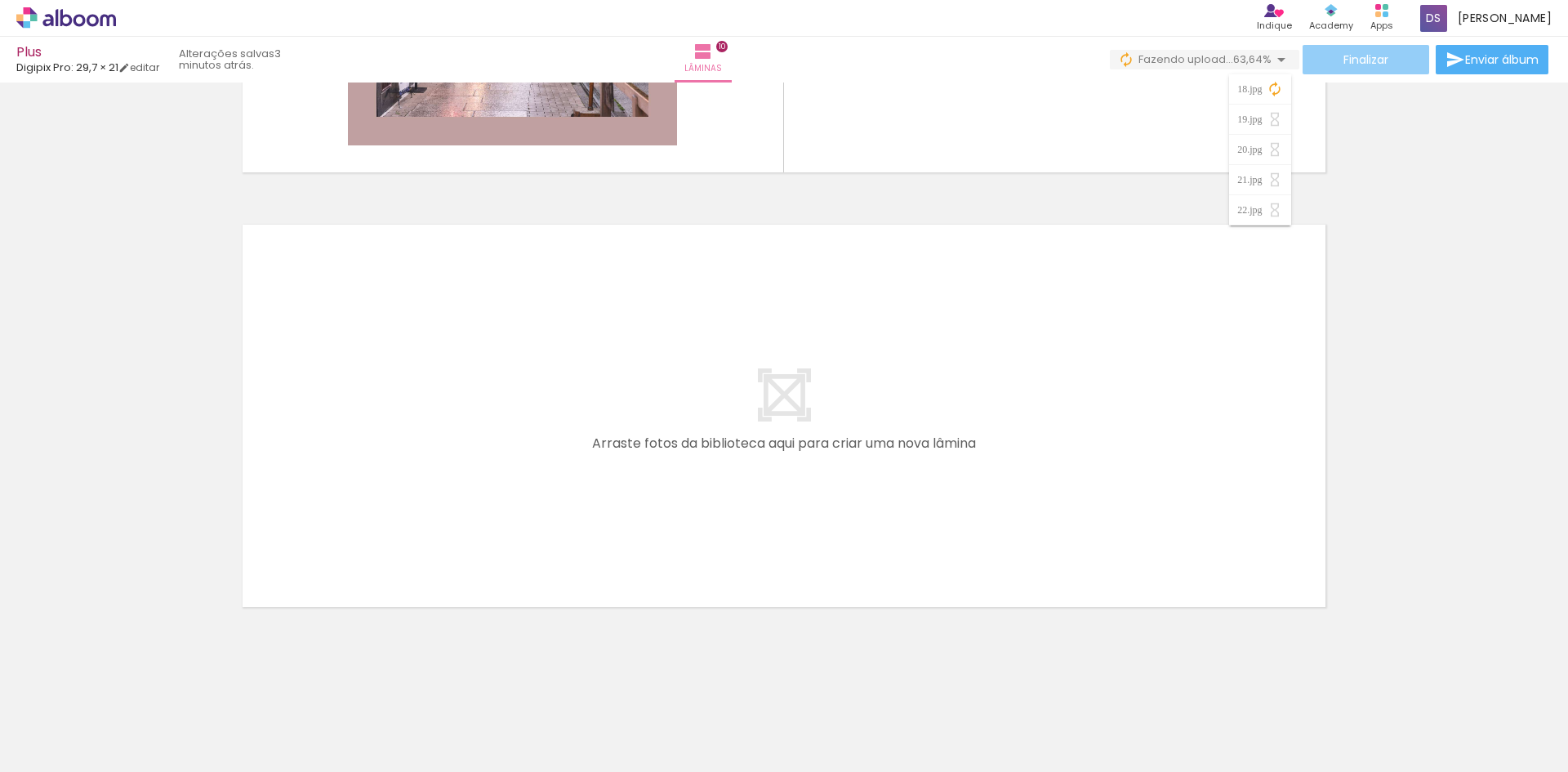
click at [1380, 50] on paper-button "Finalizar" at bounding box center [1366, 59] width 127 height 29
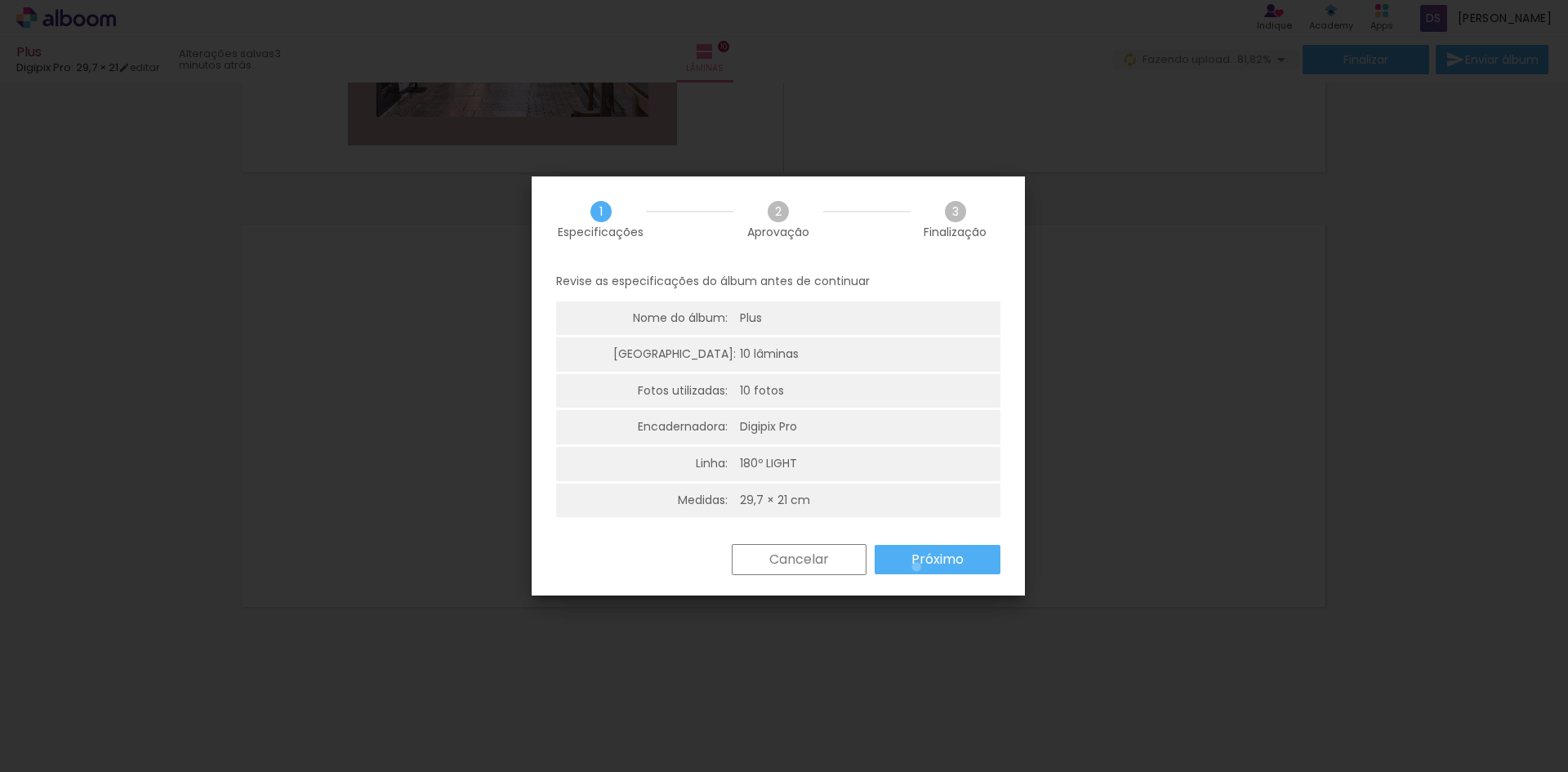
click at [0, 0] on slot "Próximo" at bounding box center [0, 0] width 0 height 0
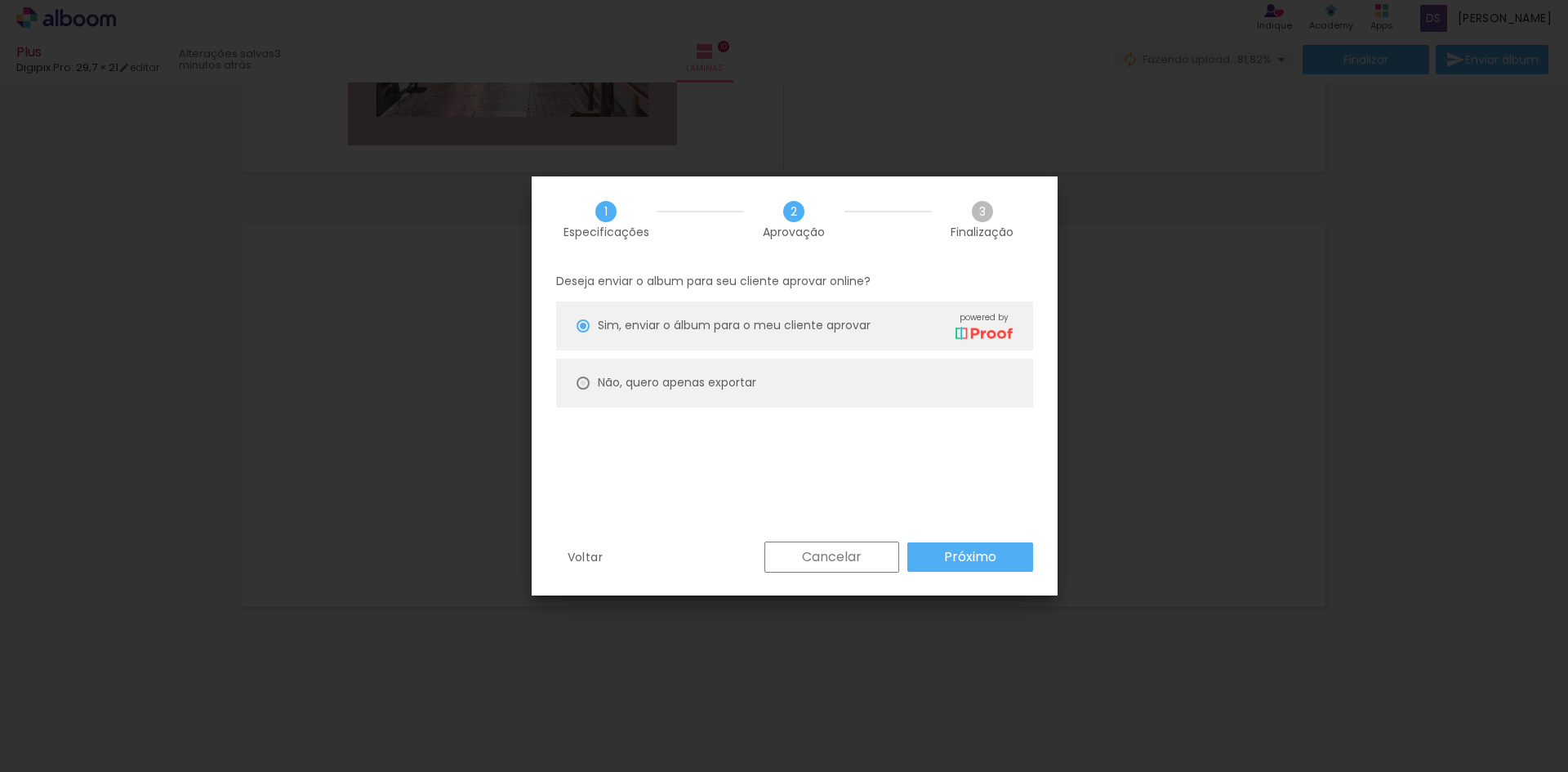
click at [579, 383] on div at bounding box center [583, 383] width 13 height 13
type paper-radio-button "on"
click at [0, 0] on slot "Próximo" at bounding box center [0, 0] width 0 height 0
type input "Alta, 300 DPI"
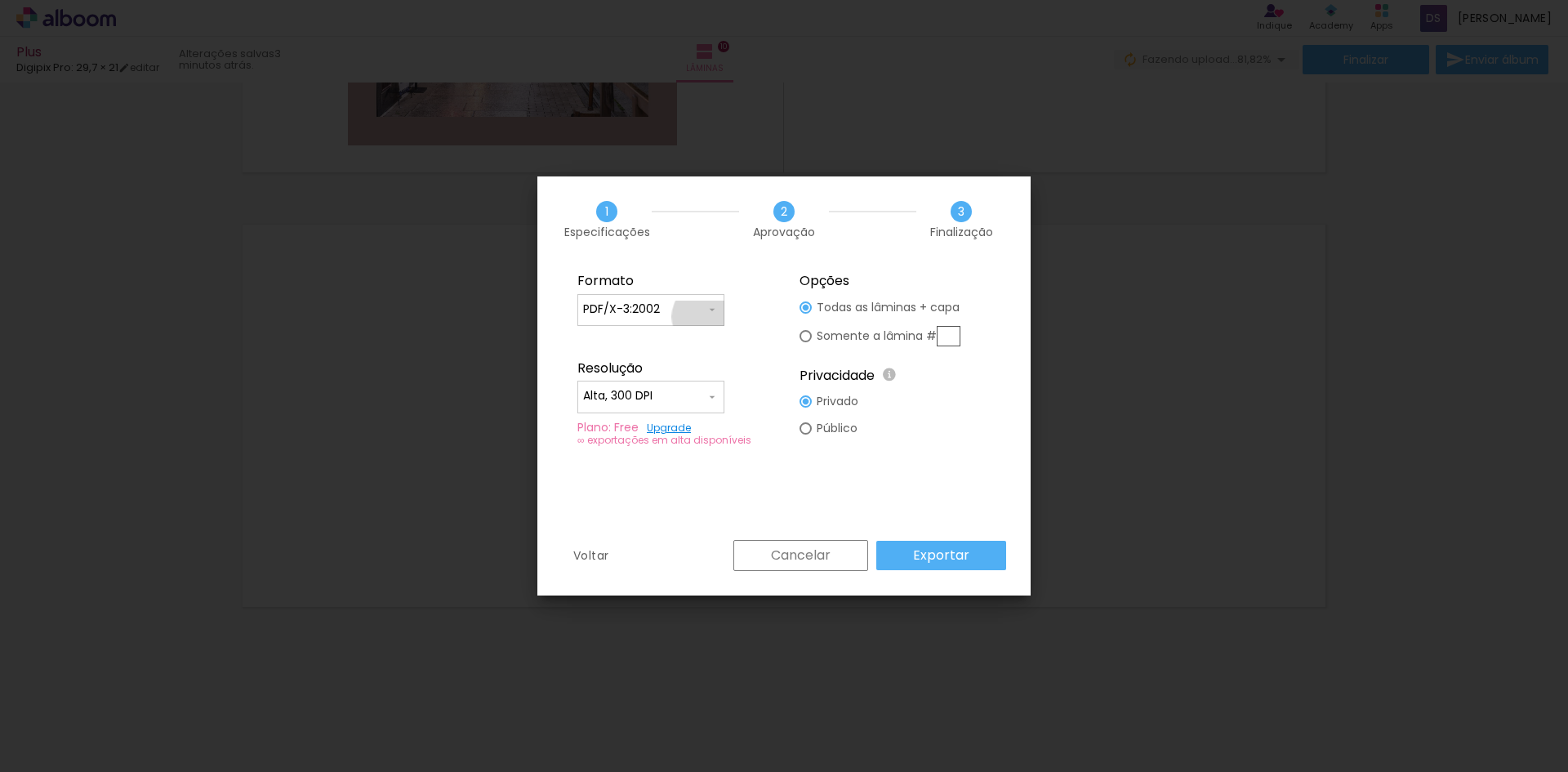
click at [707, 317] on div at bounding box center [650, 318] width 136 height 2
click at [676, 376] on paper-item "PDF/X-3:2002" at bounding box center [650, 372] width 147 height 33
click at [0, 0] on slot "Exportar" at bounding box center [0, 0] width 0 height 0
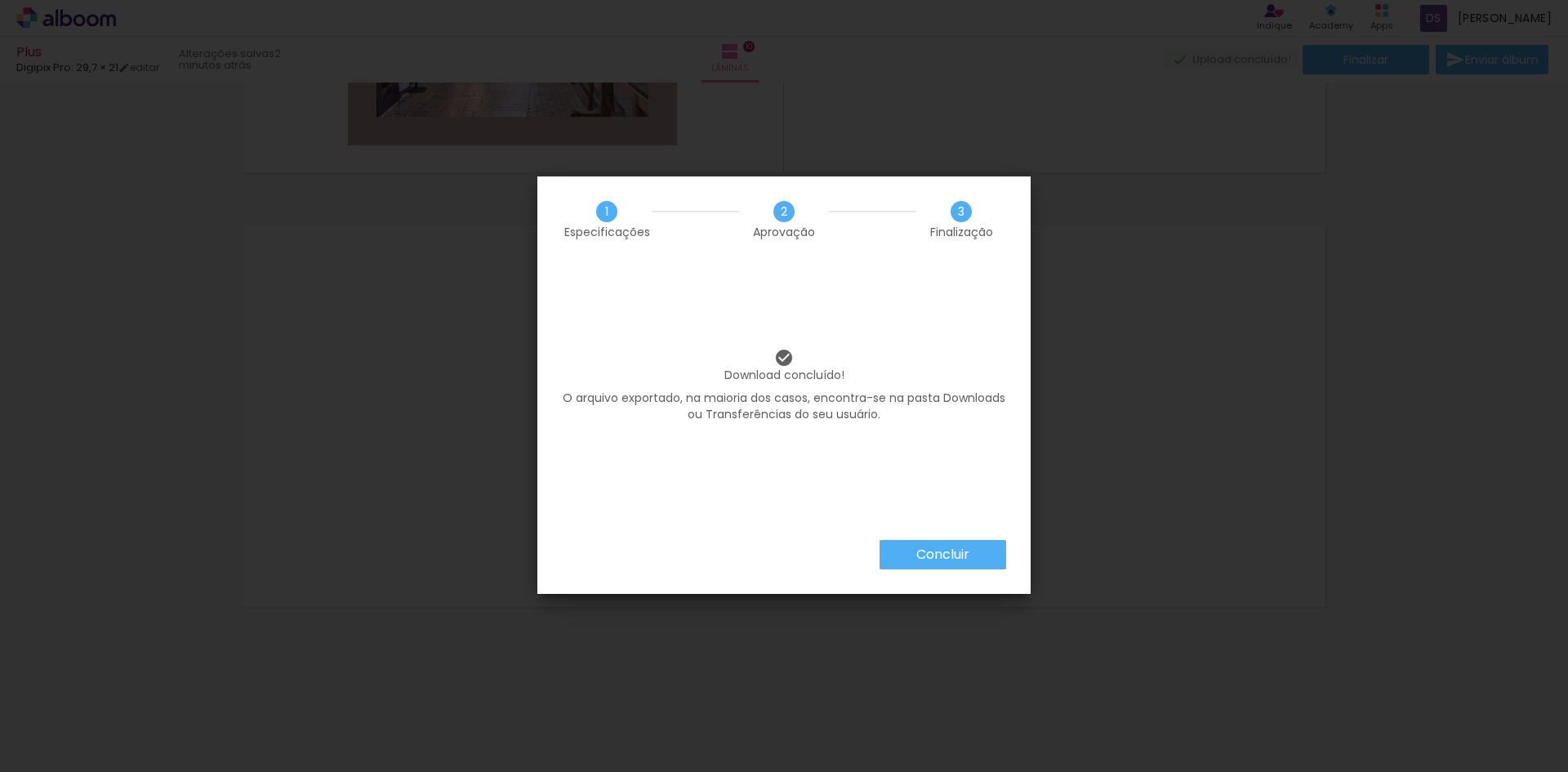
click at [0, 0] on slot "Concluir" at bounding box center [0, 0] width 0 height 0
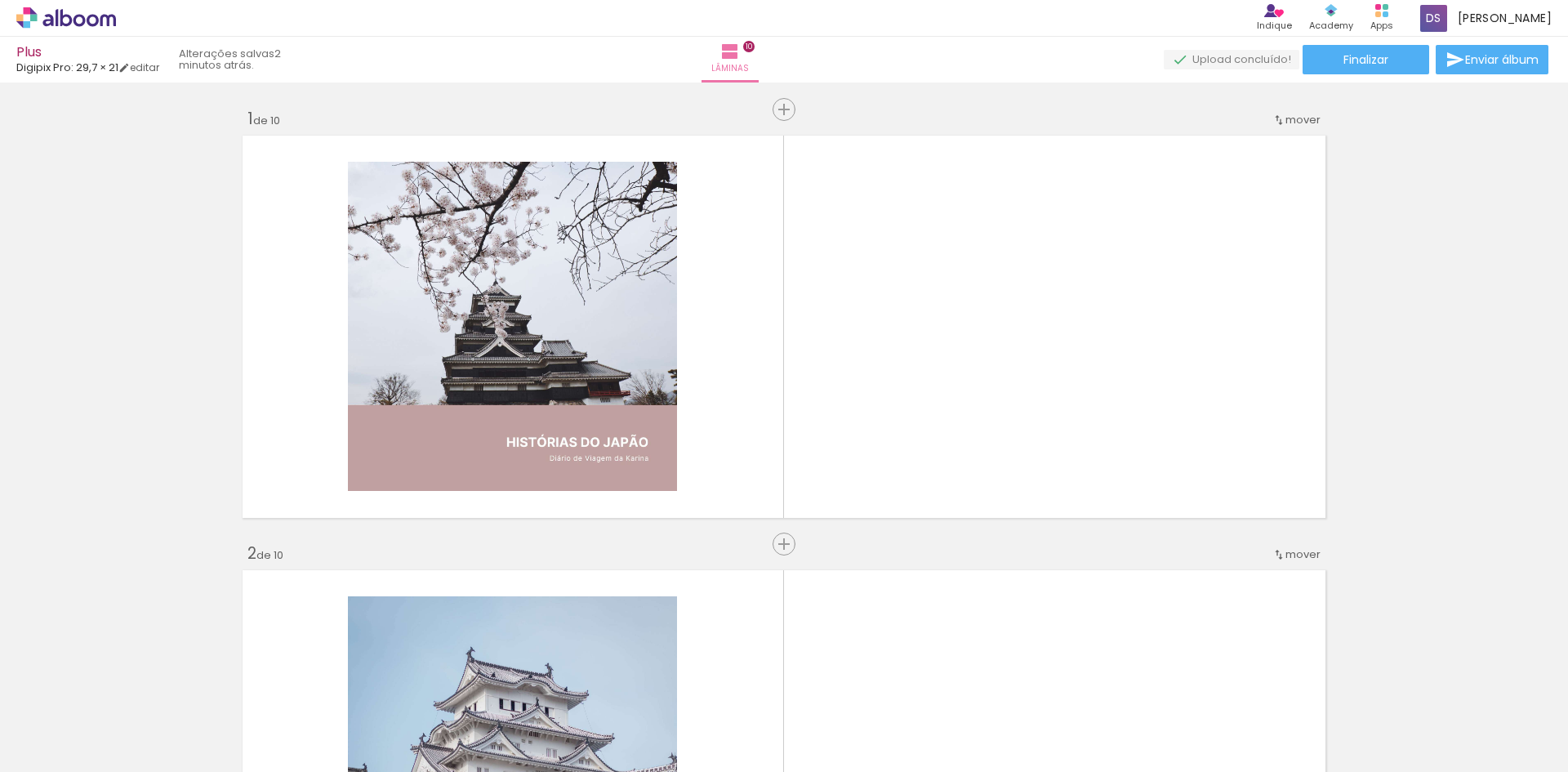
scroll to position [0, 0]
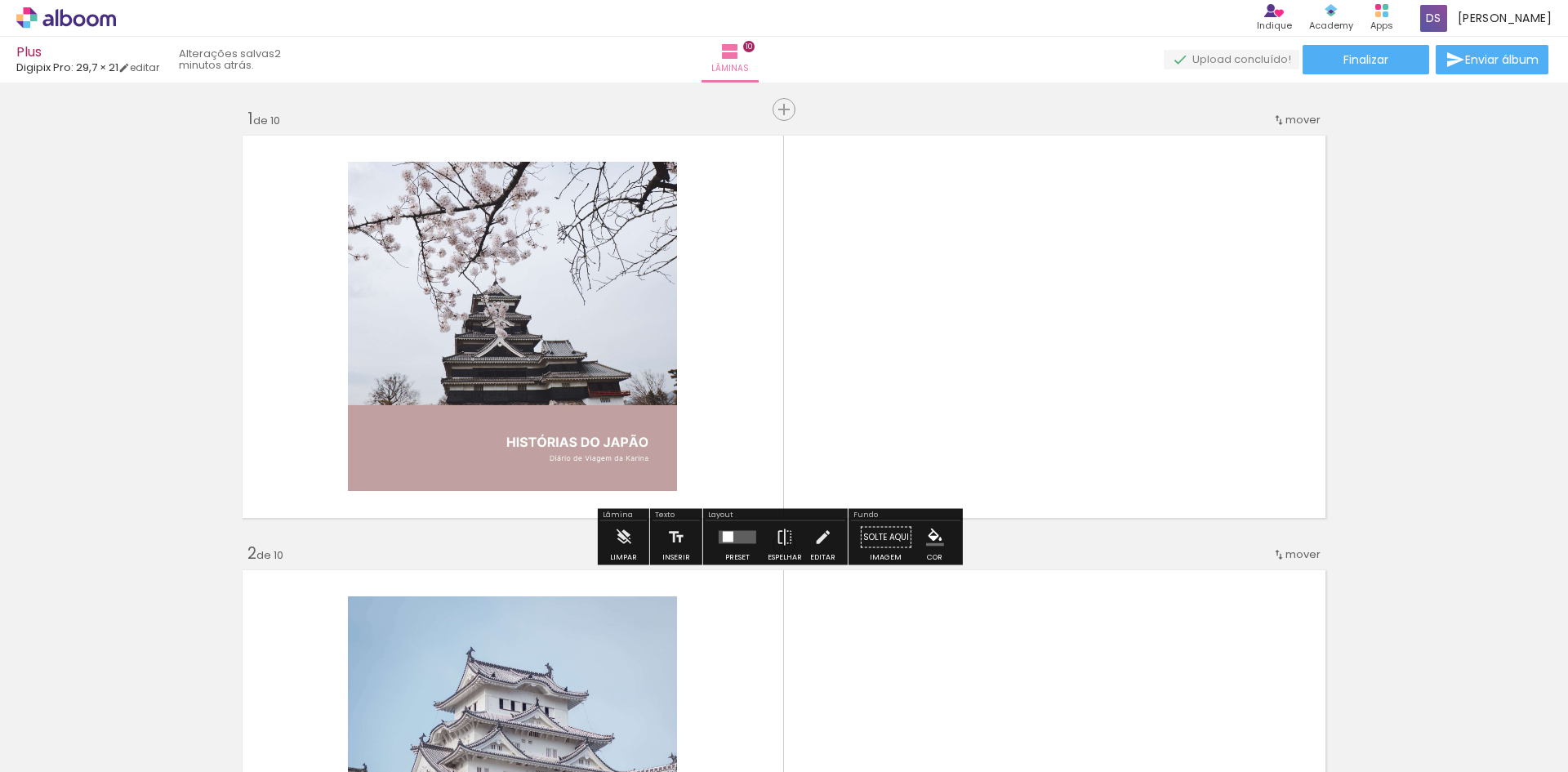
drag, startPoint x: 148, startPoint y: 67, endPoint x: 228, endPoint y: 68, distance: 80.0
click at [148, 67] on link "editar" at bounding box center [139, 67] width 41 height 14
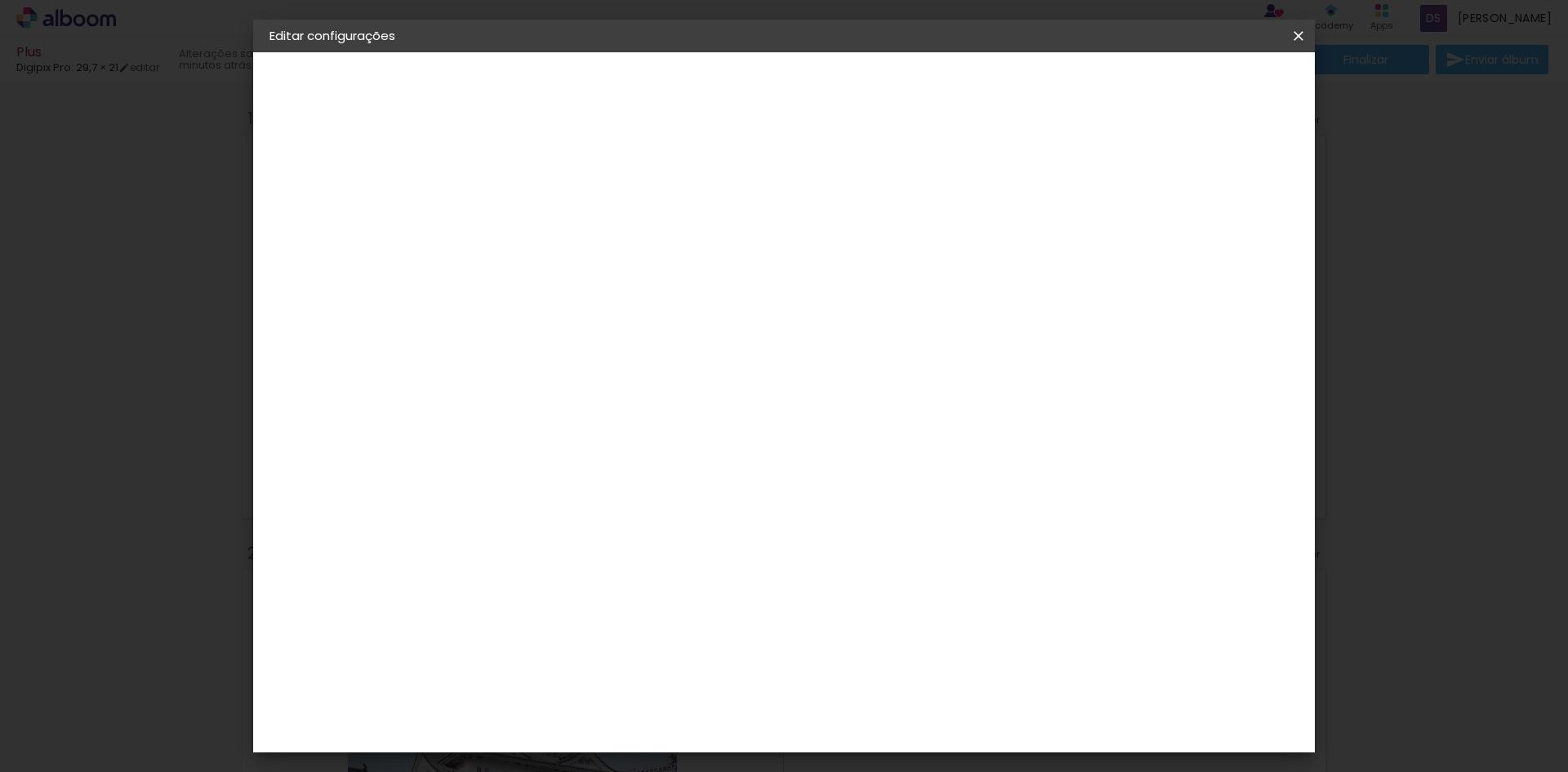
click at [341, 243] on small "21.6 × 60 cm" at bounding box center [355, 238] width 60 height 10
click at [626, 274] on div "Escolha o tamanho" at bounding box center [578, 302] width 95 height 76
click at [626, 266] on div "Escolha o tamanho" at bounding box center [578, 302] width 95 height 76
click at [626, 269] on div "Escolha o tamanho" at bounding box center [578, 302] width 95 height 76
click at [281, 200] on iron-icon at bounding box center [286, 201] width 19 height 19
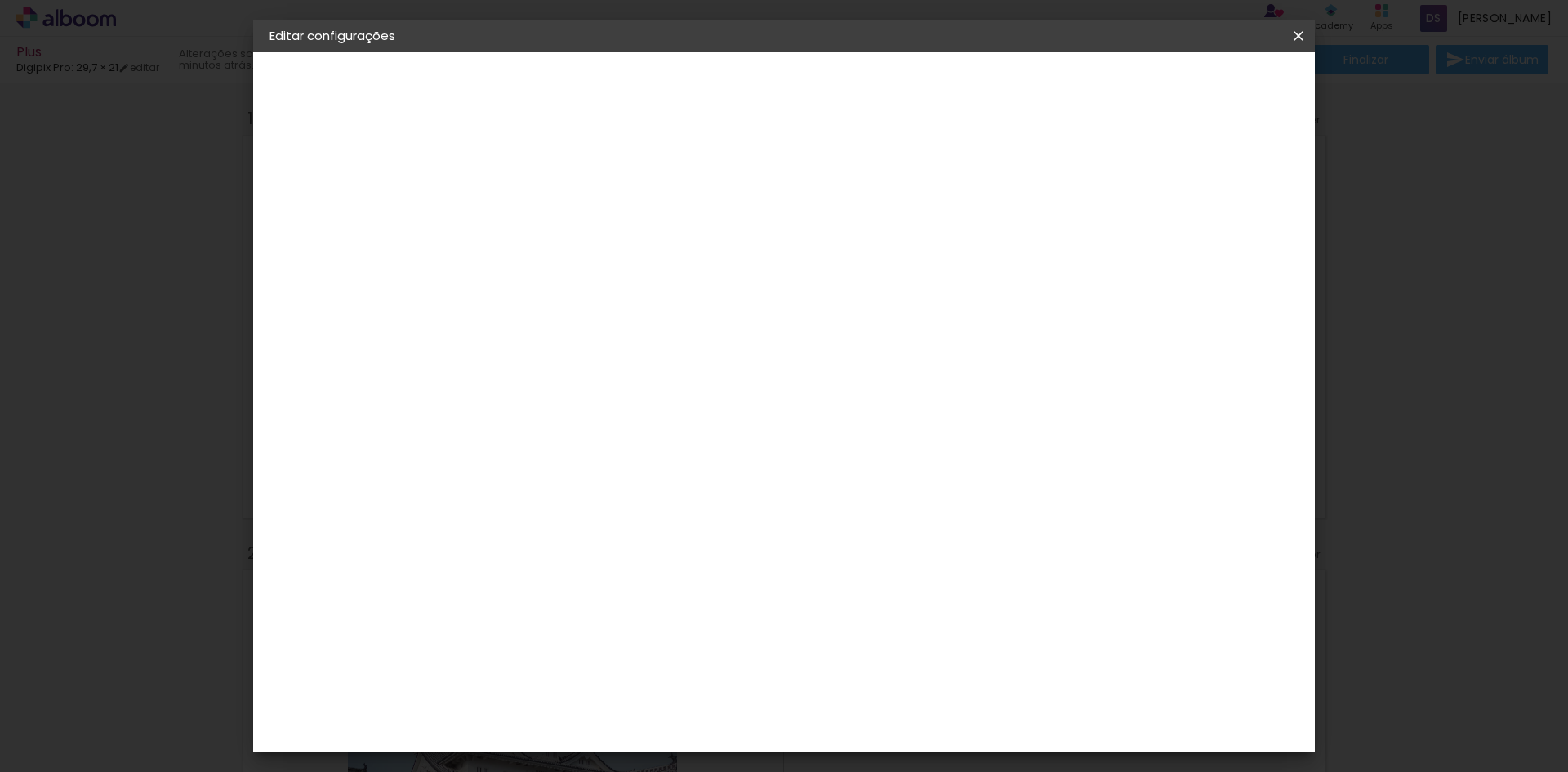
scroll to position [899, 0]
click at [566, 519] on div "Digipix Pro" at bounding box center [545, 532] width 41 height 26
click at [0, 0] on slot "Avançar" at bounding box center [0, 0] width 0 height 0
click at [600, 273] on input "text" at bounding box center [568, 285] width 64 height 26
click at [0, 0] on slot "180º LIGHT" at bounding box center [0, 0] width 0 height 0
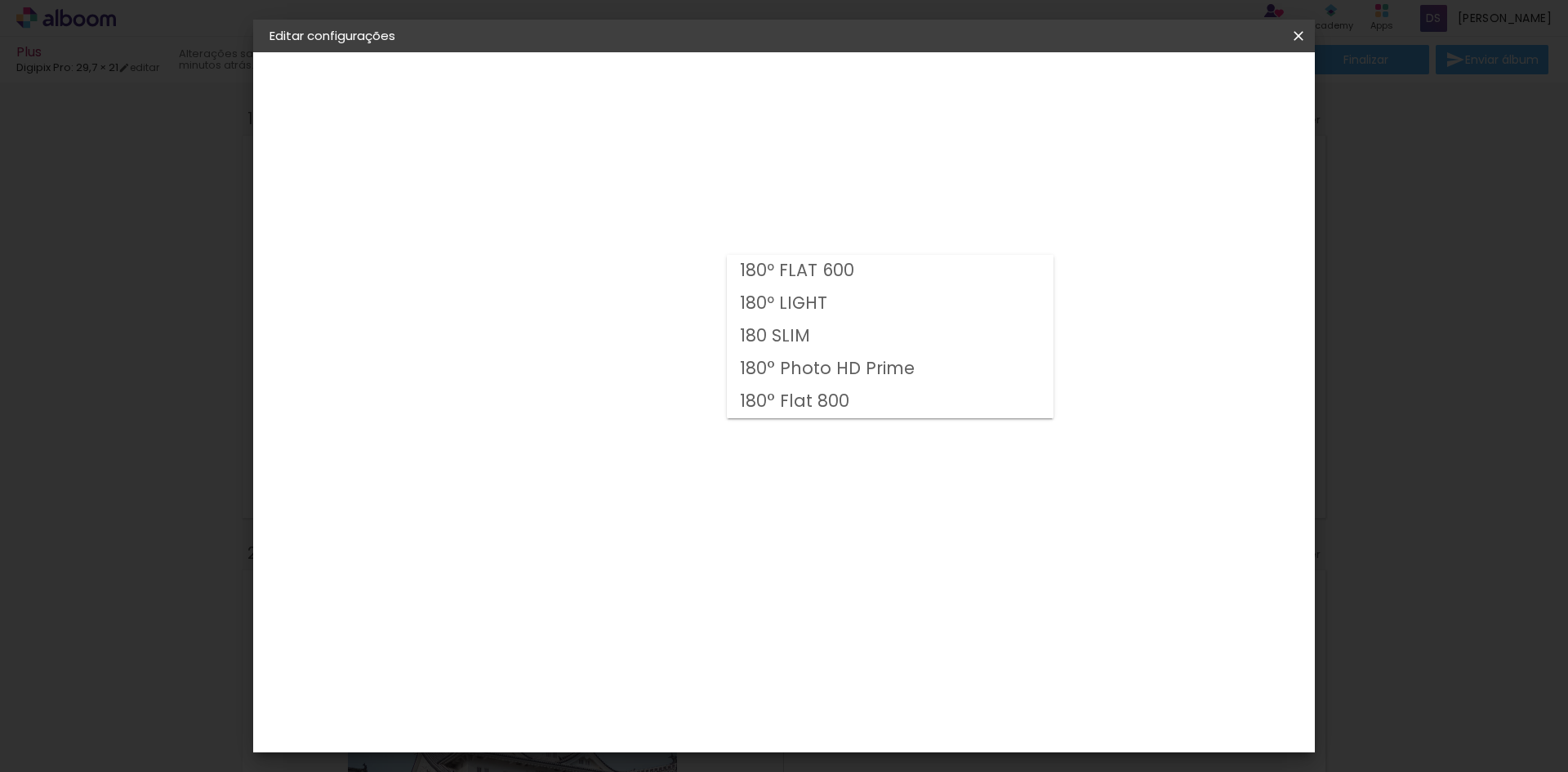
type input "180º LIGHT"
click at [647, 386] on span "21 × 14,8" at bounding box center [608, 399] width 76 height 43
click at [803, 78] on paper-button "Avançar" at bounding box center [763, 87] width 80 height 27
click at [1191, 77] on paper-button "Salvar configurações" at bounding box center [1136, 87] width 153 height 27
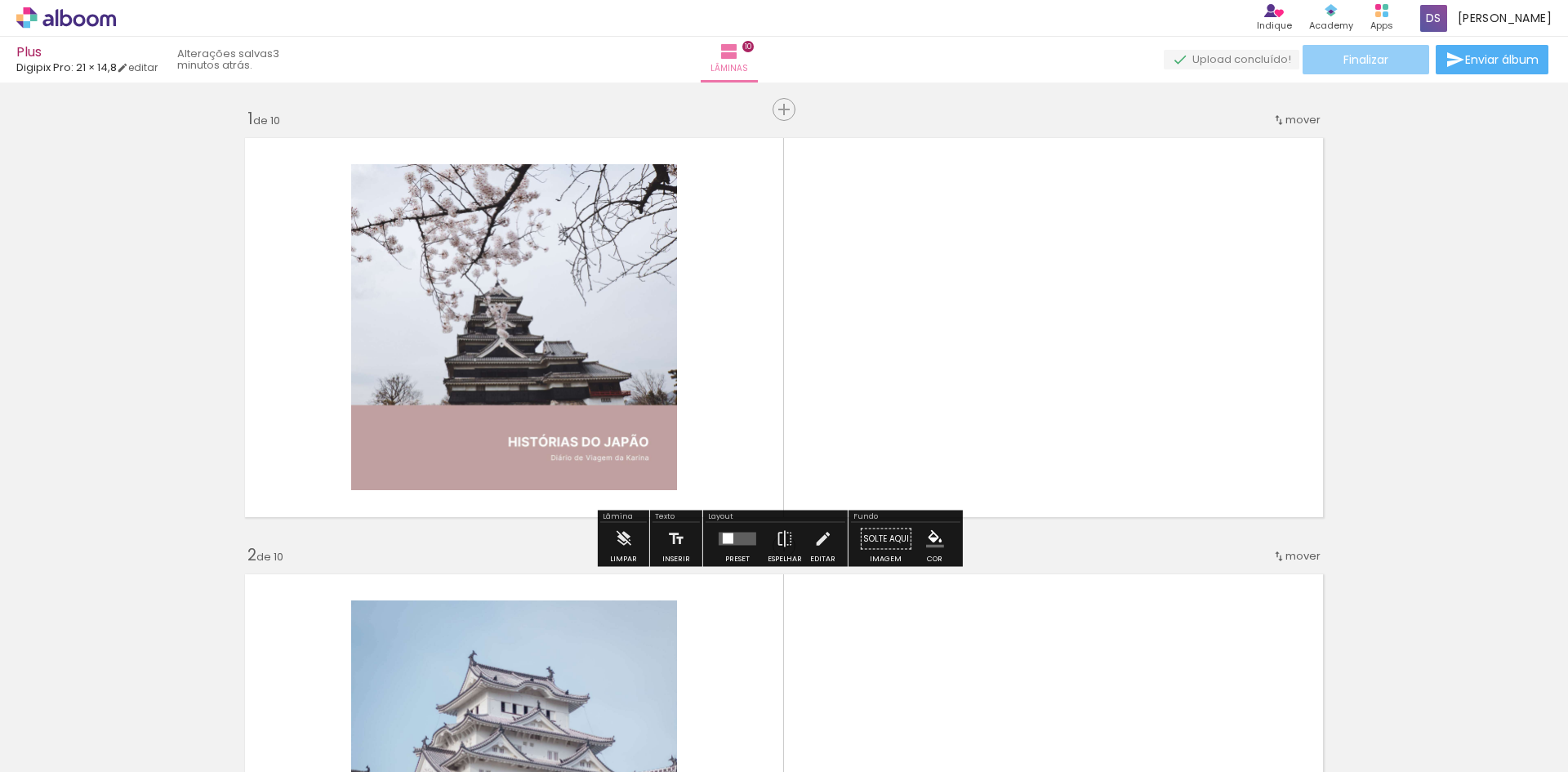
click at [1350, 66] on span "Finalizar" at bounding box center [1366, 59] width 45 height 12
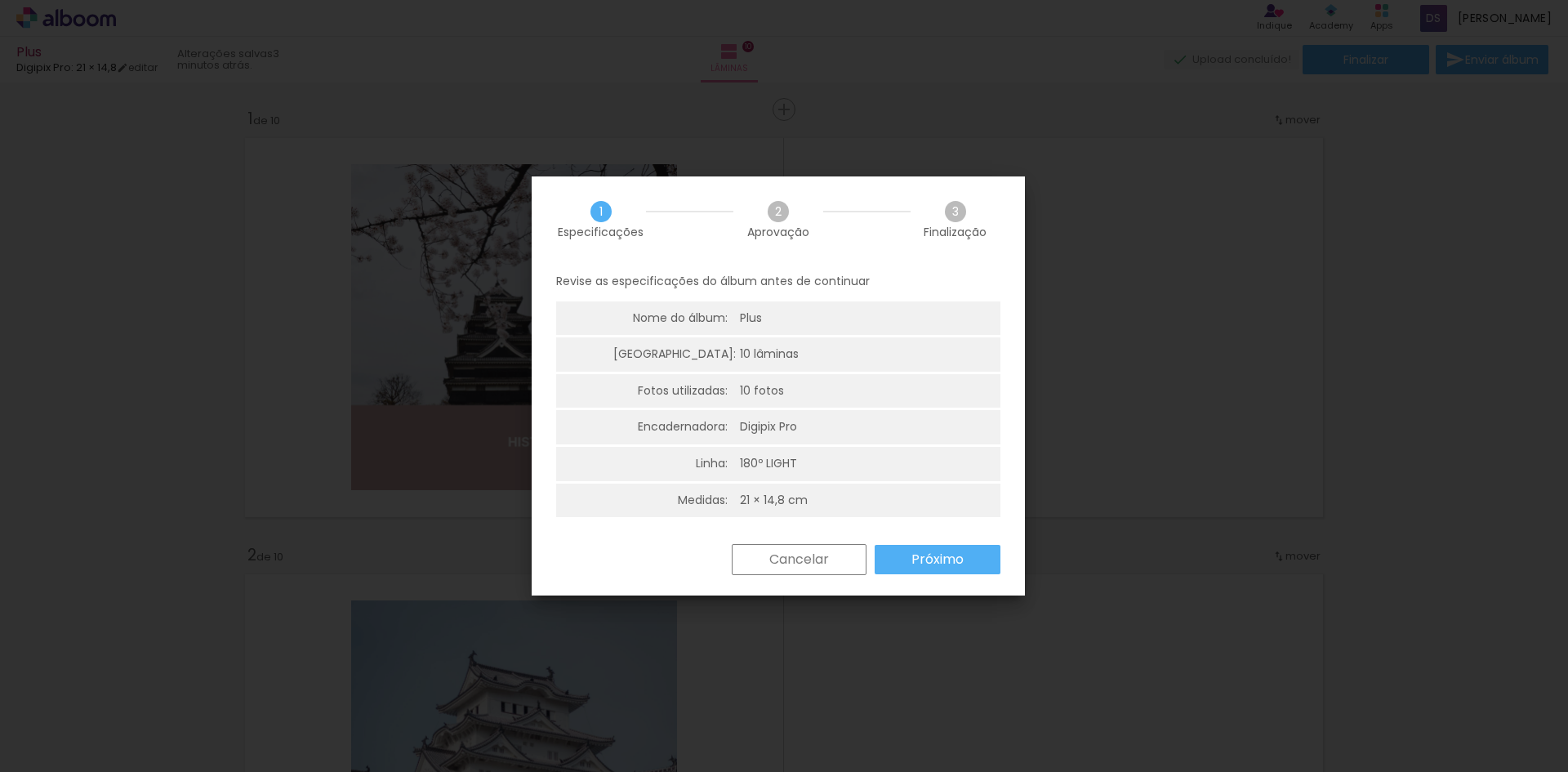
click at [0, 0] on slot "Próximo" at bounding box center [0, 0] width 0 height 0
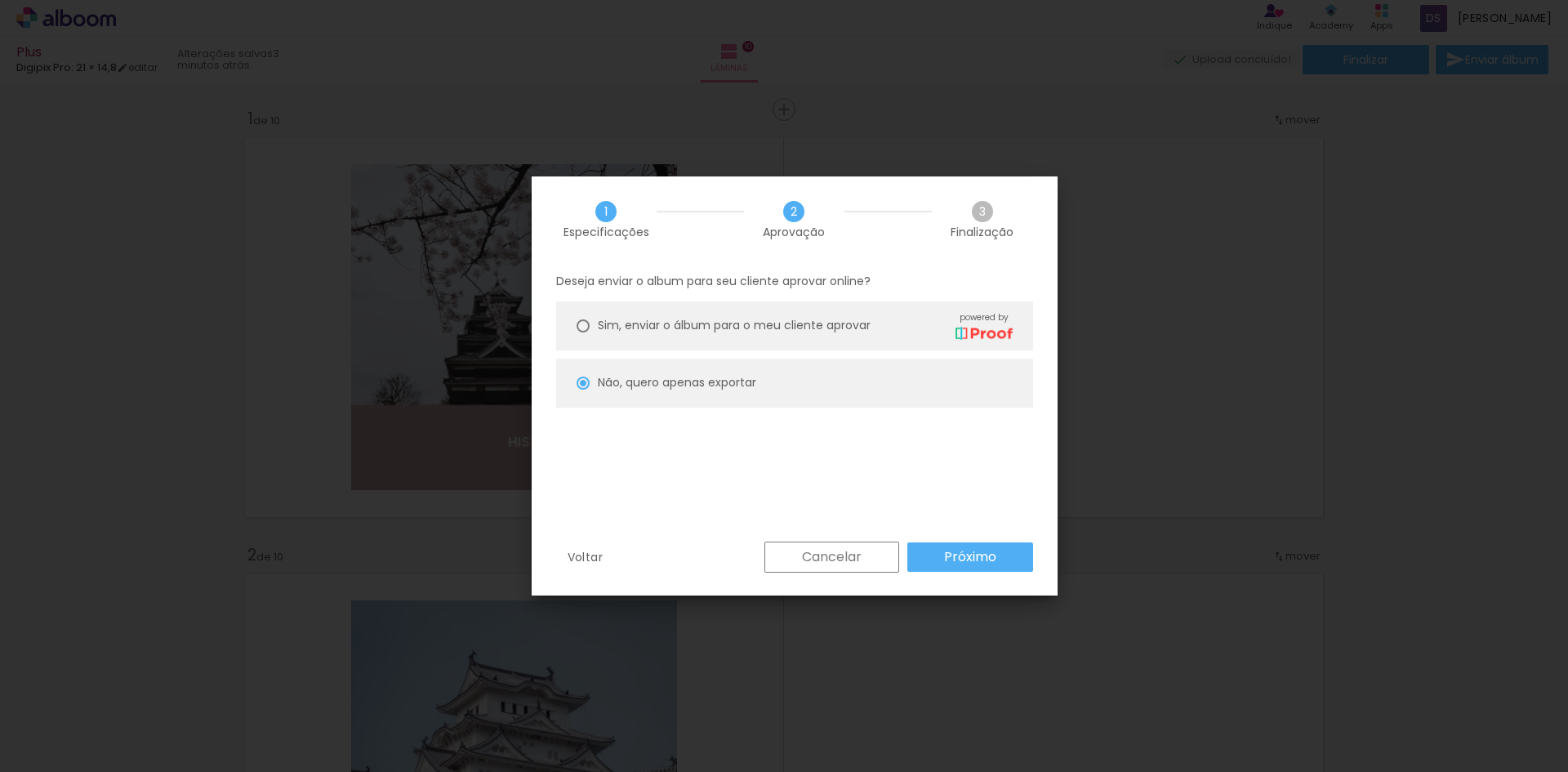
click at [0, 0] on slot "Próximo" at bounding box center [0, 0] width 0 height 0
type input "Alta, 300 DPI"
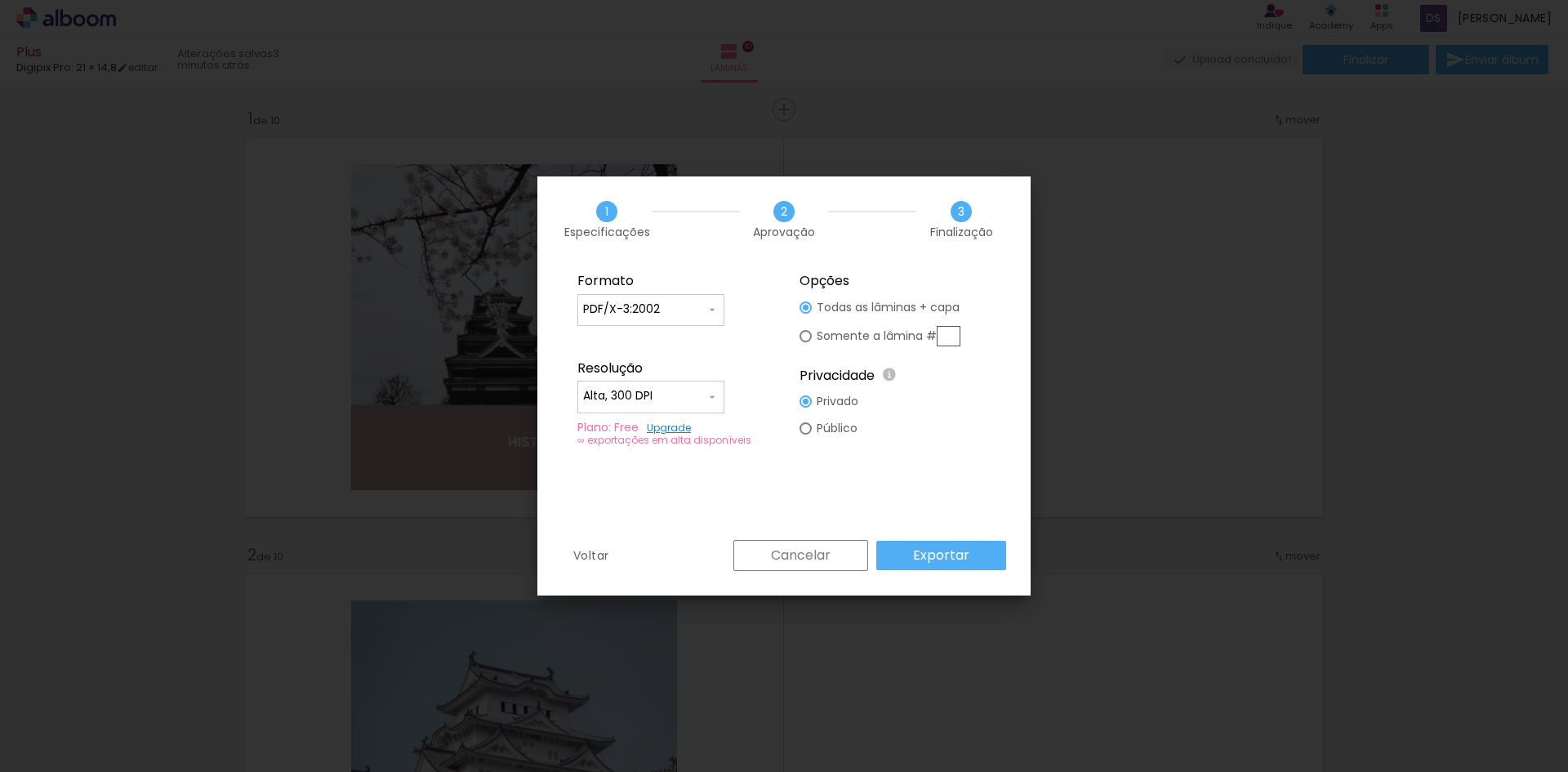
click at [709, 304] on iron-icon at bounding box center [711, 309] width 13 height 13
click at [0, 0] on slot "PDF/X-3:2002" at bounding box center [0, 0] width 0 height 0
click at [713, 393] on iron-icon at bounding box center [711, 397] width 13 height 13
click at [713, 393] on paper-item "Alta, 300 DPI" at bounding box center [650, 394] width 147 height 33
click at [0, 0] on slot "Exportar" at bounding box center [0, 0] width 0 height 0
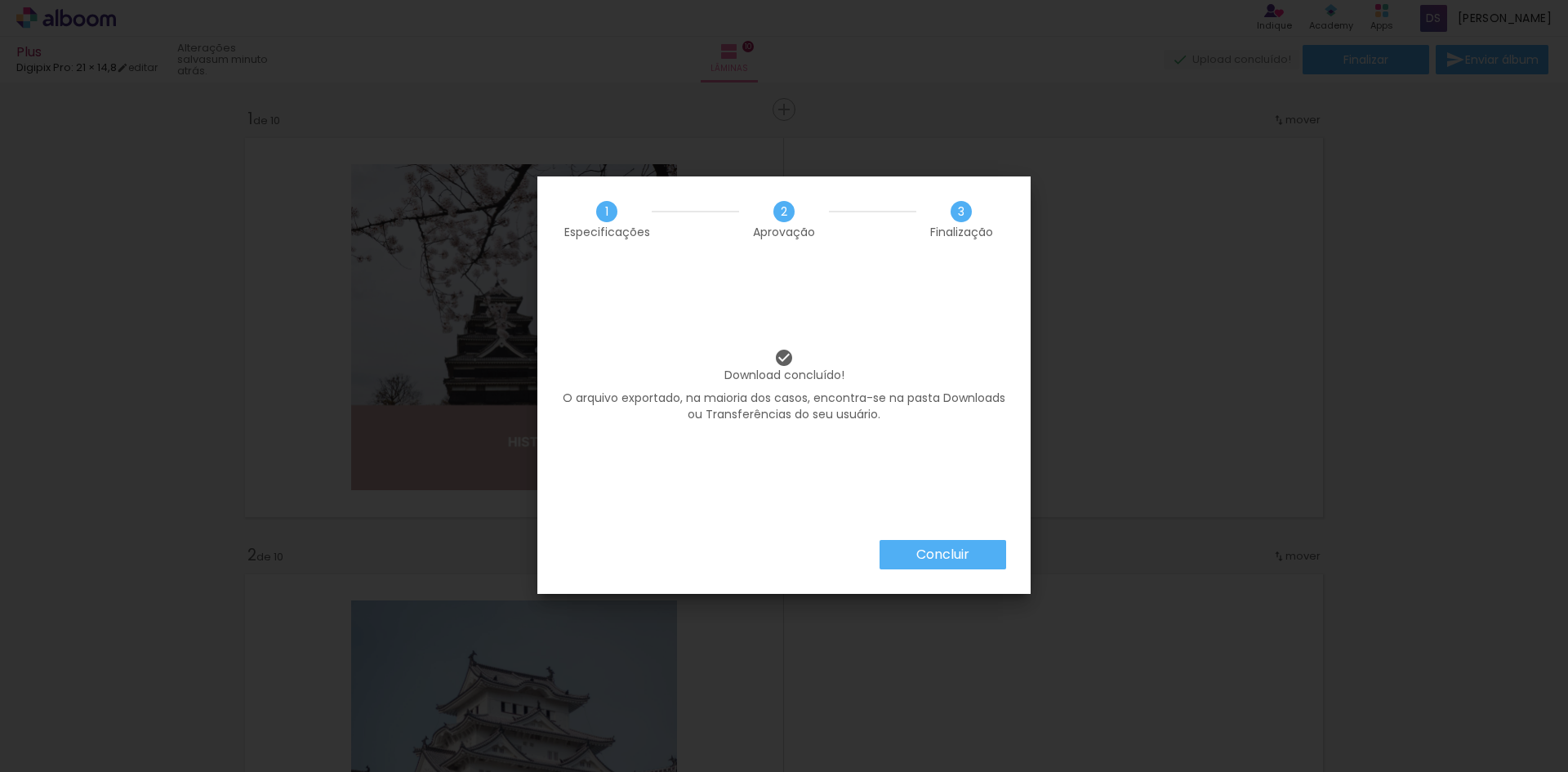
click at [608, 214] on span "1" at bounding box center [606, 211] width 21 height 21
click at [0, 0] on slot "Concluir" at bounding box center [0, 0] width 0 height 0
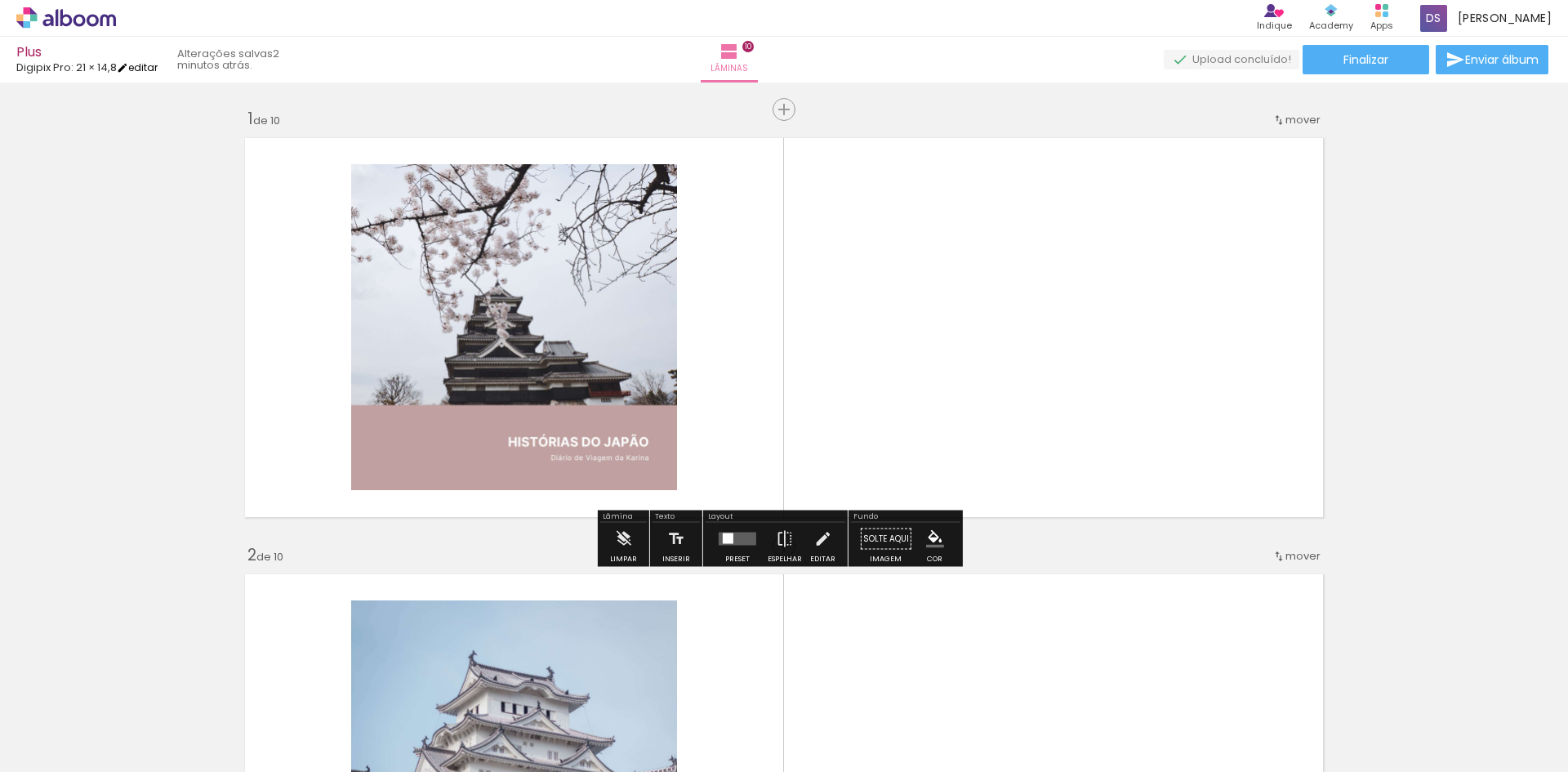
click at [126, 67] on iron-icon at bounding box center [122, 68] width 12 height 12
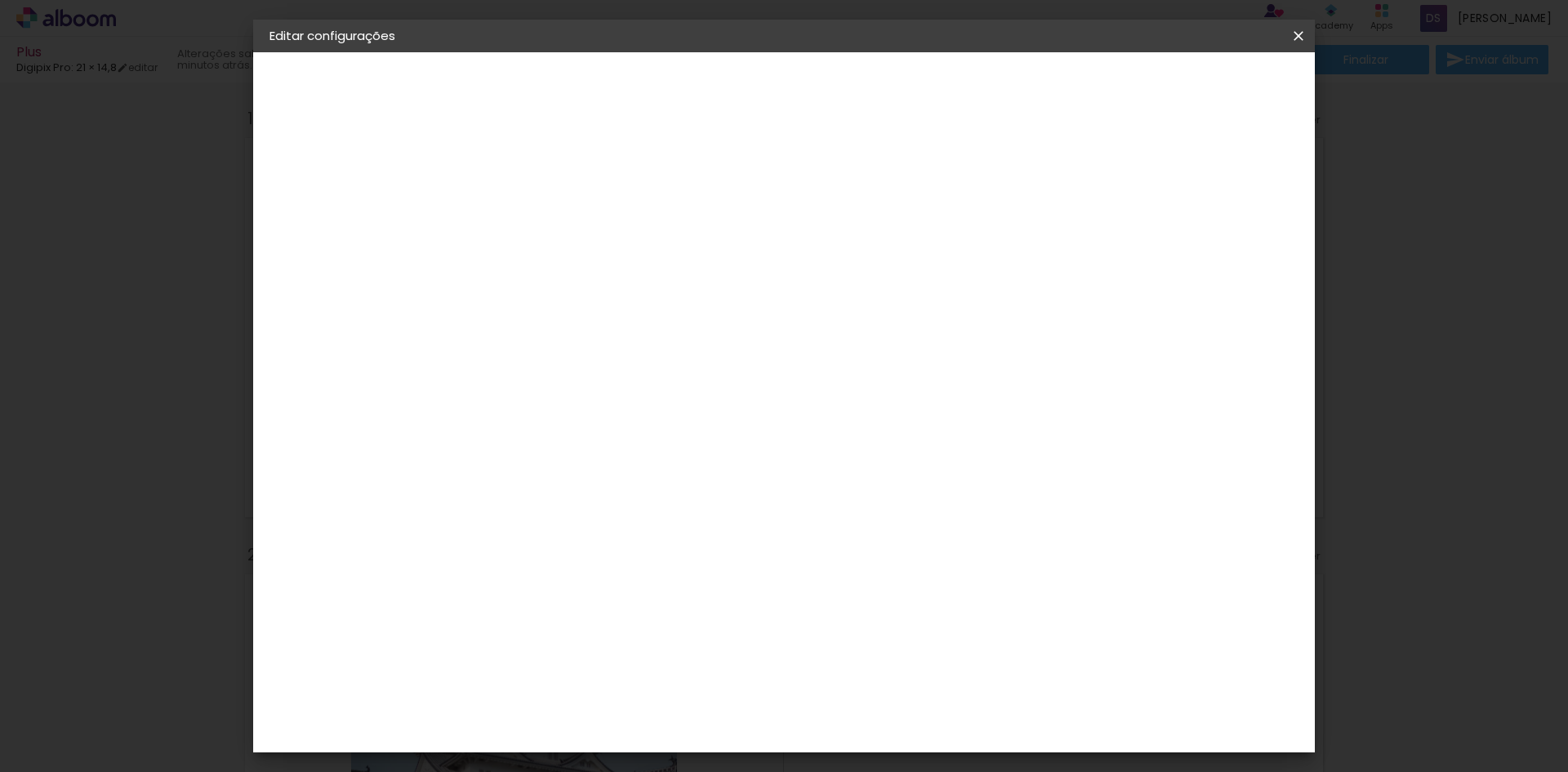
click at [338, 195] on div "Digipix Pro" at bounding box center [321, 202] width 36 height 23
click at [566, 519] on div "Digipix Pro" at bounding box center [545, 532] width 41 height 26
click at [0, 0] on slot "Avançar" at bounding box center [0, 0] width 0 height 0
click at [600, 272] on input "text" at bounding box center [568, 285] width 64 height 26
click at [691, 191] on div "Opções disponíveis 180º FLAT 600 180º LIGHT 180 SLIM 180° Photo HD Prime 180° F…" at bounding box center [577, 121] width 225 height 139
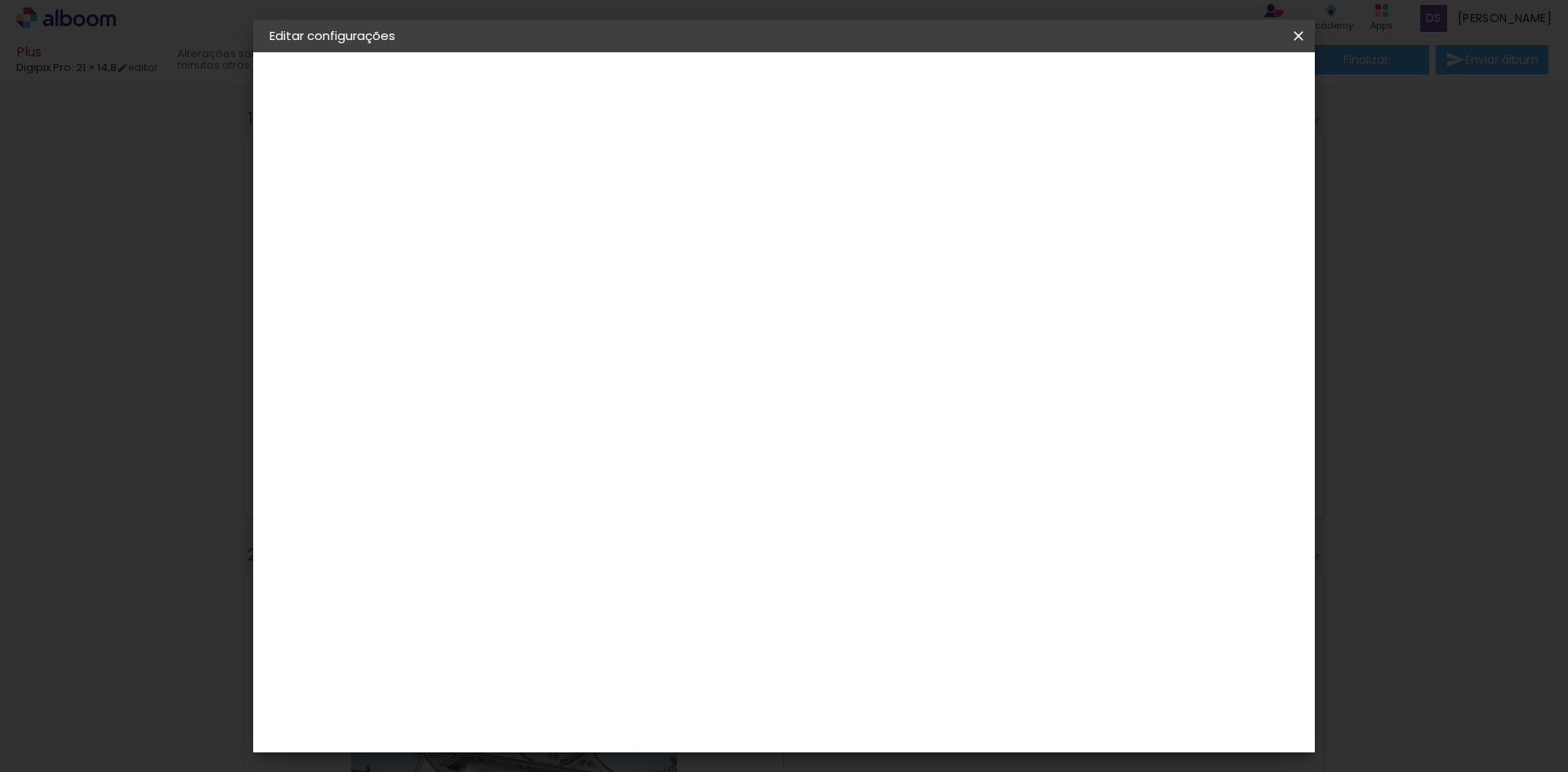
click at [626, 337] on div "Escolha o tamanho" at bounding box center [578, 372] width 95 height 76
click at [600, 272] on input "text" at bounding box center [568, 285] width 64 height 26
